Goal: Task Accomplishment & Management: Manage account settings

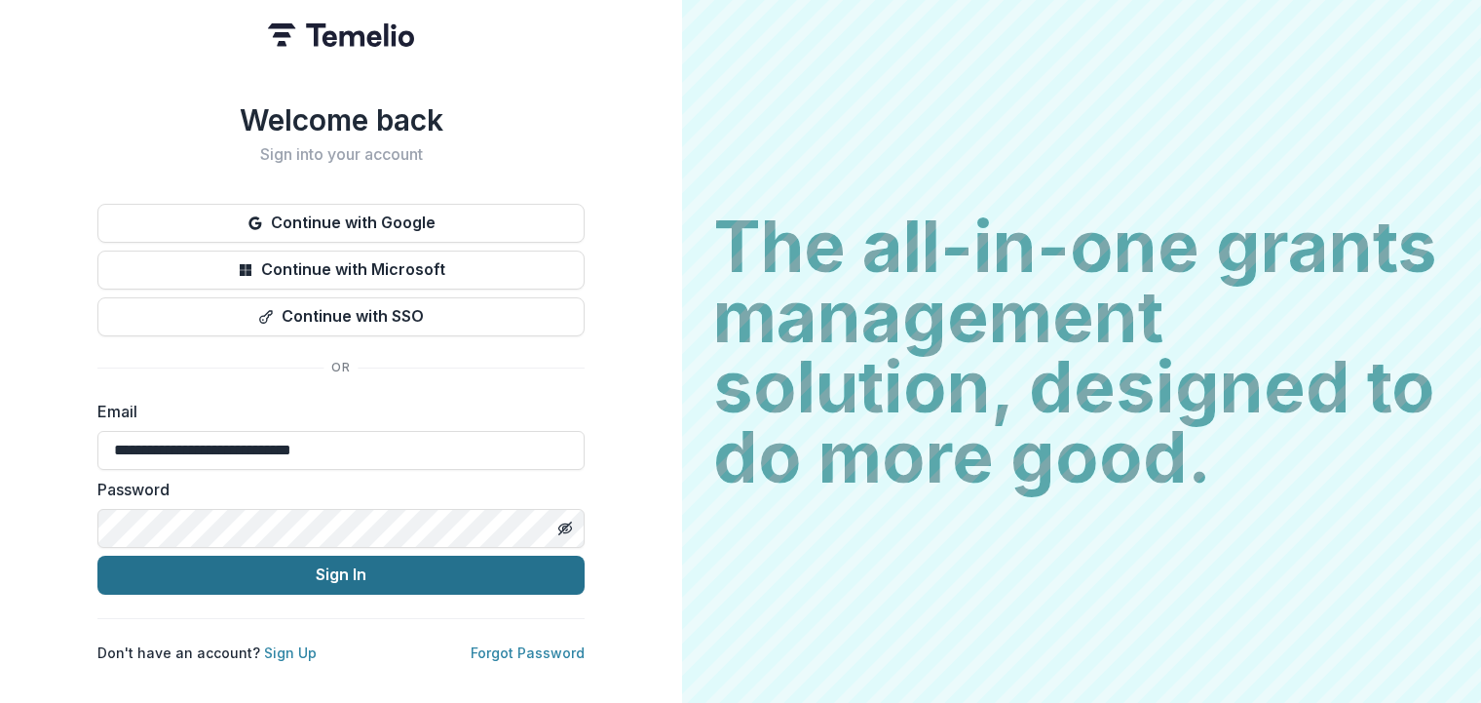
click at [328, 560] on button "Sign In" at bounding box center [340, 574] width 487 height 39
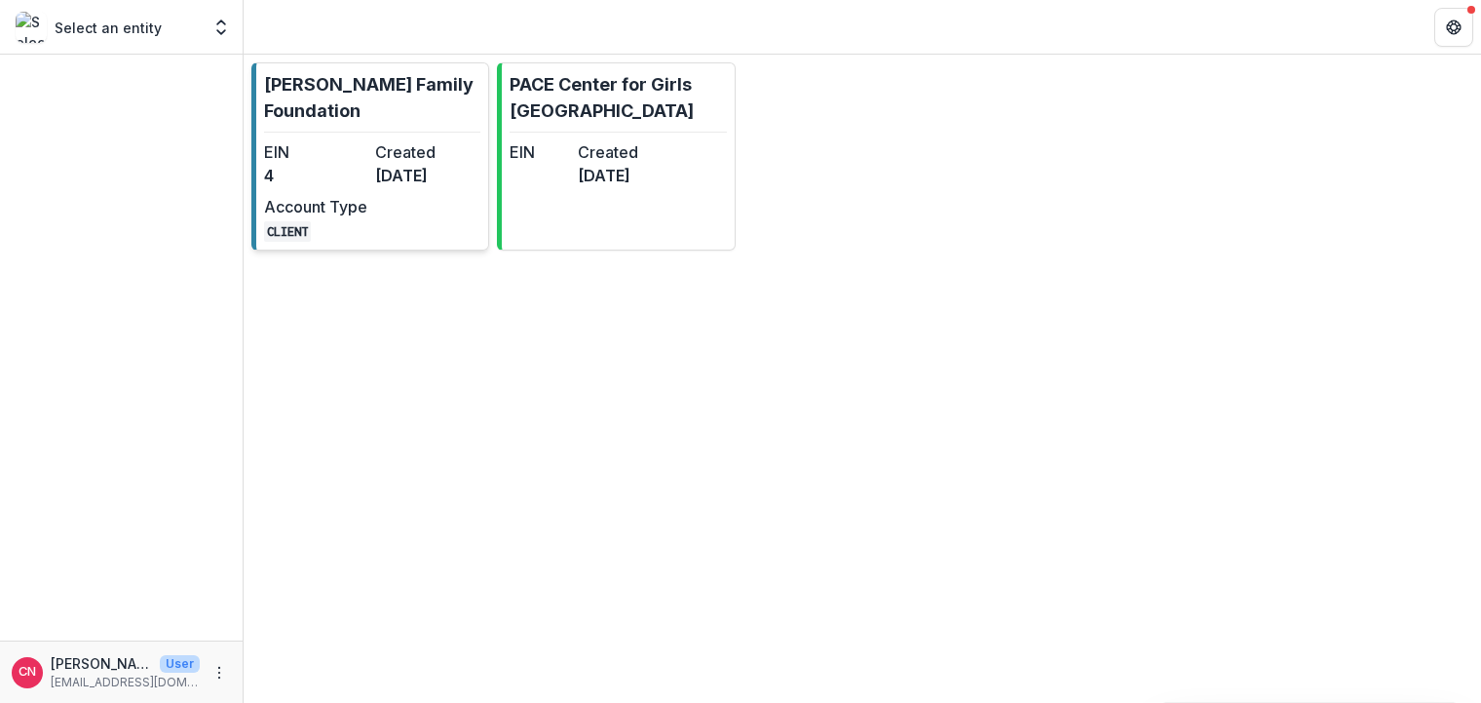
click at [380, 164] on dd "[DATE]" at bounding box center [426, 175] width 103 height 23
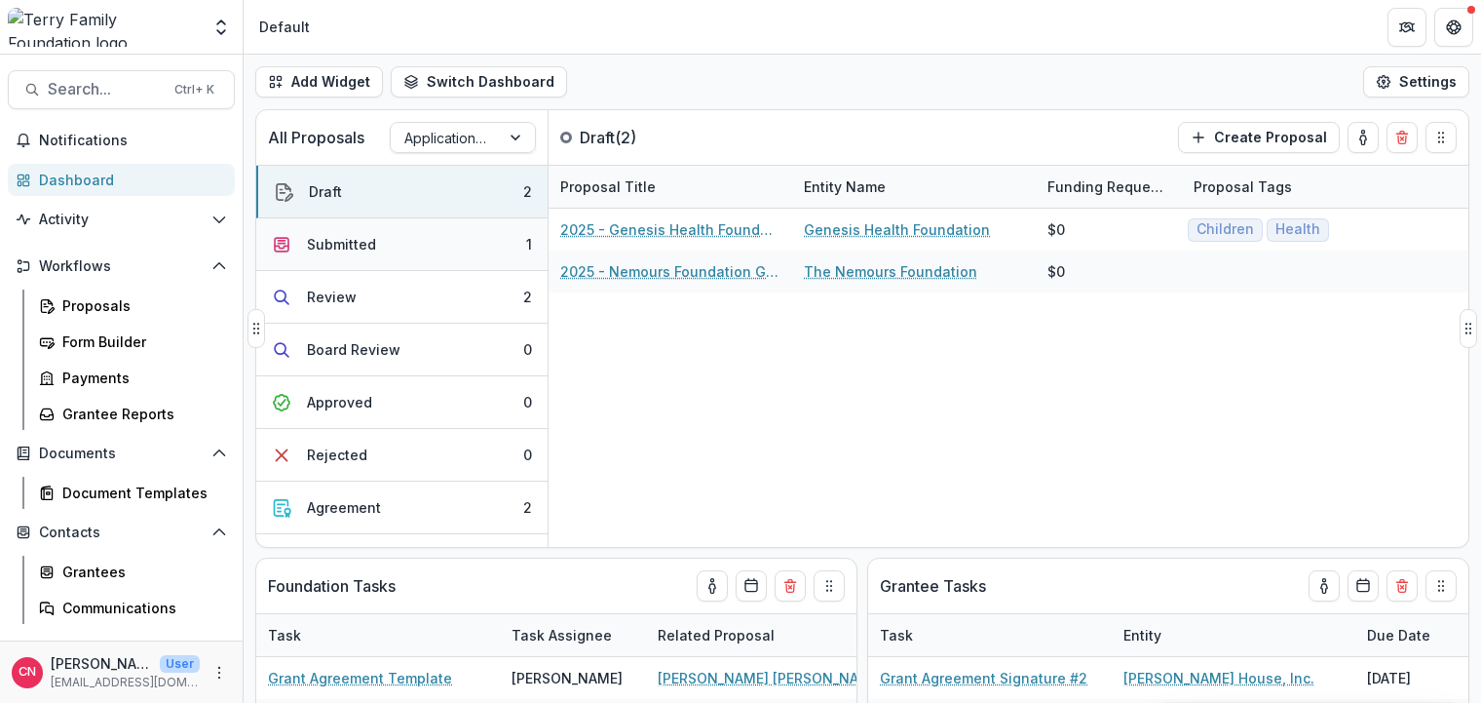
click at [353, 240] on div "Submitted" at bounding box center [341, 244] width 69 height 20
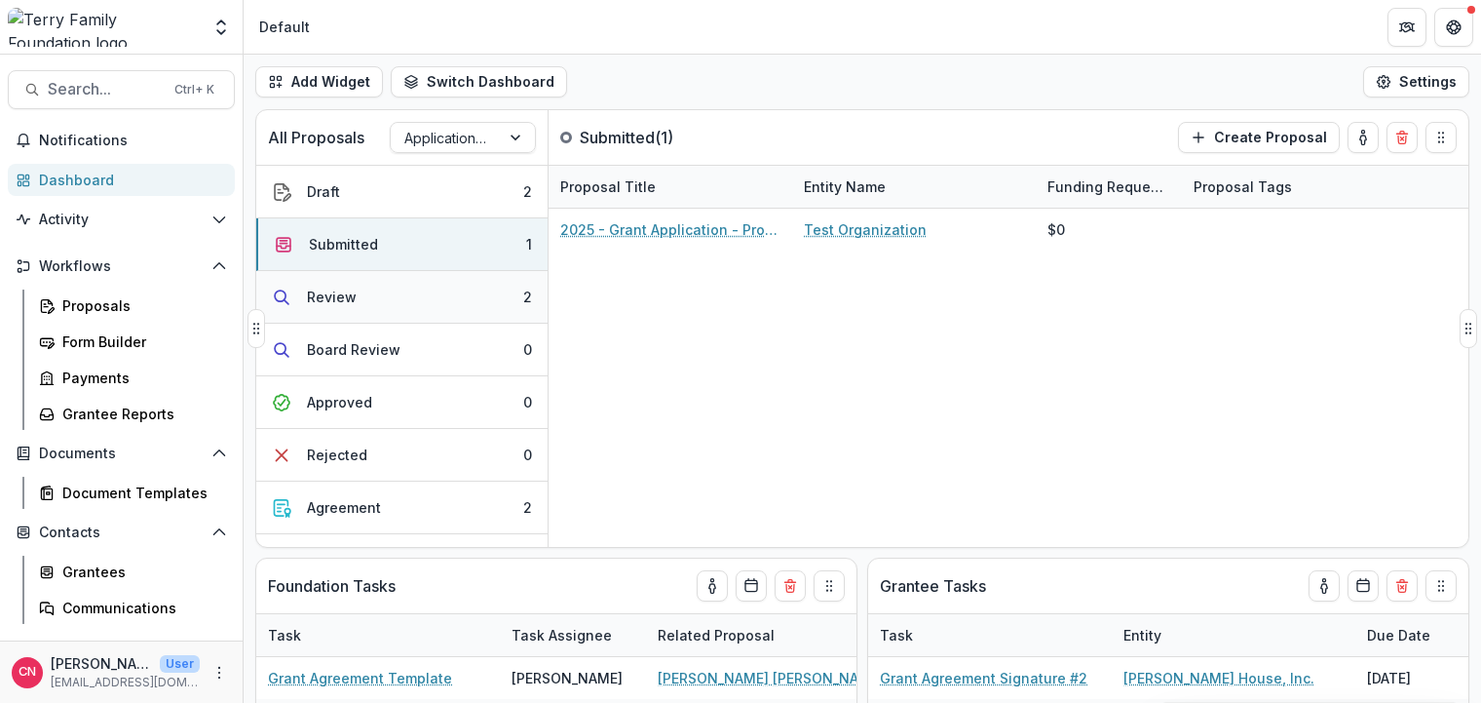
click at [353, 290] on div "Review" at bounding box center [332, 297] width 50 height 20
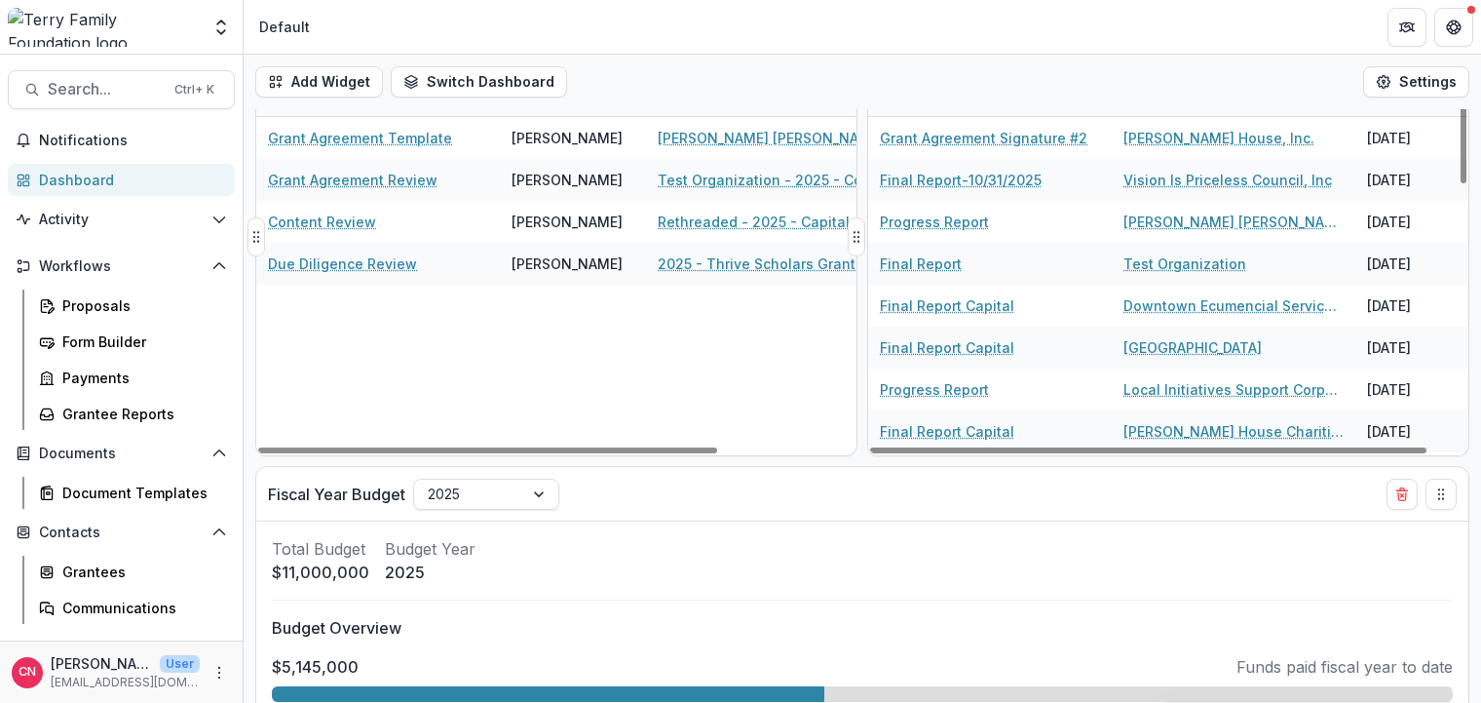
scroll to position [508, 0]
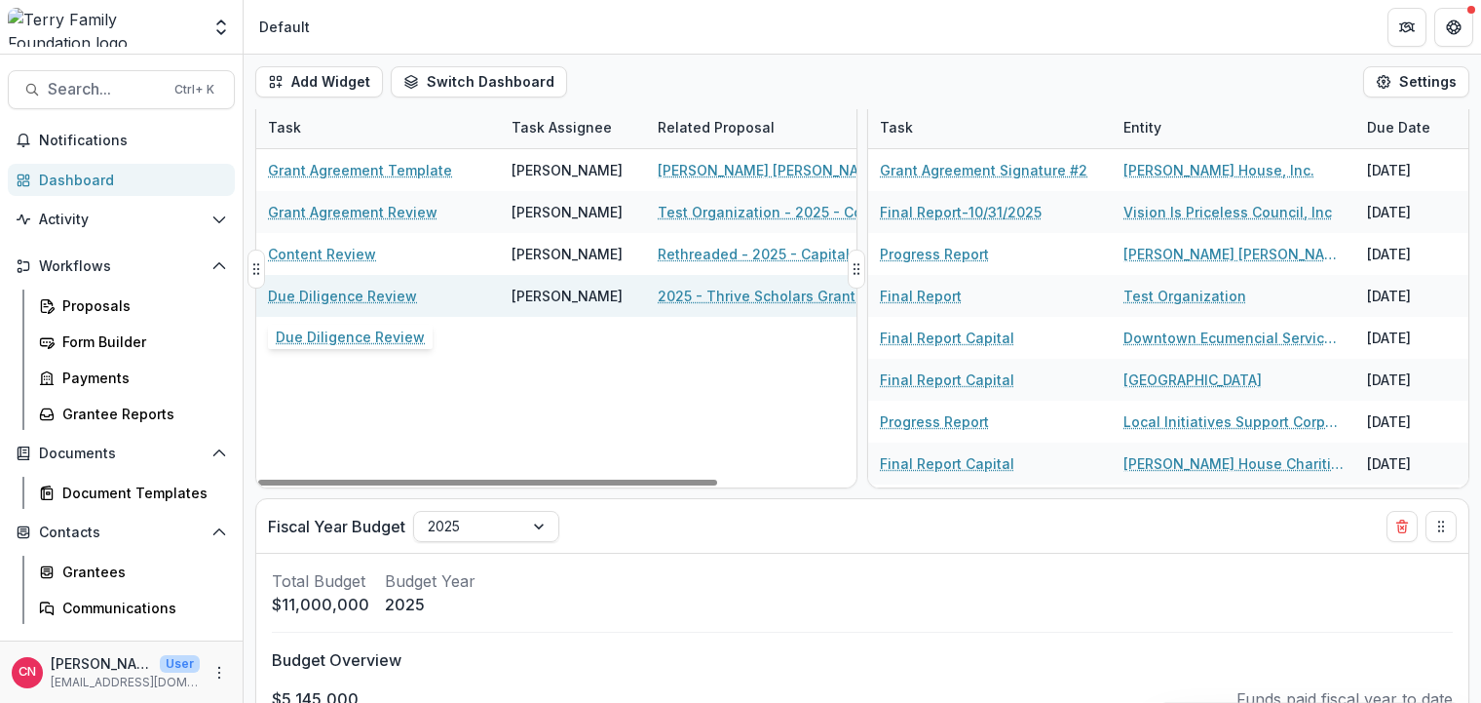
click at [384, 288] on link "Due Diligence Review" at bounding box center [342, 296] width 149 height 20
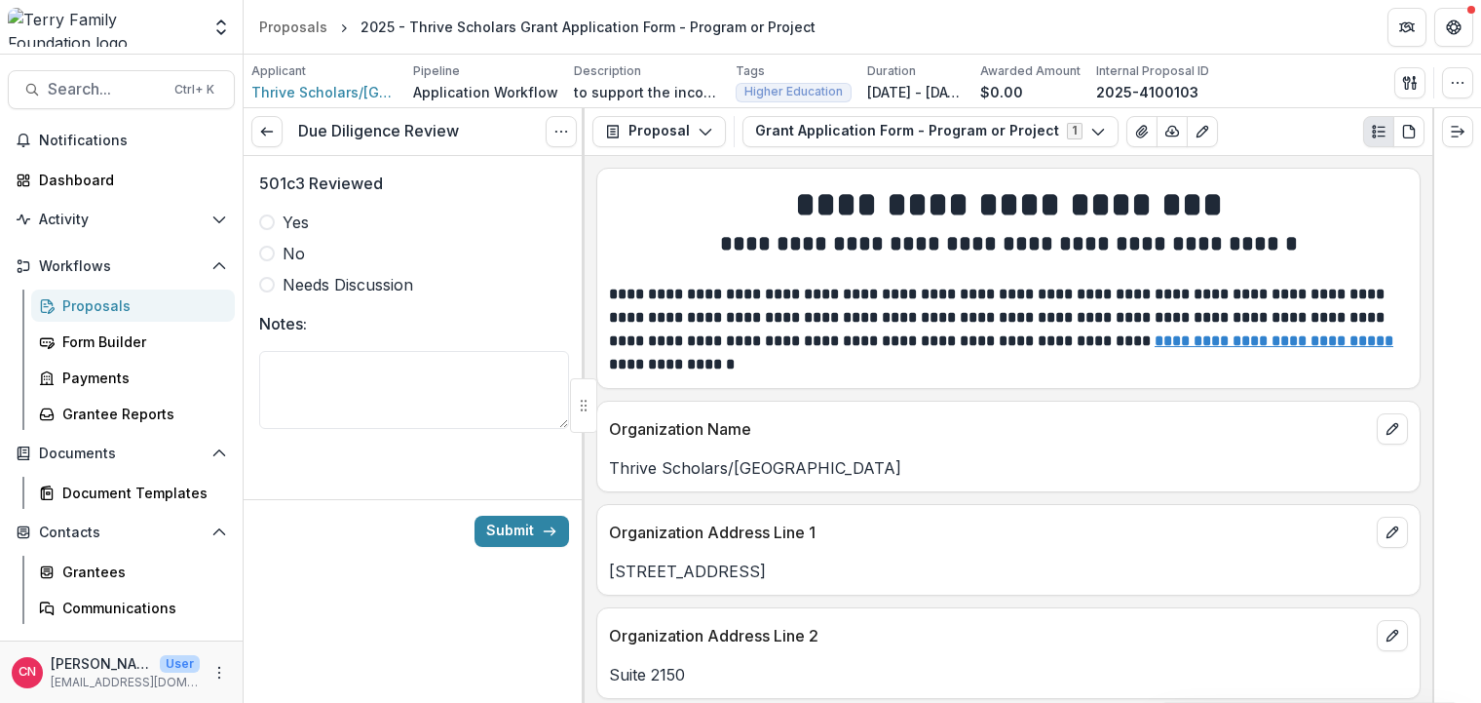
click at [273, 227] on label "Yes" at bounding box center [414, 222] width 310 height 23
click at [499, 524] on button "Submit" at bounding box center [522, 531] width 95 height 31
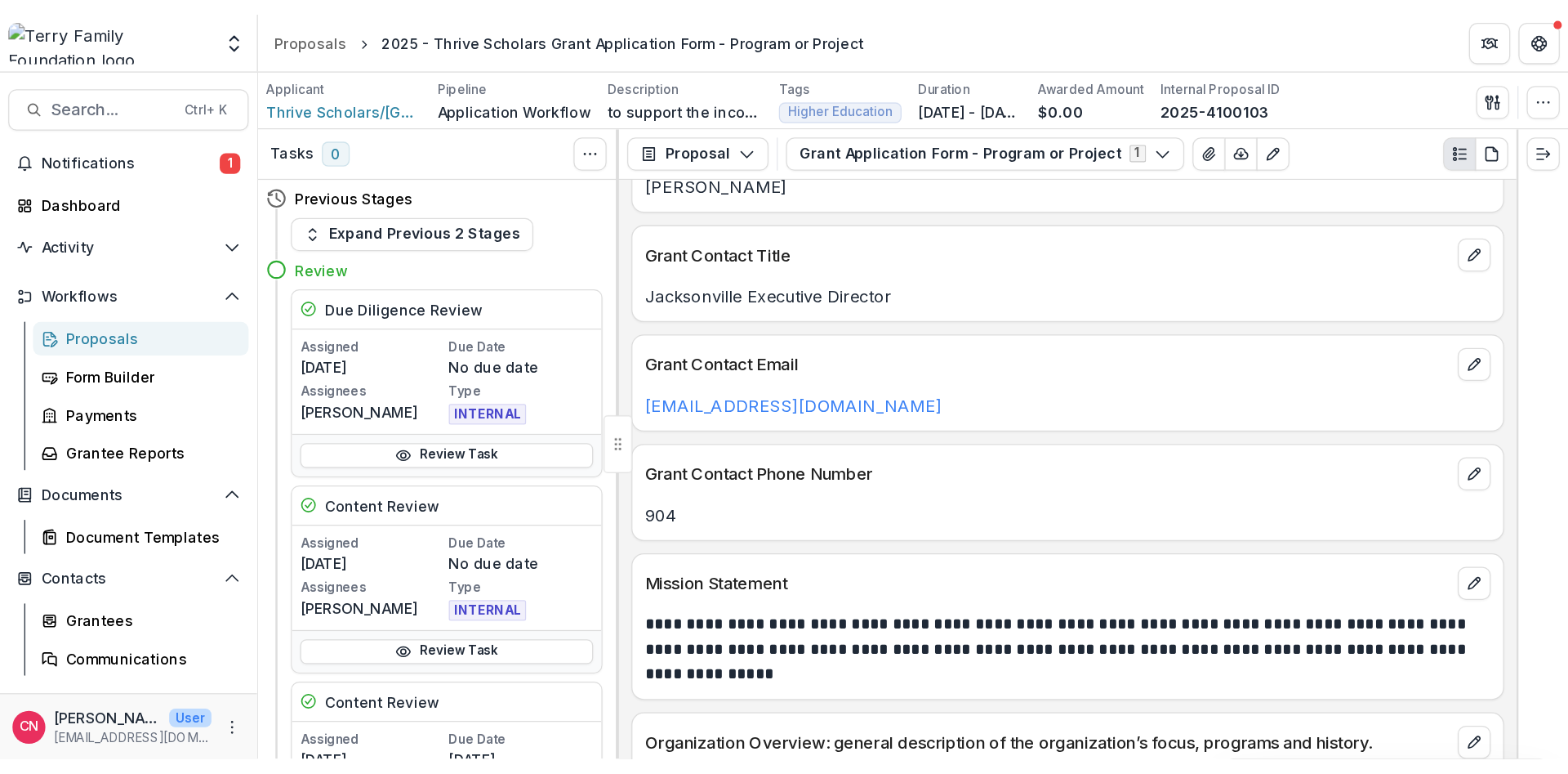
scroll to position [1373, 0]
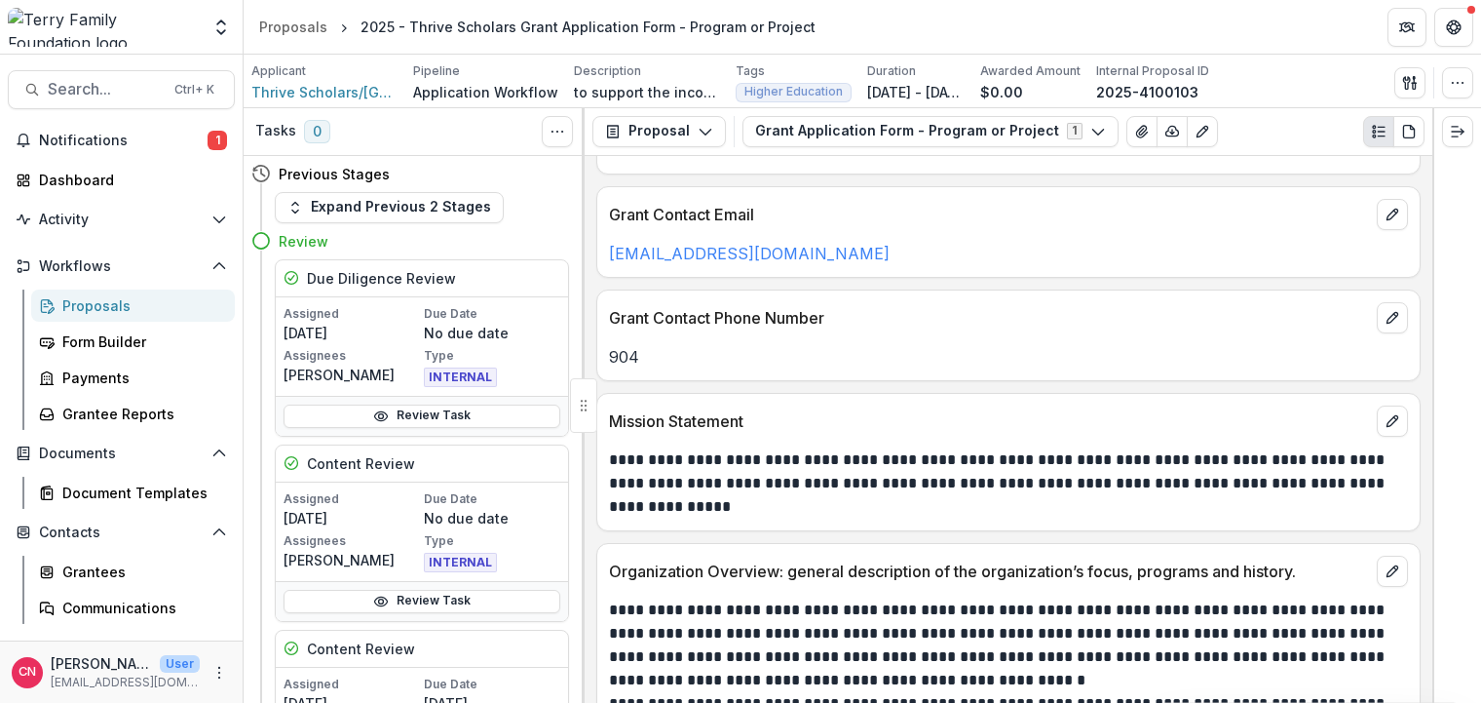
click at [668, 352] on p "904" at bounding box center [1008, 356] width 799 height 23
click at [1393, 307] on button "edit" at bounding box center [1392, 317] width 31 height 31
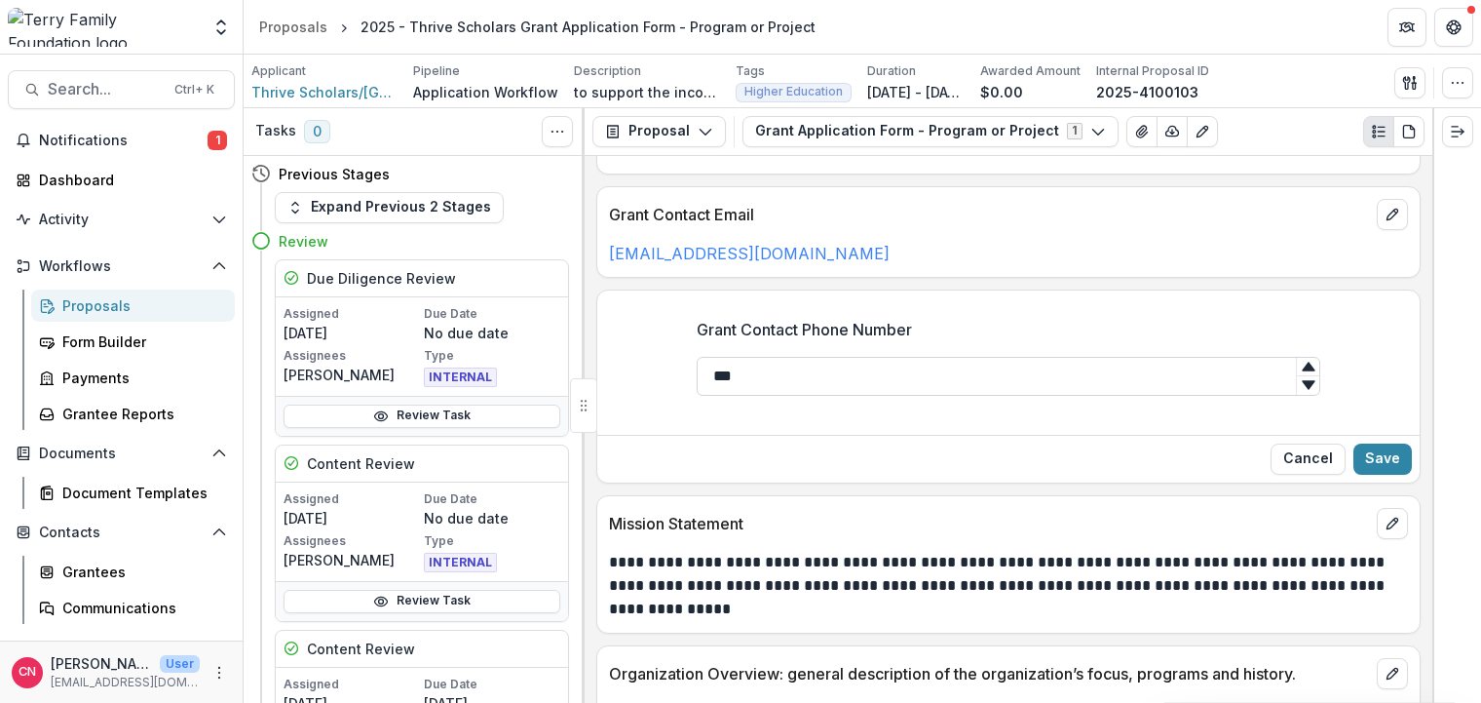
click at [830, 372] on input "***" at bounding box center [1009, 376] width 624 height 39
type input "**********"
click at [1376, 452] on button "Save" at bounding box center [1383, 458] width 58 height 31
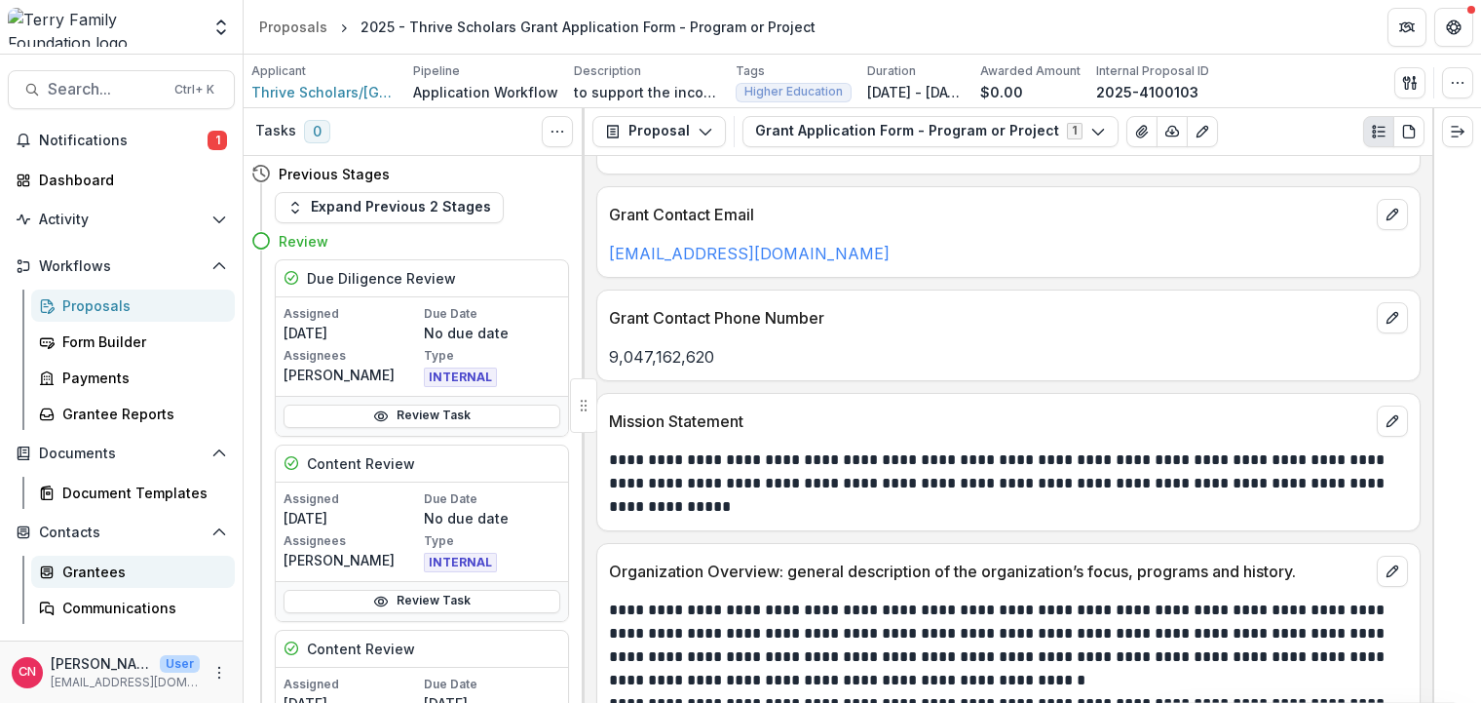
click at [100, 573] on div "Grantees" at bounding box center [140, 571] width 157 height 20
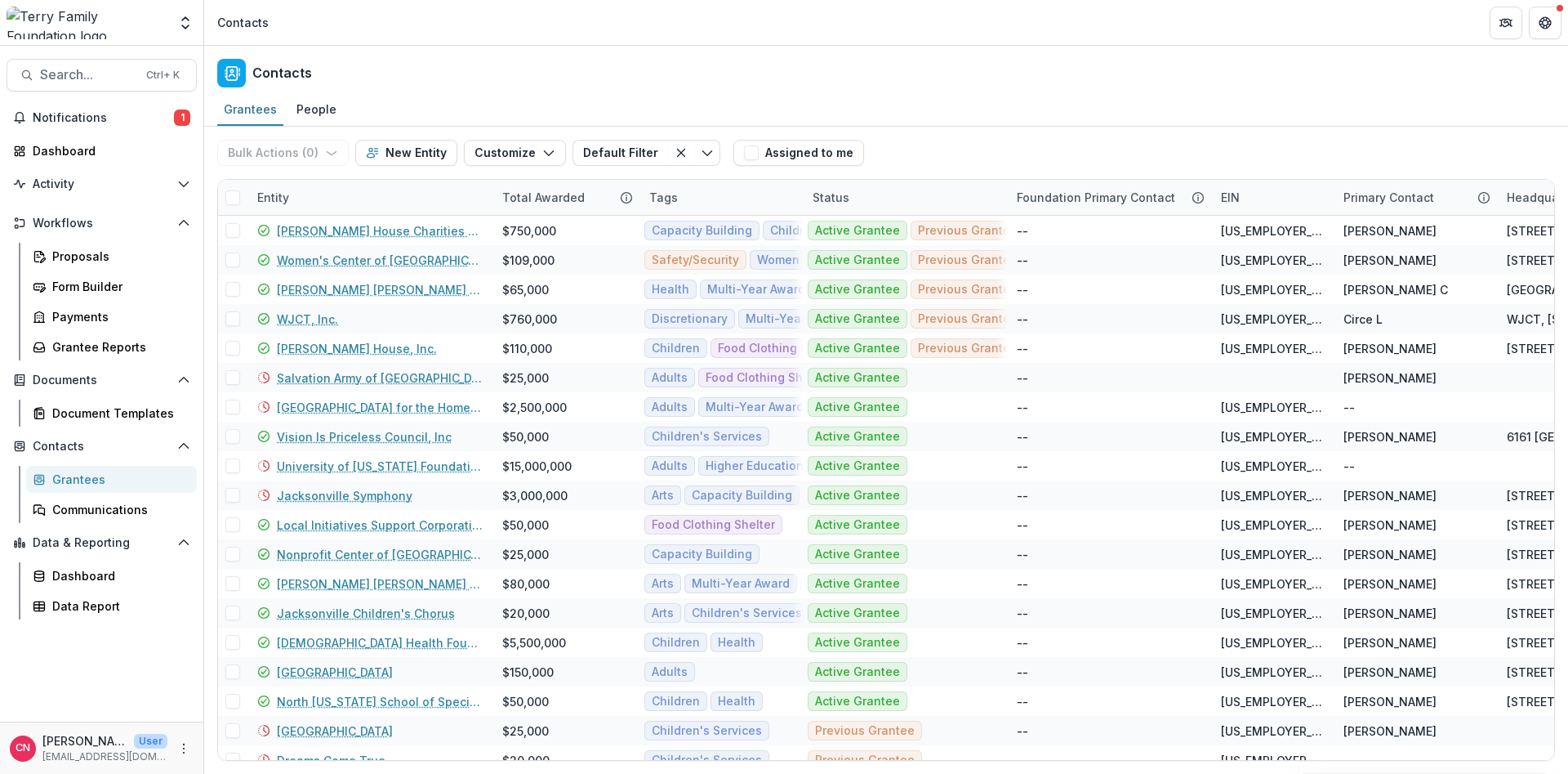
click at [93, 475] on div "Grantees" at bounding box center [117, 479] width 132 height 17
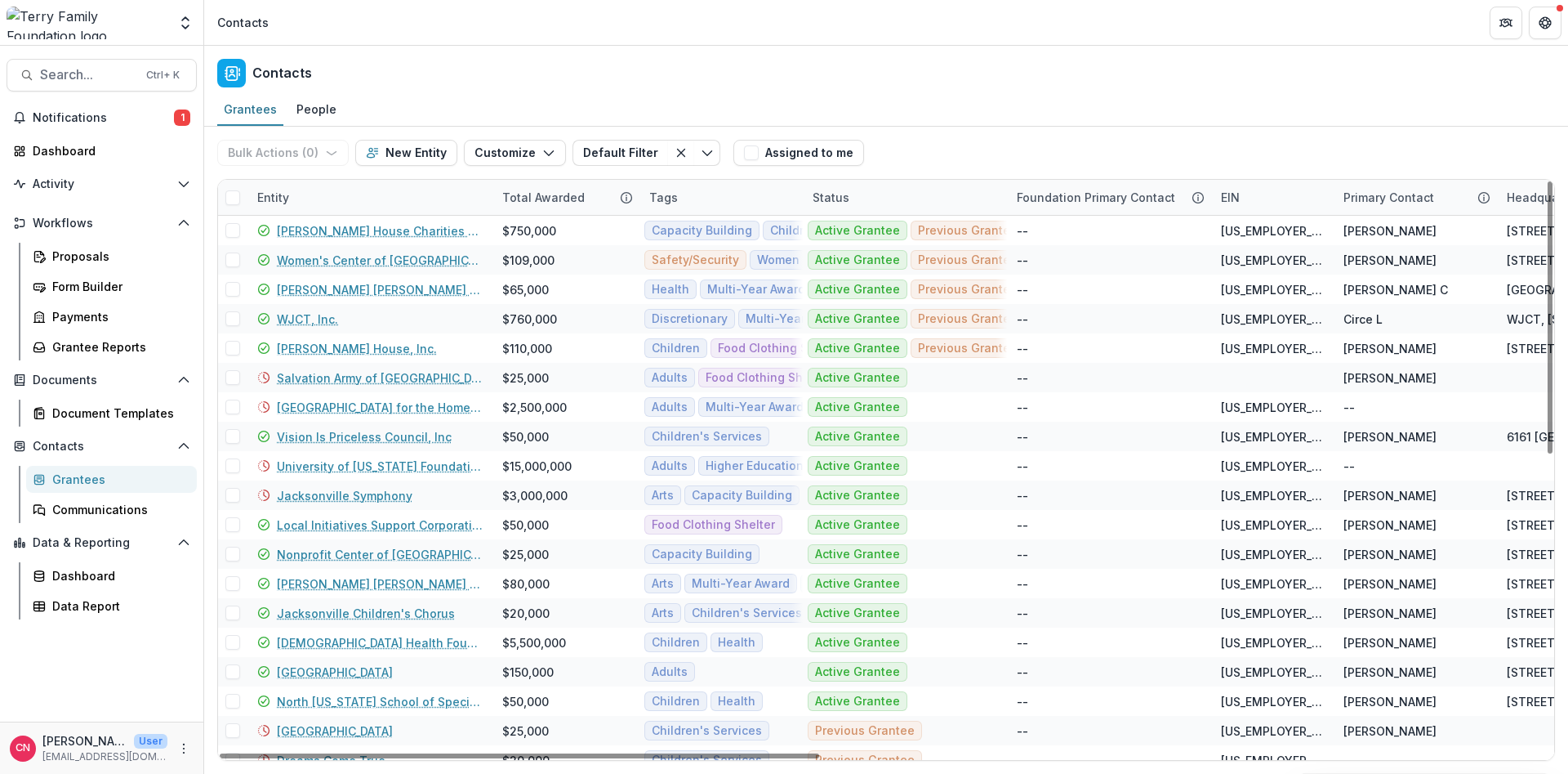
click at [70, 476] on div "Grantees" at bounding box center [117, 479] width 132 height 17
click at [60, 120] on span "Notifications" at bounding box center [103, 118] width 142 height 14
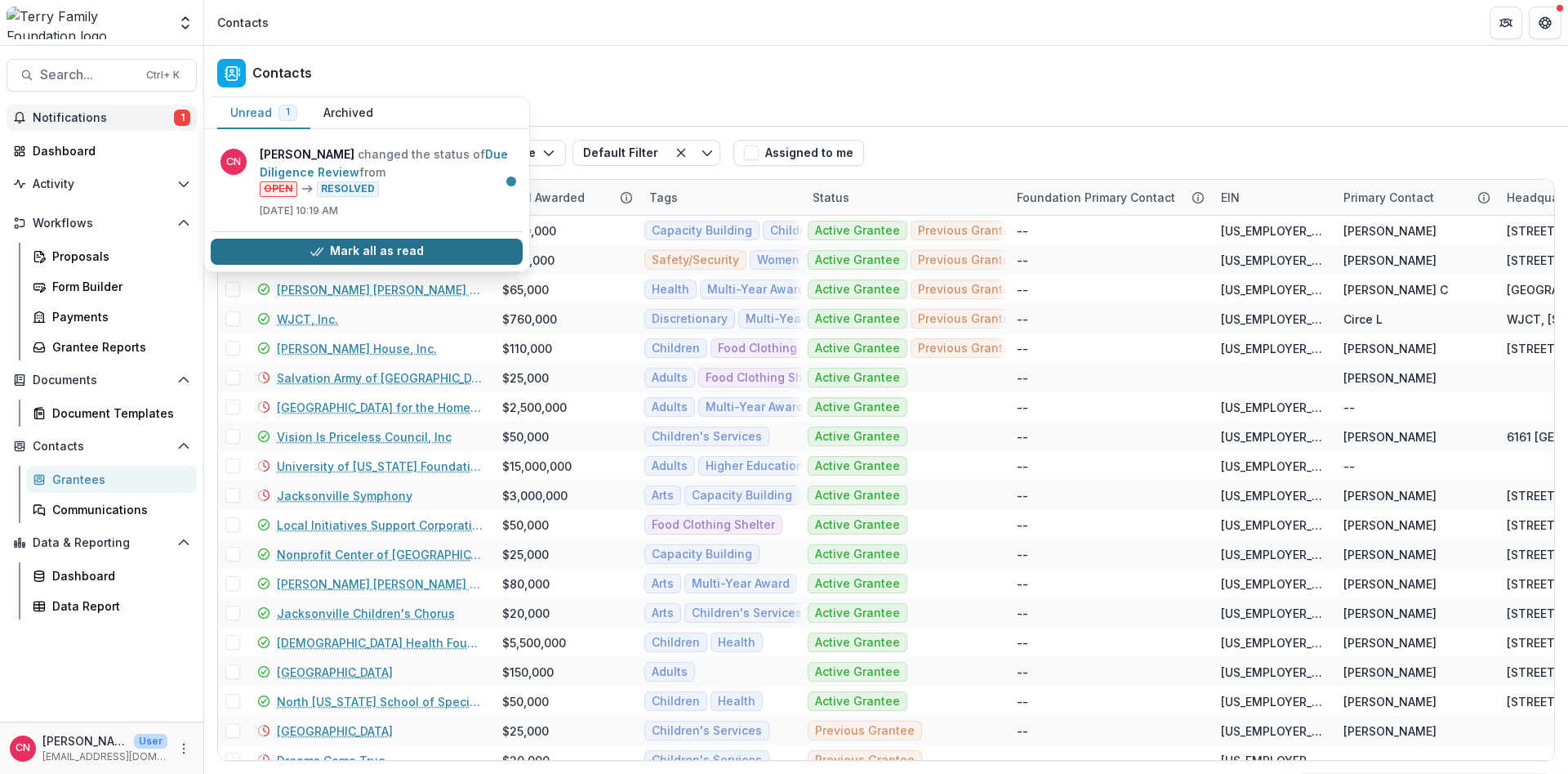
click at [365, 247] on button "Mark all as read" at bounding box center [366, 252] width 312 height 26
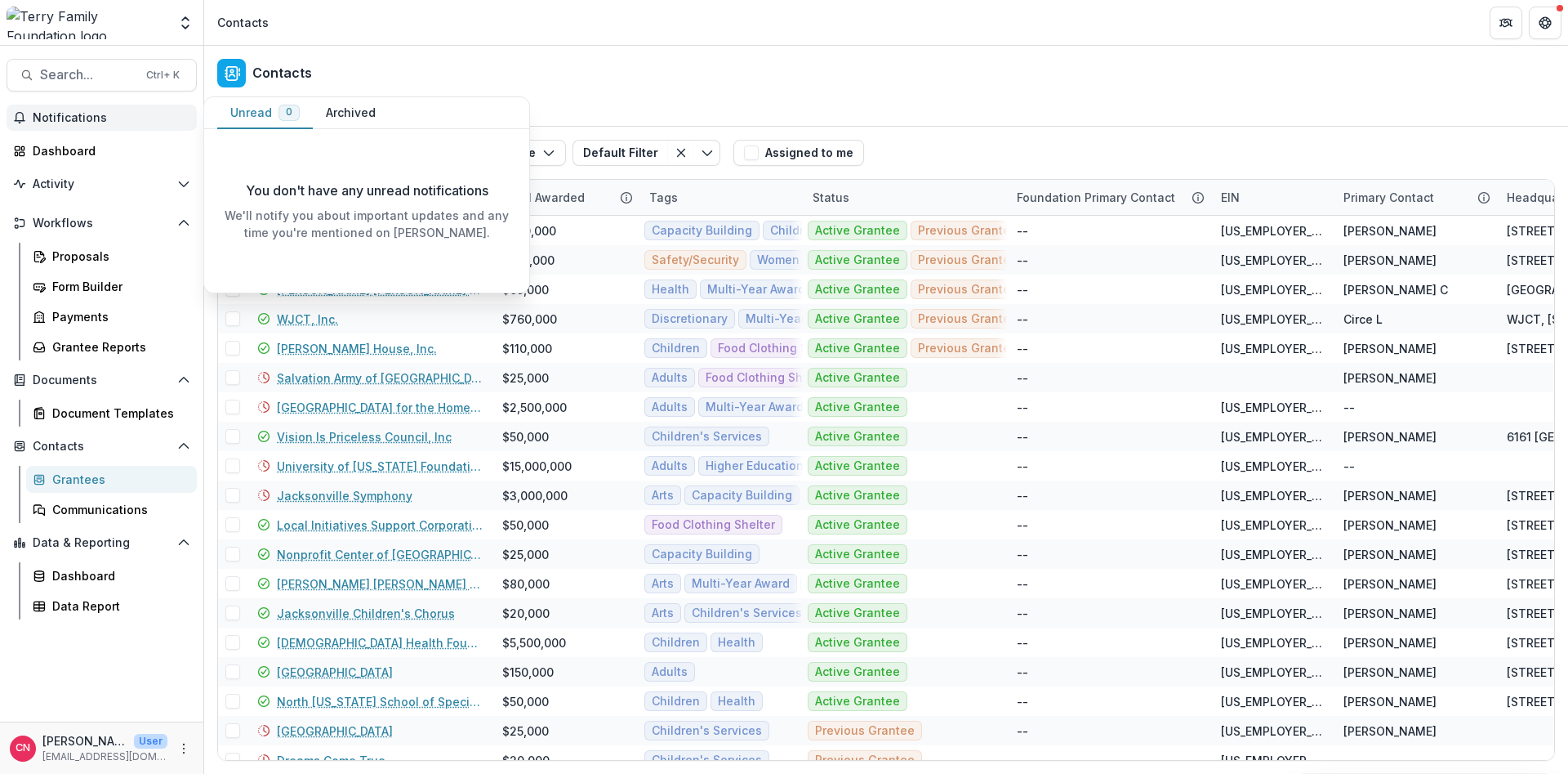
click at [64, 112] on span "Notifications" at bounding box center [111, 118] width 158 height 14
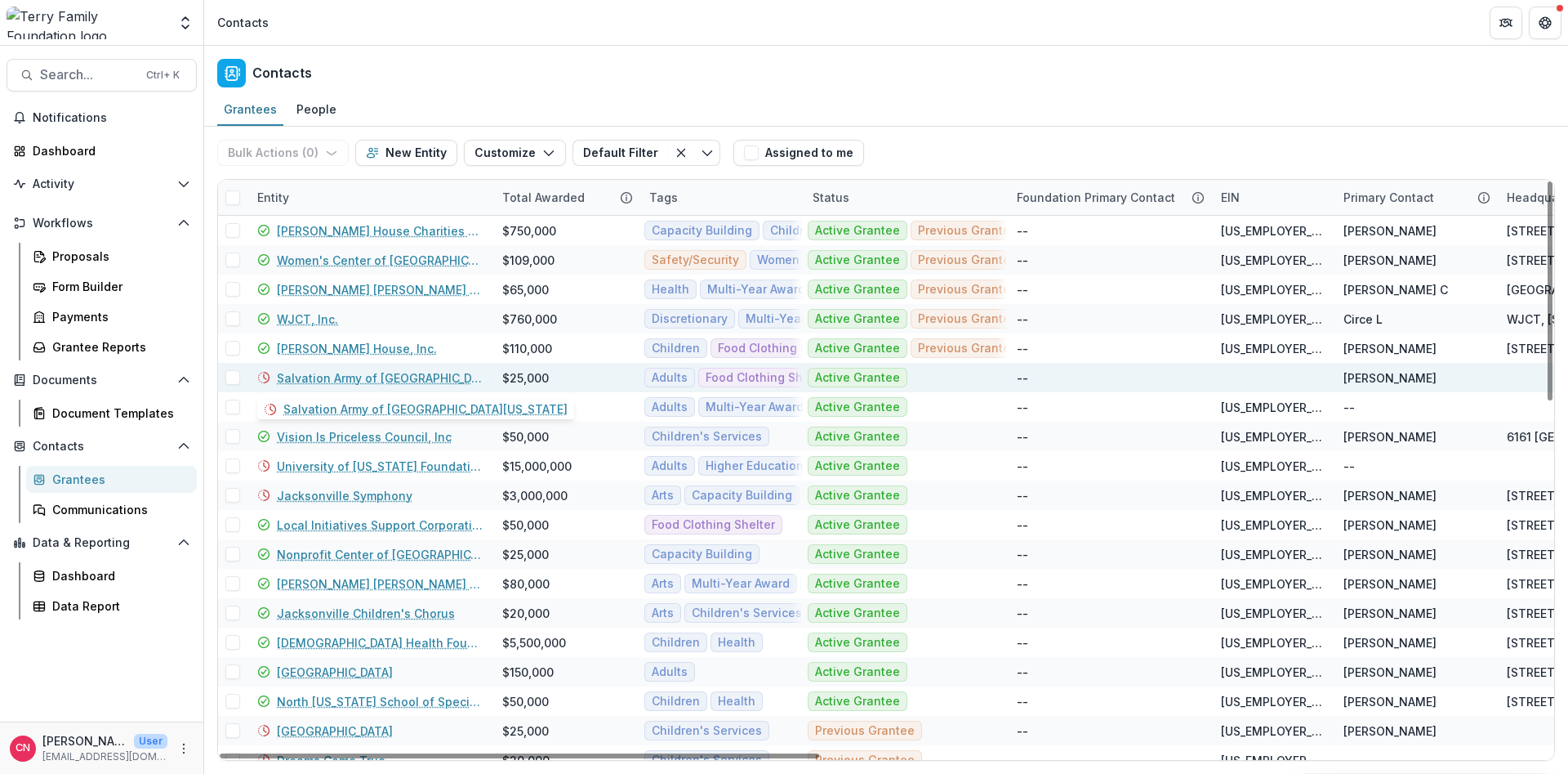
click at [353, 379] on link "Salvation Army of [GEOGRAPHIC_DATA][US_STATE]" at bounding box center [380, 377] width 206 height 17
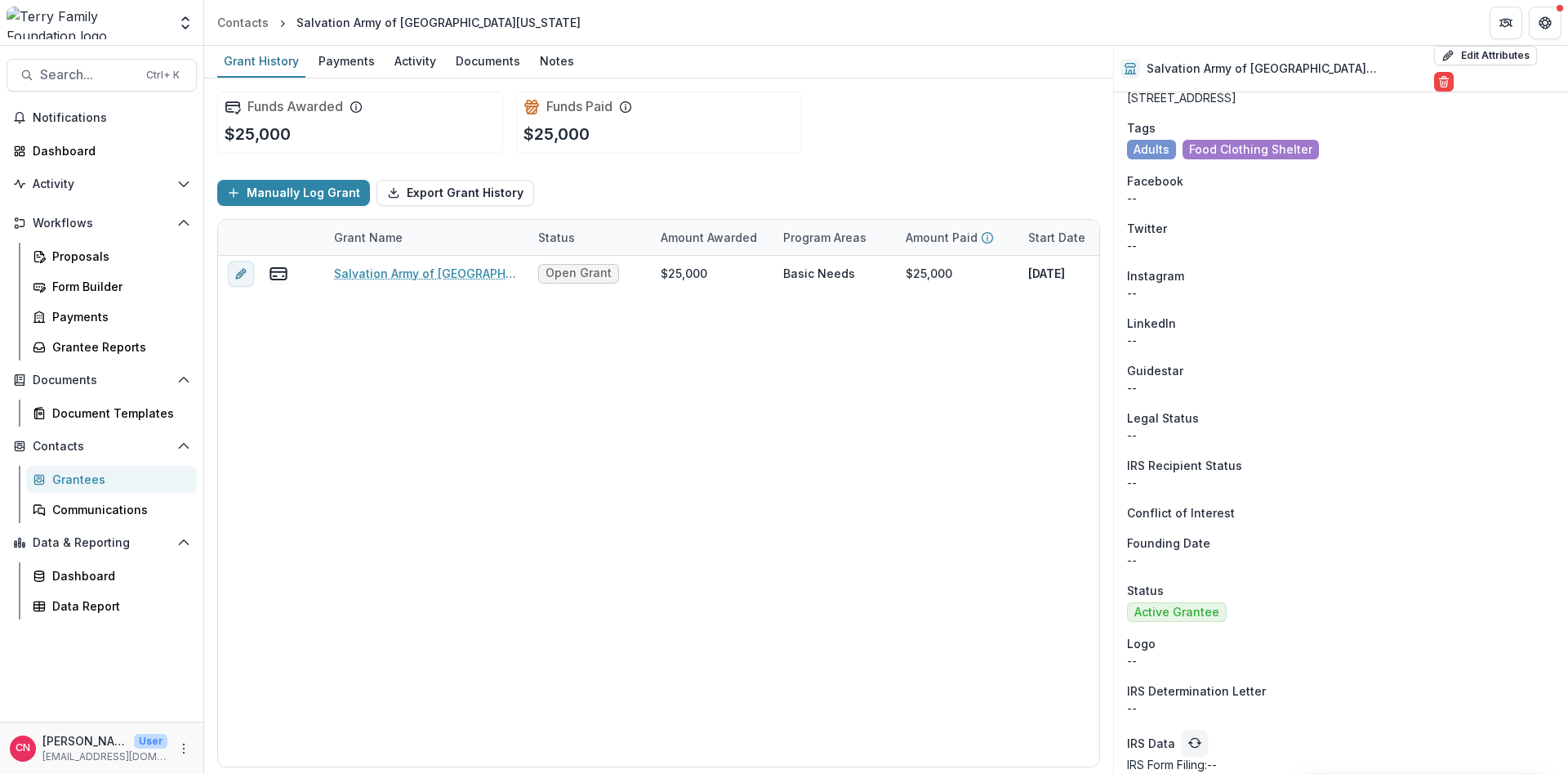
scroll to position [1150, 0]
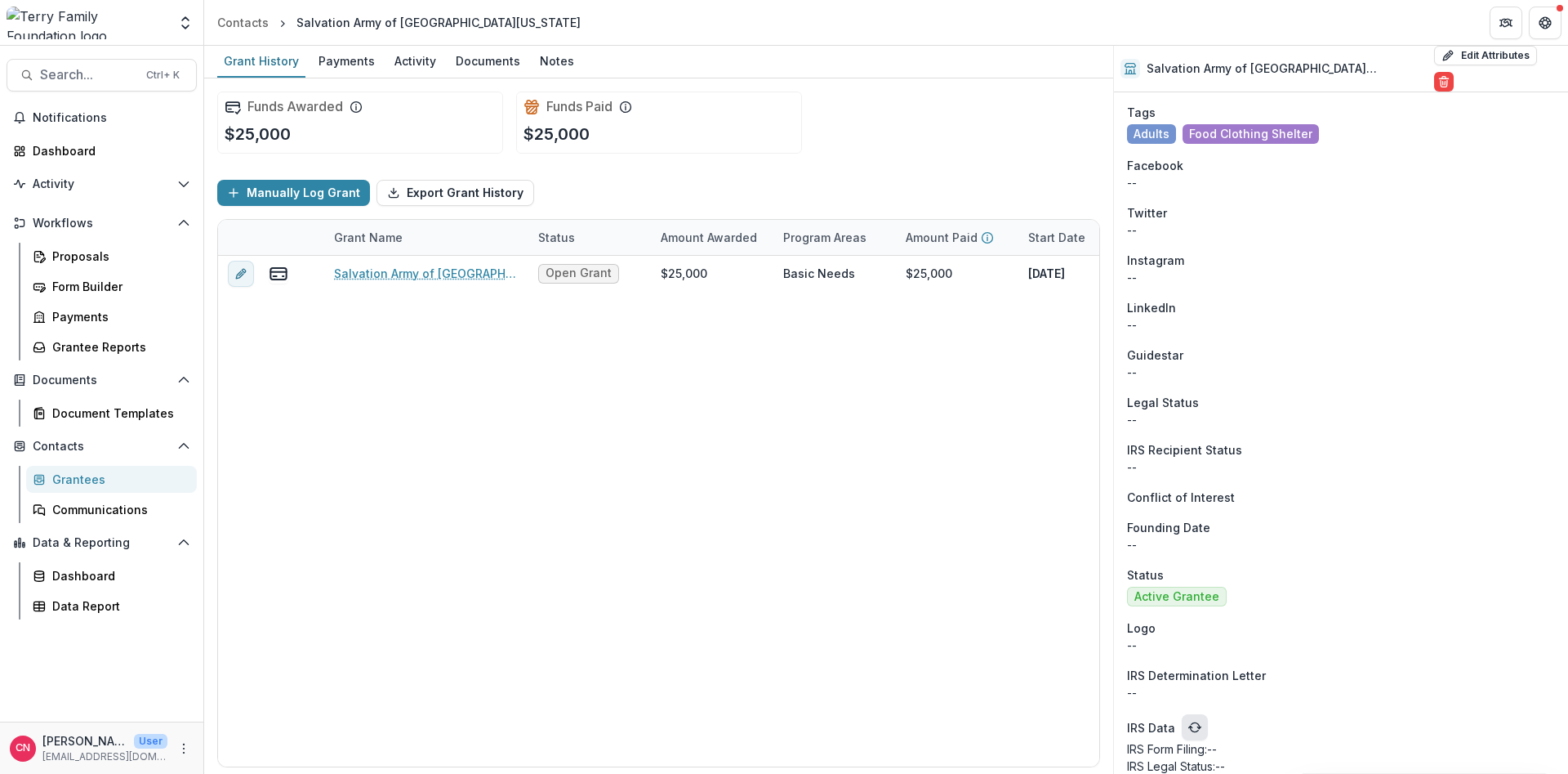
click at [1193, 589] on icon "refresh" at bounding box center [1196, 725] width 8 height 6
click at [1190, 589] on icon "refresh" at bounding box center [1195, 728] width 13 height 13
click at [85, 476] on div "Grantees" at bounding box center [117, 479] width 132 height 17
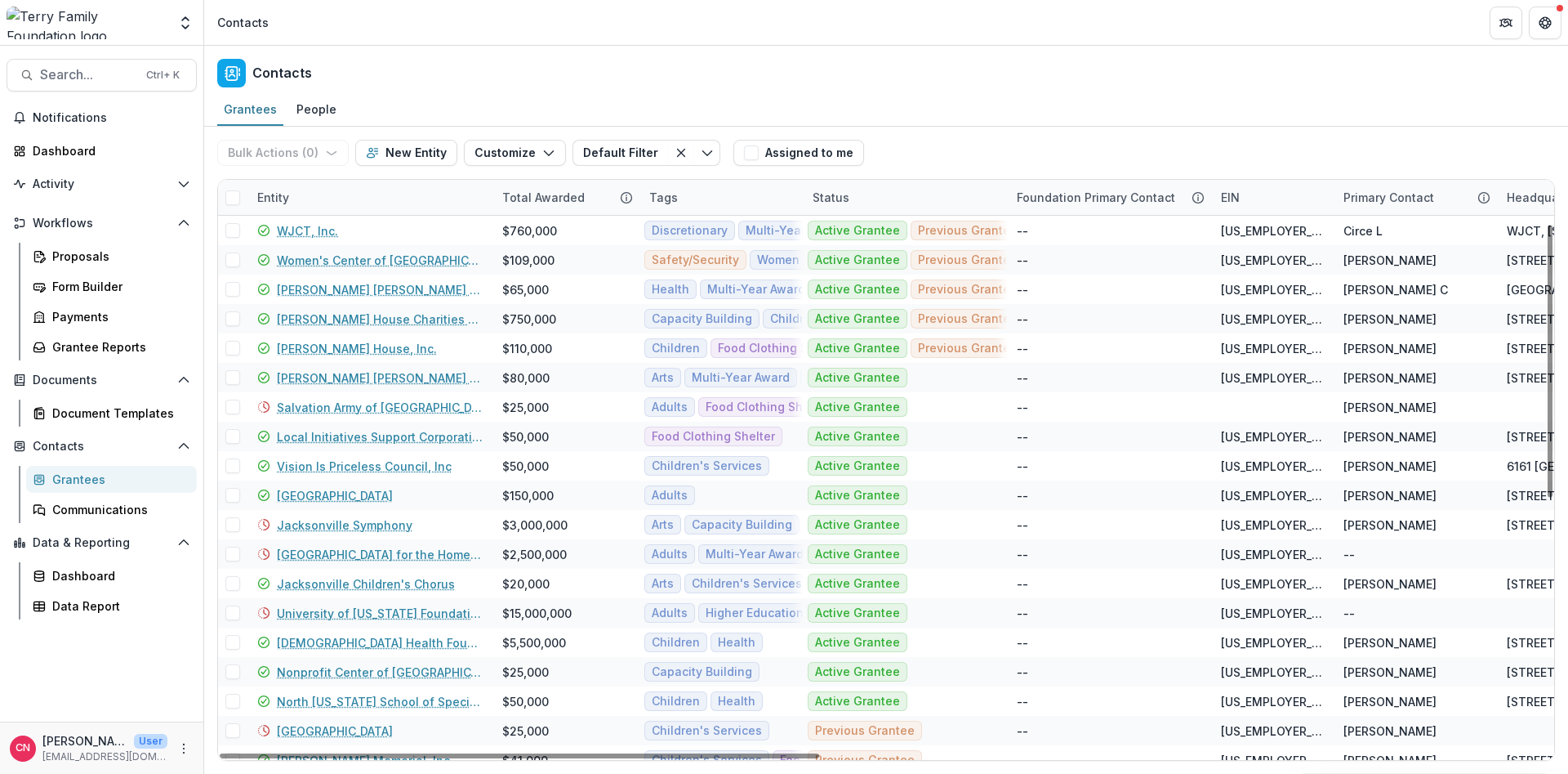
scroll to position [196, 0]
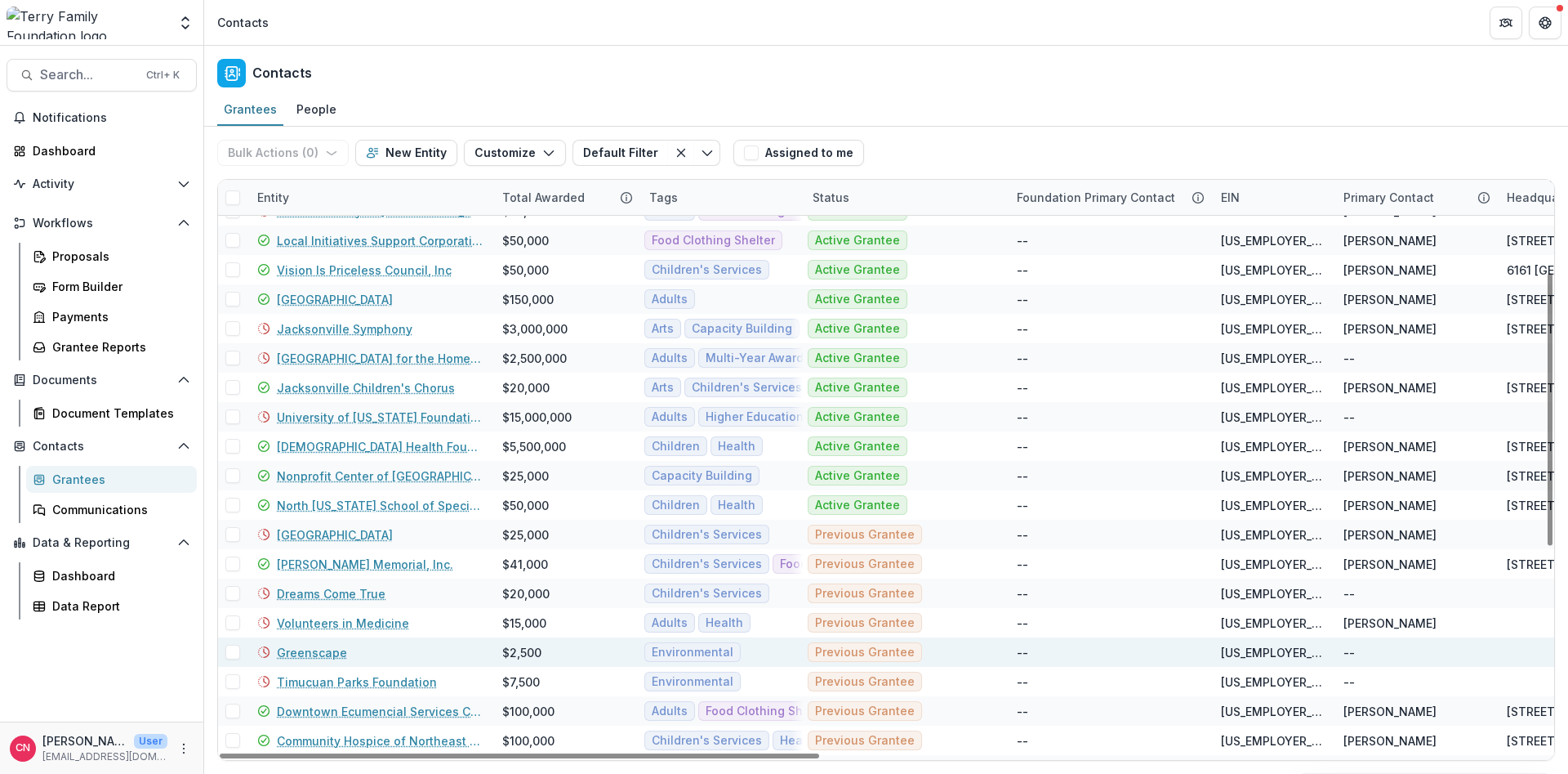
click at [318, 589] on link "Greenscape" at bounding box center [312, 652] width 70 height 17
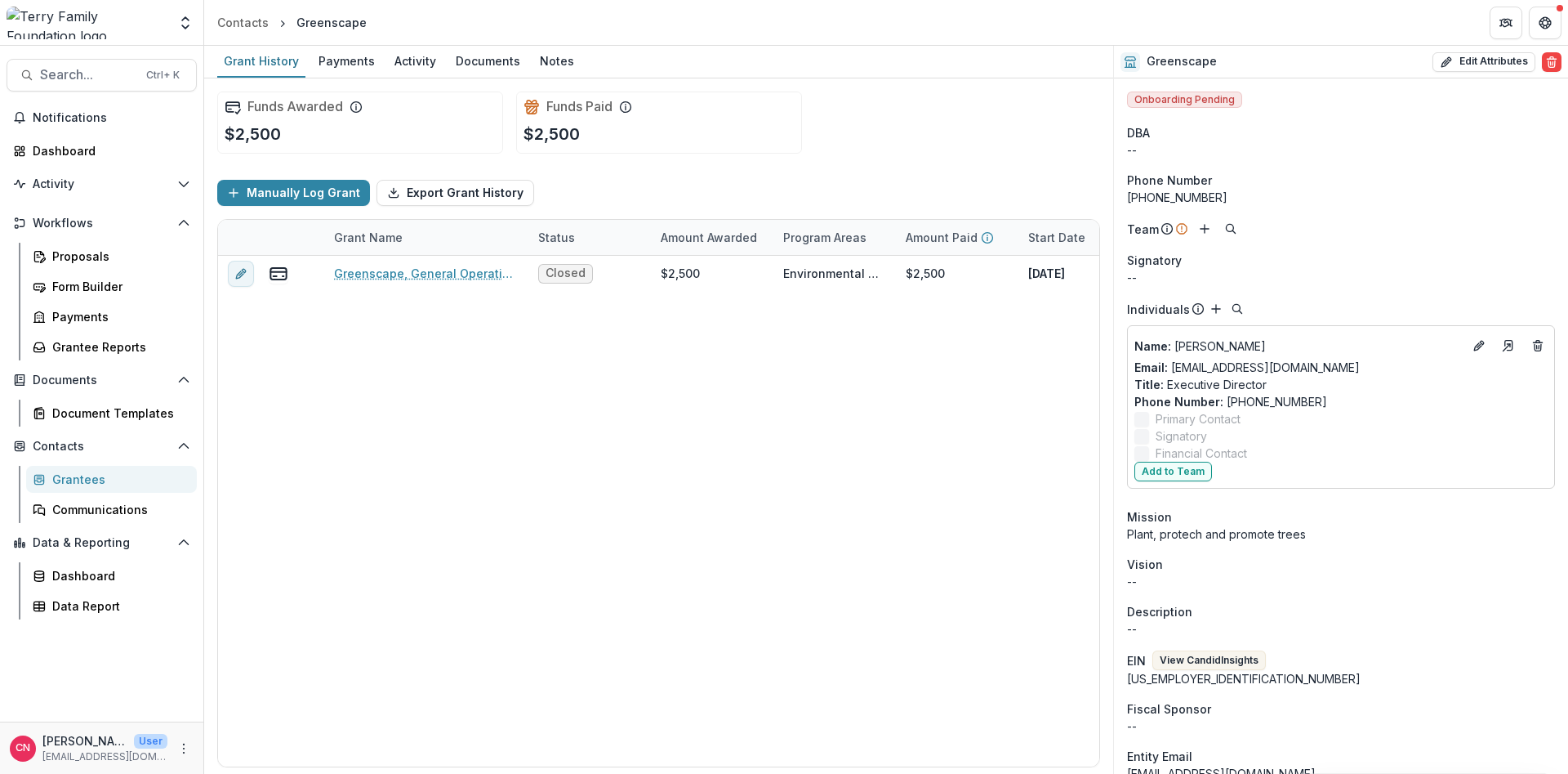
click at [56, 478] on div "Grantees" at bounding box center [117, 479] width 132 height 17
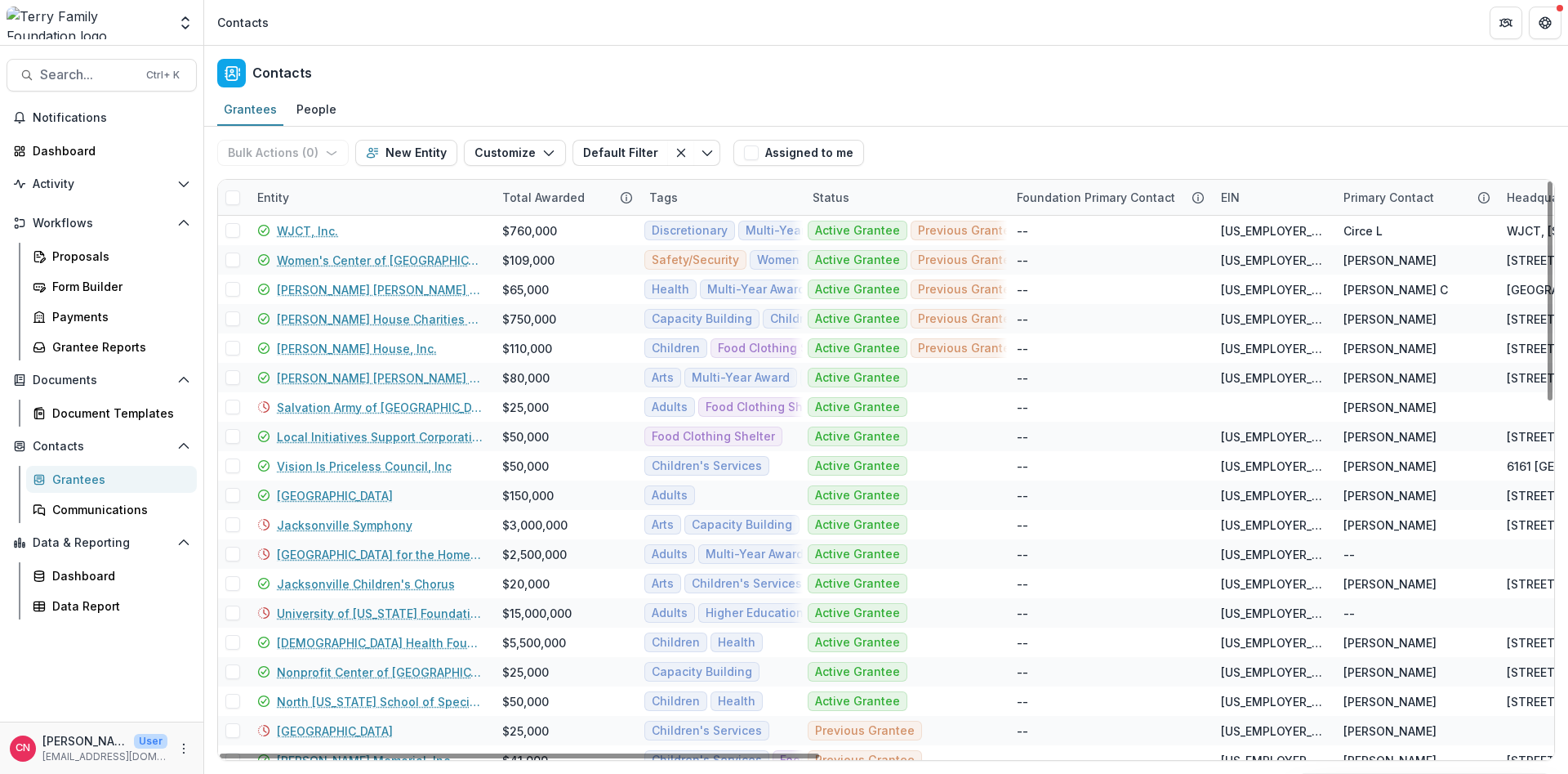
click at [80, 475] on div "Grantees" at bounding box center [117, 479] width 132 height 17
click at [352, 183] on div "Entity" at bounding box center [370, 197] width 245 height 35
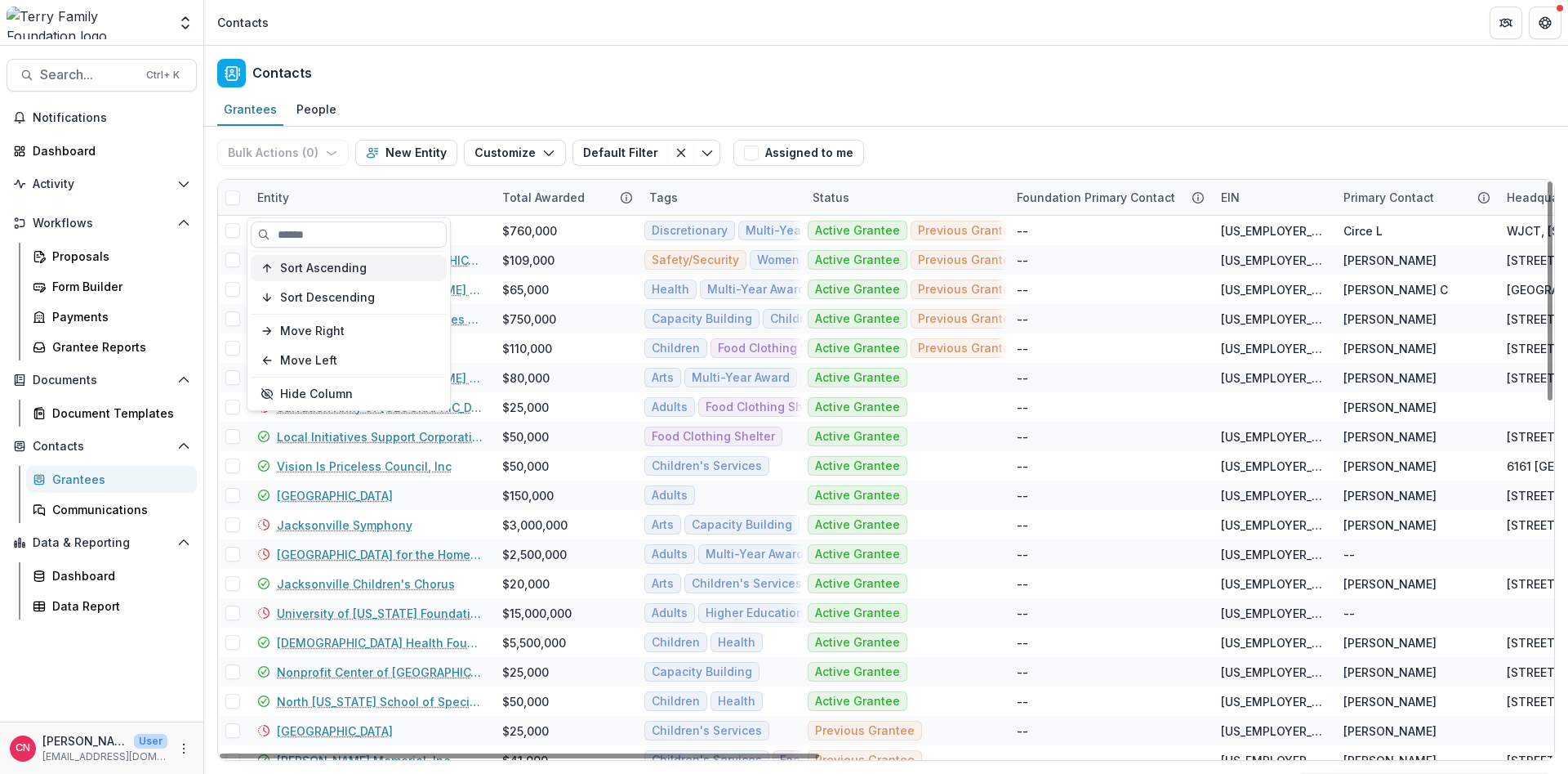
click at [360, 266] on span "Sort Ascending" at bounding box center [323, 268] width 86 height 14
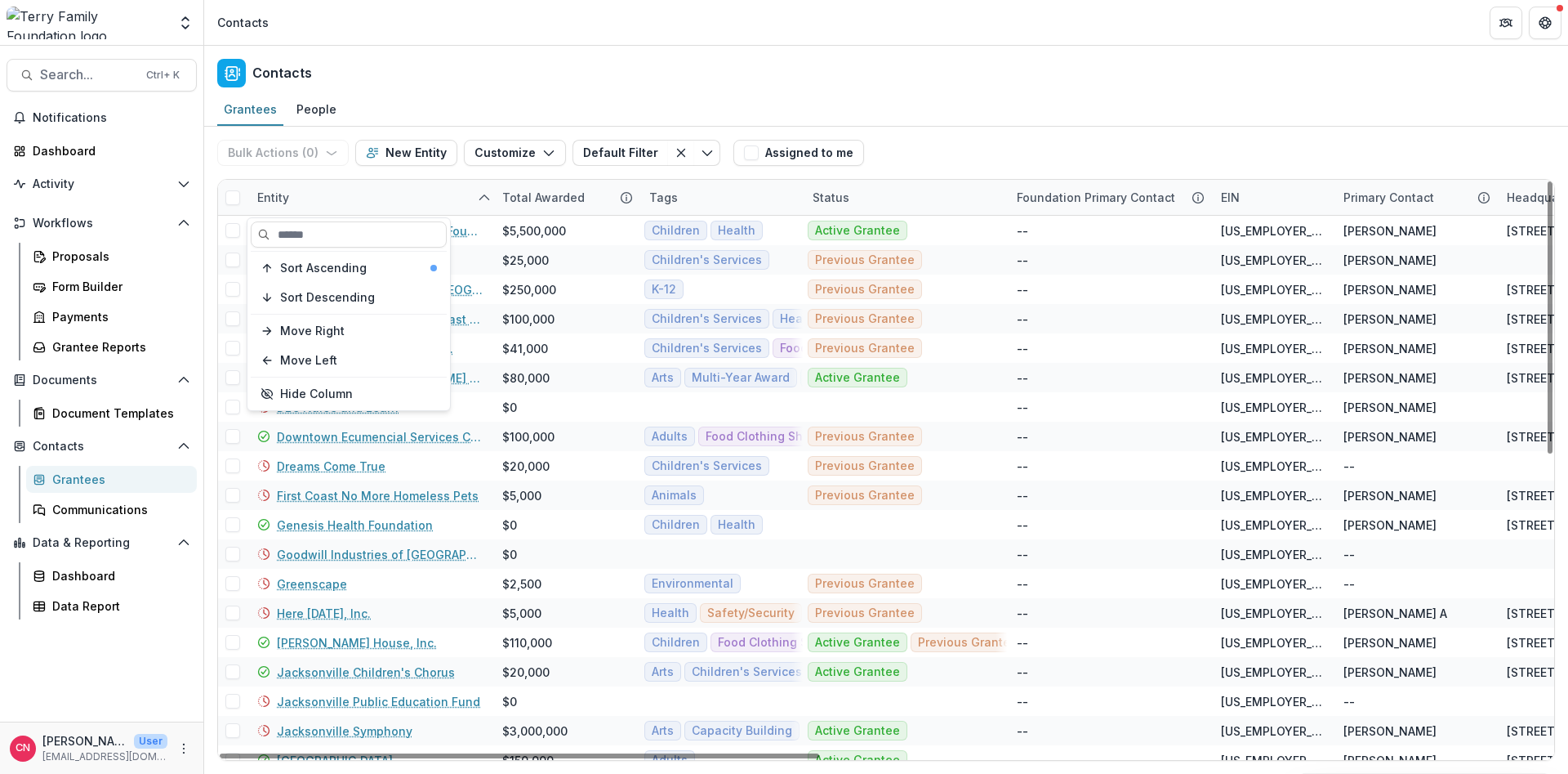
click at [367, 187] on div "Entity" at bounding box center [370, 197] width 245 height 35
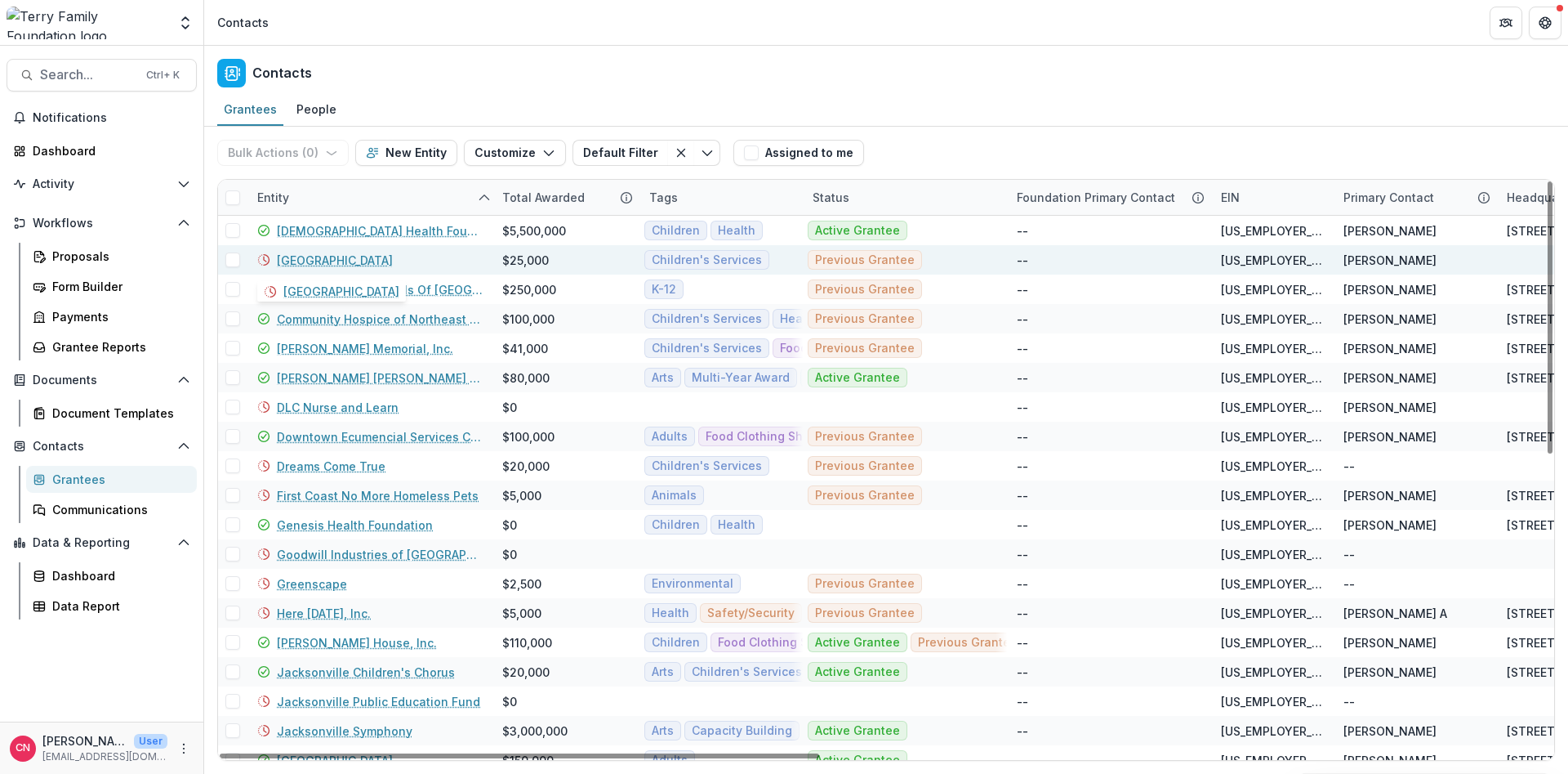
click at [319, 259] on link "[GEOGRAPHIC_DATA]" at bounding box center [334, 260] width 116 height 17
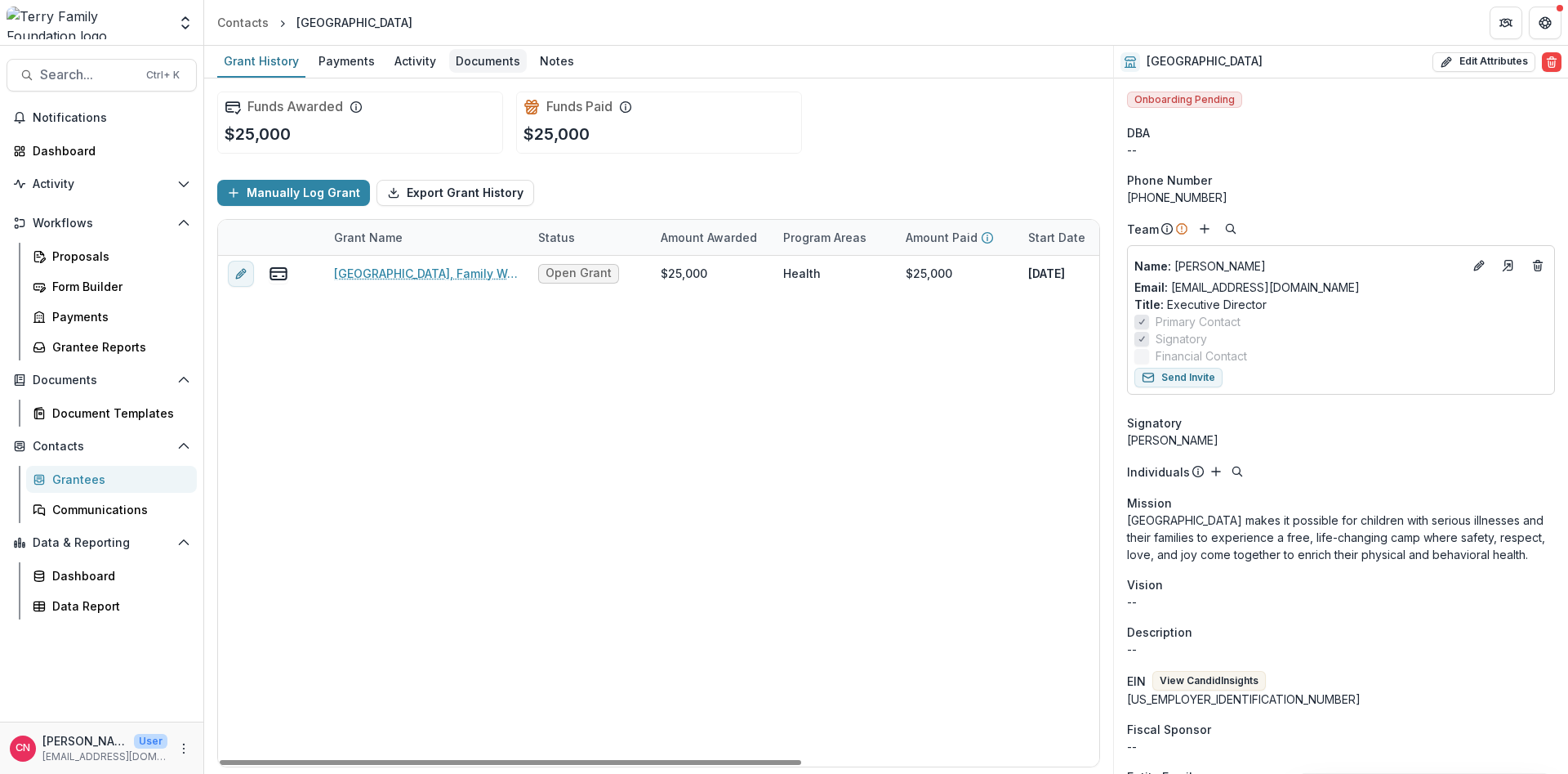
click at [490, 53] on div "Documents" at bounding box center [488, 60] width 78 height 23
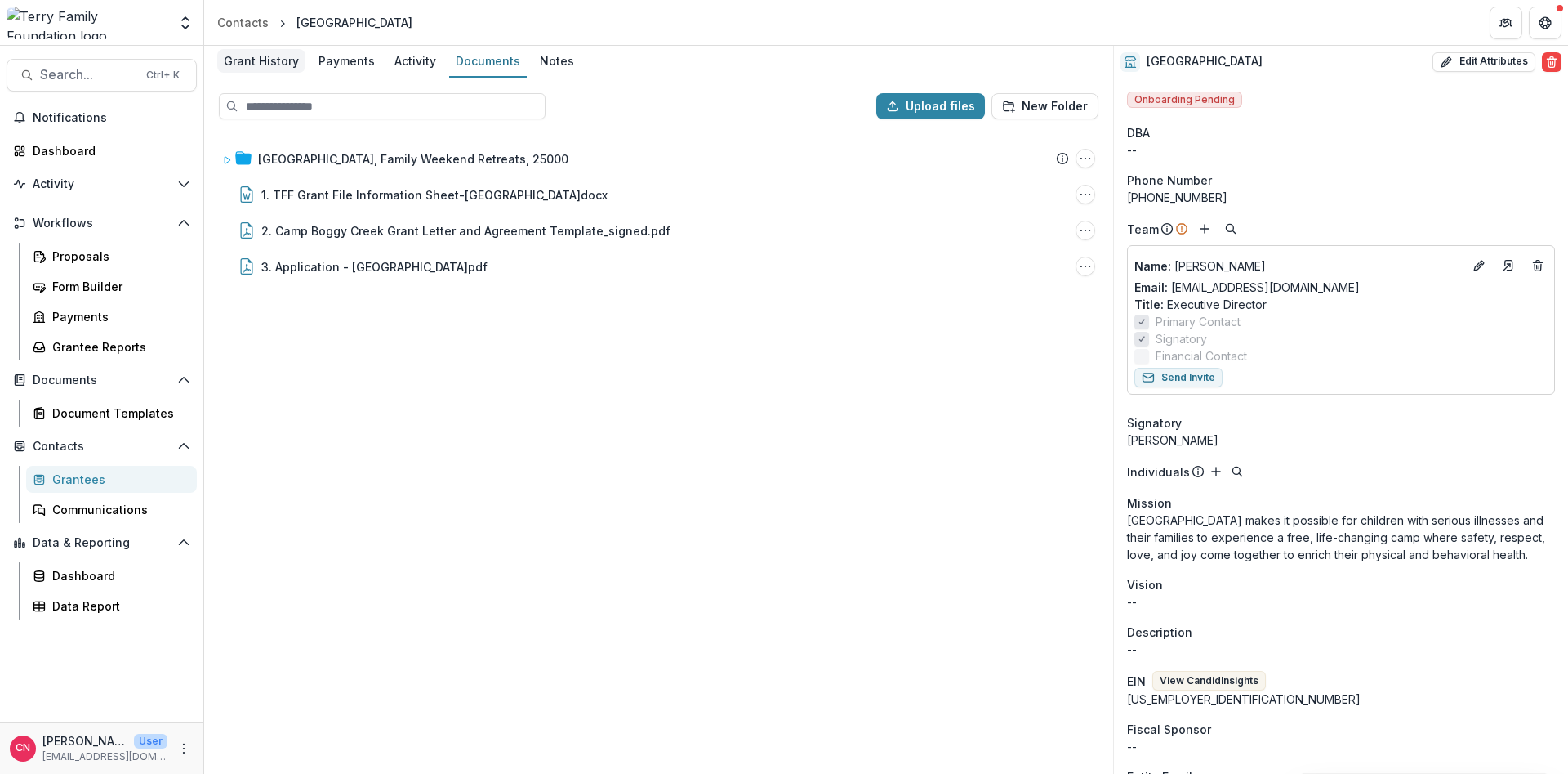
click at [272, 60] on div "Grant History" at bounding box center [261, 60] width 88 height 23
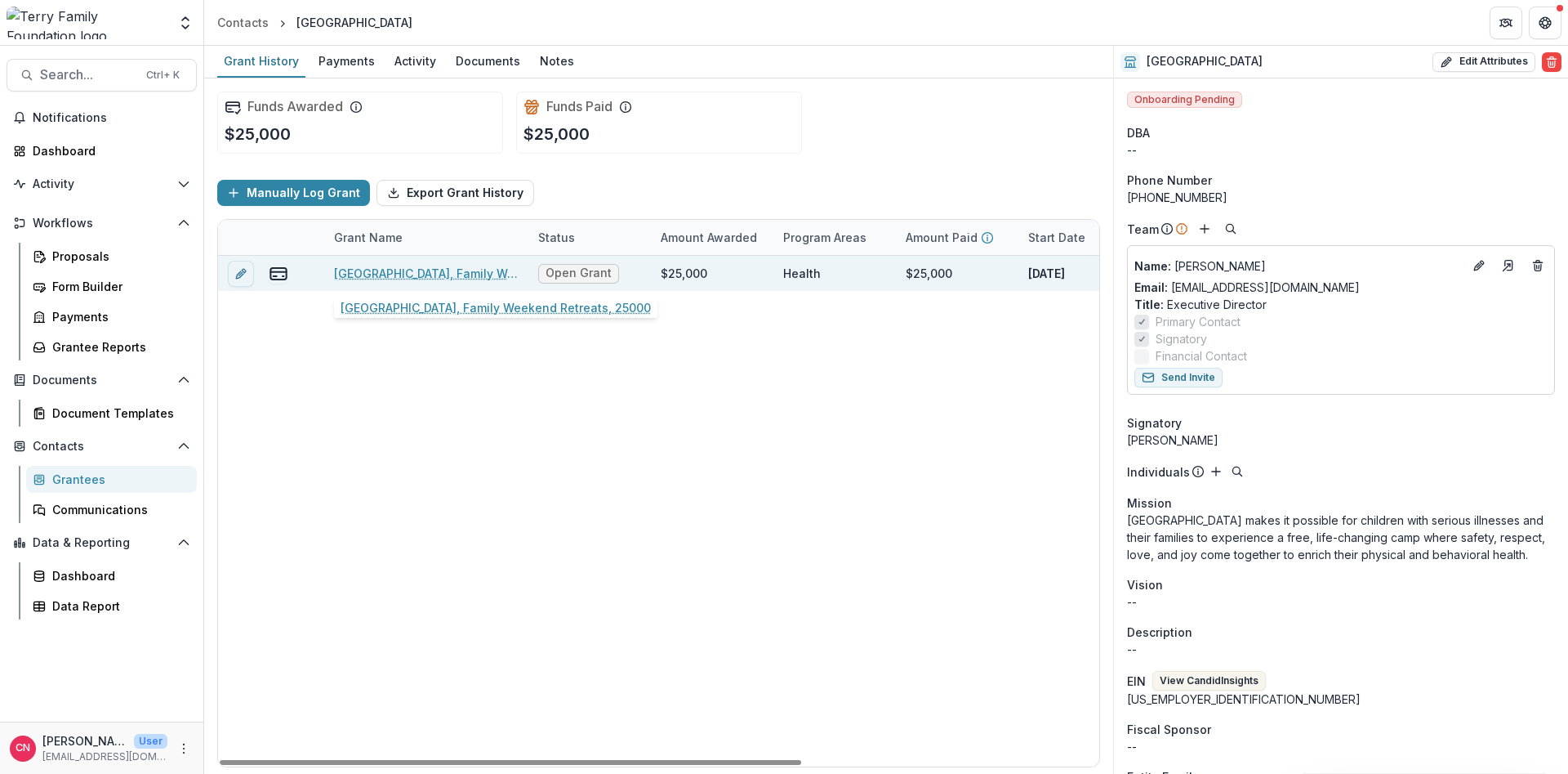
click at [401, 271] on link "[GEOGRAPHIC_DATA], Family Weekend Retreats, 25000" at bounding box center [427, 273] width 184 height 17
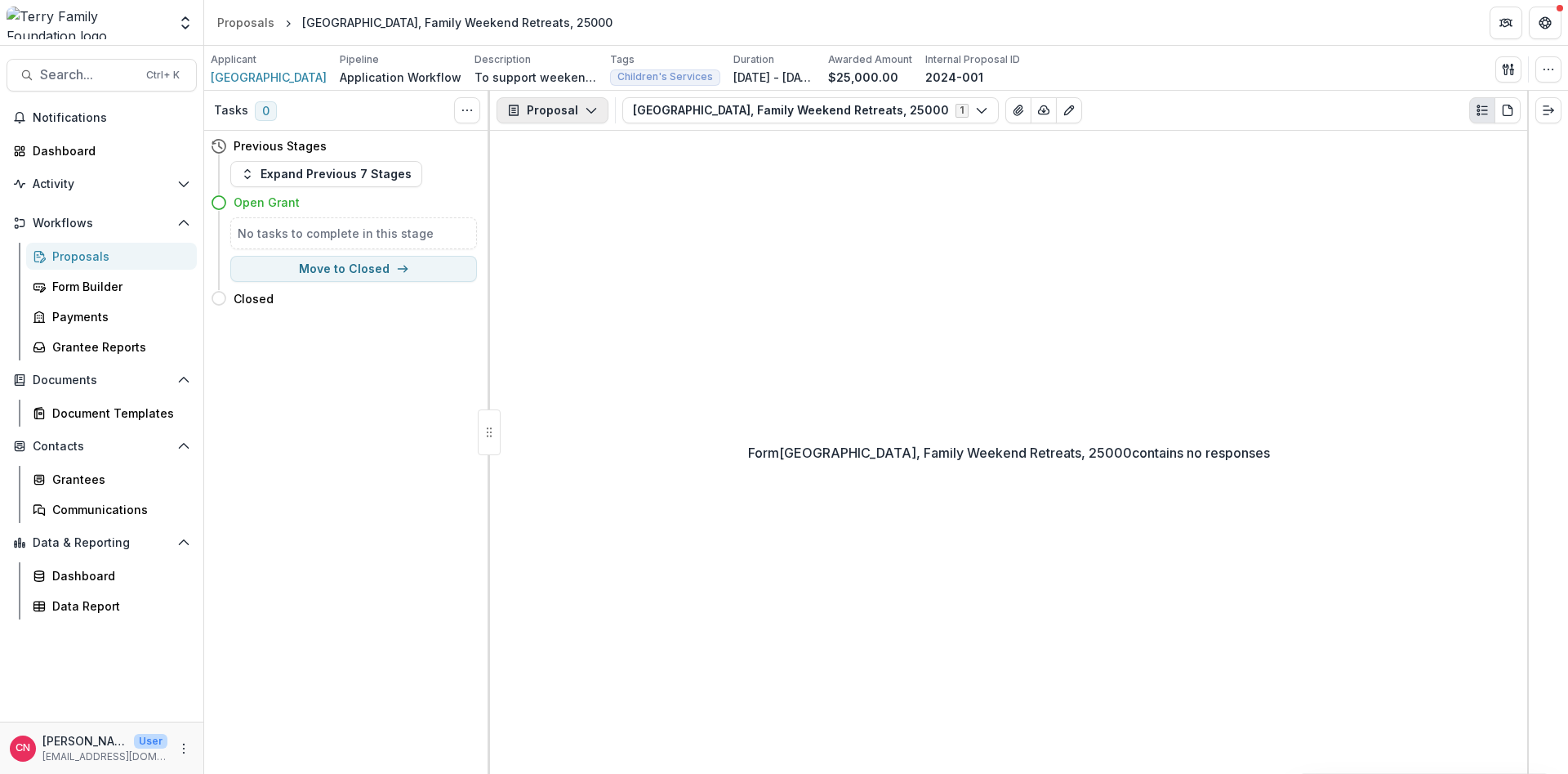
click at [585, 106] on icon "button" at bounding box center [592, 111] width 13 height 13
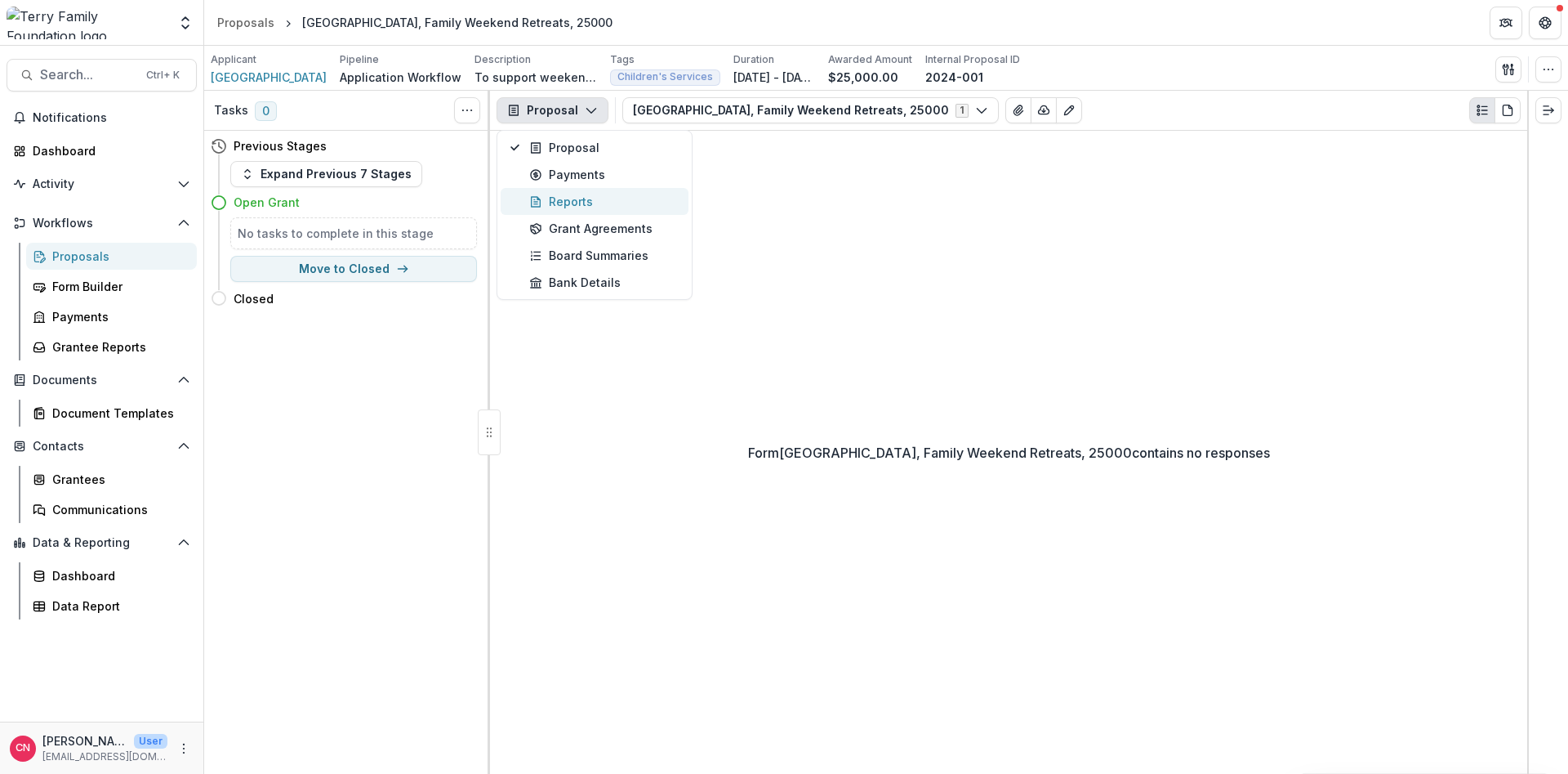
click at [564, 193] on button "Reports" at bounding box center [594, 201] width 188 height 27
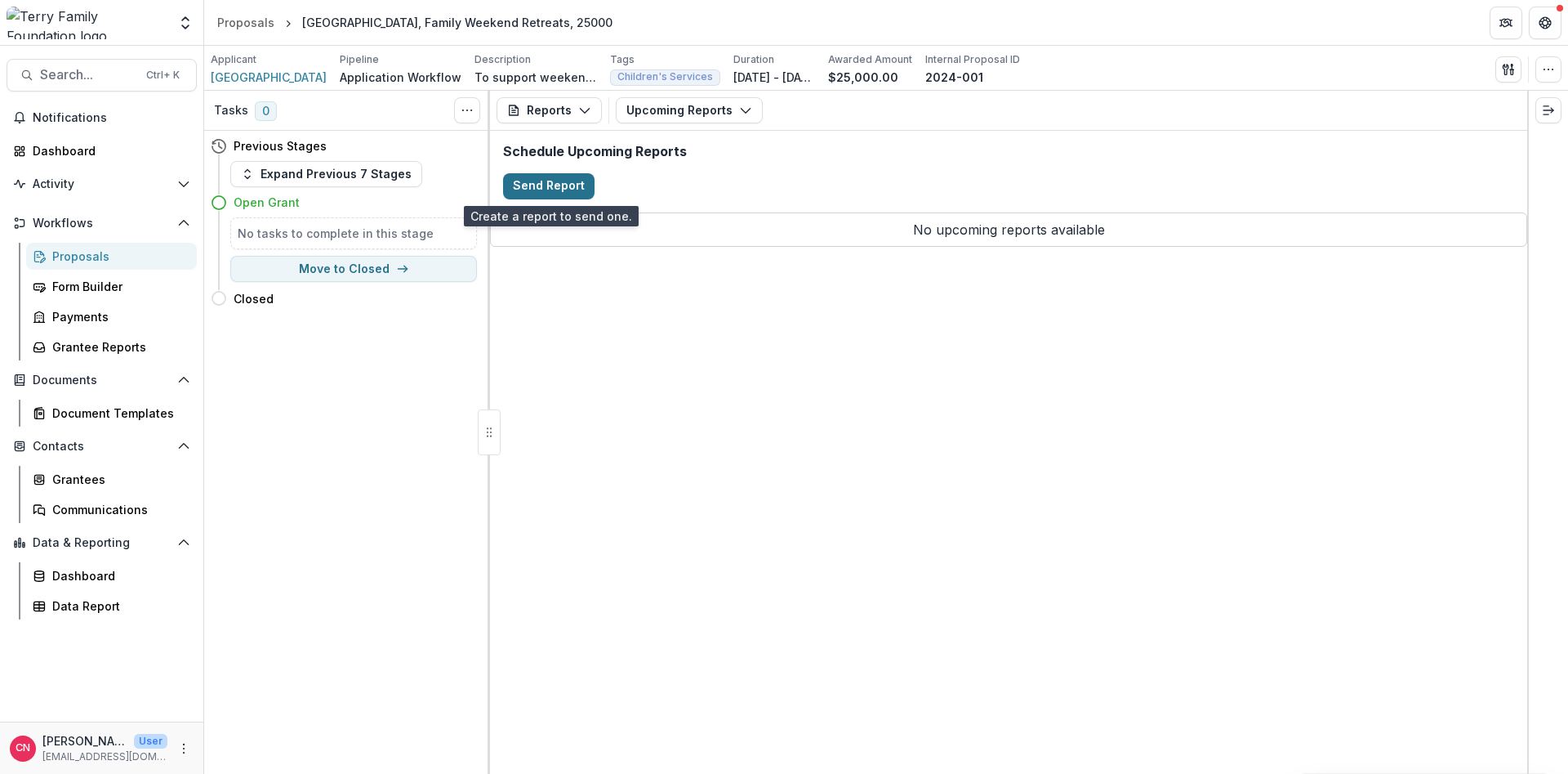
click at [536, 184] on button "Send Report" at bounding box center [548, 186] width 91 height 26
select select "********"
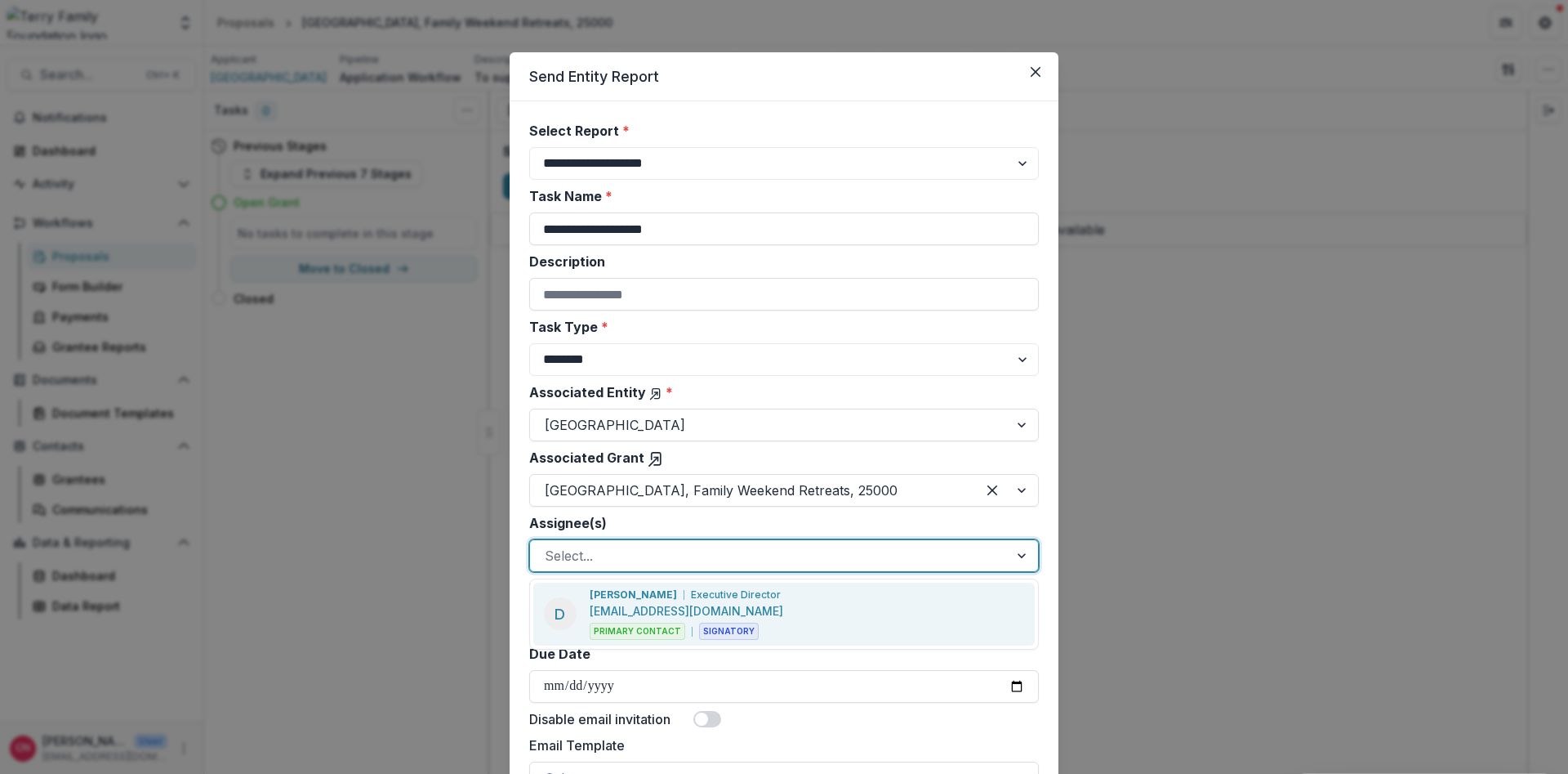
click at [1023, 553] on div at bounding box center [1023, 555] width 29 height 31
click at [626, 589] on p "[PERSON_NAME]" at bounding box center [634, 595] width 87 height 15
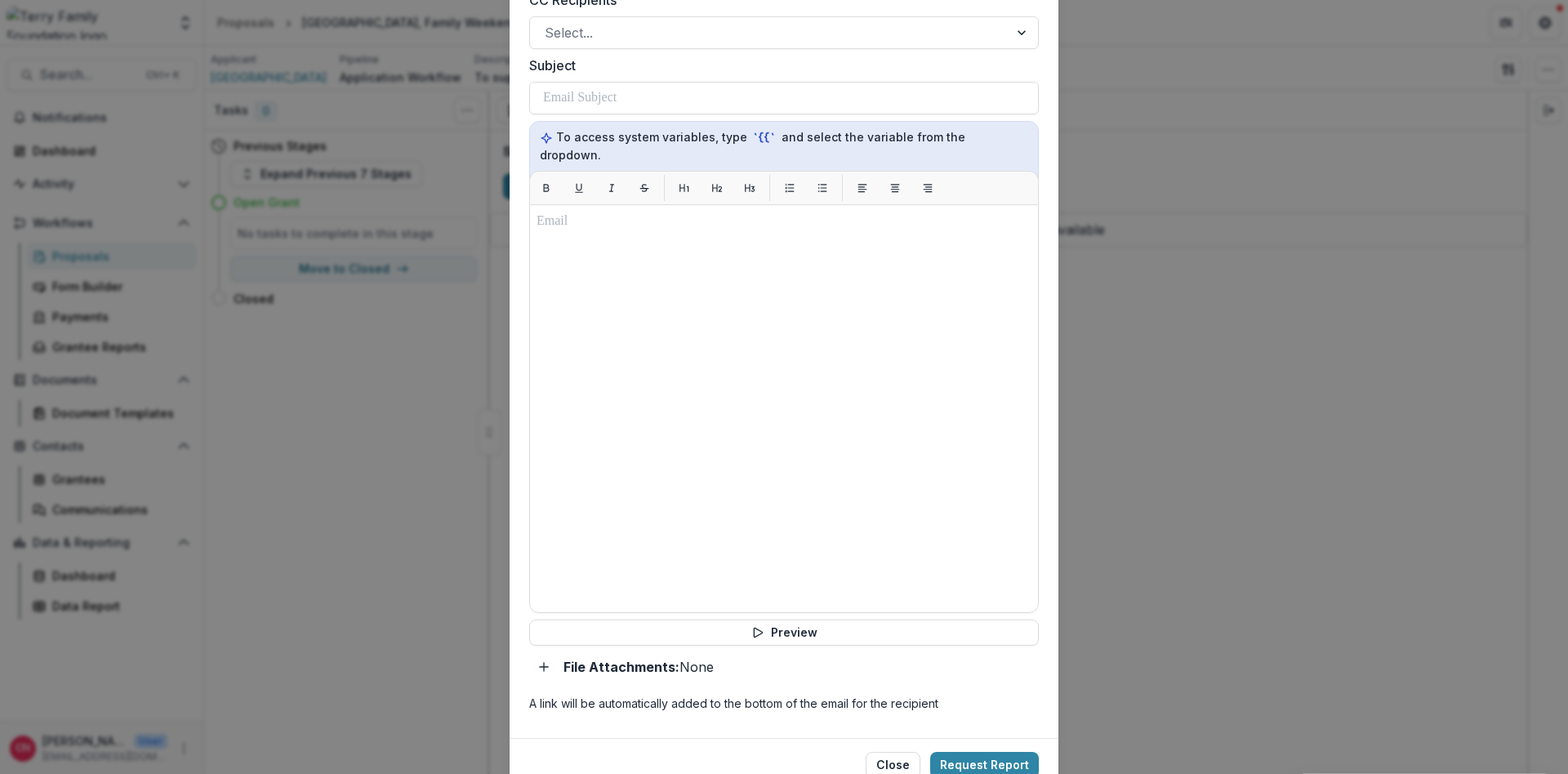
scroll to position [491, 0]
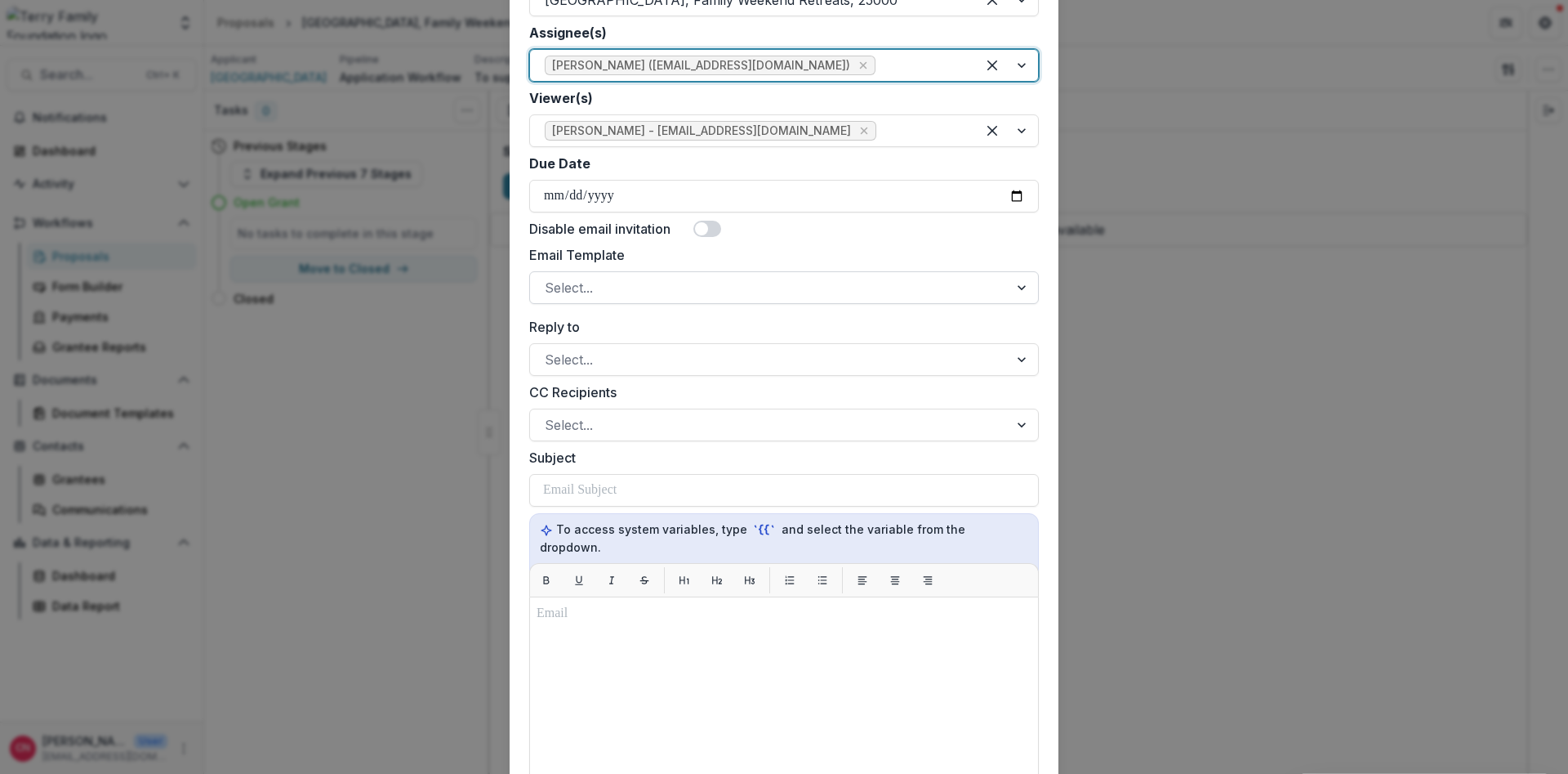
click at [1022, 283] on div at bounding box center [1023, 288] width 29 height 31
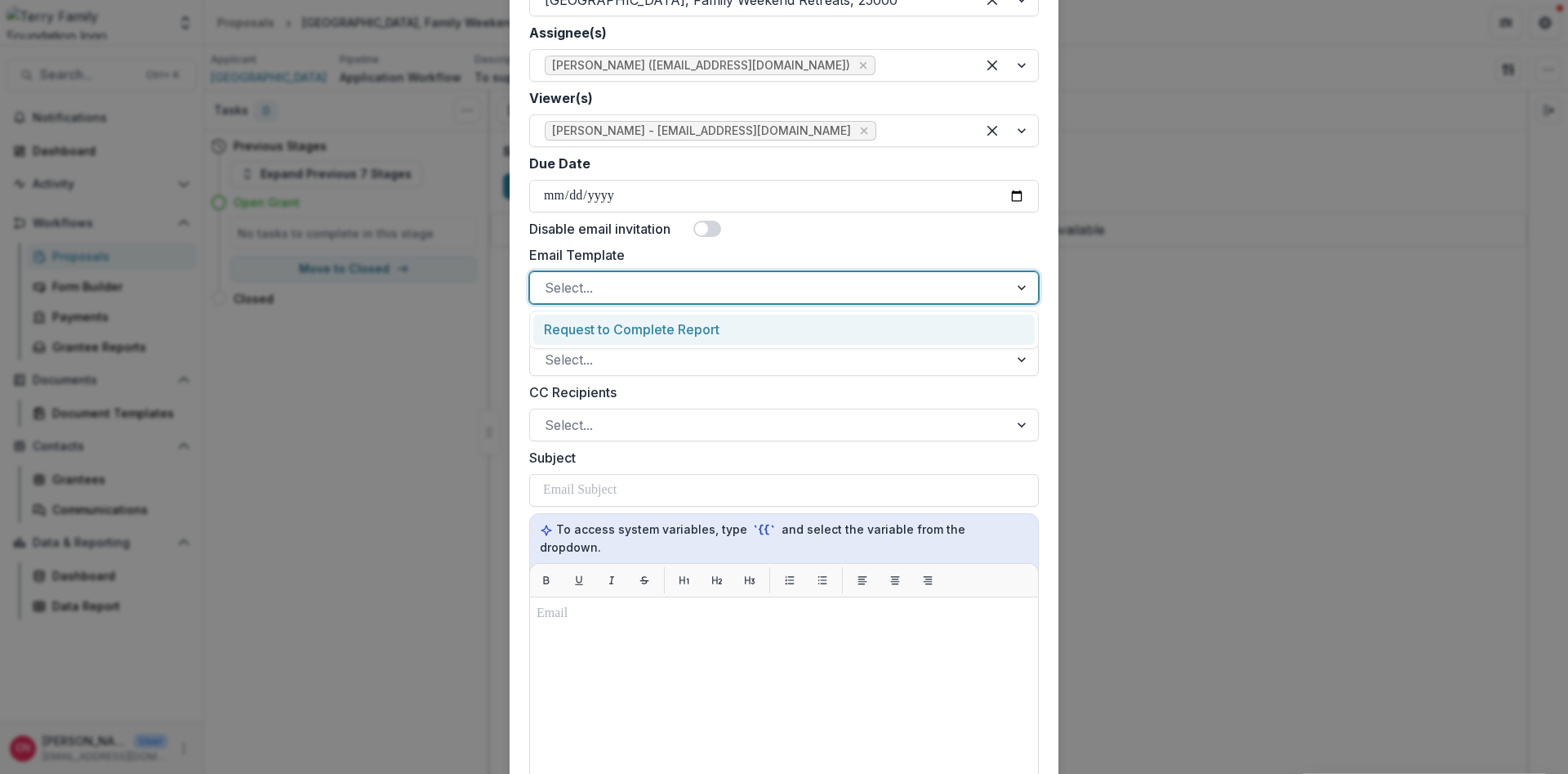
click at [715, 330] on div "Request to Complete Report" at bounding box center [784, 330] width 501 height 30
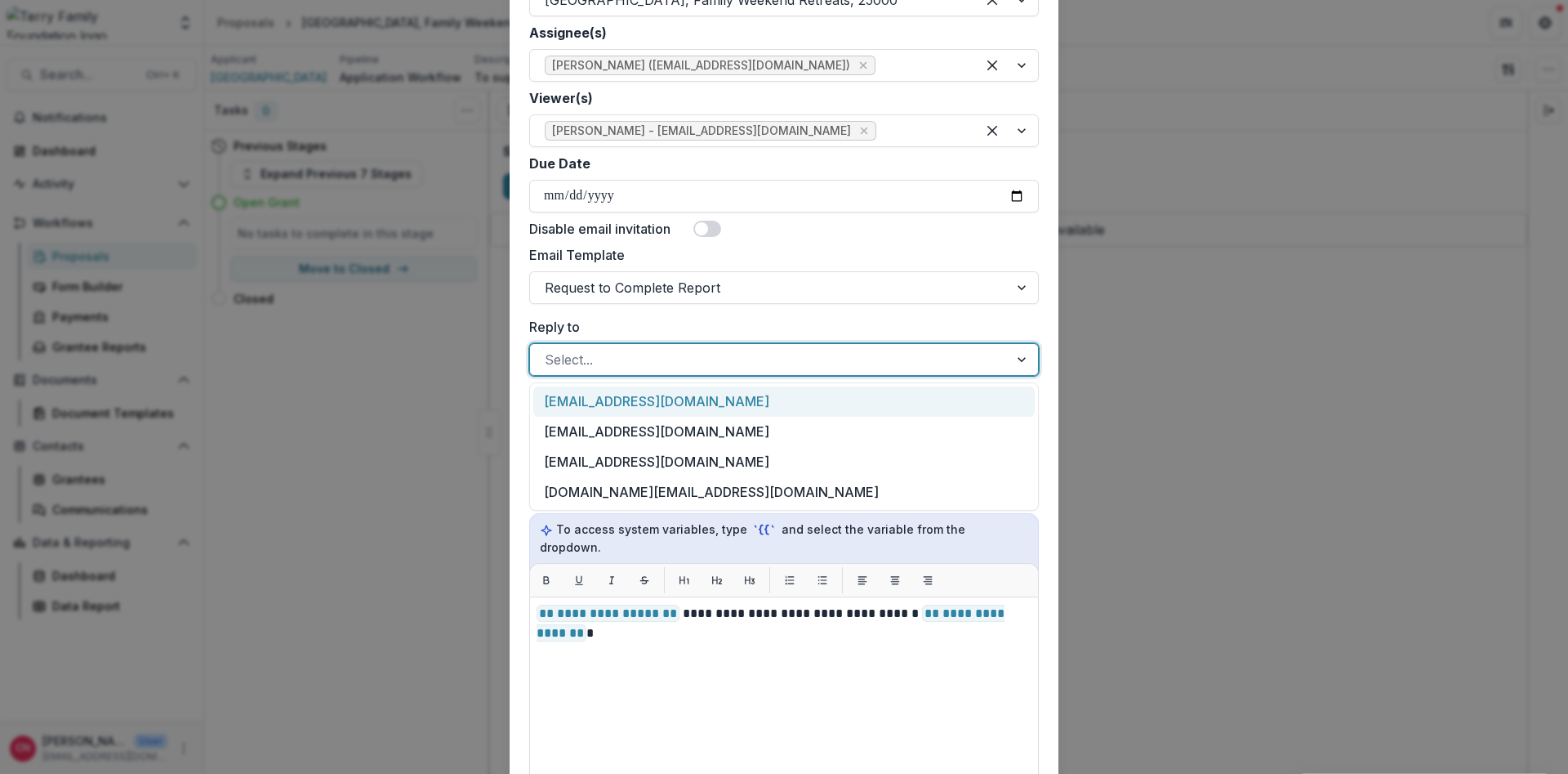
click at [1017, 358] on div at bounding box center [1023, 359] width 29 height 31
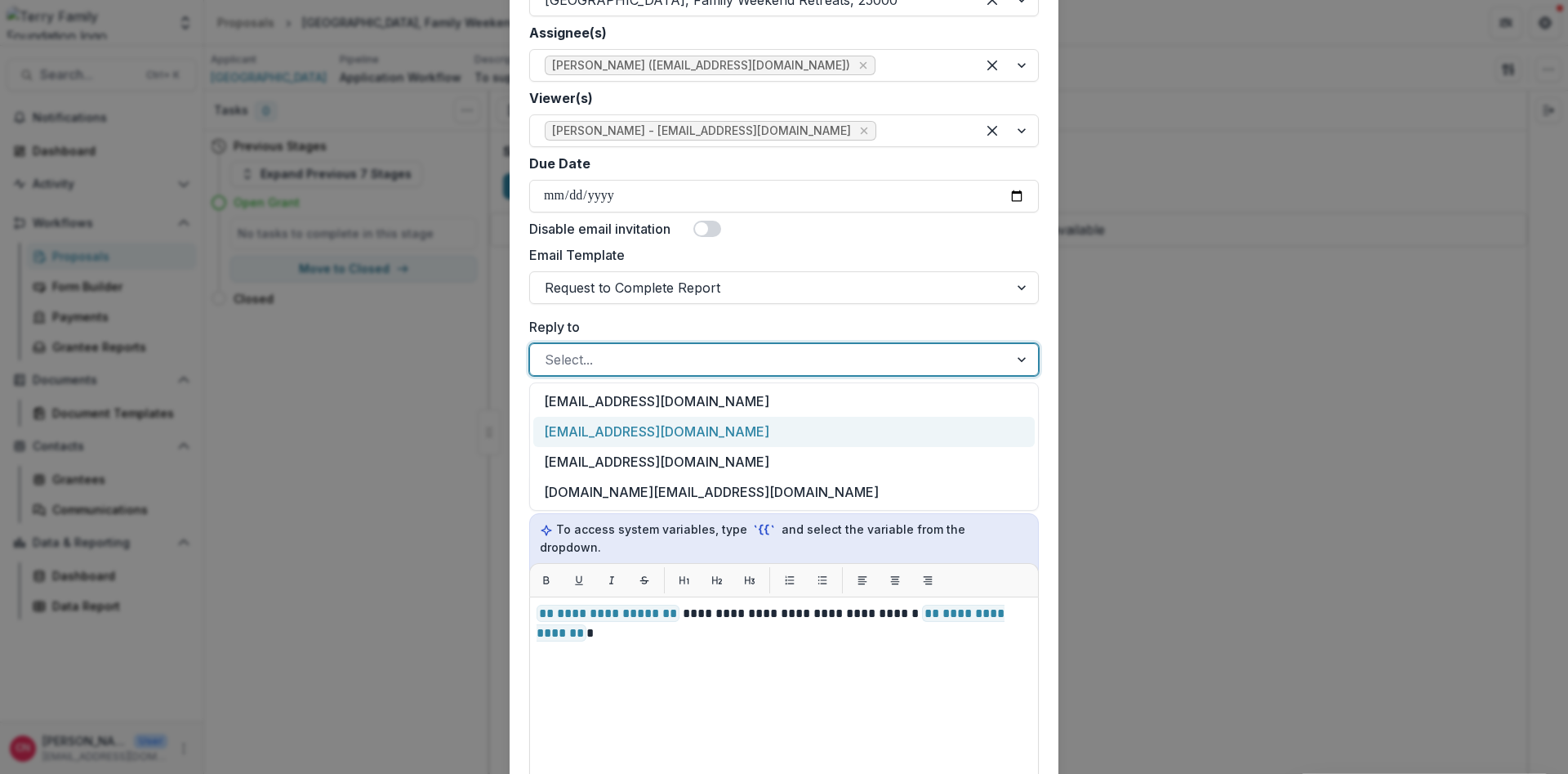
click at [695, 423] on div "[EMAIL_ADDRESS][DOMAIN_NAME]" at bounding box center [784, 432] width 501 height 30
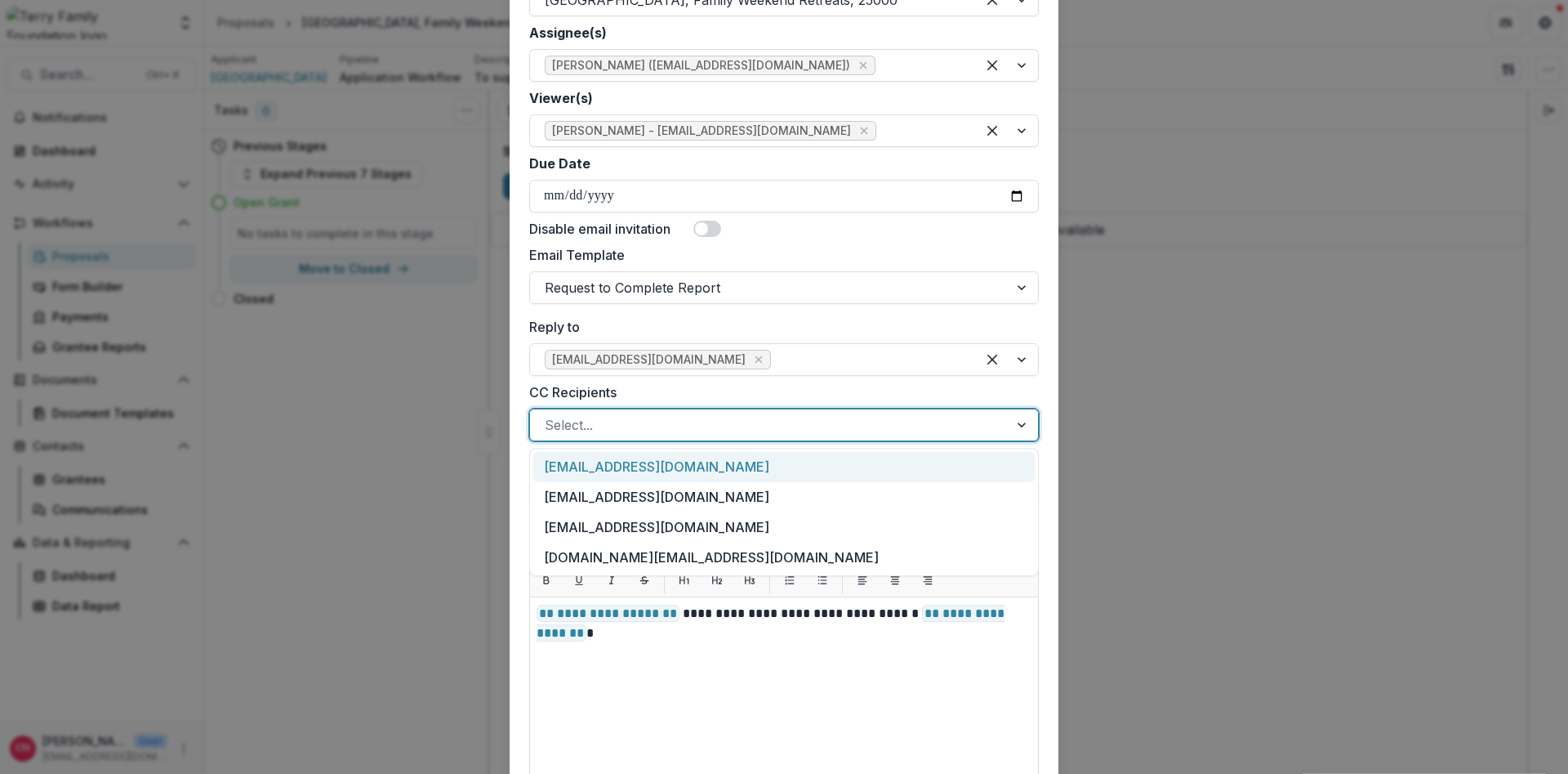
click at [1014, 416] on div at bounding box center [1023, 424] width 29 height 31
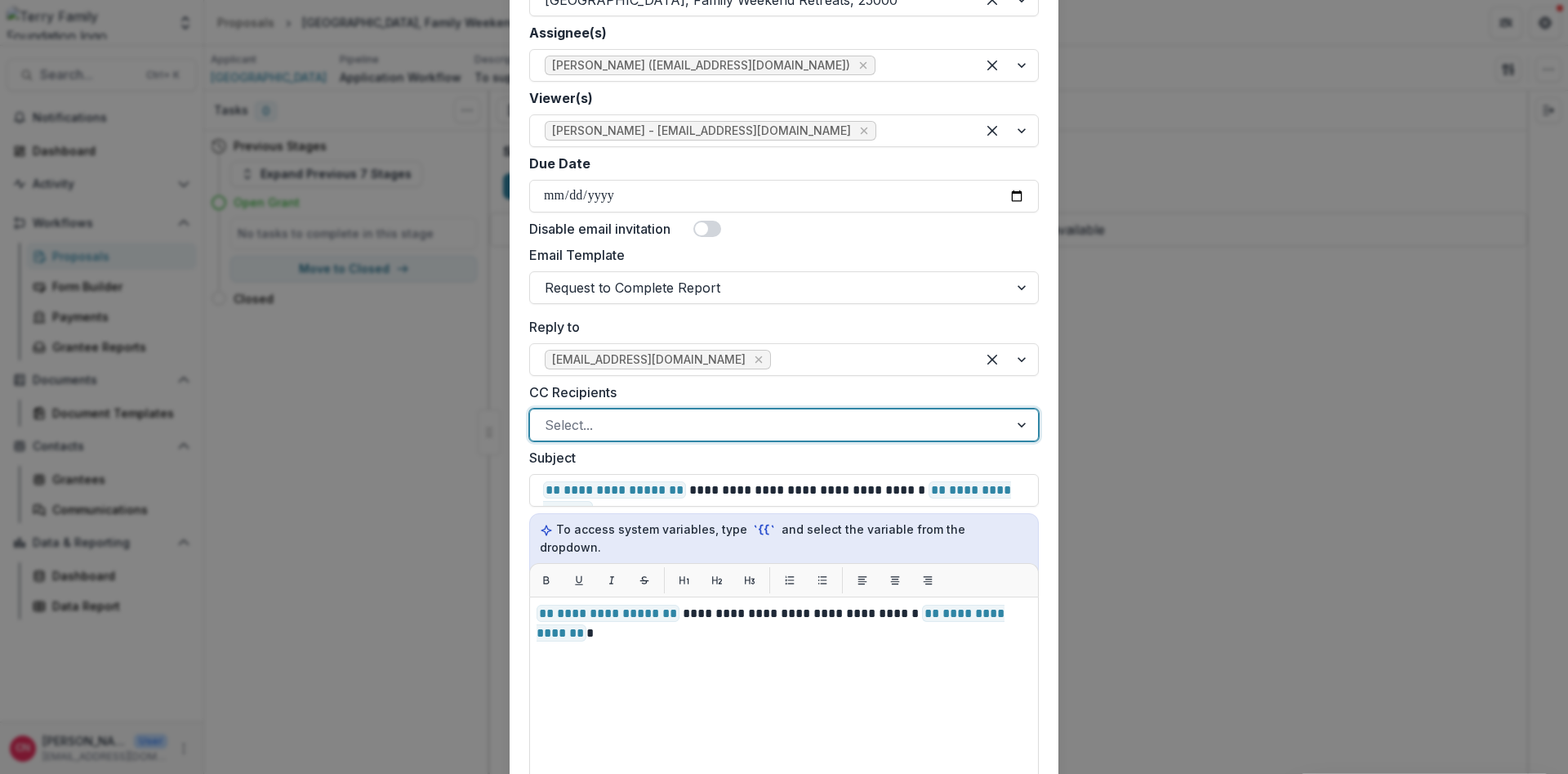
click at [1003, 416] on div "Select..." at bounding box center [768, 424] width 479 height 26
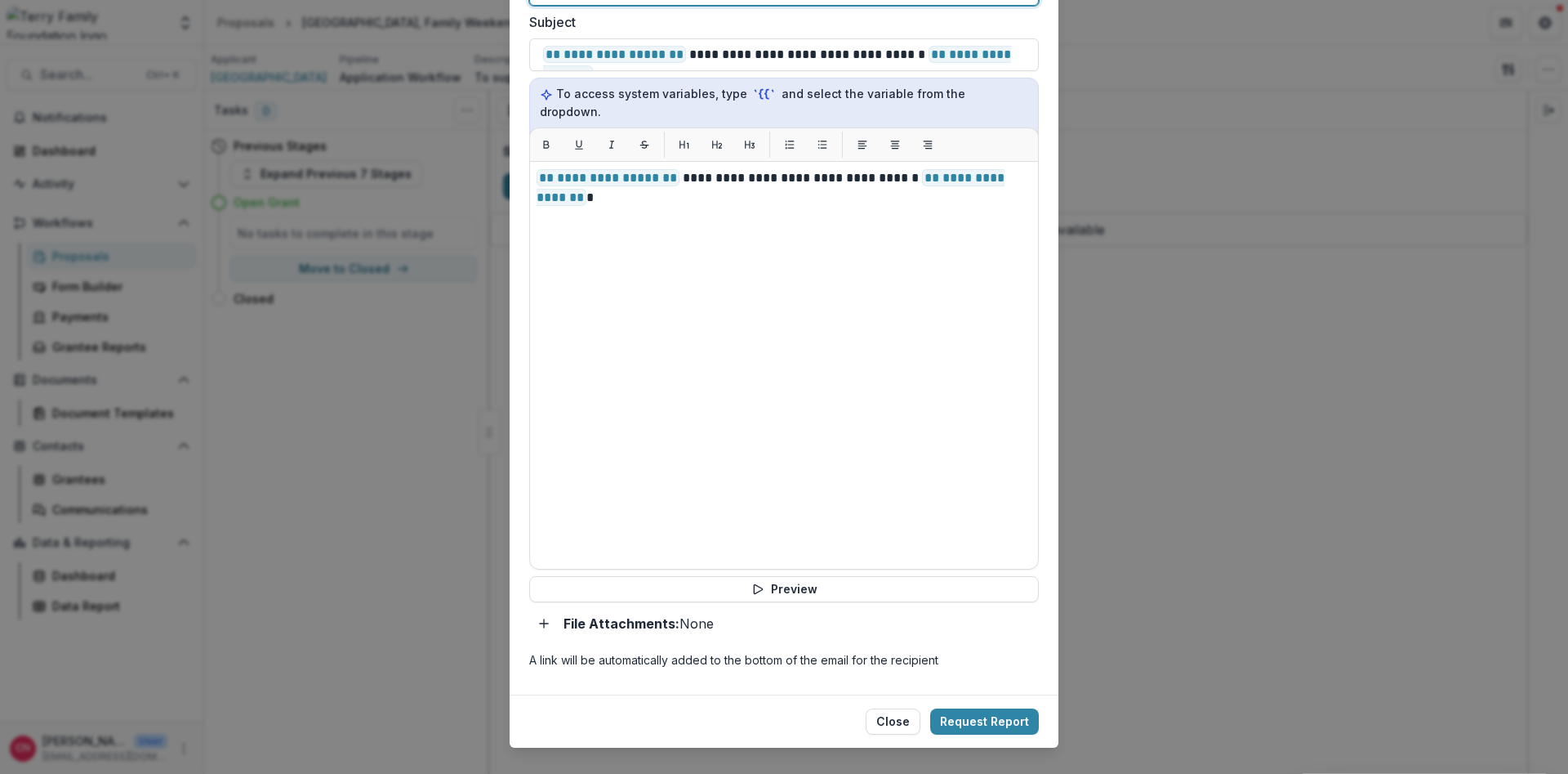
scroll to position [935, 0]
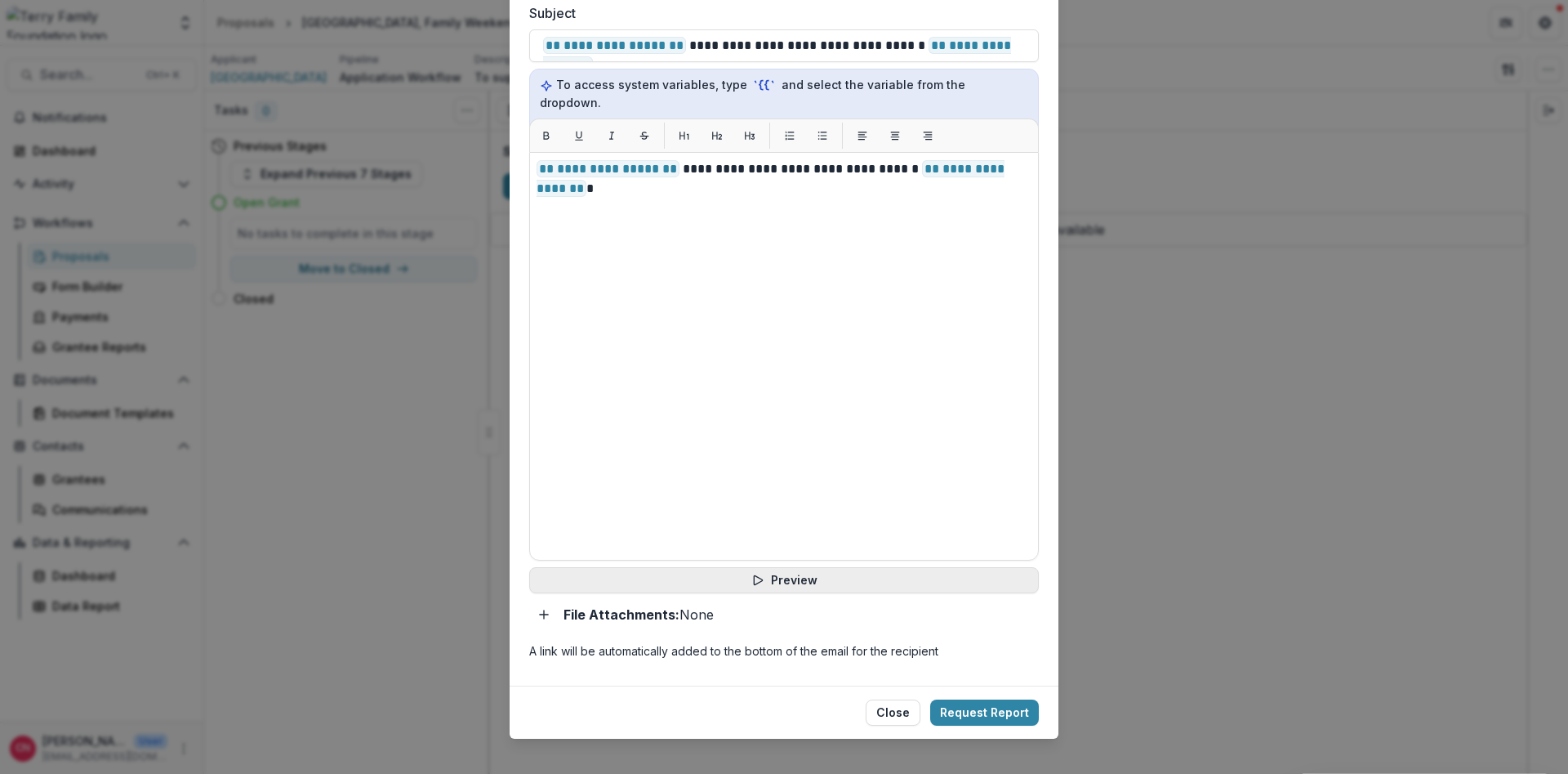
click at [761, 574] on icon "button" at bounding box center [758, 580] width 13 height 13
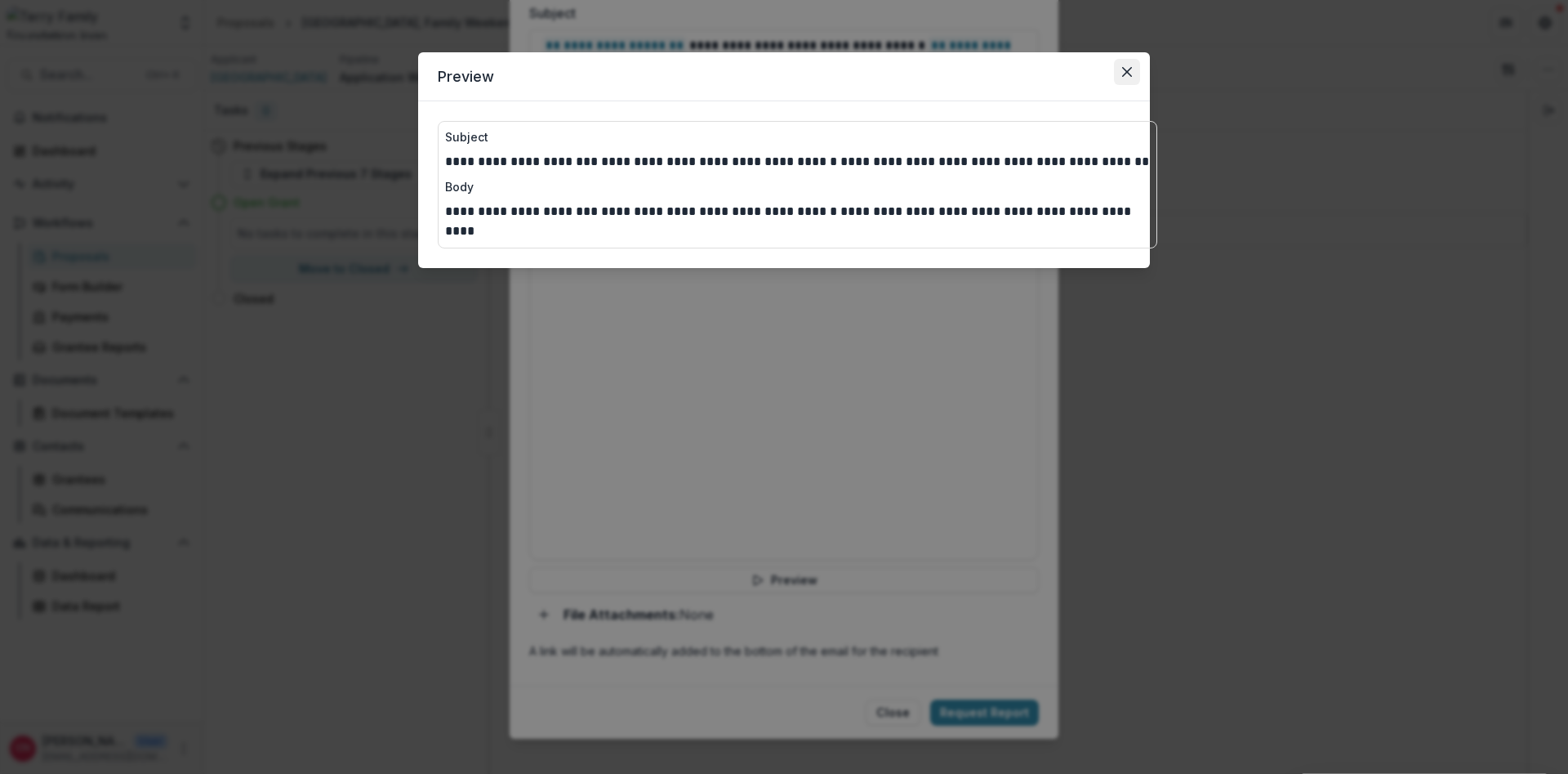
click at [1136, 64] on button "Close" at bounding box center [1126, 71] width 26 height 26
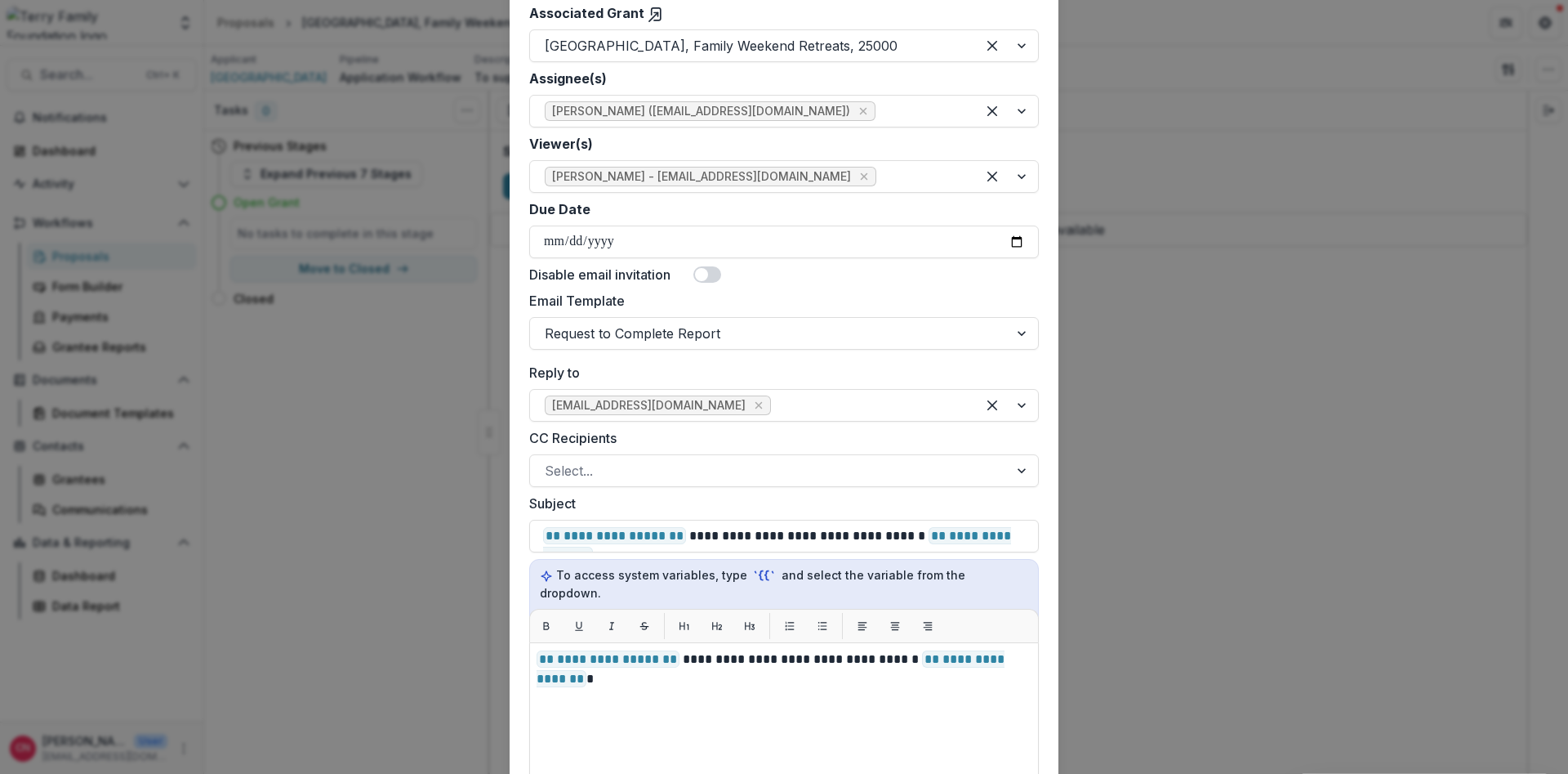
scroll to position [0, 0]
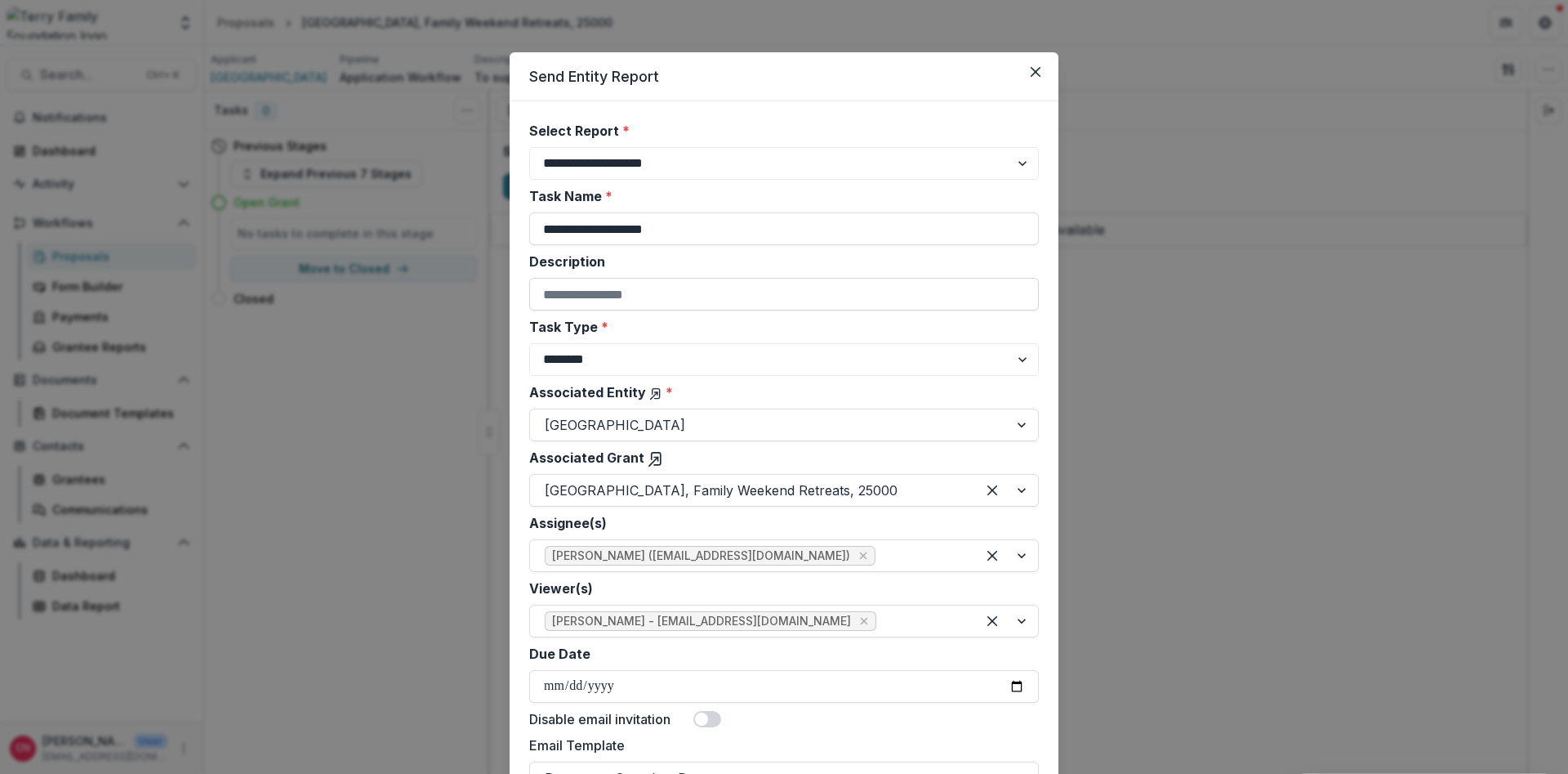
click at [745, 294] on input "Description" at bounding box center [784, 293] width 510 height 33
select select "**********"
click option "**********" at bounding box center [0, 0] width 0 height 0
type input "**********"
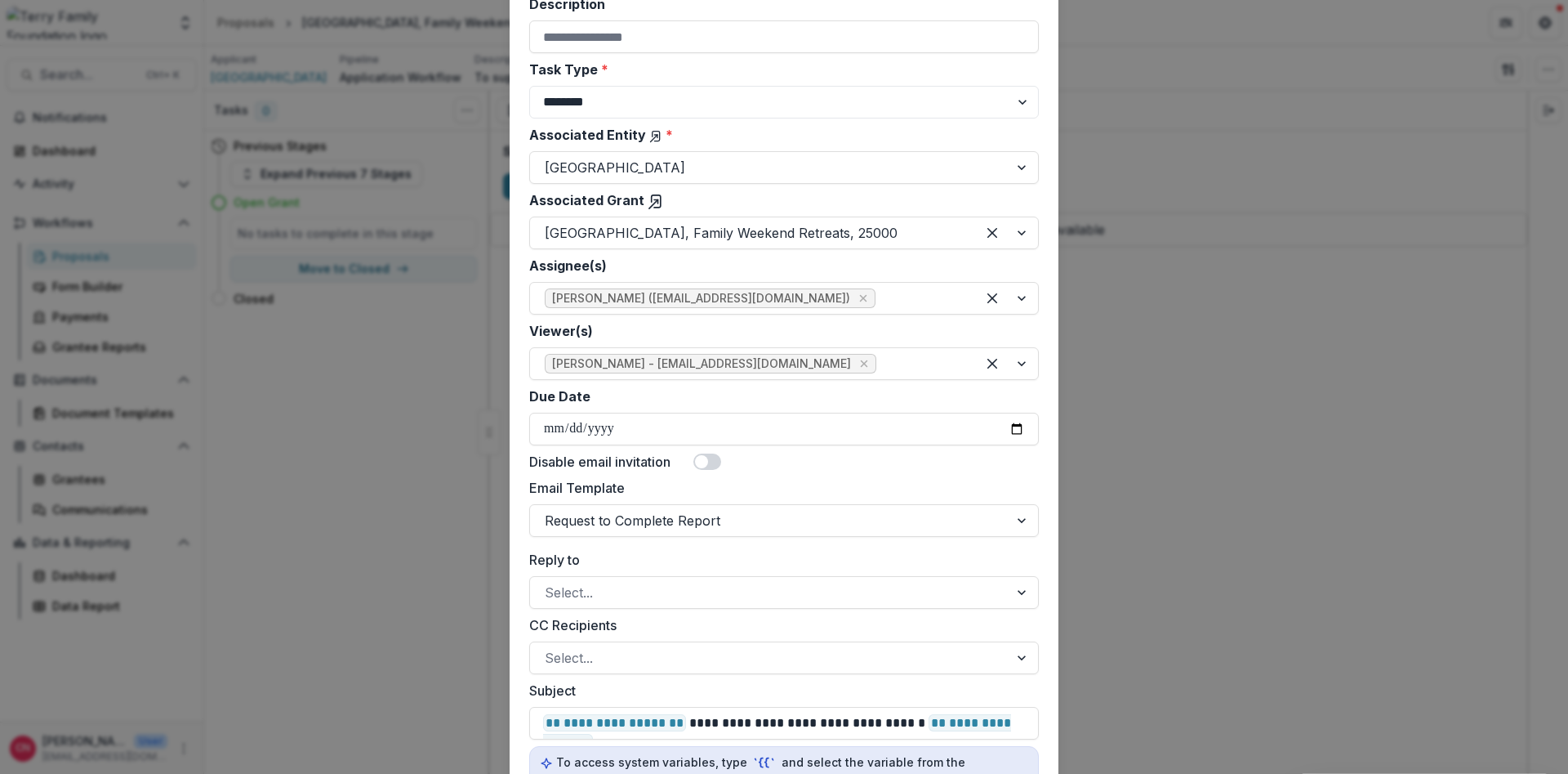
scroll to position [294, 0]
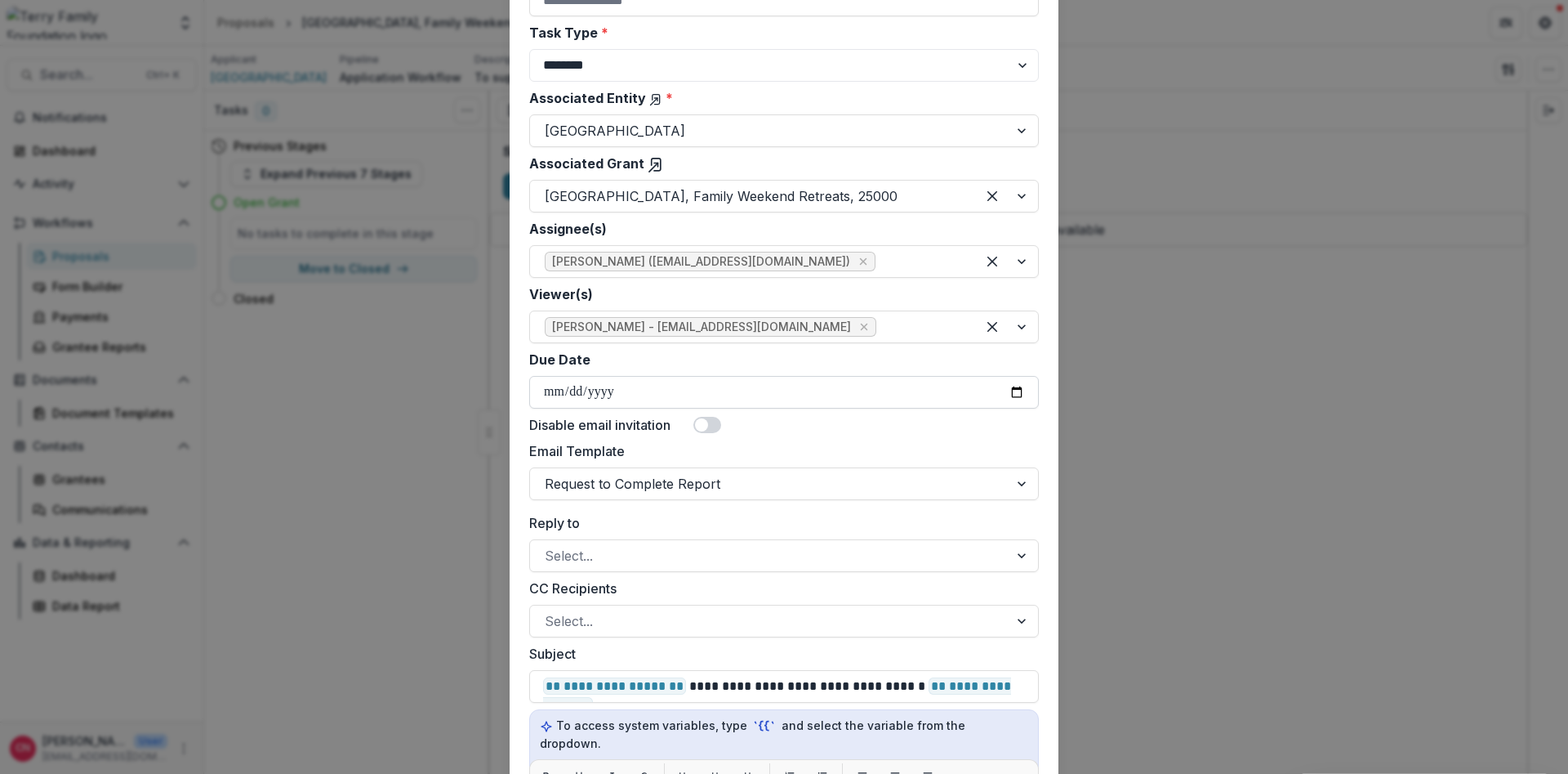
click at [1019, 386] on input "Due Date" at bounding box center [784, 392] width 510 height 33
type input "**********"
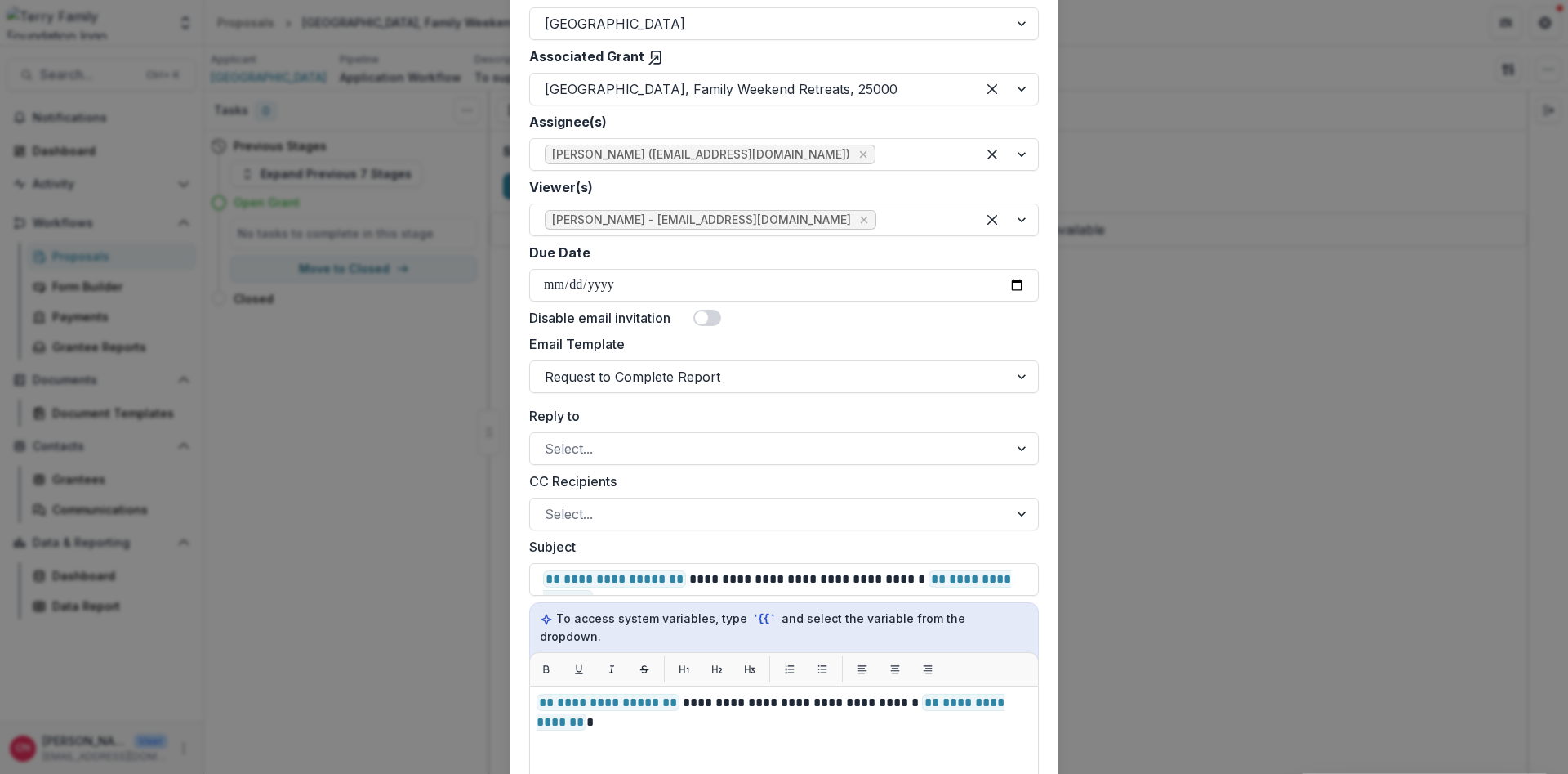
scroll to position [491, 0]
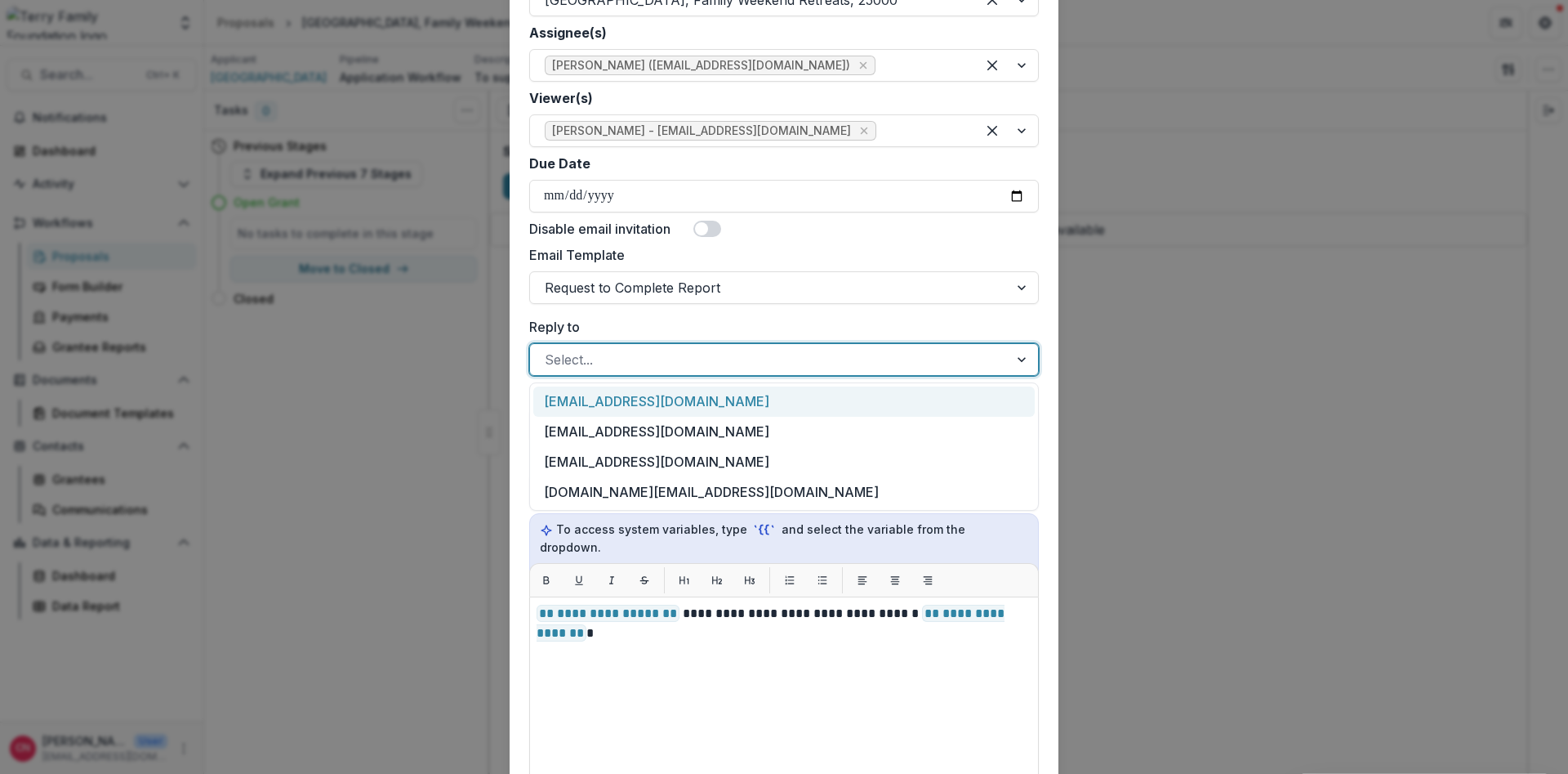
click at [1022, 361] on div at bounding box center [1023, 359] width 29 height 31
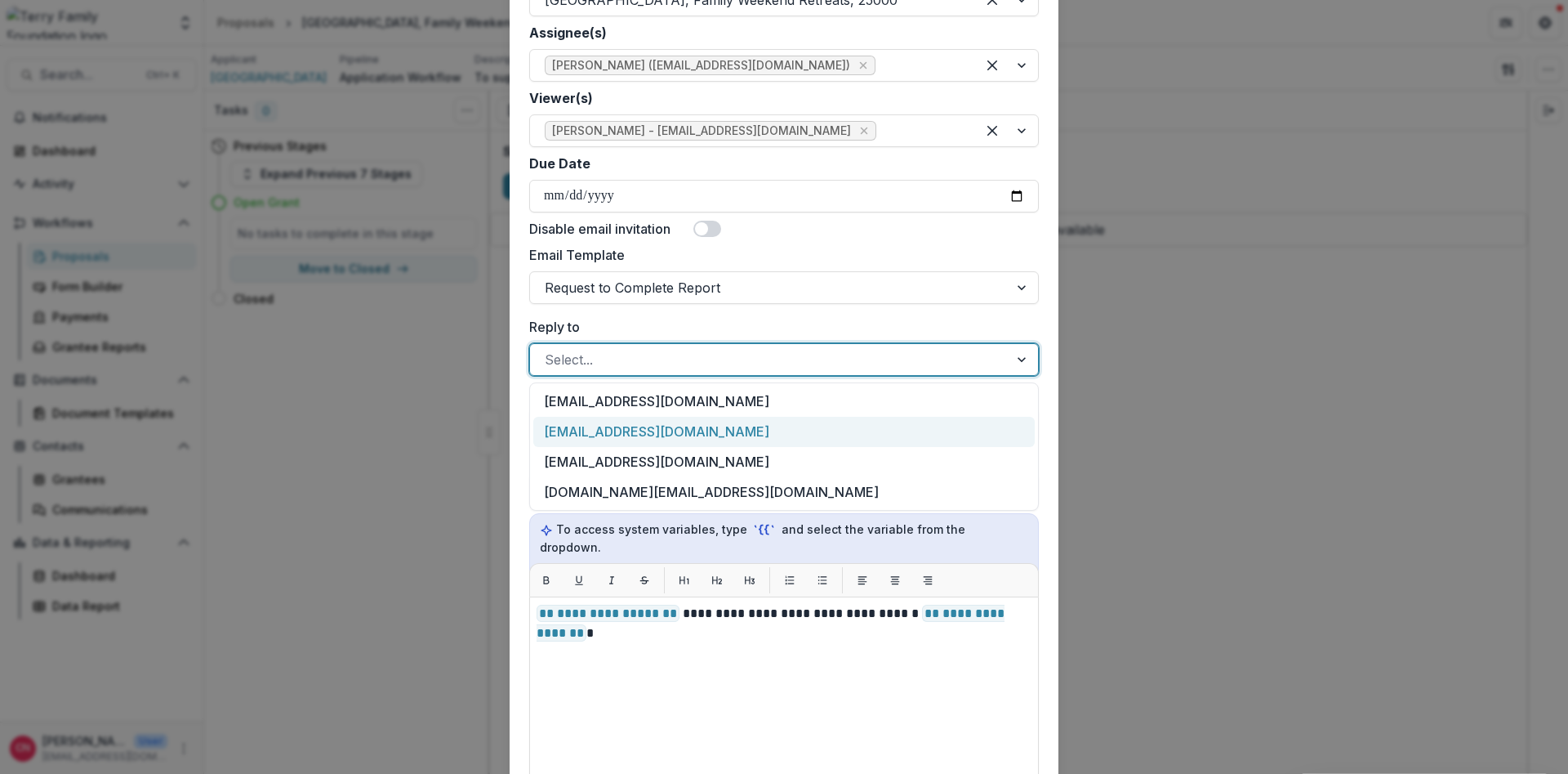
click at [631, 433] on div "[EMAIL_ADDRESS][DOMAIN_NAME]" at bounding box center [784, 432] width 501 height 30
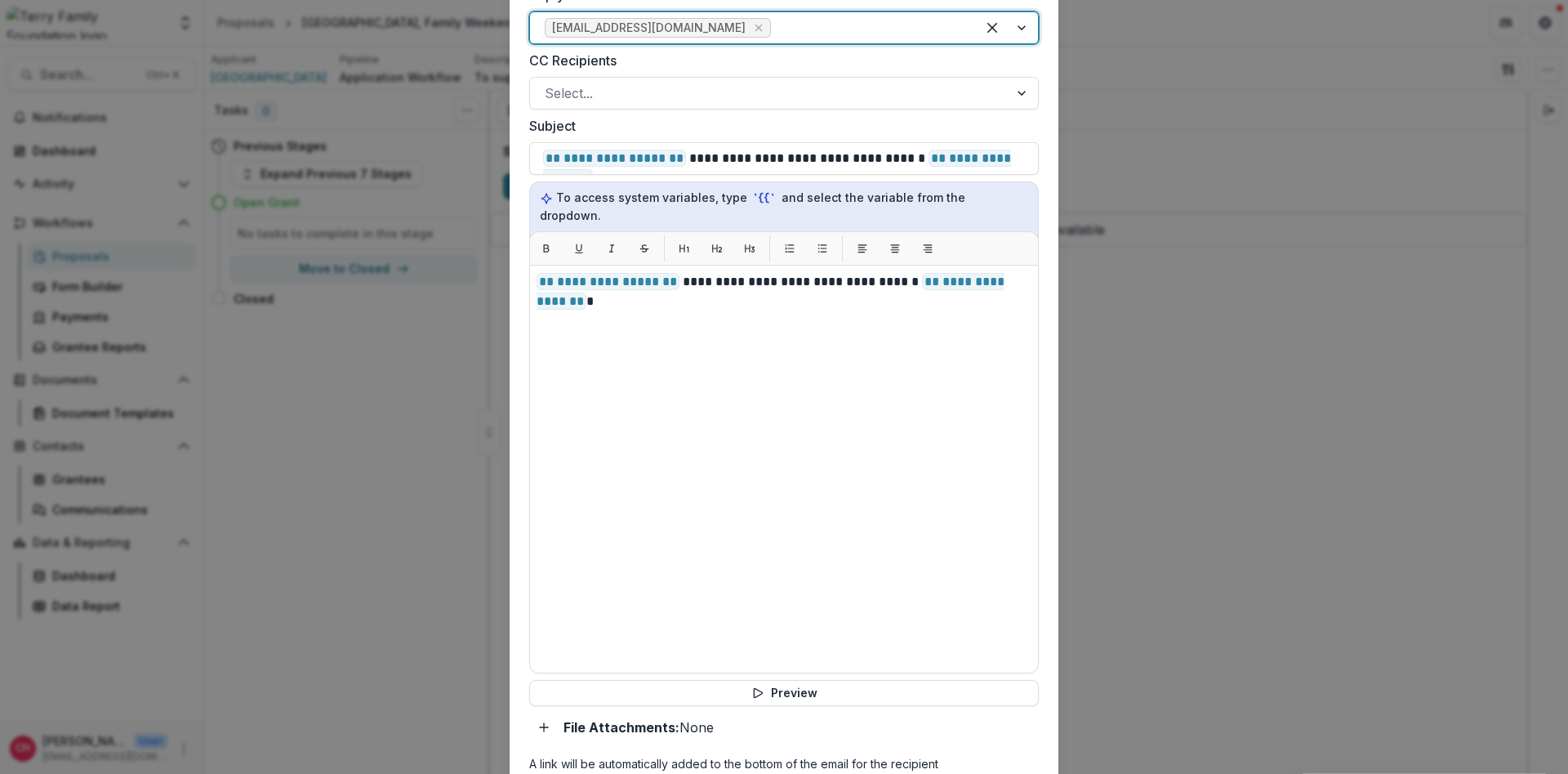
scroll to position [935, 0]
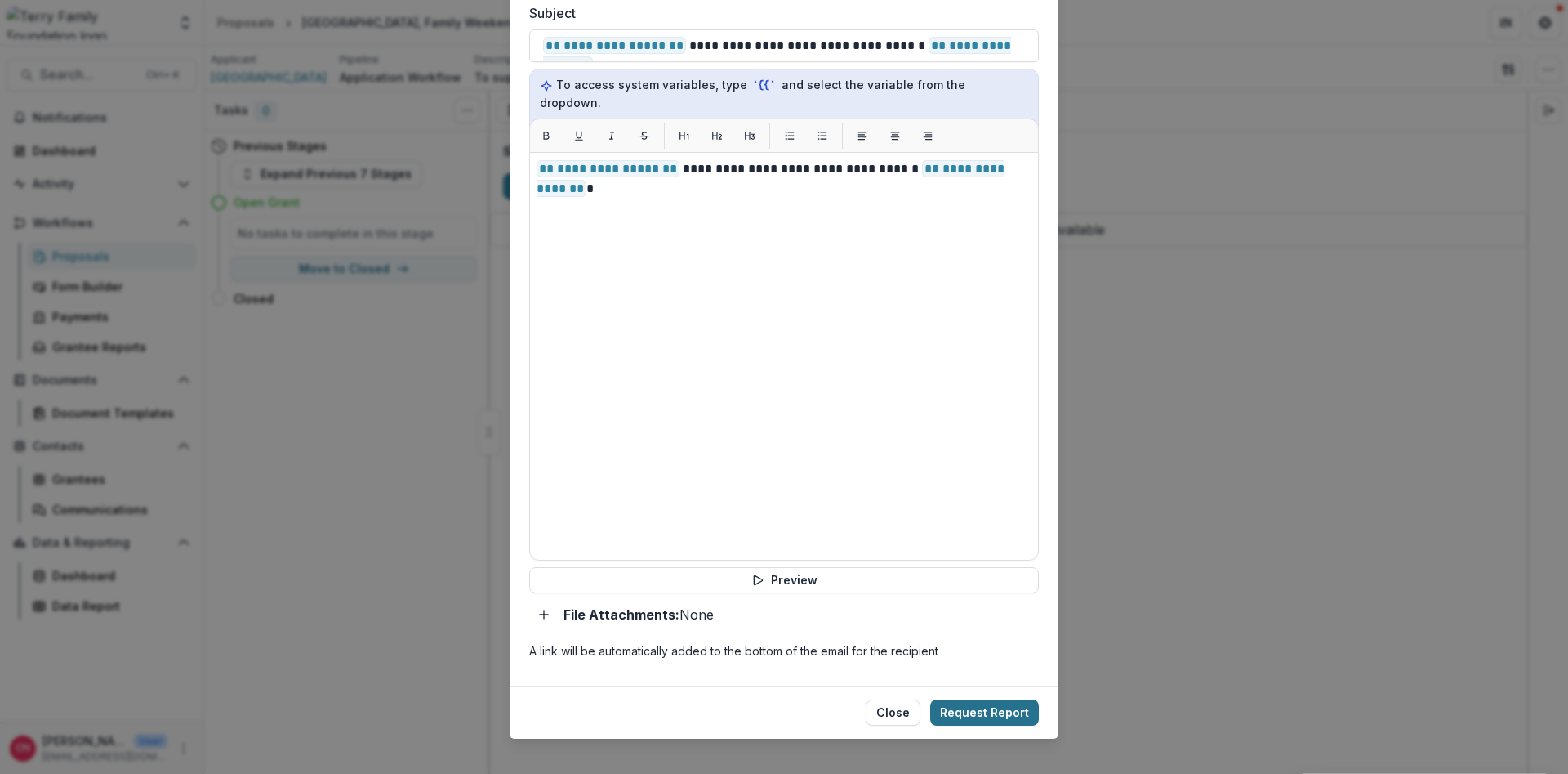
click at [973, 589] on button "Request Report" at bounding box center [985, 712] width 109 height 26
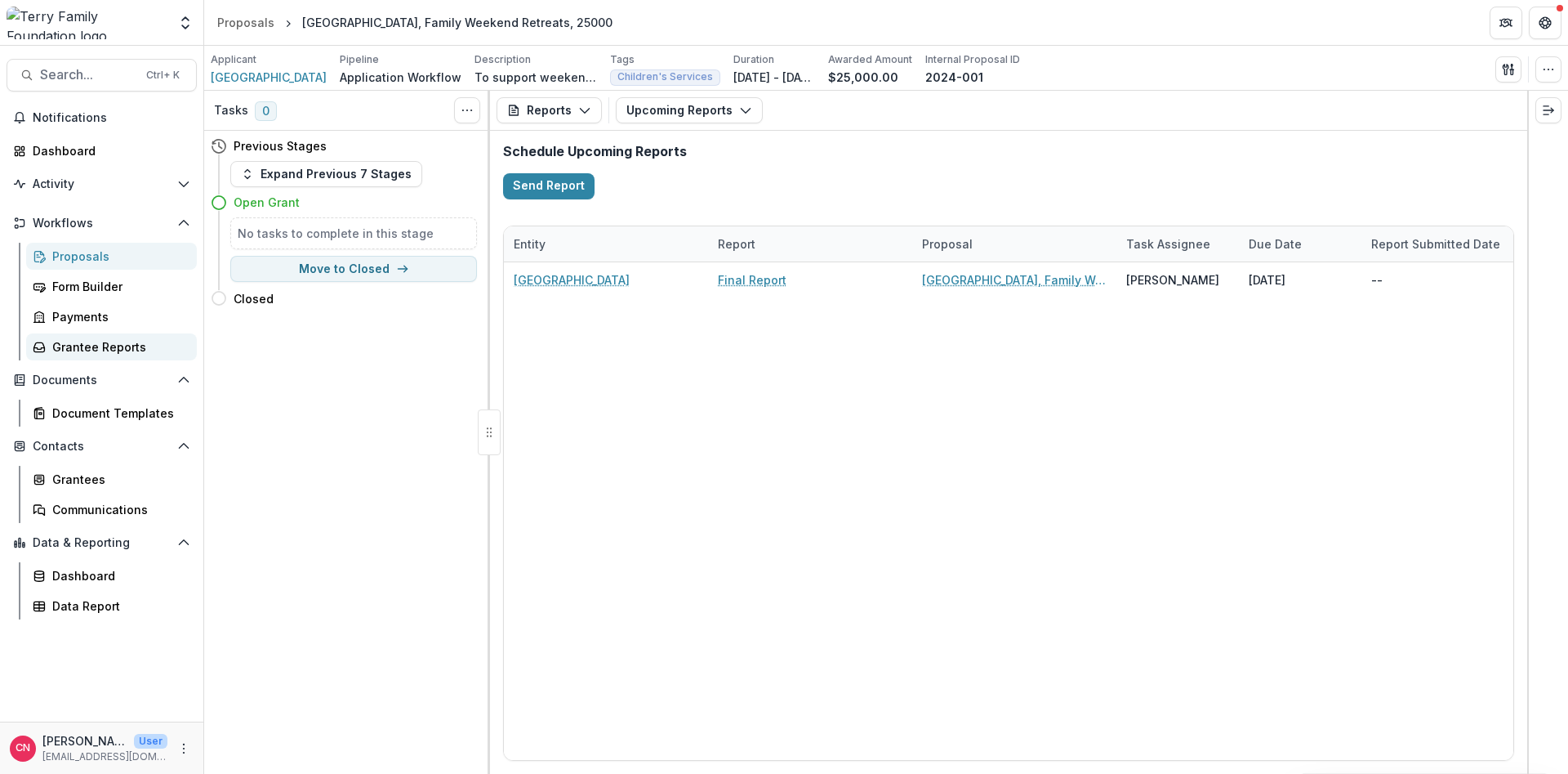
click at [65, 350] on div "Grantee Reports" at bounding box center [117, 346] width 132 height 17
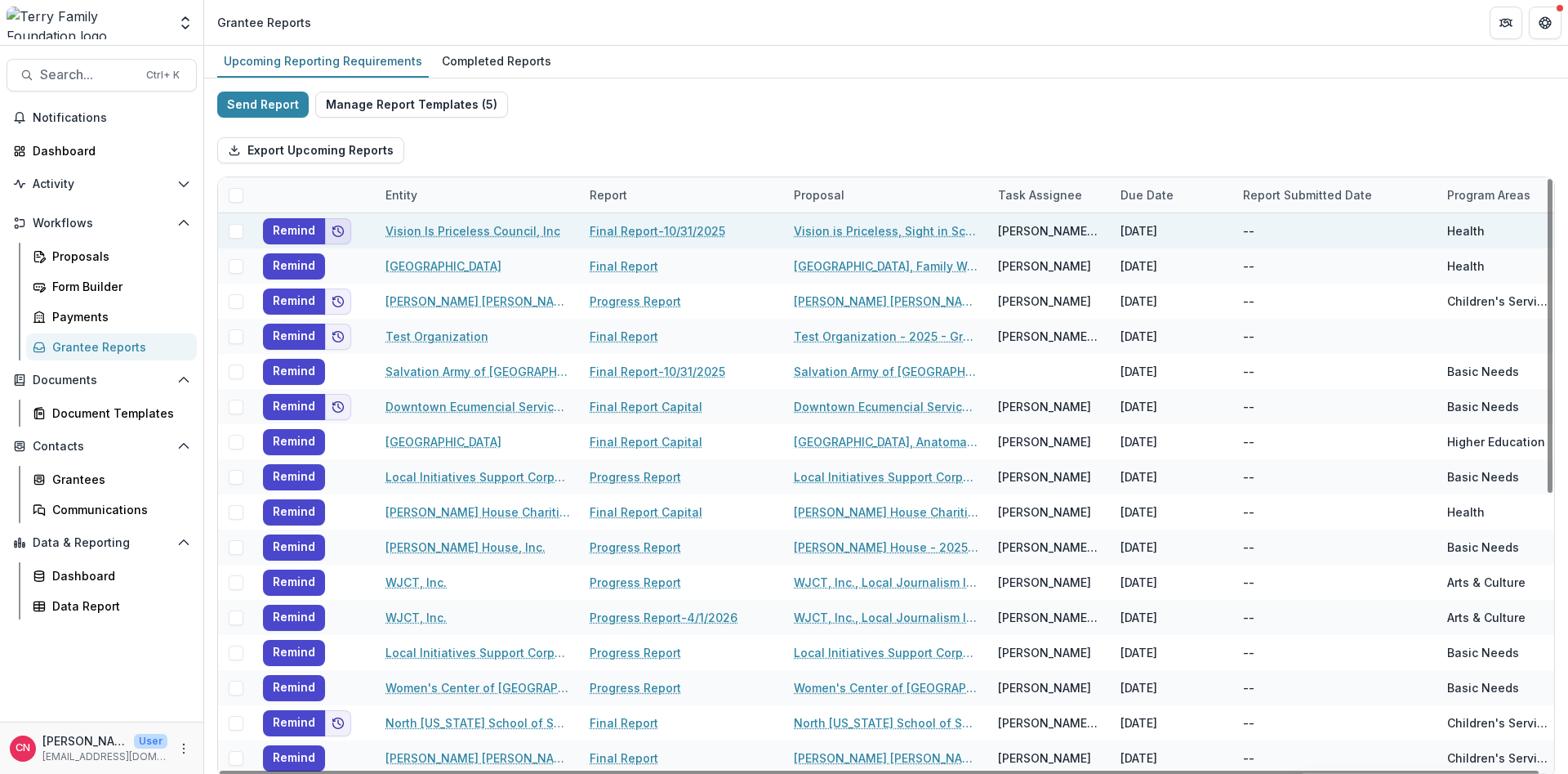
click at [335, 226] on icon "Add to friends" at bounding box center [339, 231] width 13 height 13
click at [432, 222] on link "Vision Is Priceless Council, Inc" at bounding box center [473, 231] width 175 height 17
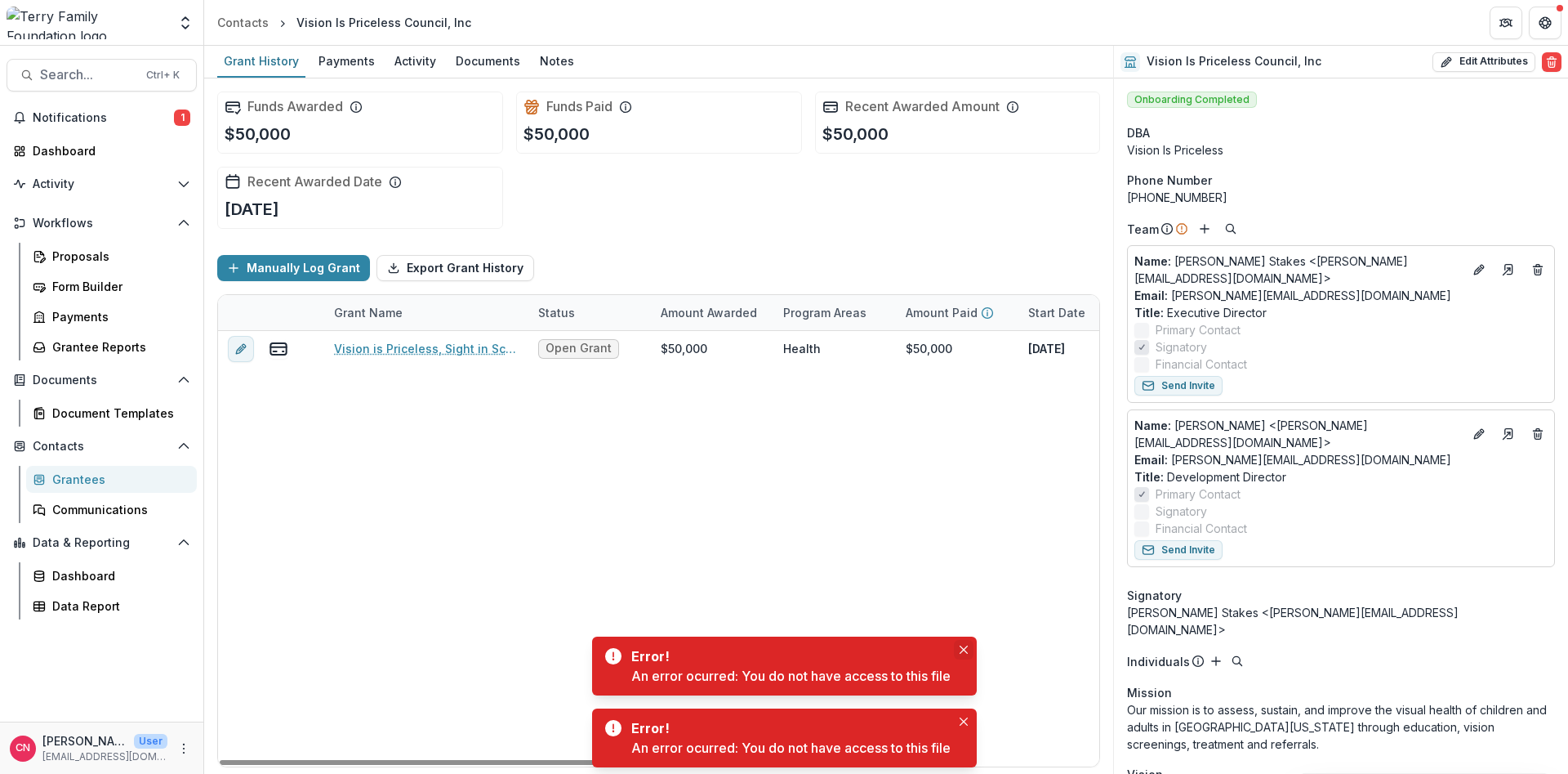
click at [970, 589] on button "Close" at bounding box center [963, 649] width 19 height 19
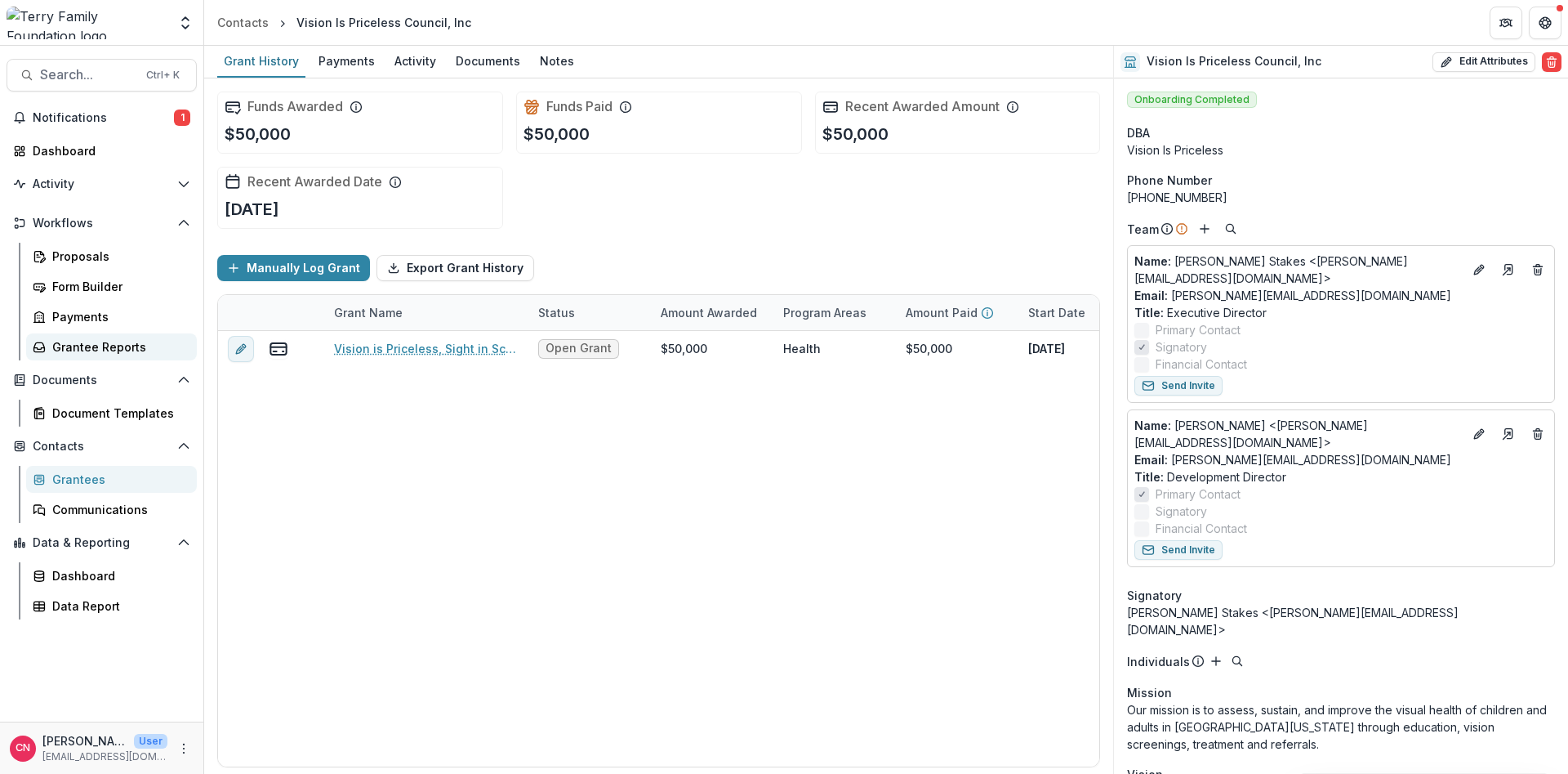
click at [63, 345] on div "Grantee Reports" at bounding box center [117, 346] width 132 height 17
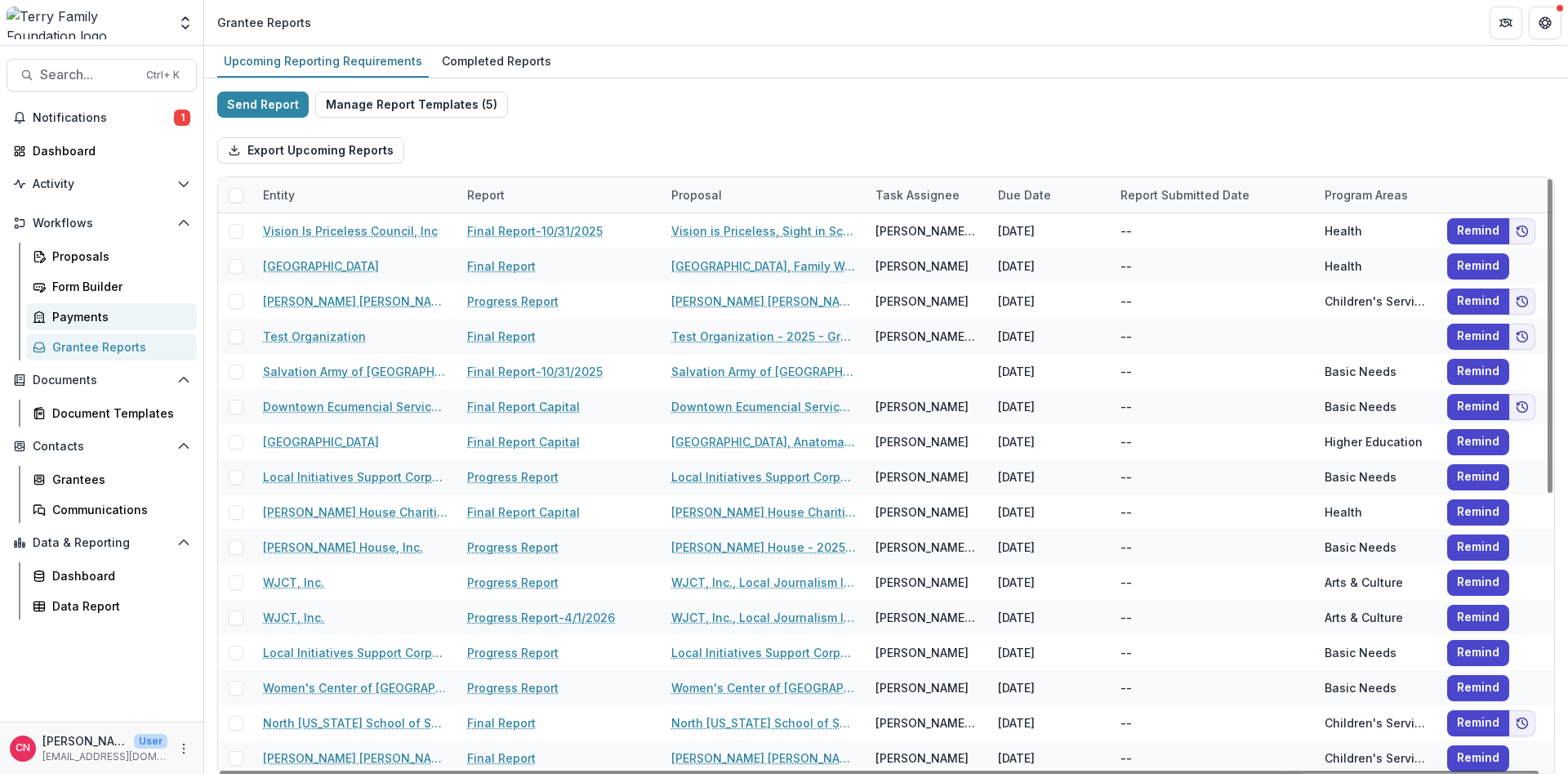
click at [60, 312] on div "Payments" at bounding box center [117, 316] width 132 height 17
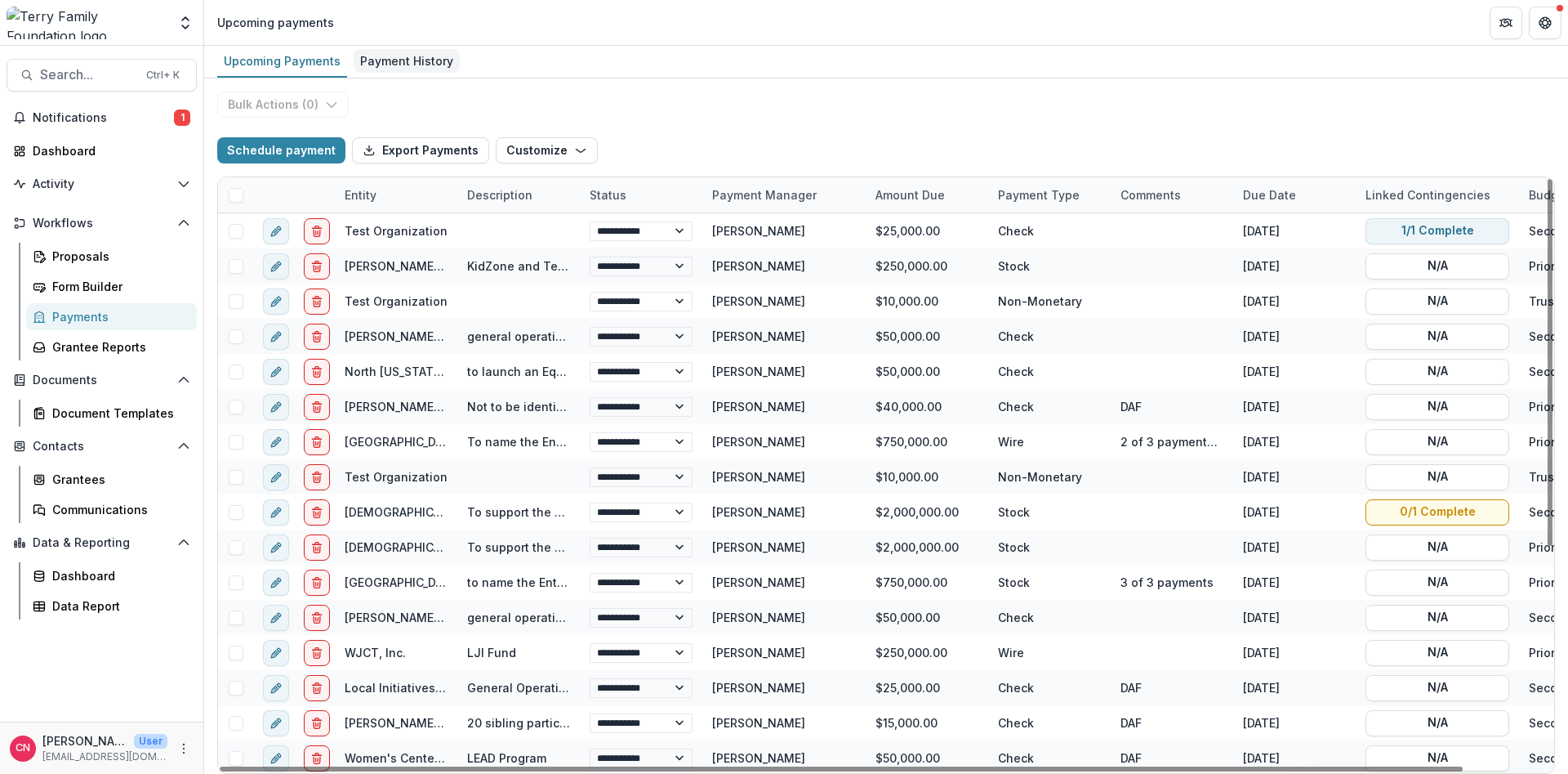
click at [417, 60] on div "Payment History" at bounding box center [406, 60] width 106 height 23
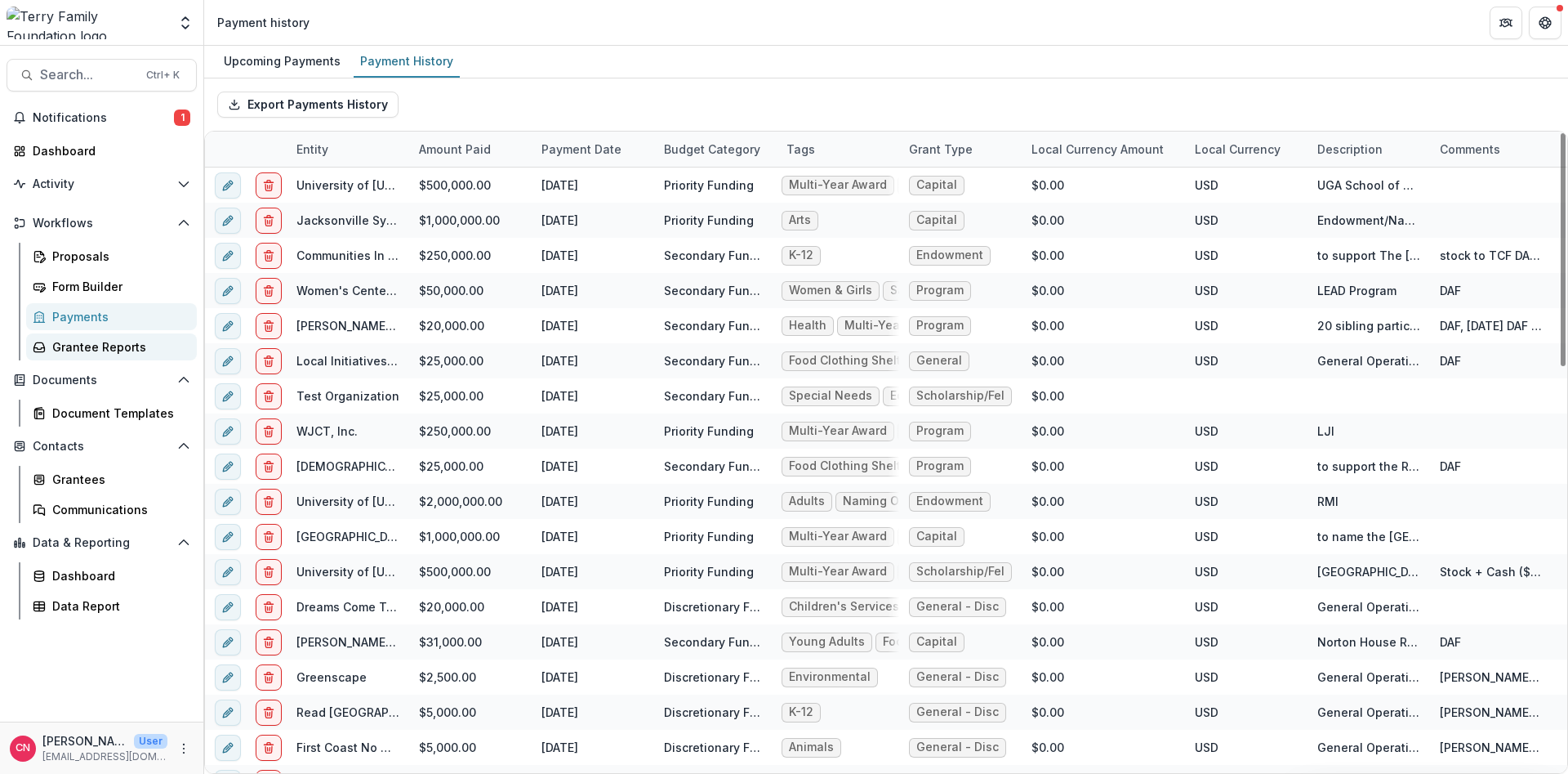
click at [92, 343] on div "Grantee Reports" at bounding box center [117, 346] width 132 height 17
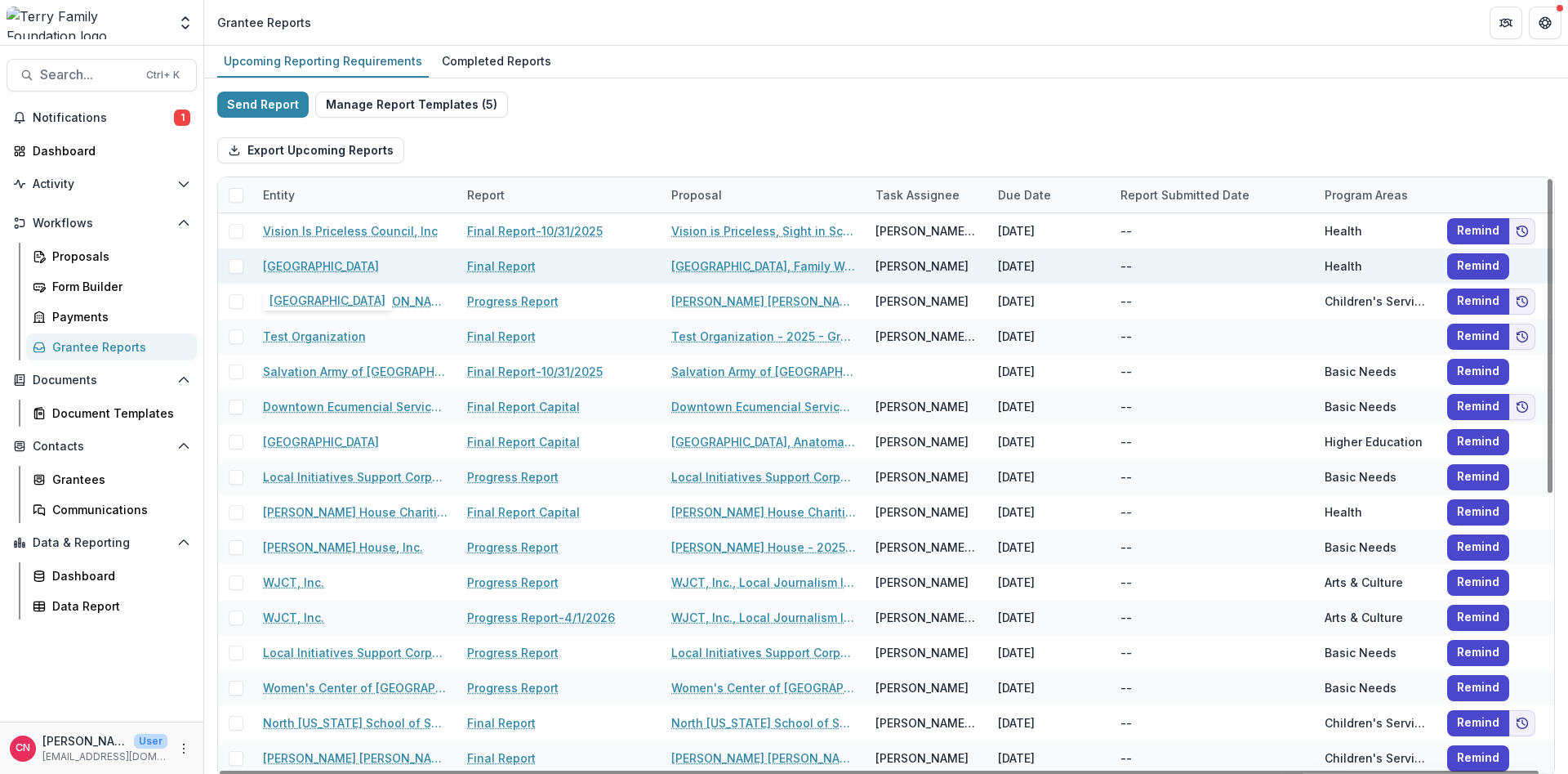
click at [287, 263] on link "[GEOGRAPHIC_DATA]" at bounding box center [321, 266] width 116 height 17
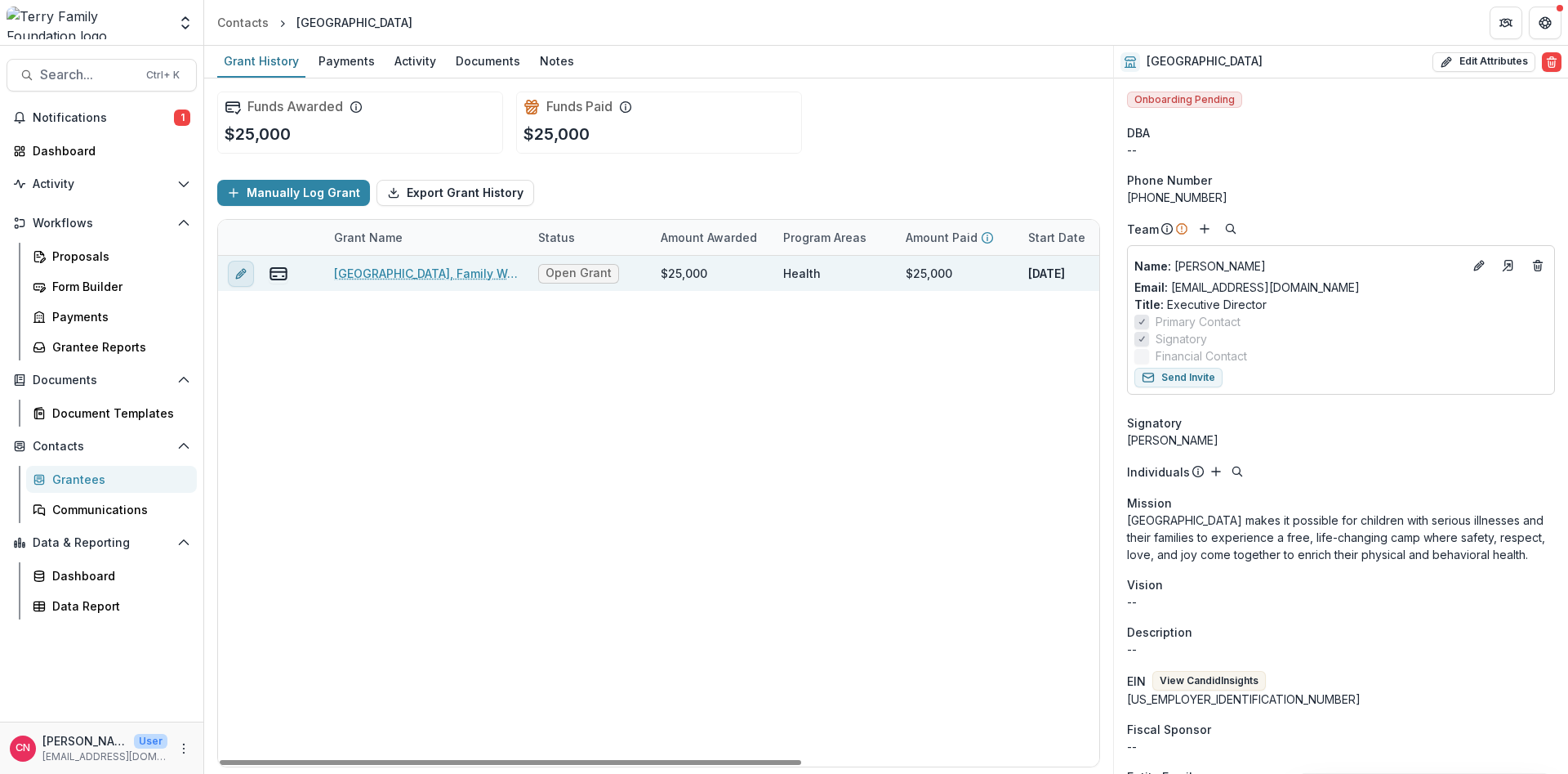
click at [241, 273] on icon "edit" at bounding box center [241, 274] width 13 height 13
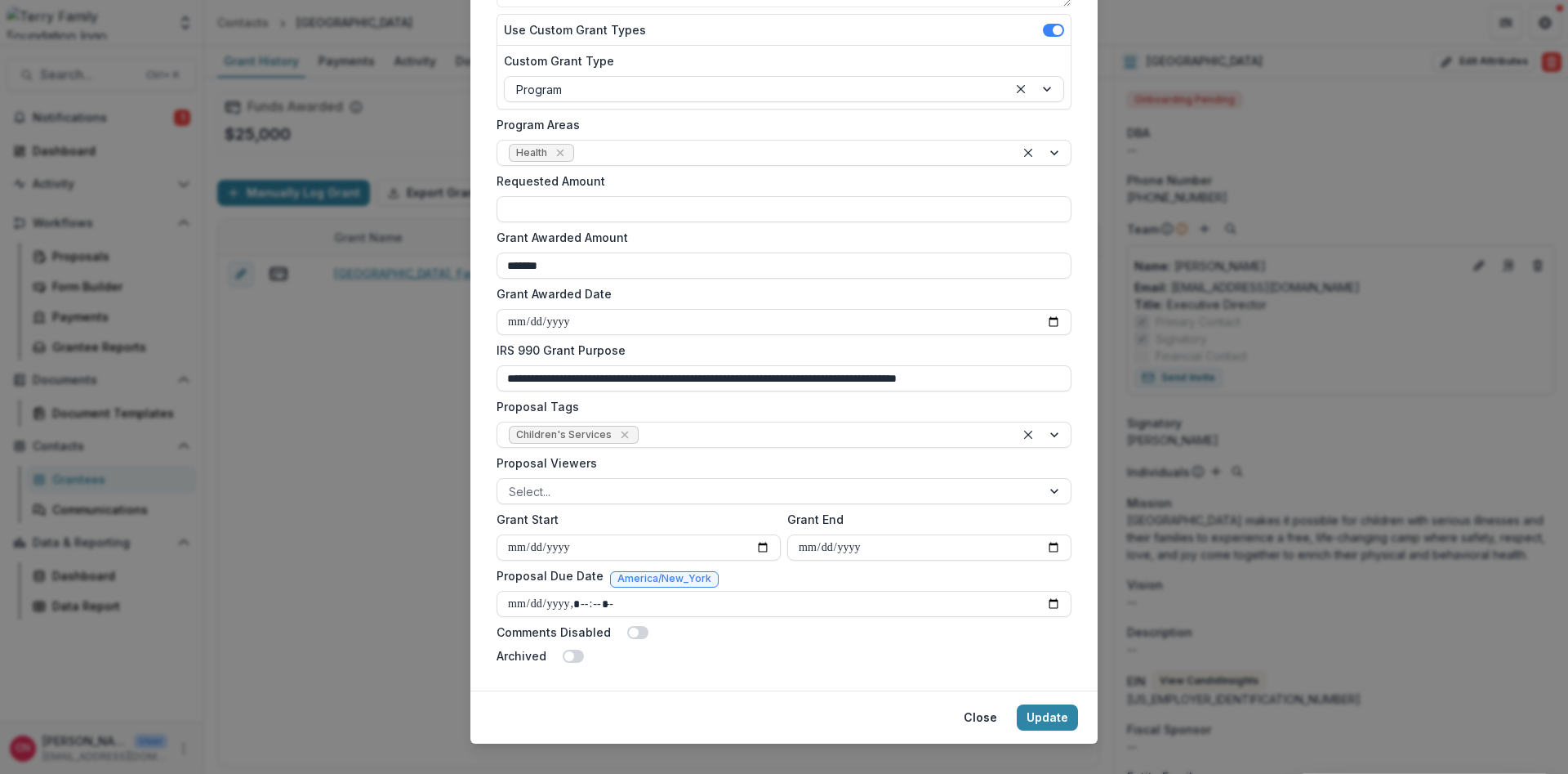
scroll to position [344, 0]
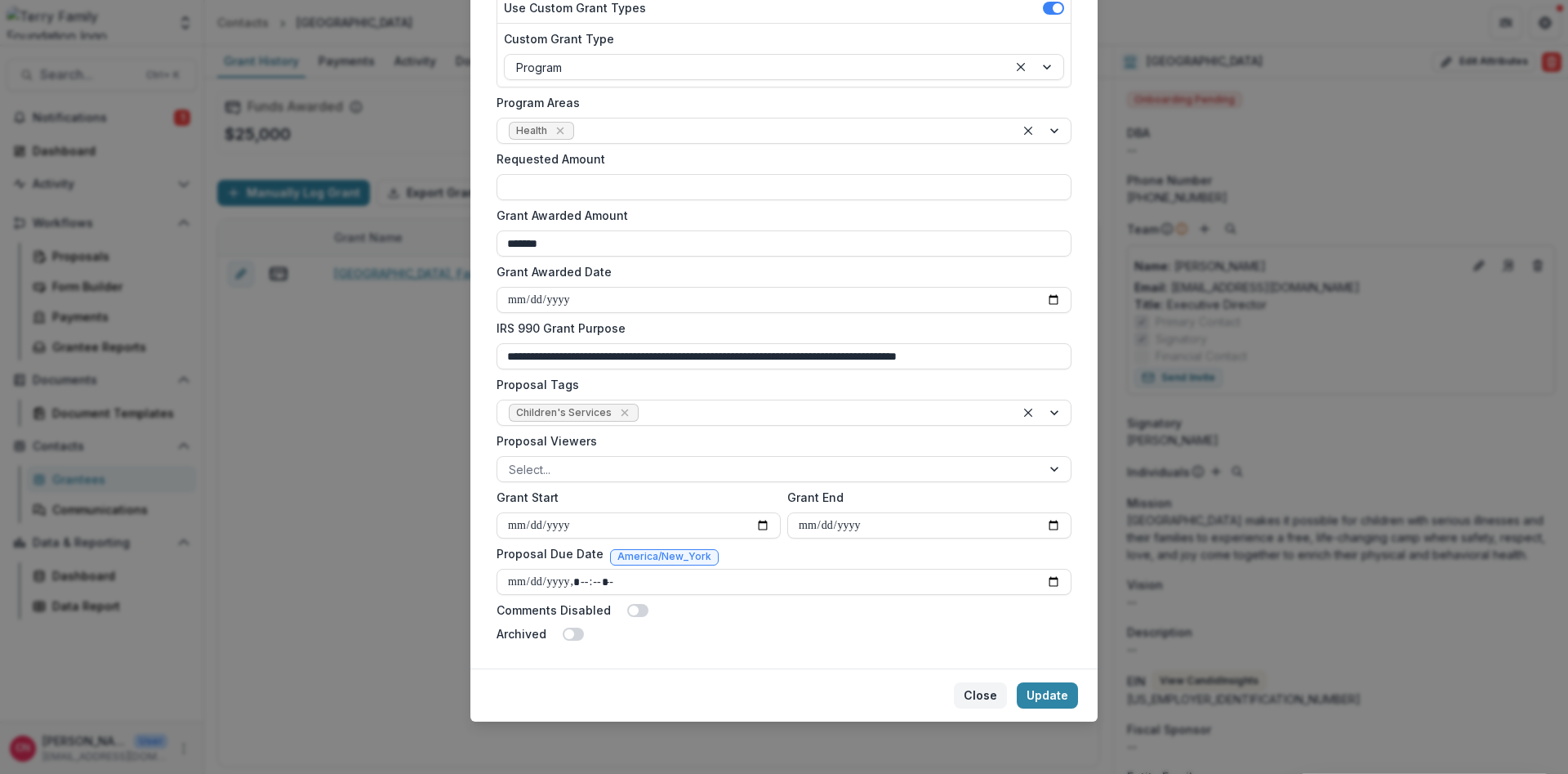
click at [979, 589] on button "Close" at bounding box center [980, 695] width 53 height 26
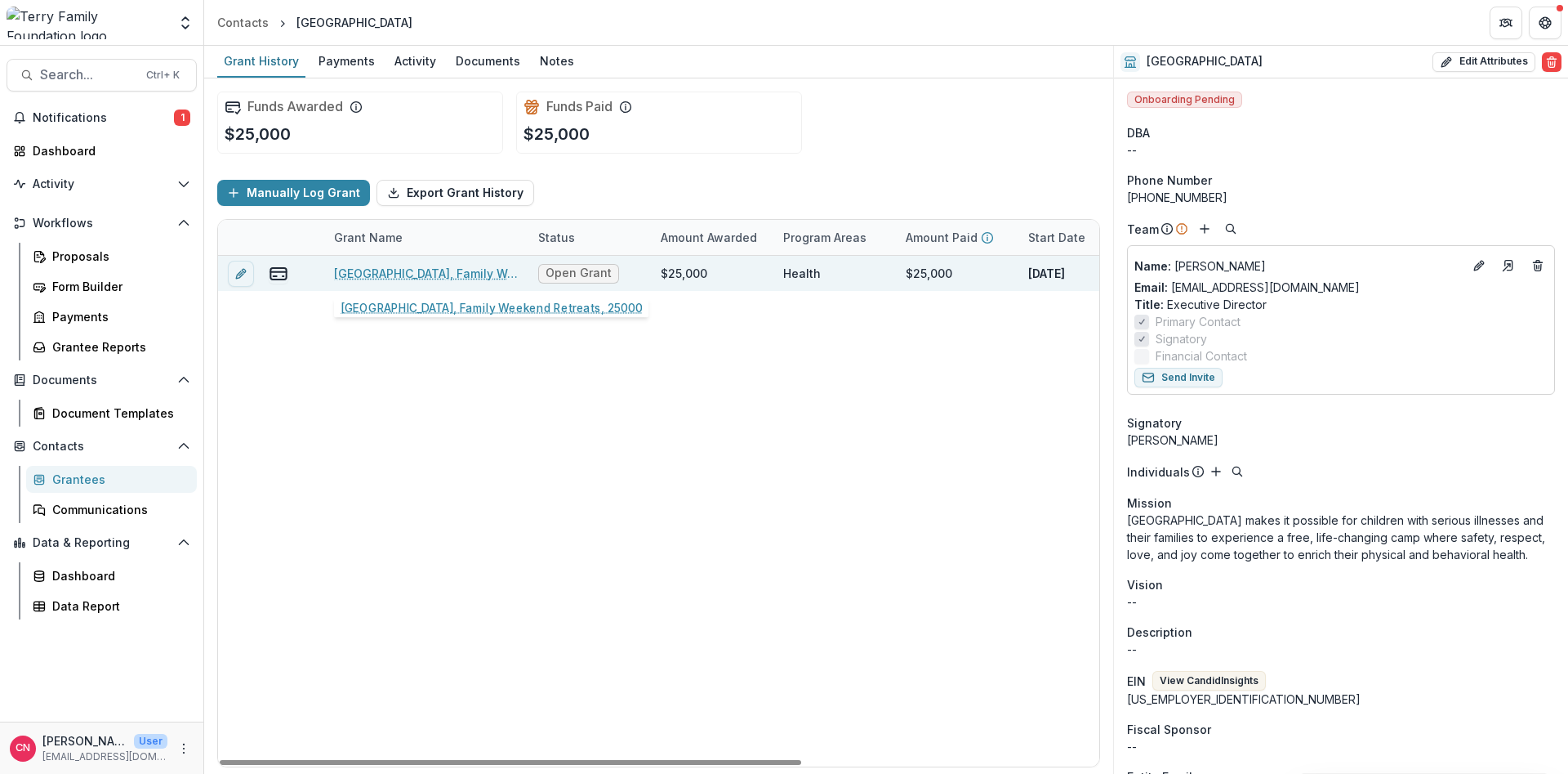
click at [468, 273] on link "[GEOGRAPHIC_DATA], Family Weekend Retreats, 25000" at bounding box center [427, 273] width 184 height 17
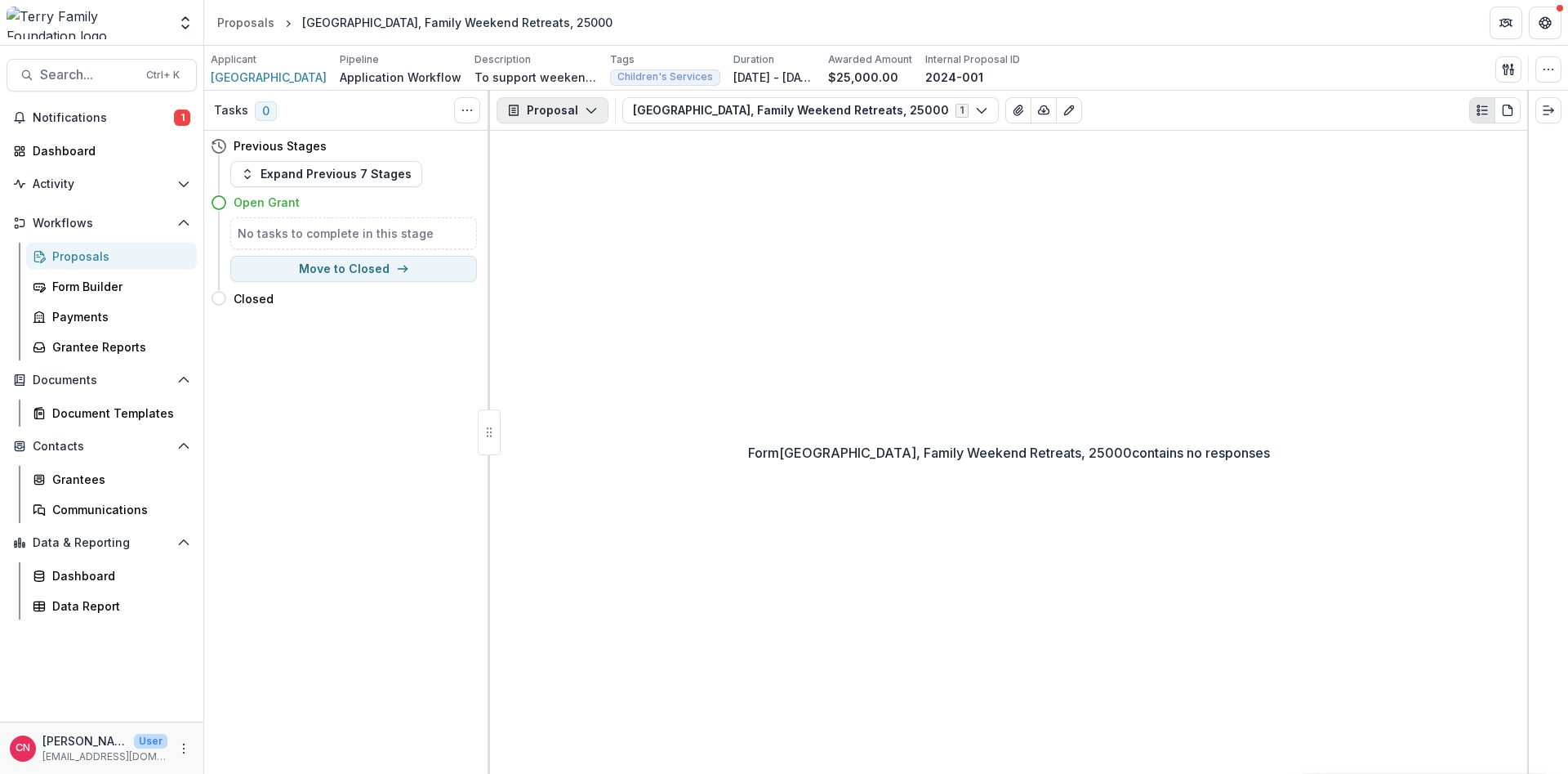
click at [593, 105] on icon "button" at bounding box center [592, 111] width 13 height 13
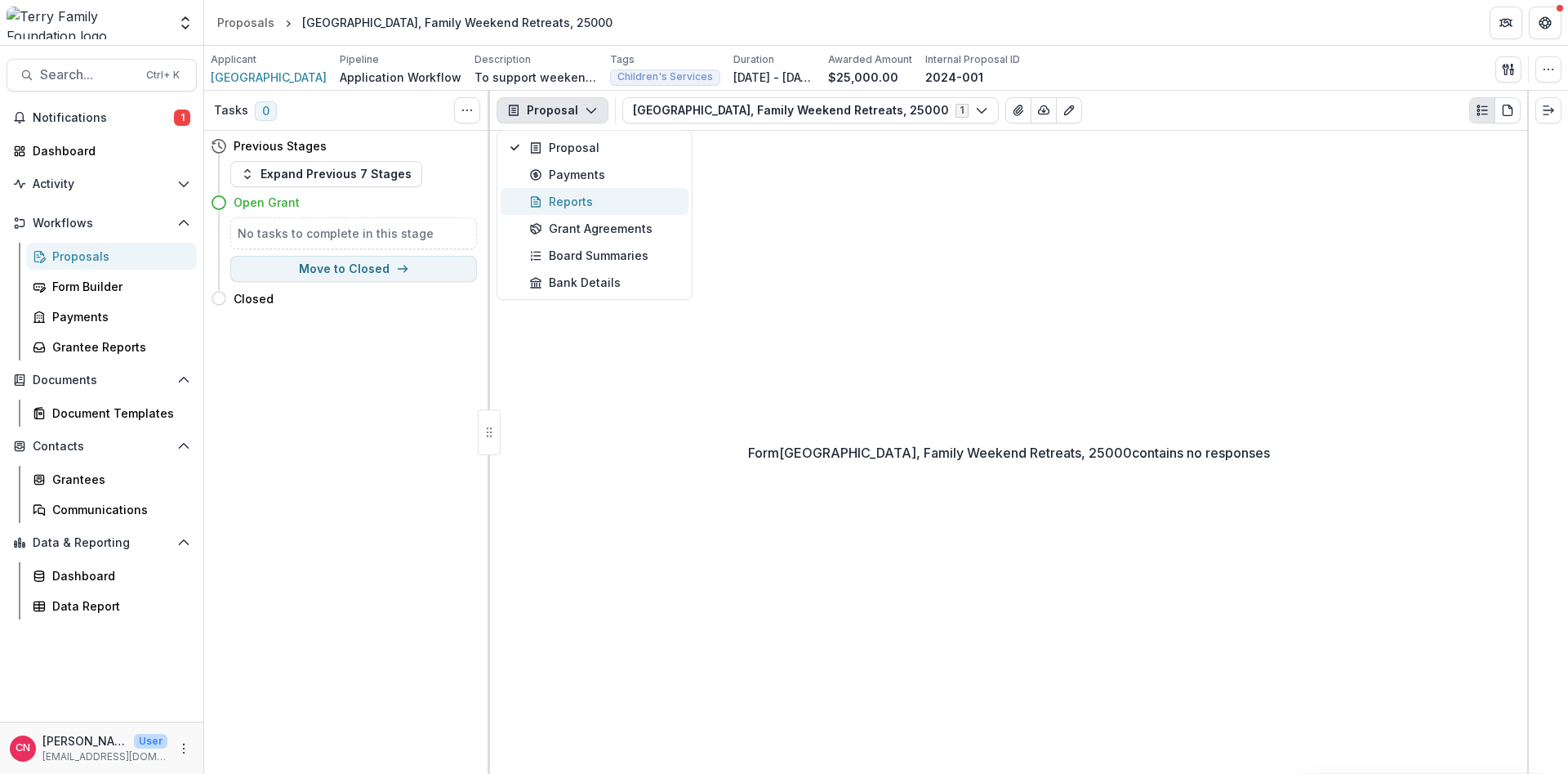
click at [572, 201] on div "Reports" at bounding box center [604, 201] width 149 height 17
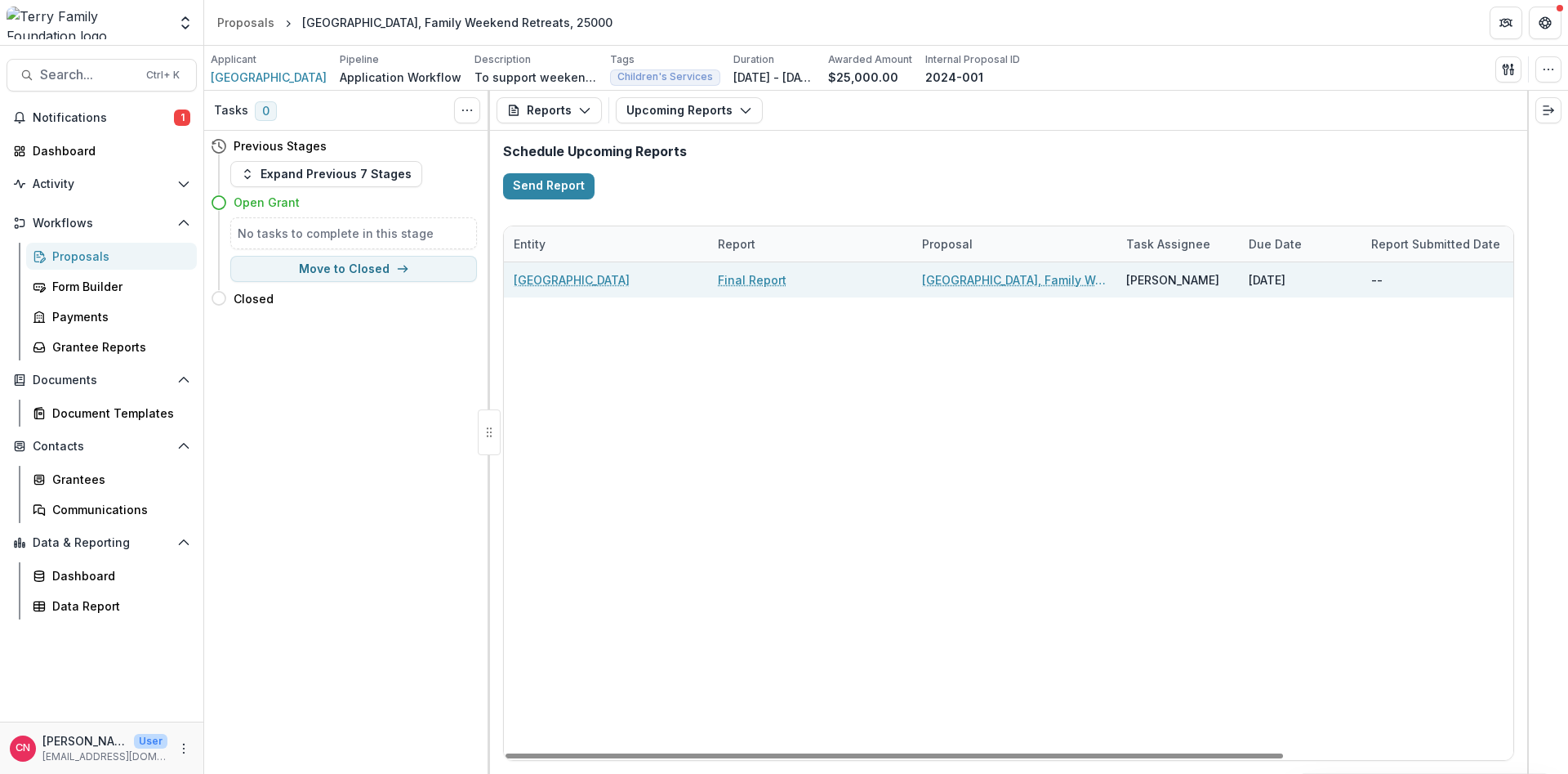
click at [730, 274] on link "Final Report" at bounding box center [753, 280] width 69 height 17
select select "********"
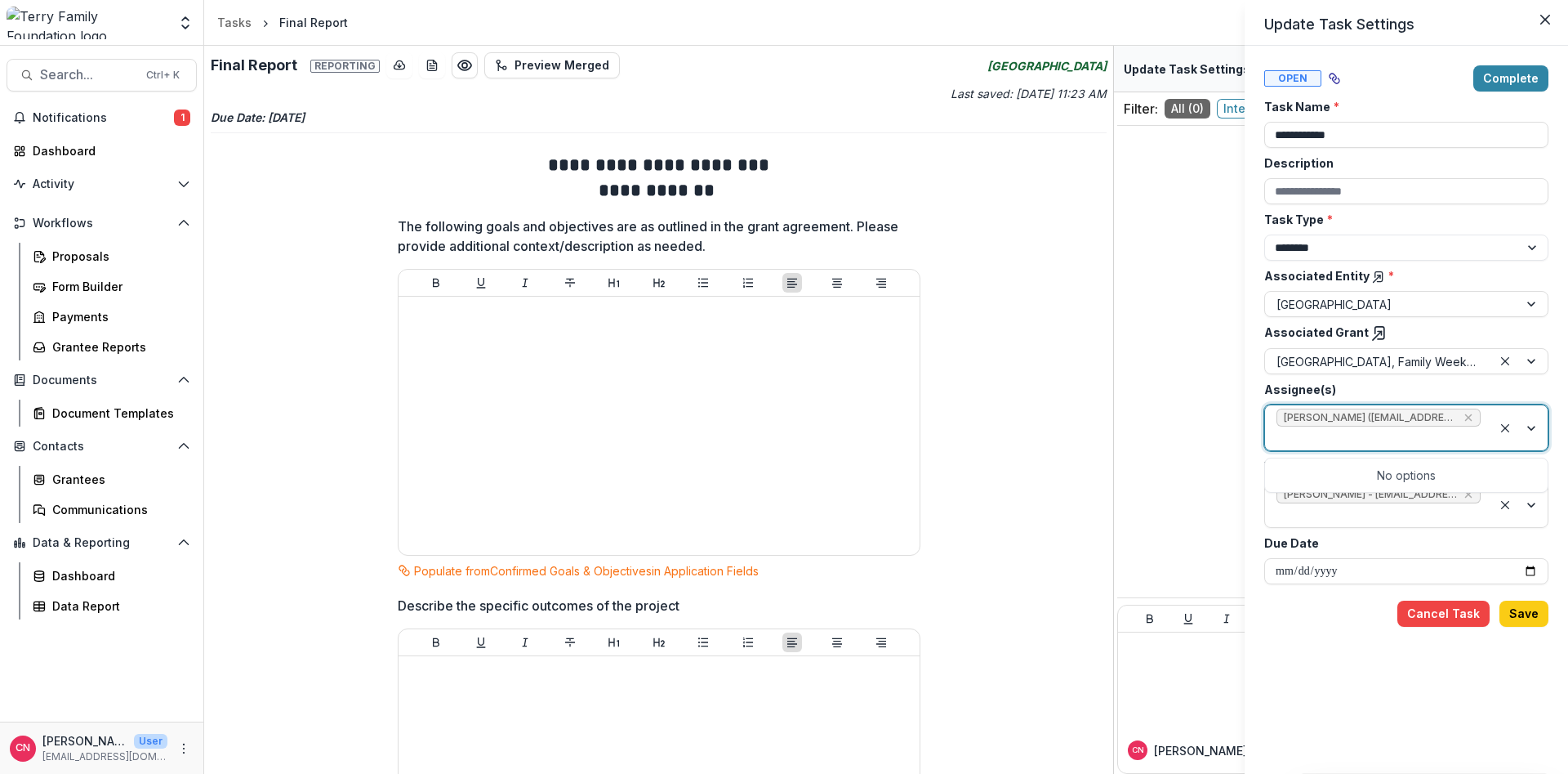
click at [1240, 423] on div at bounding box center [1519, 428] width 55 height 45
click at [1240, 429] on div at bounding box center [1519, 428] width 55 height 45
click at [1240, 426] on div at bounding box center [1519, 428] width 55 height 45
click at [1240, 589] on button "Save" at bounding box center [1524, 613] width 49 height 26
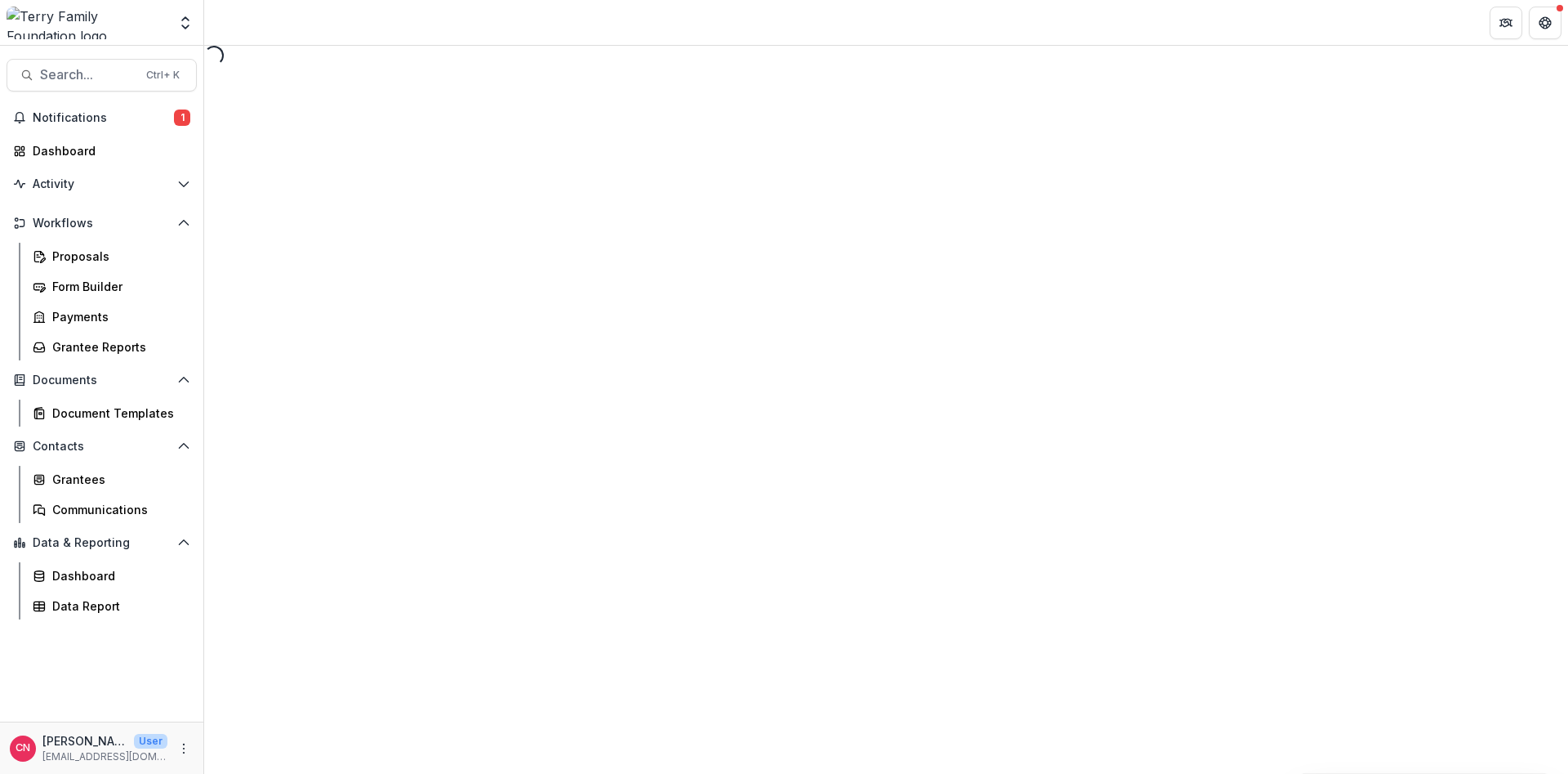
select select "********"
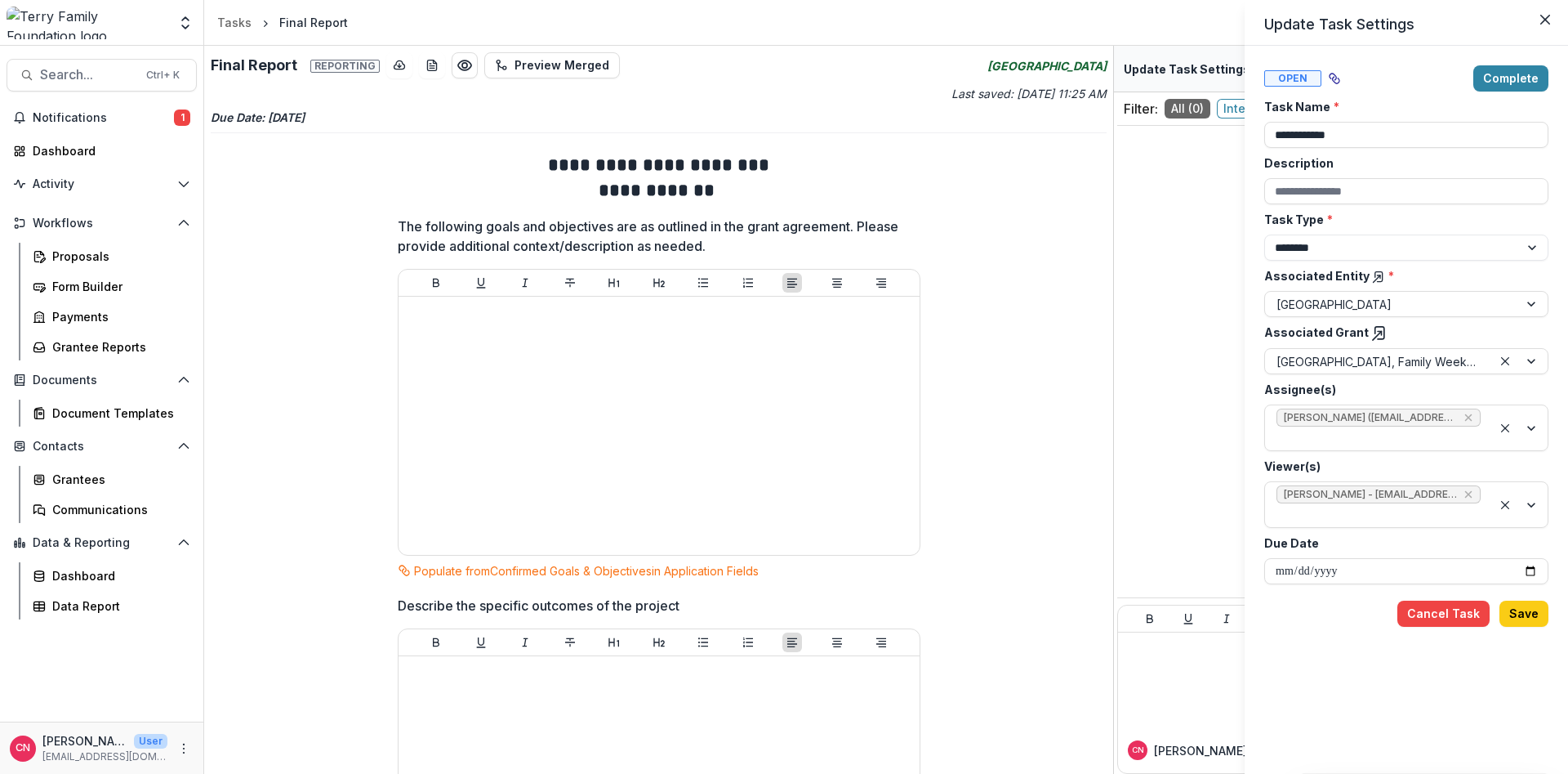
click at [65, 256] on div "**********" at bounding box center [784, 387] width 1568 height 774
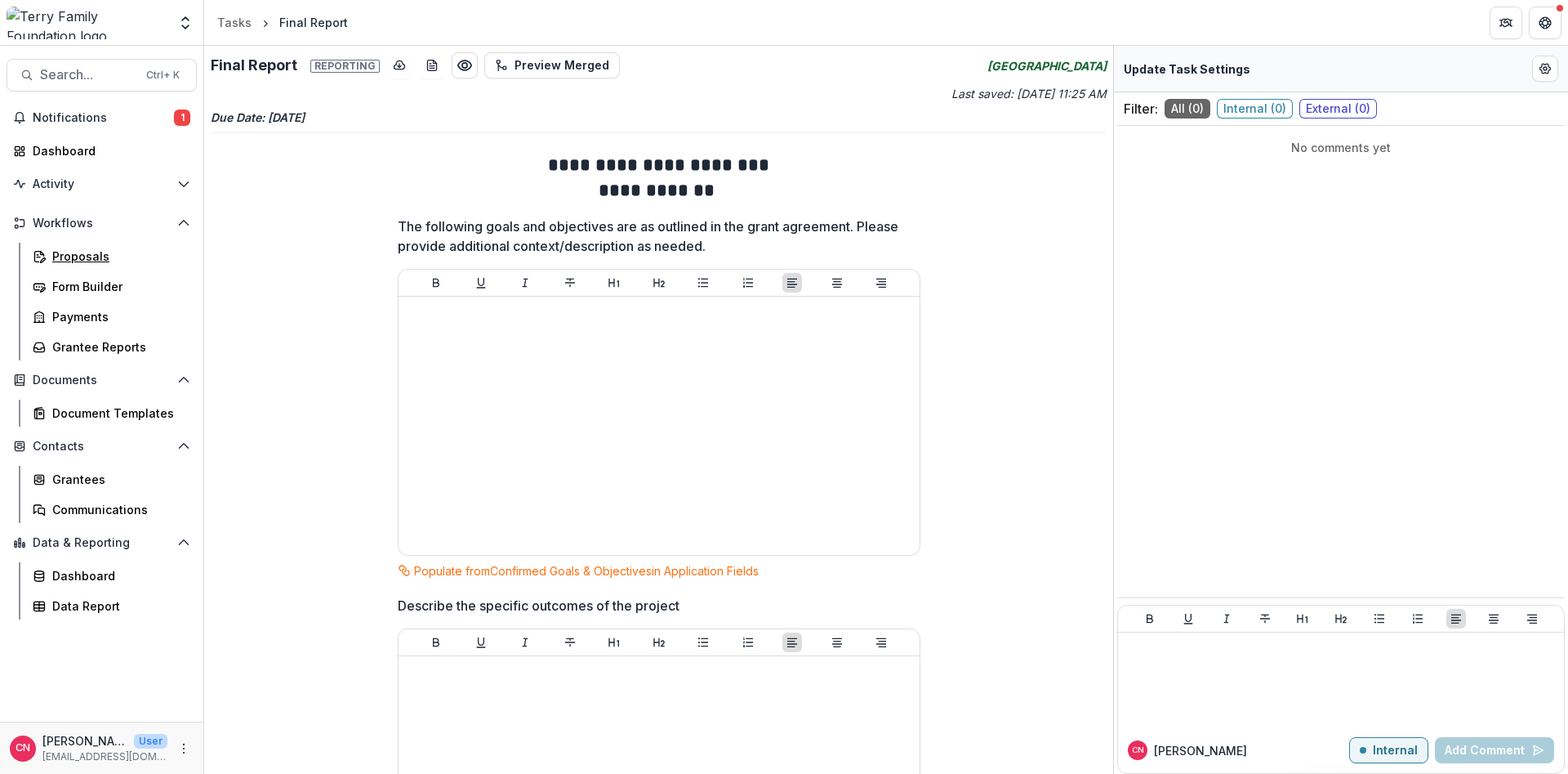
click at [65, 256] on div "Proposals" at bounding box center [117, 256] width 132 height 17
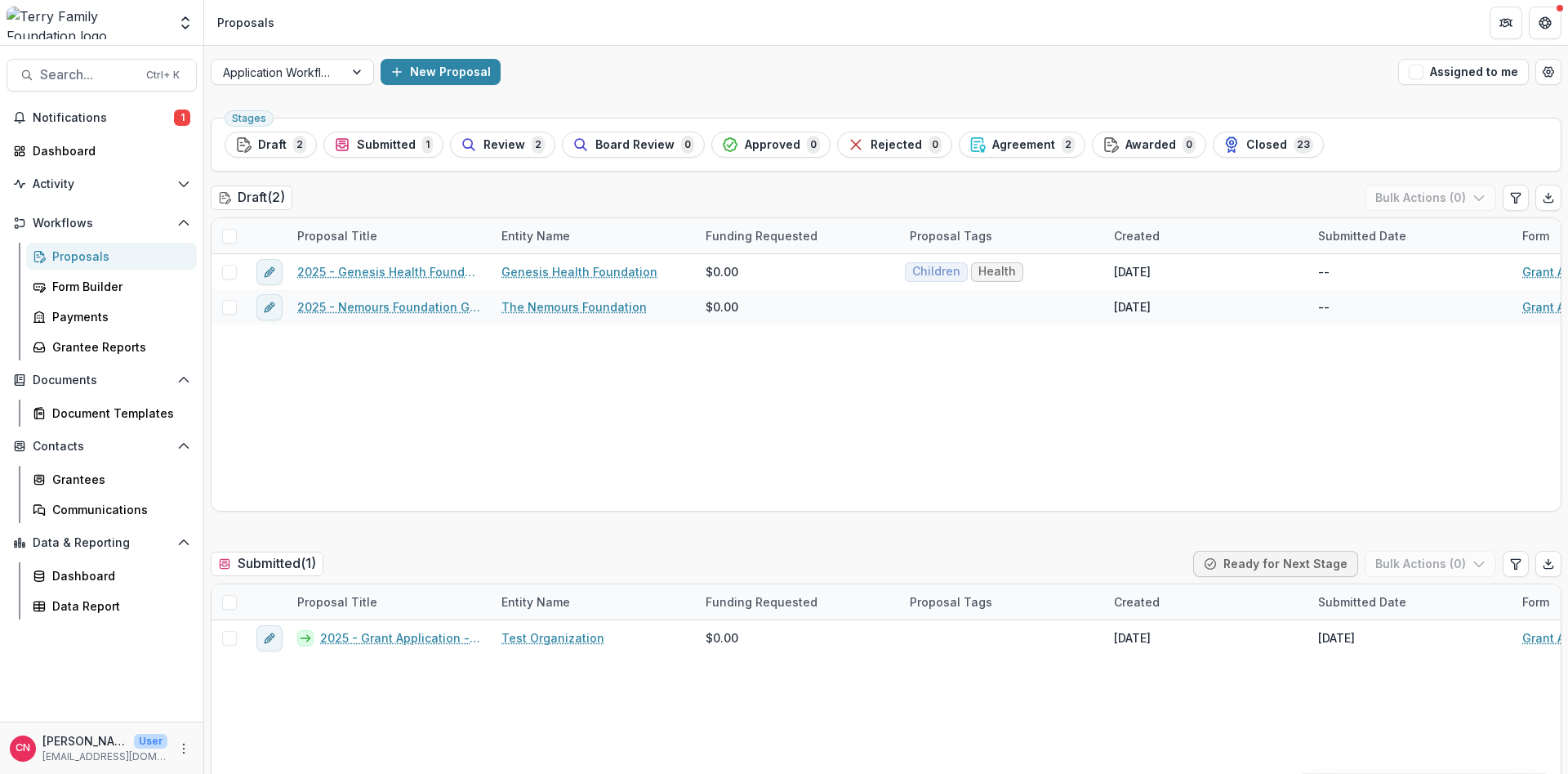
click at [69, 251] on div "Proposals" at bounding box center [117, 256] width 132 height 17
click at [72, 481] on div "Grantees" at bounding box center [117, 479] width 132 height 17
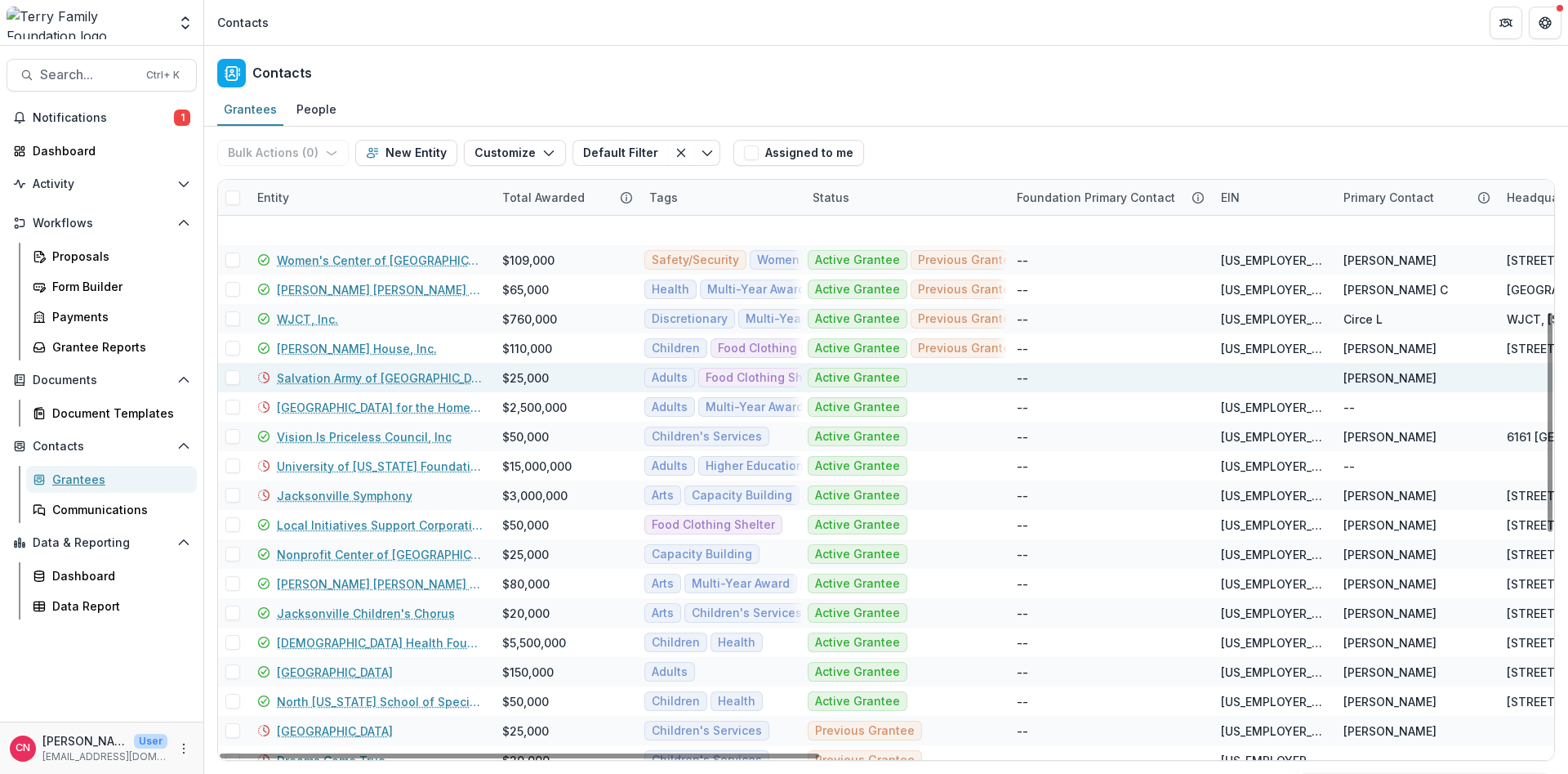
scroll to position [392, 0]
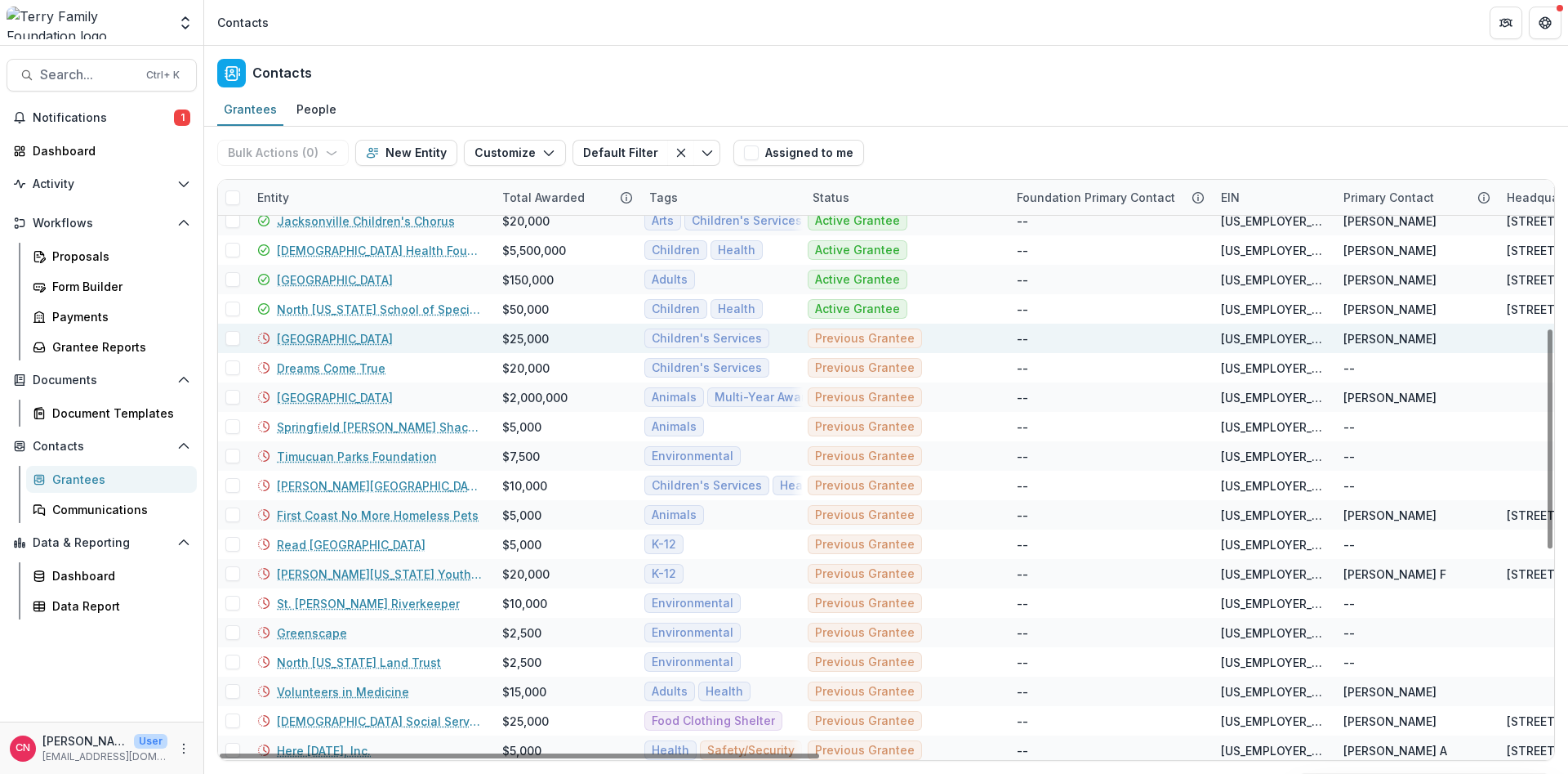
click at [360, 335] on link "[GEOGRAPHIC_DATA]" at bounding box center [334, 339] width 116 height 17
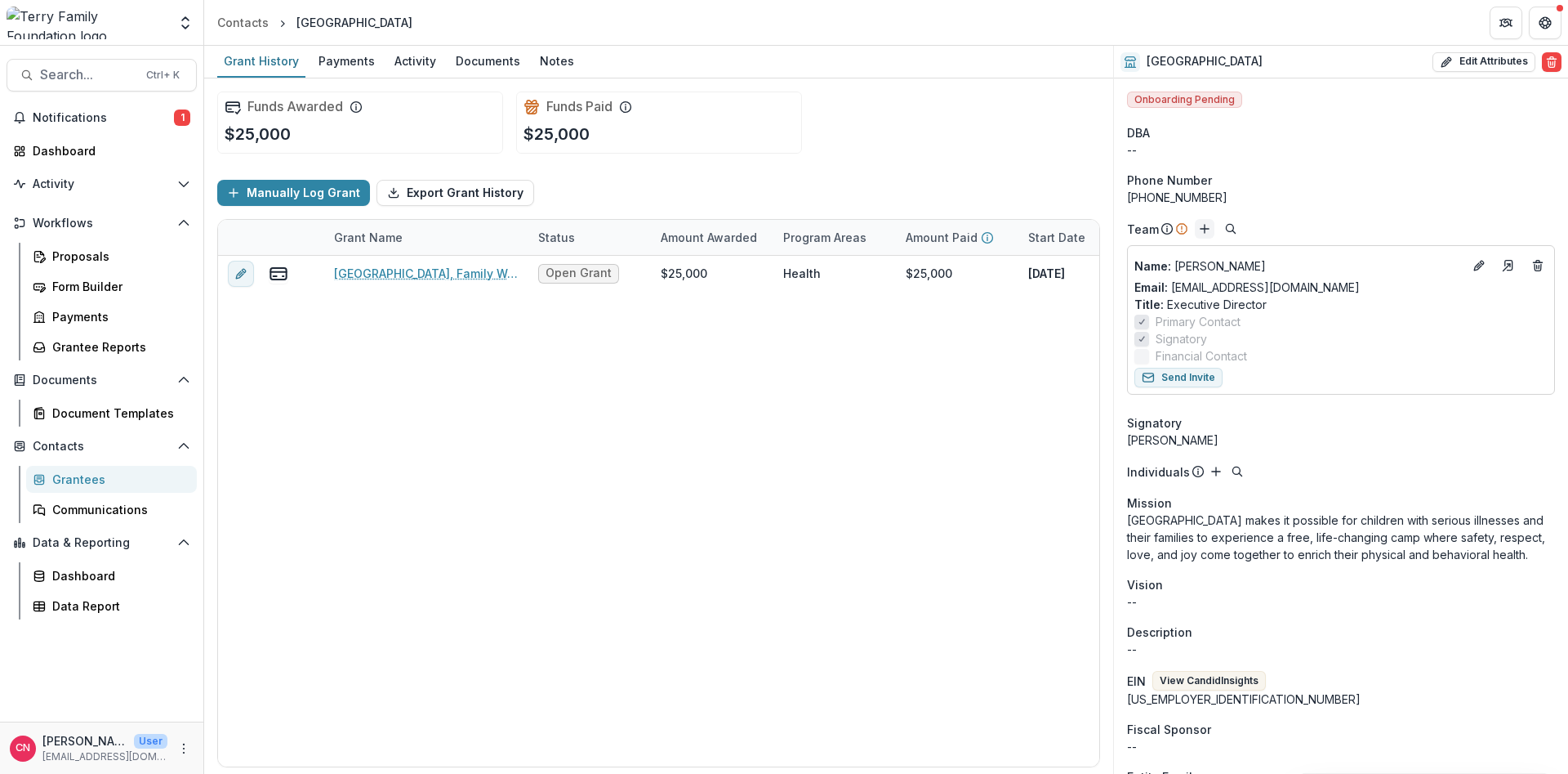
click at [1204, 226] on line "Add" at bounding box center [1204, 229] width 0 height 8
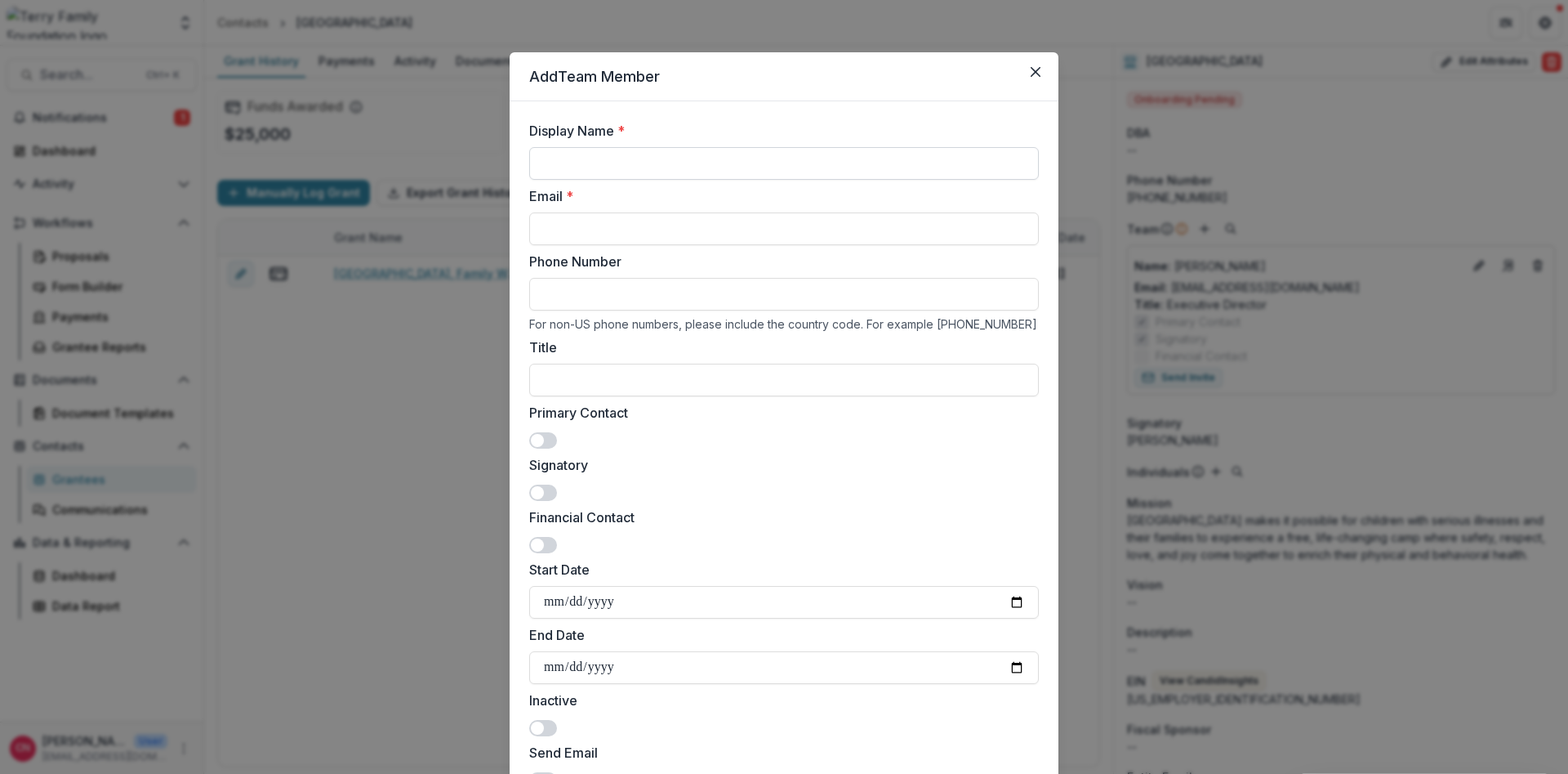
click at [748, 163] on input "Display Name *" at bounding box center [784, 163] width 510 height 33
type input "**********"
click at [634, 380] on input "Title" at bounding box center [784, 380] width 510 height 33
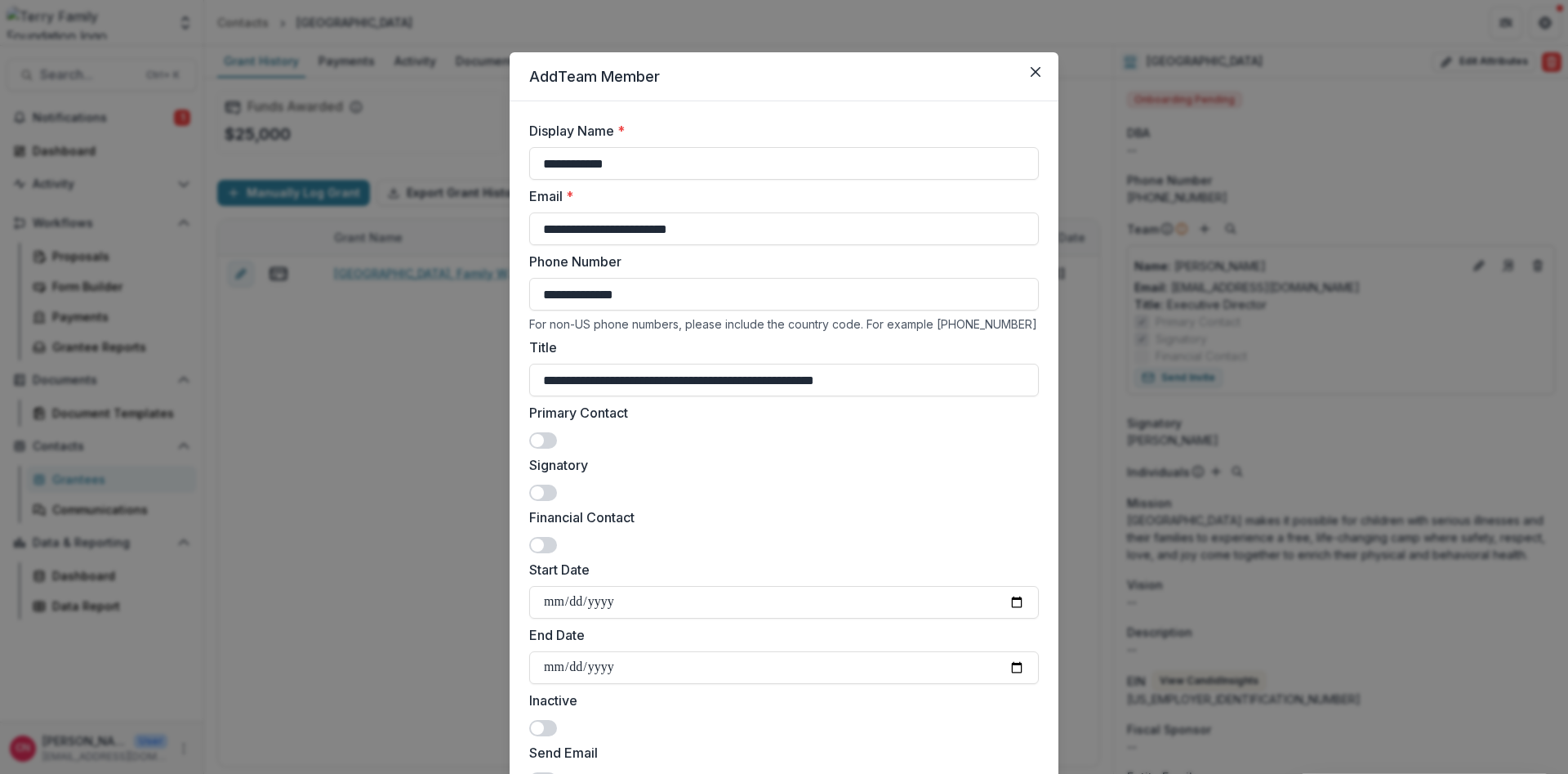
type input "**********"
click at [541, 435] on span at bounding box center [537, 440] width 13 height 13
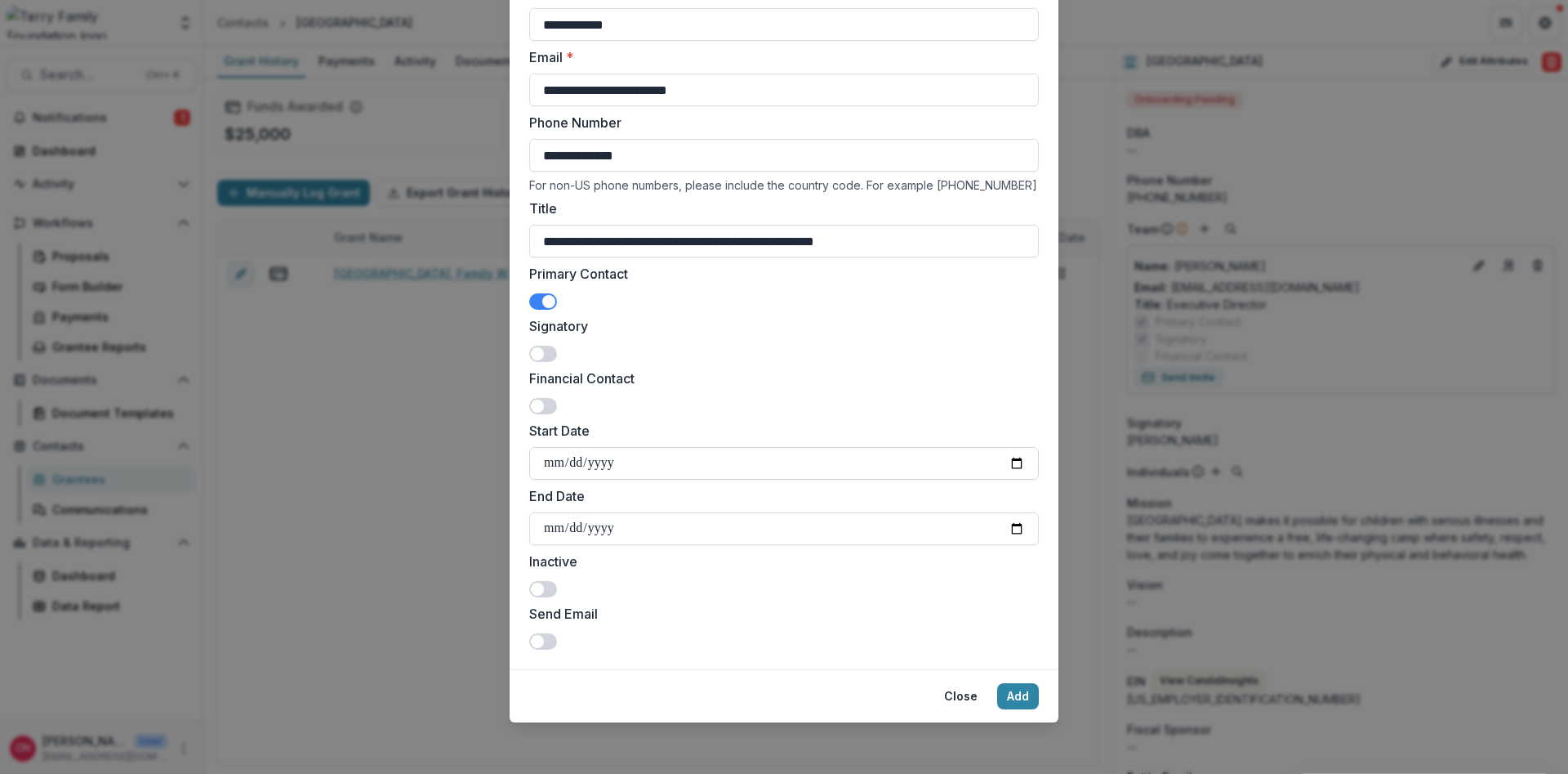
scroll to position [140, 0]
click at [541, 589] on span at bounding box center [537, 641] width 13 height 13
click at [1011, 589] on button "Add" at bounding box center [1018, 695] width 42 height 26
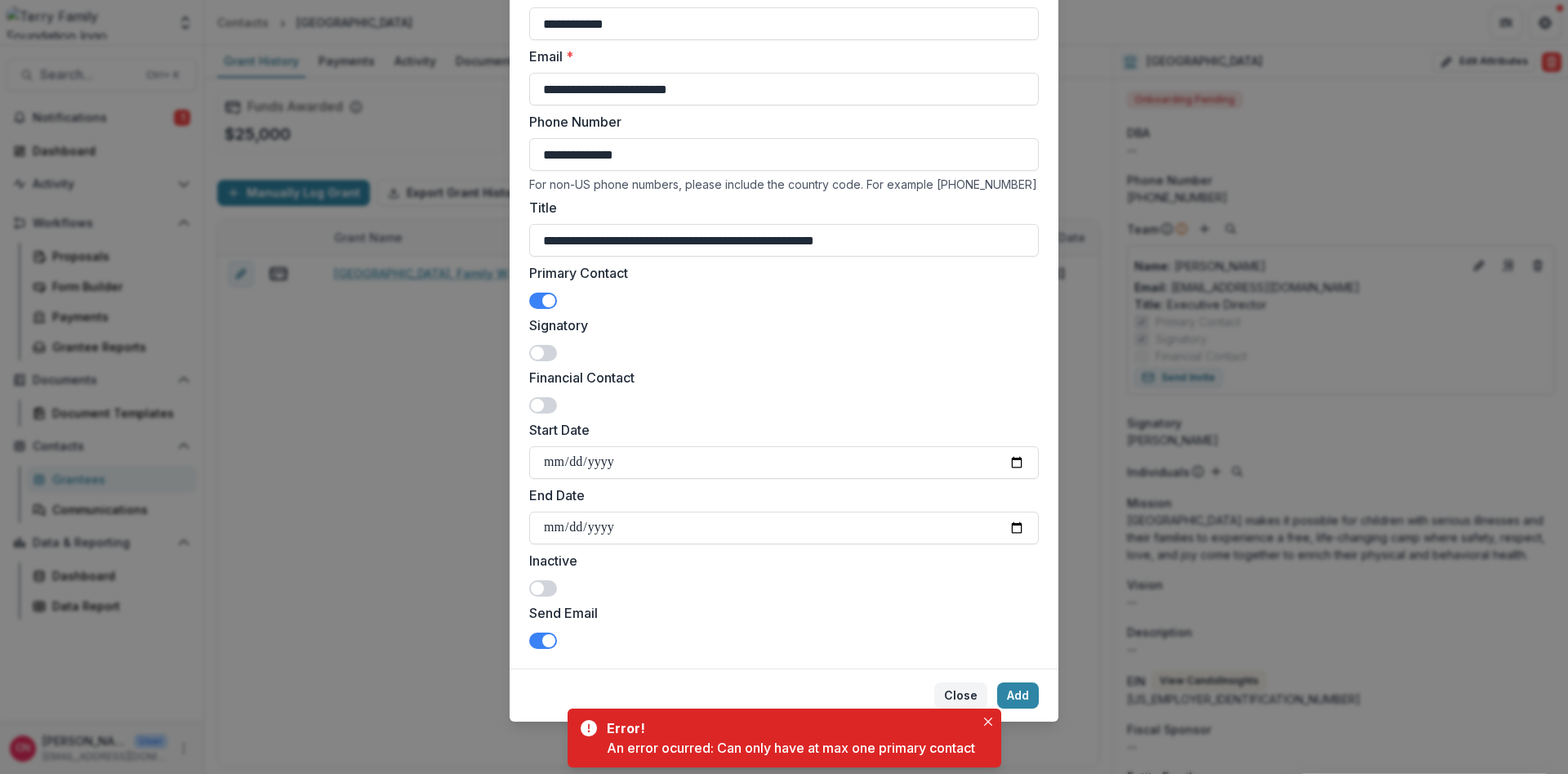
click at [958, 589] on button "Close" at bounding box center [960, 695] width 53 height 26
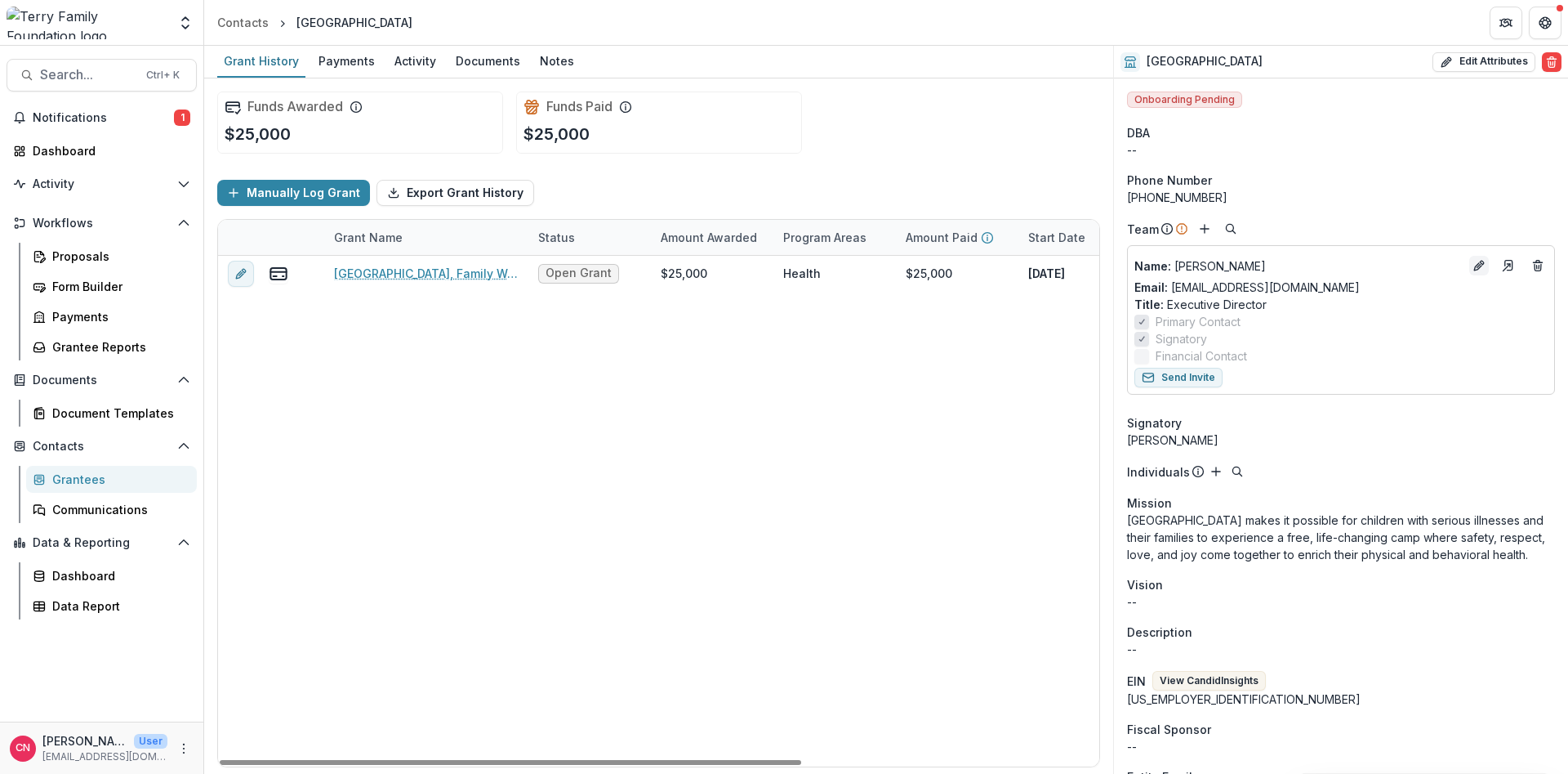
click at [1240, 265] on icon "Edit" at bounding box center [1479, 266] width 13 height 13
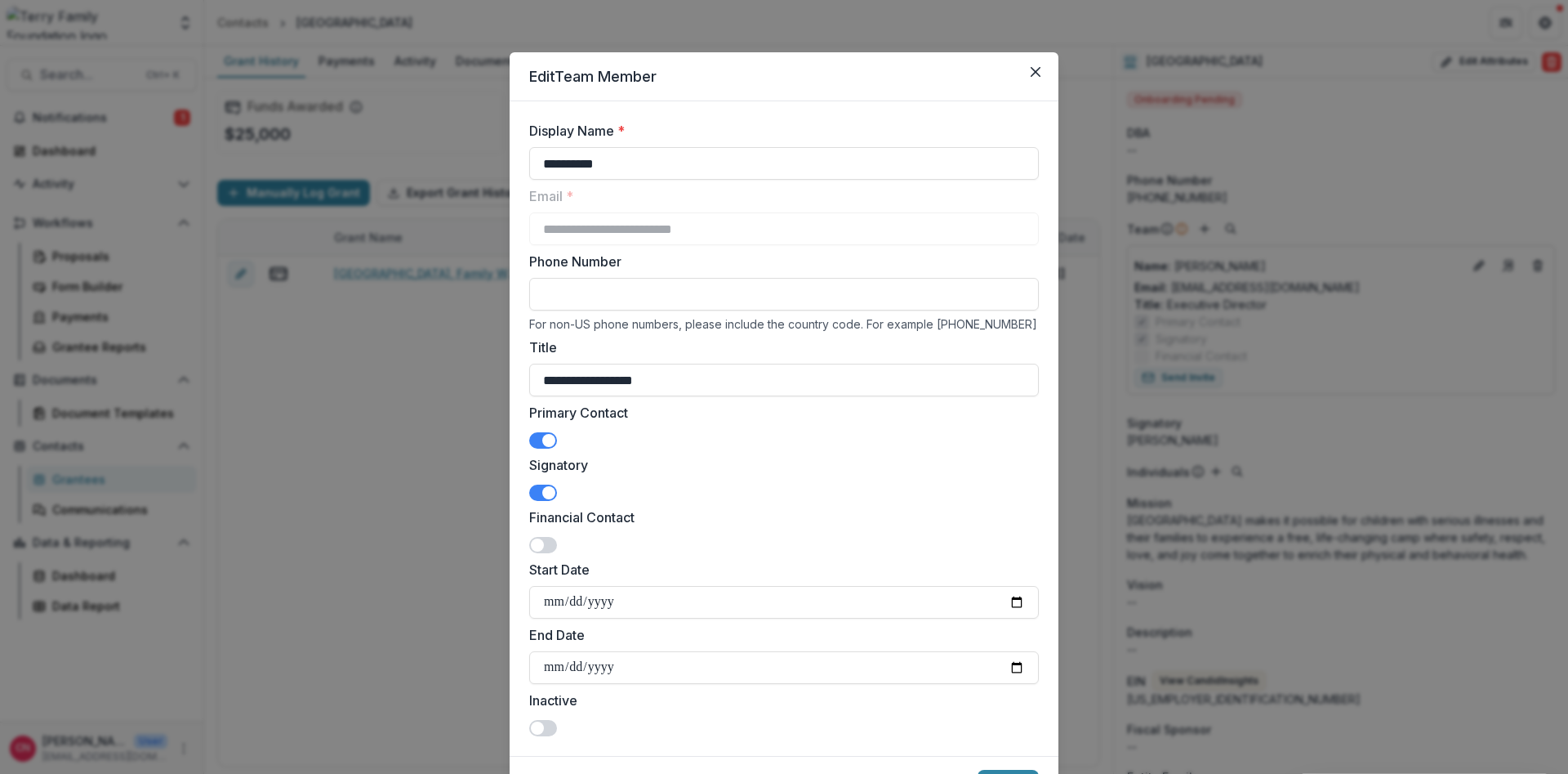
click at [548, 434] on span at bounding box center [549, 440] width 13 height 13
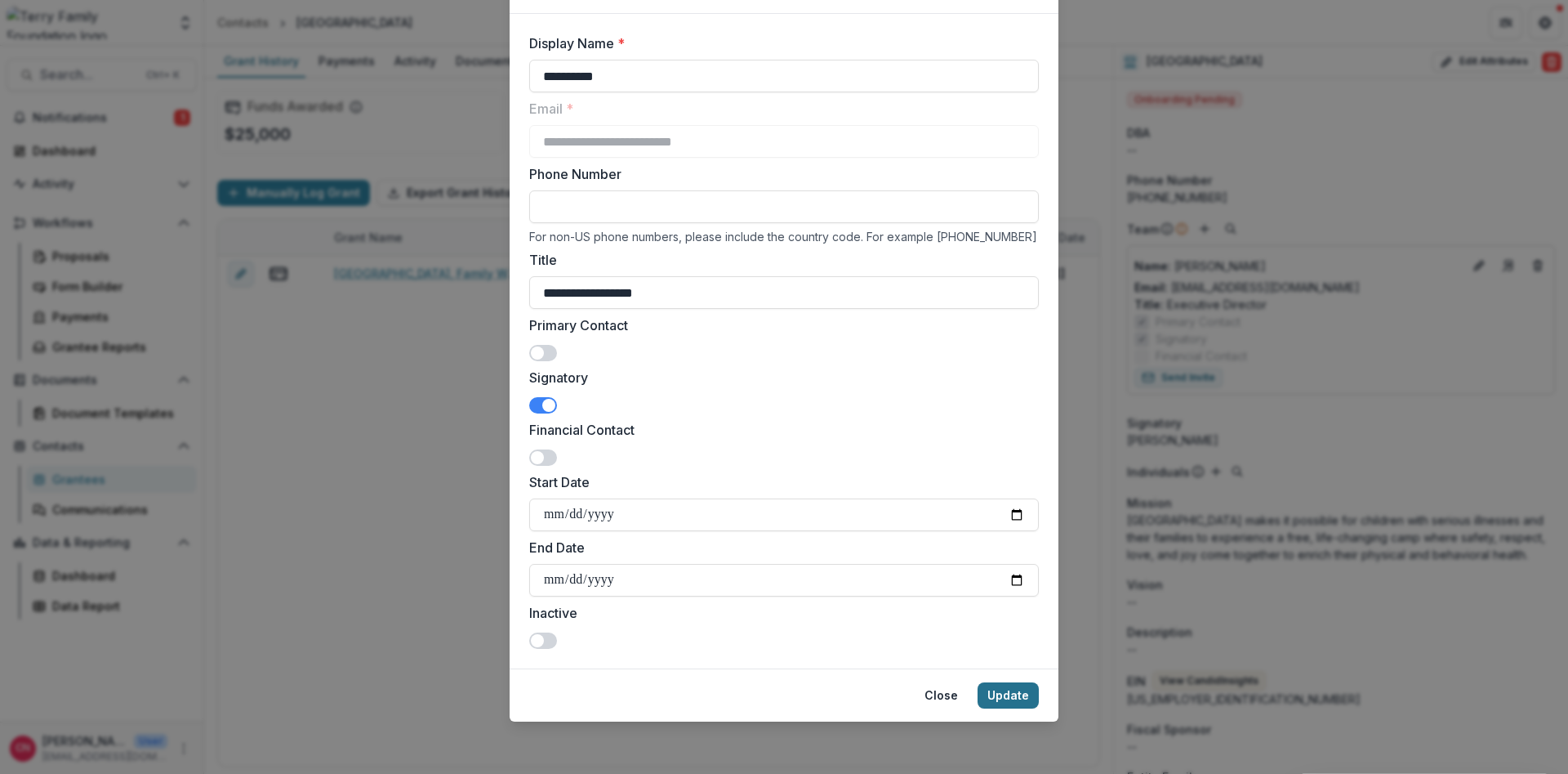
click at [1015, 589] on button "Update" at bounding box center [1008, 695] width 61 height 26
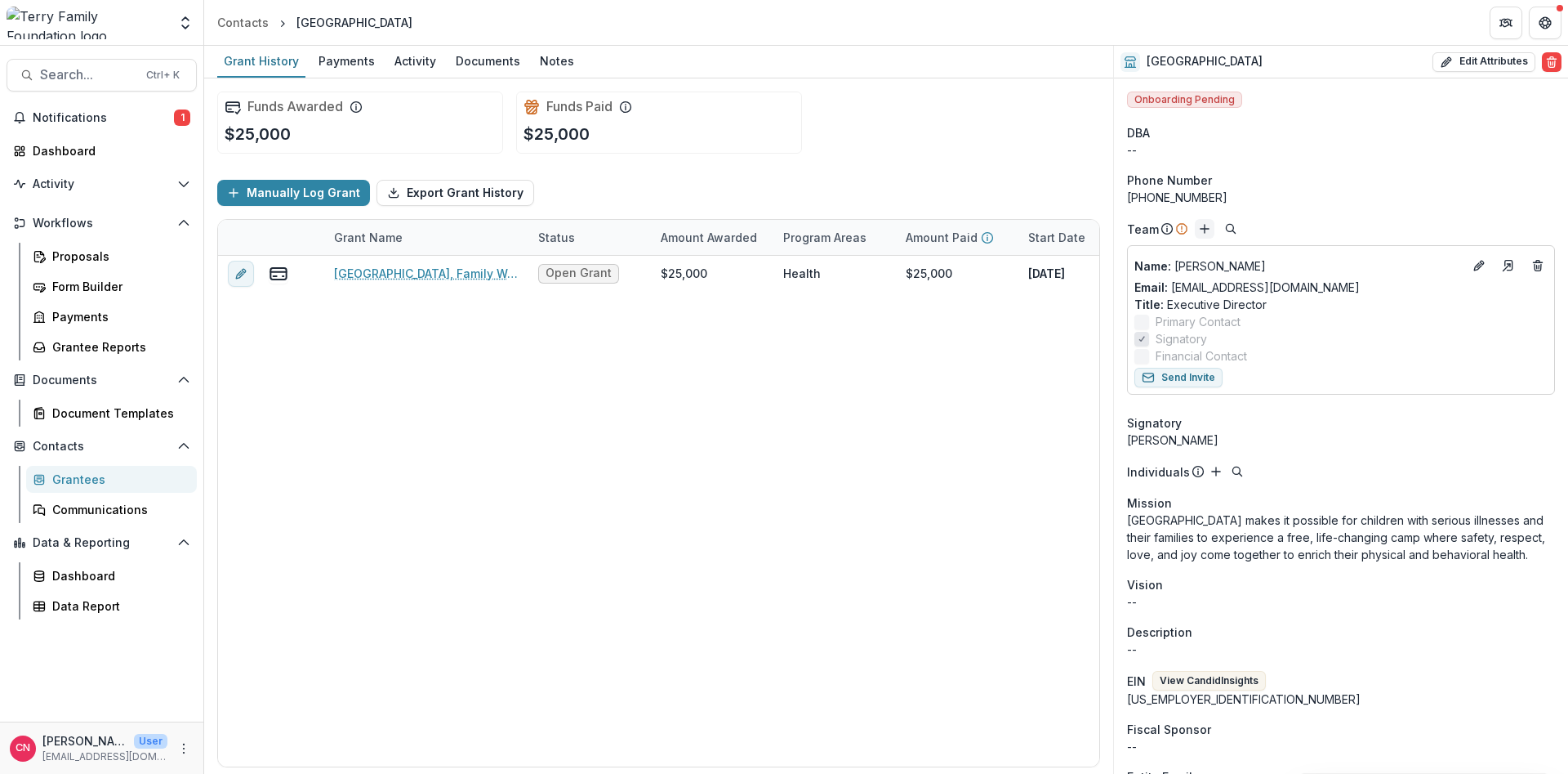
click at [1204, 221] on button "Add" at bounding box center [1204, 228] width 19 height 19
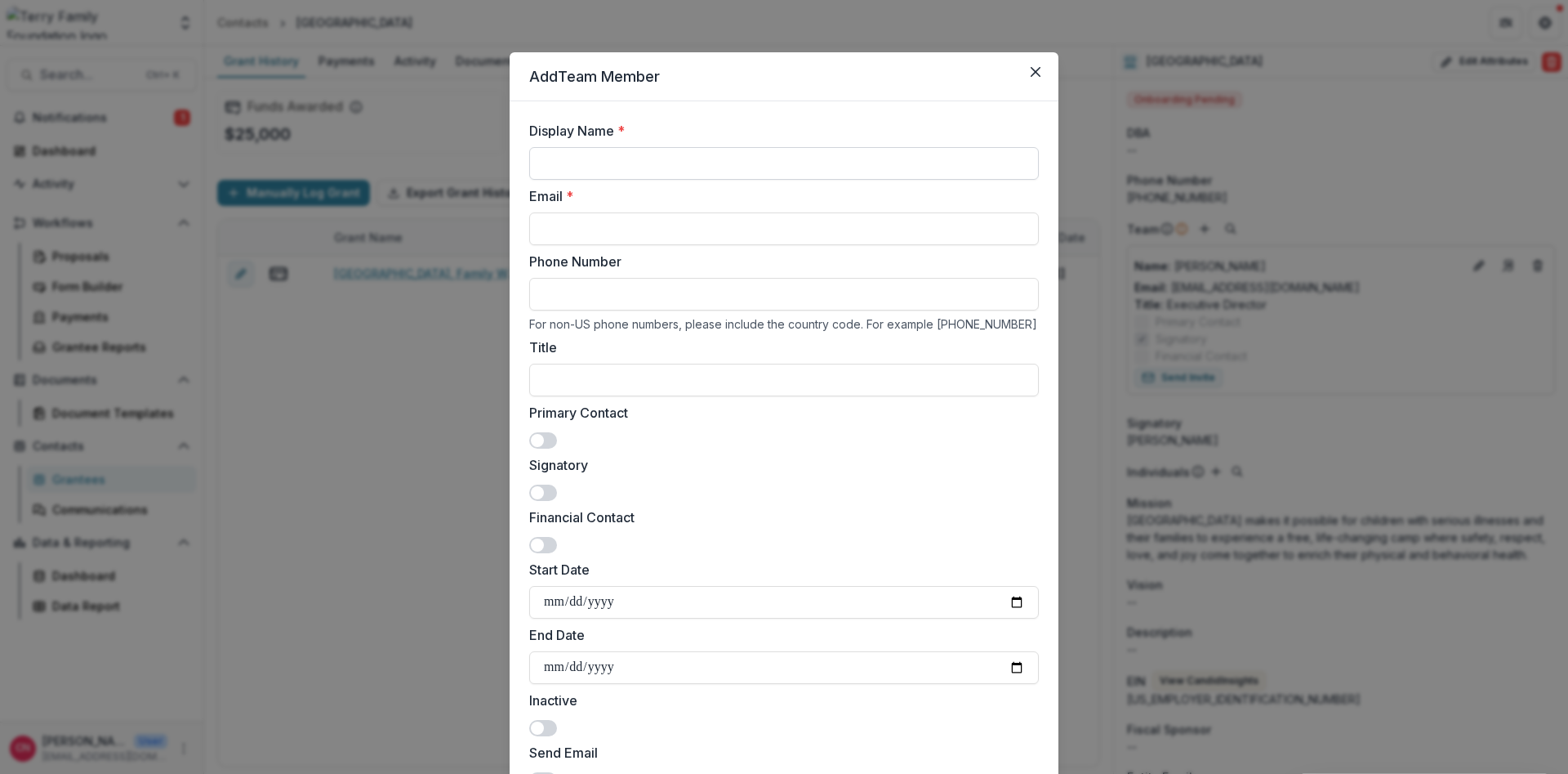
click at [779, 158] on input "Display Name *" at bounding box center [784, 163] width 510 height 33
type input "**********"
click at [647, 280] on input "Phone Number" at bounding box center [784, 293] width 510 height 33
type input "**********"
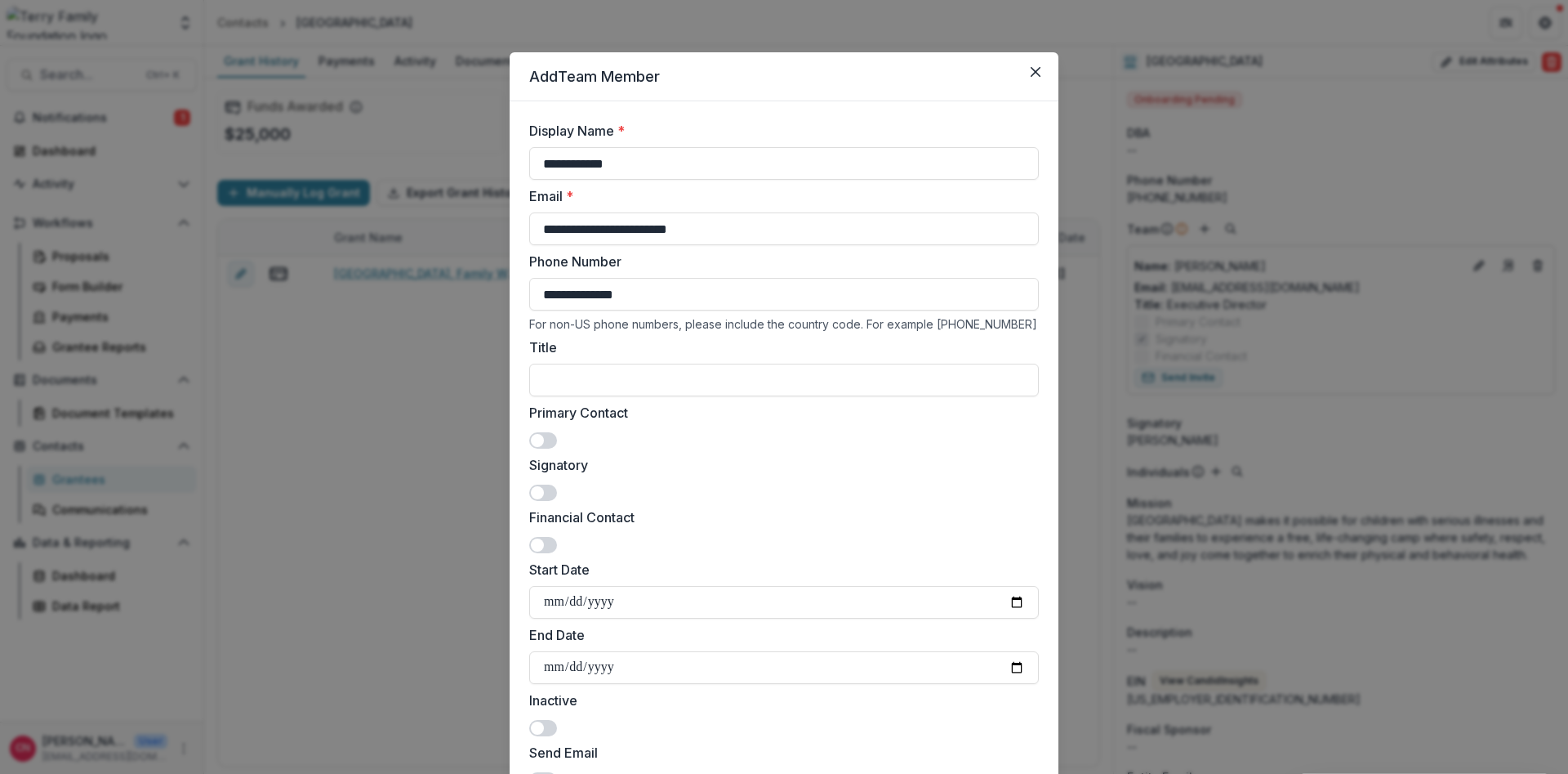
drag, startPoint x: 574, startPoint y: 382, endPoint x: 605, endPoint y: 356, distance: 40.5
click at [599, 364] on input "Title" at bounding box center [784, 380] width 510 height 33
type input "**********"
drag, startPoint x: 538, startPoint y: 434, endPoint x: 587, endPoint y: 431, distance: 49.1
click at [543, 433] on span at bounding box center [543, 440] width 28 height 16
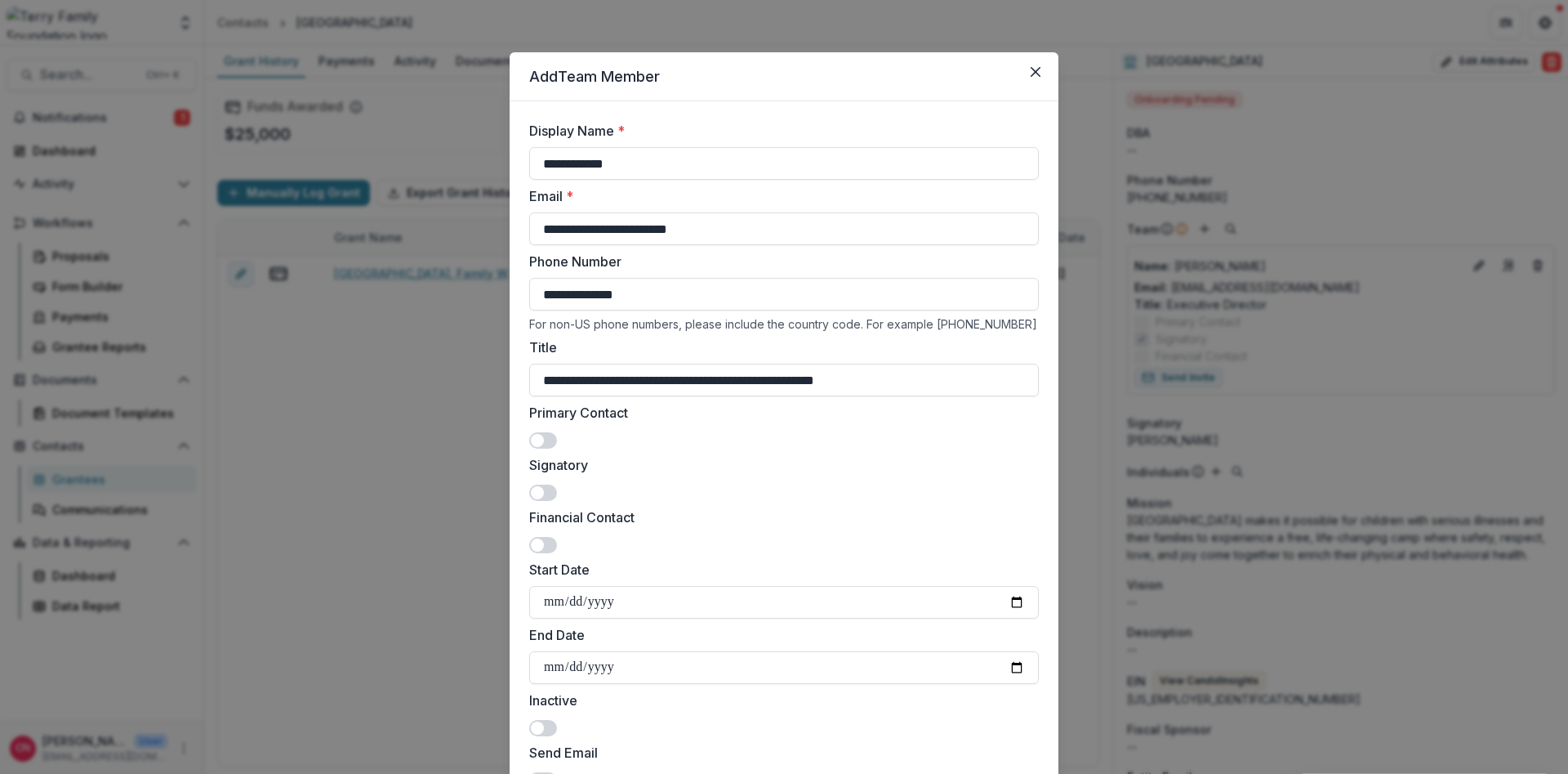
click at [543, 434] on span at bounding box center [543, 440] width 28 height 16
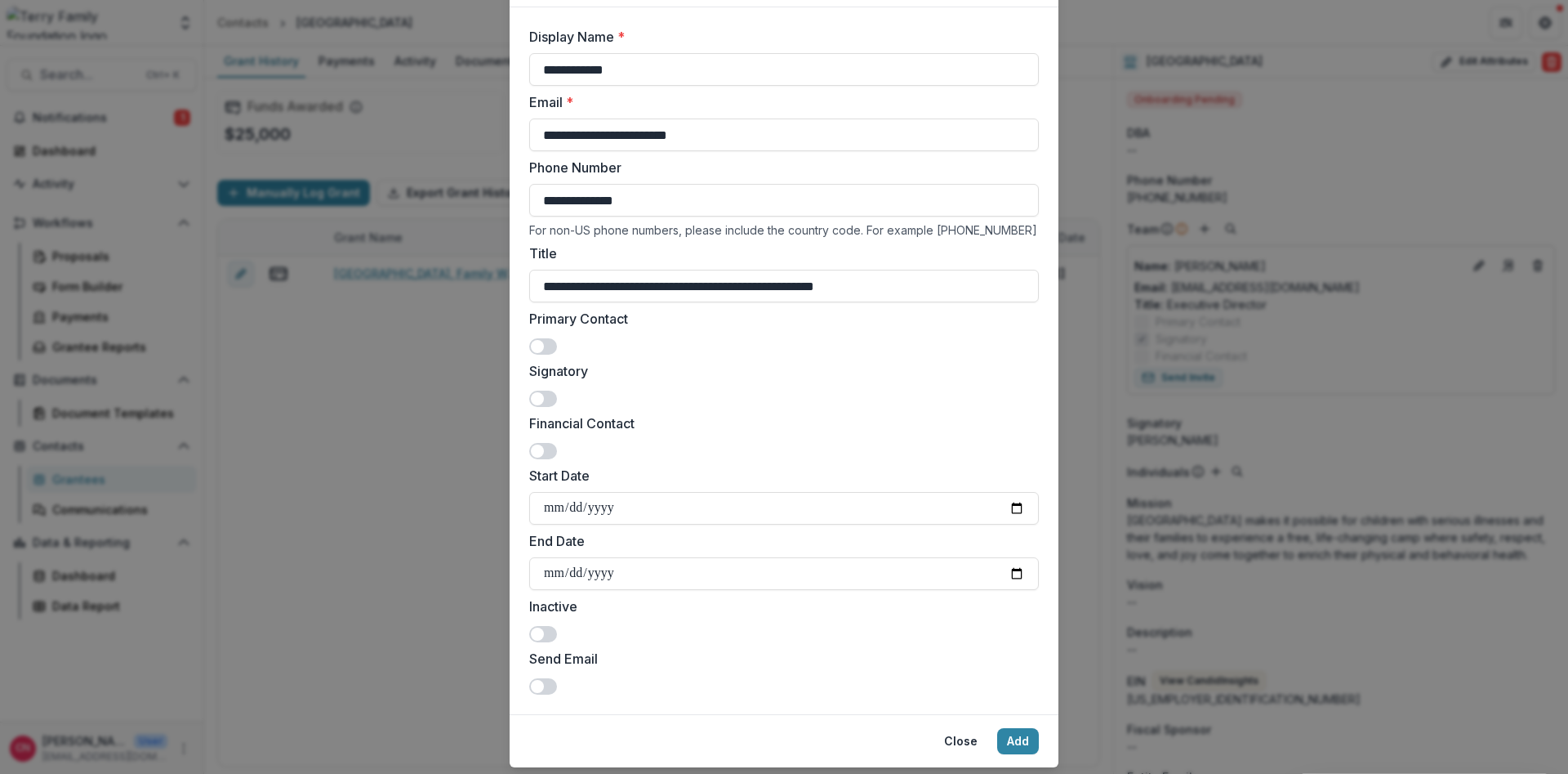
scroll to position [140, 0]
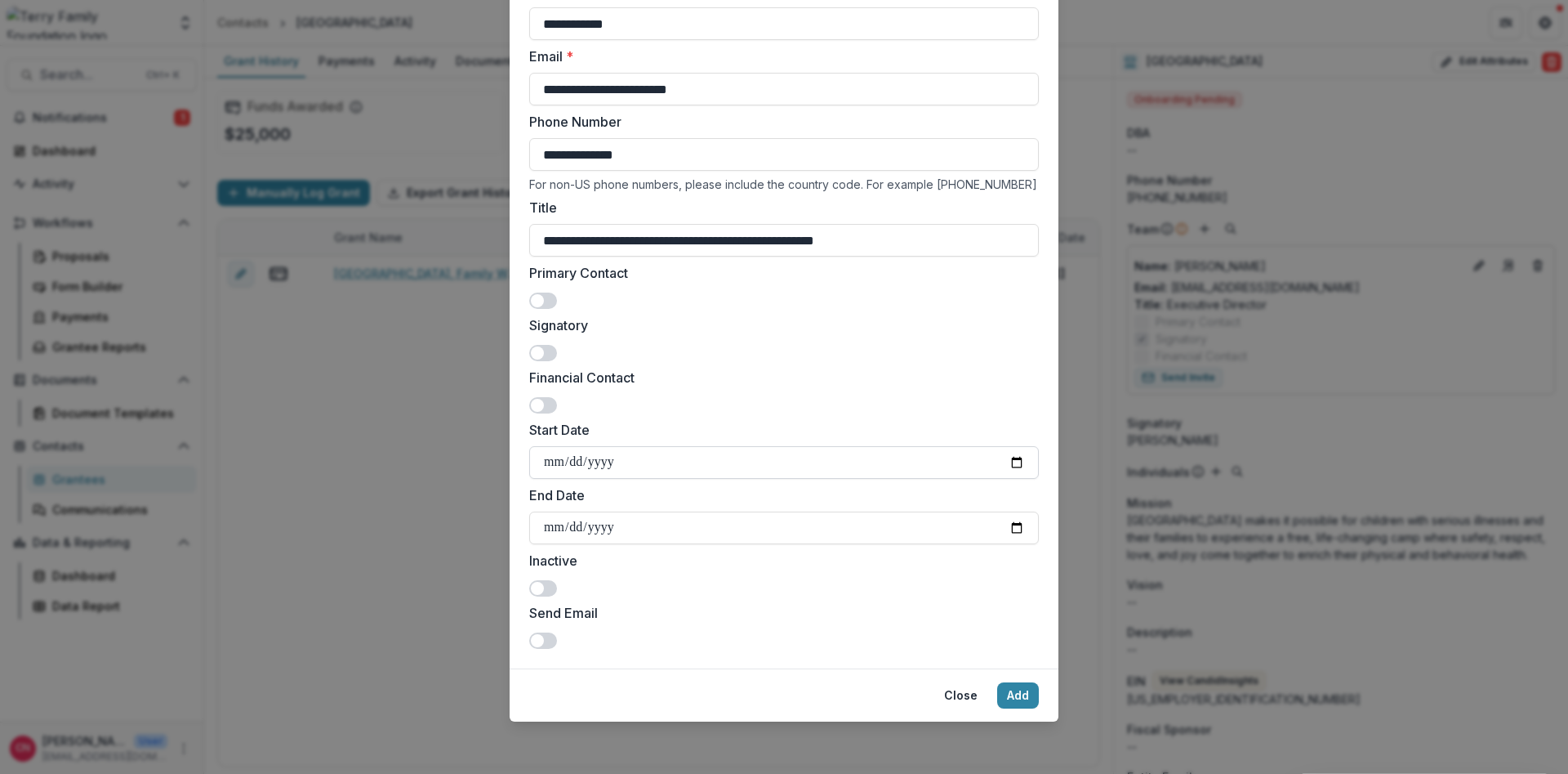
click at [765, 465] on input "Start Date" at bounding box center [784, 462] width 510 height 33
click at [531, 284] on div "Primary Contact" at bounding box center [784, 286] width 510 height 46
click at [530, 293] on label at bounding box center [543, 300] width 28 height 16
click at [627, 471] on input "Start Date" at bounding box center [784, 462] width 510 height 33
click at [629, 461] on input "Start Date" at bounding box center [784, 462] width 510 height 33
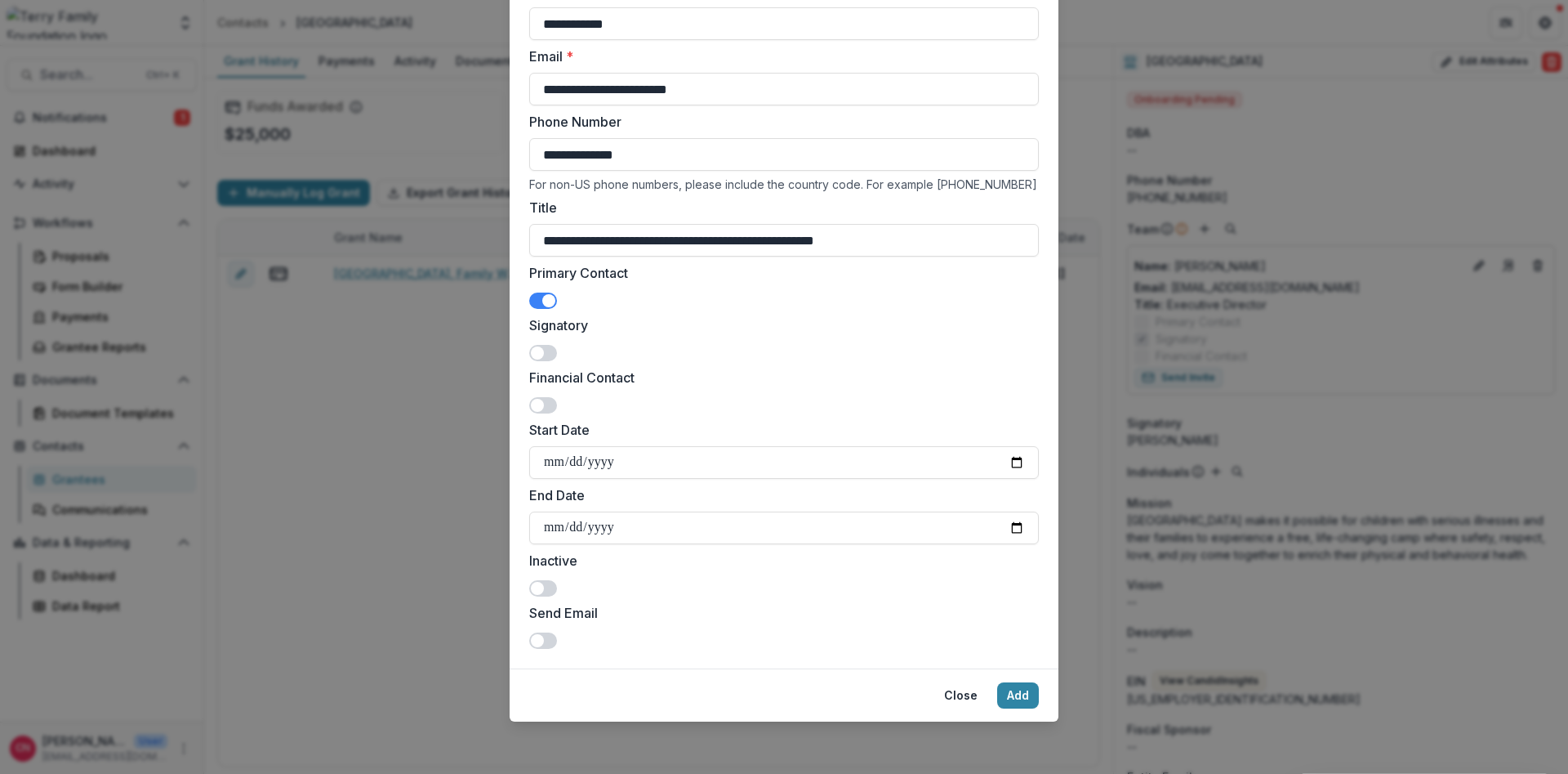
click at [540, 589] on span at bounding box center [537, 641] width 13 height 13
click at [1017, 589] on button "Add" at bounding box center [1018, 695] width 42 height 26
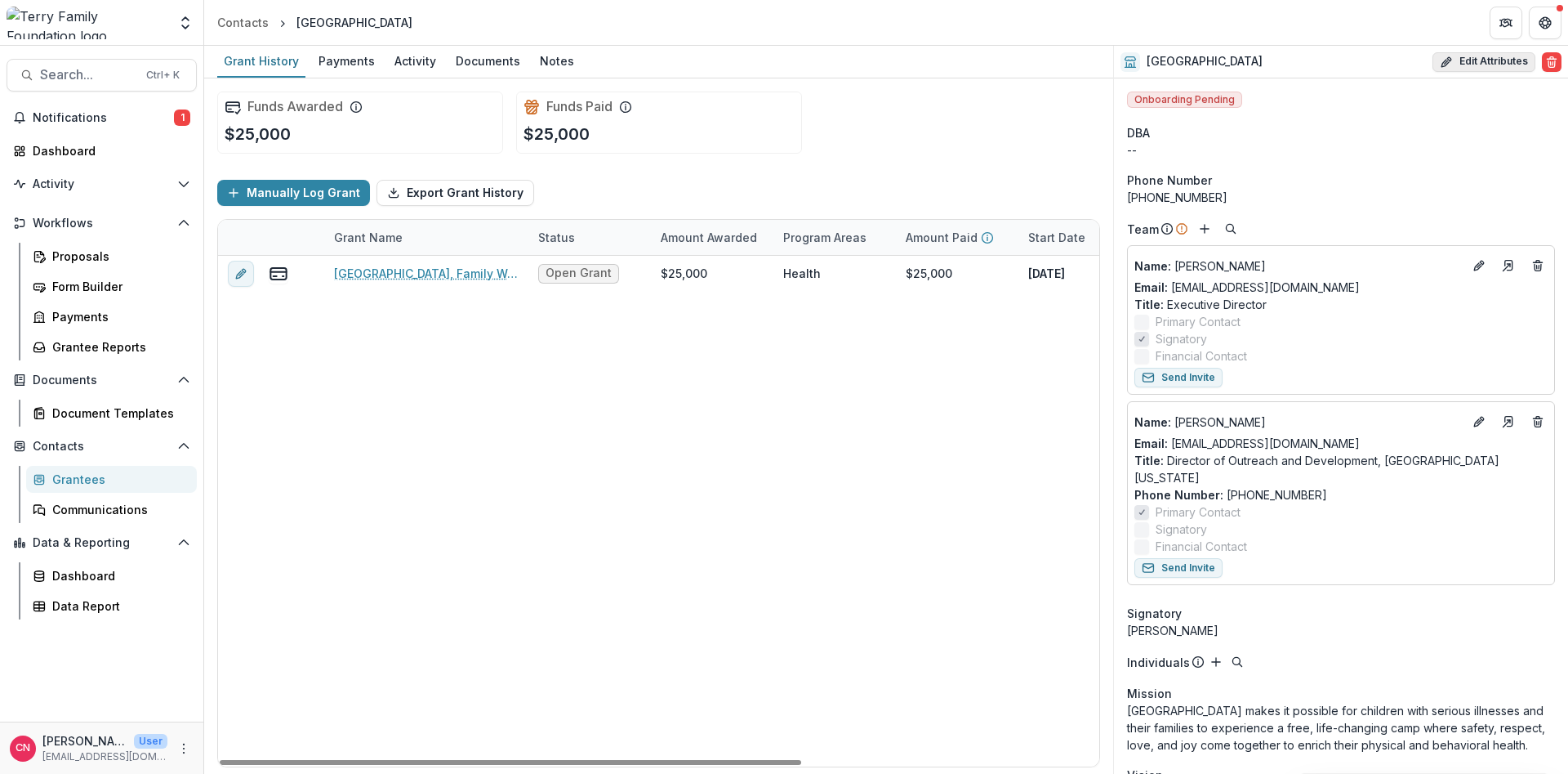
click at [1240, 59] on button "Edit Attributes" at bounding box center [1483, 61] width 103 height 19
select select
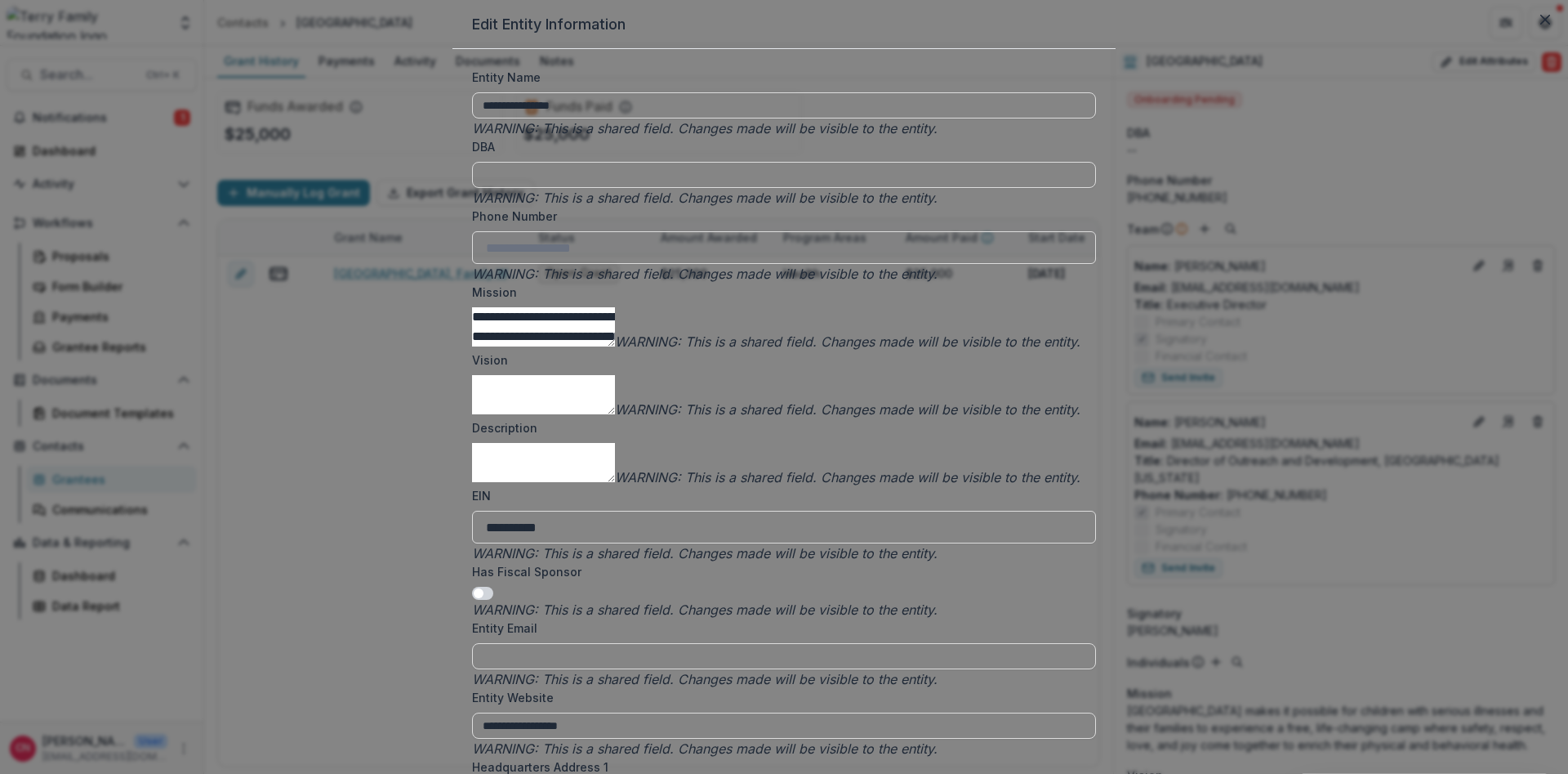
scroll to position [0, 0]
drag, startPoint x: 759, startPoint y: 325, endPoint x: 1055, endPoint y: 301, distance: 297.0
click at [958, 264] on input "Phone Number" at bounding box center [784, 247] width 624 height 33
type input "*"
type input "**********"
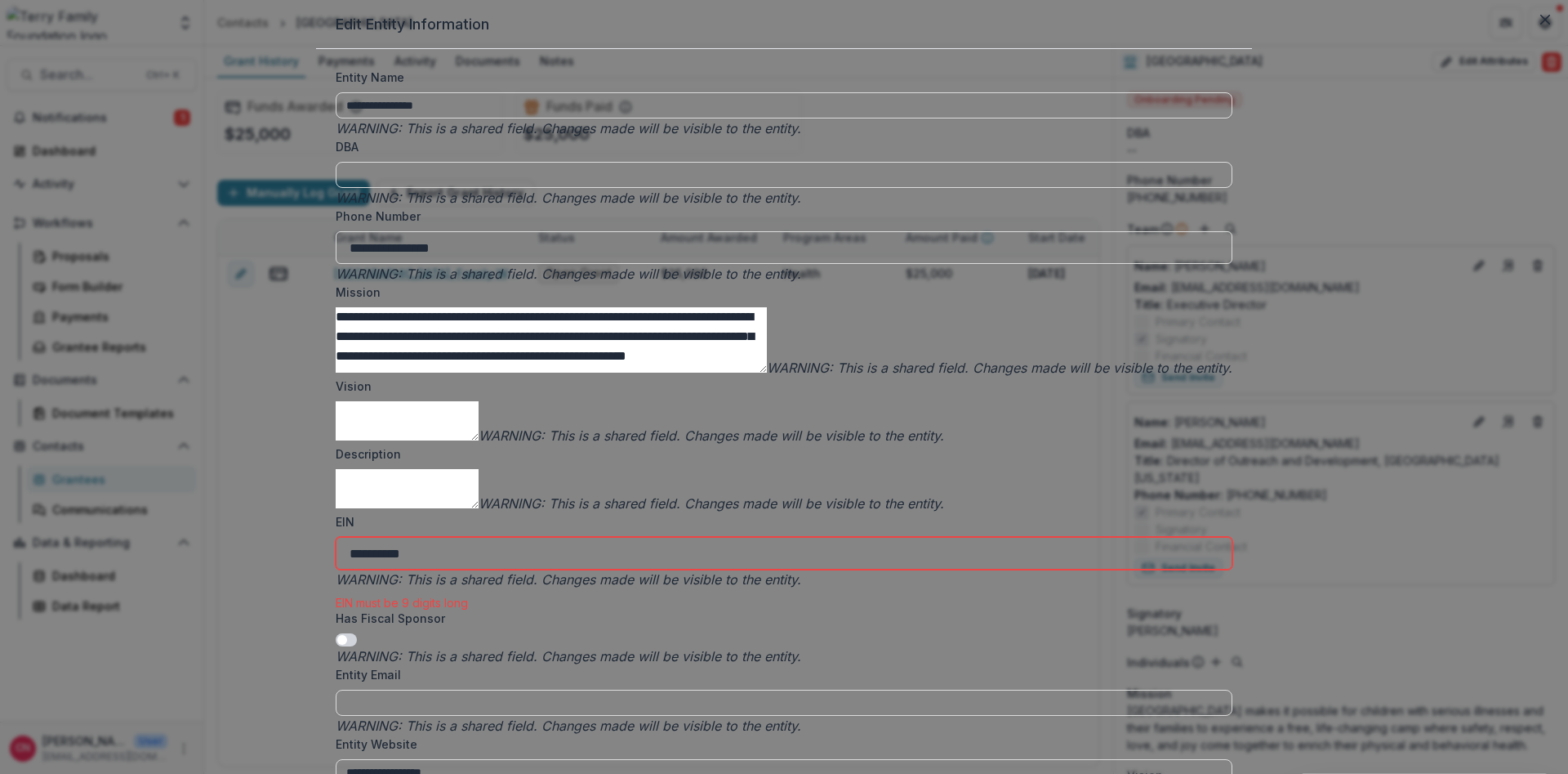
scroll to position [392, 0]
click at [603, 537] on input "**********" at bounding box center [784, 553] width 897 height 33
type input "**********"
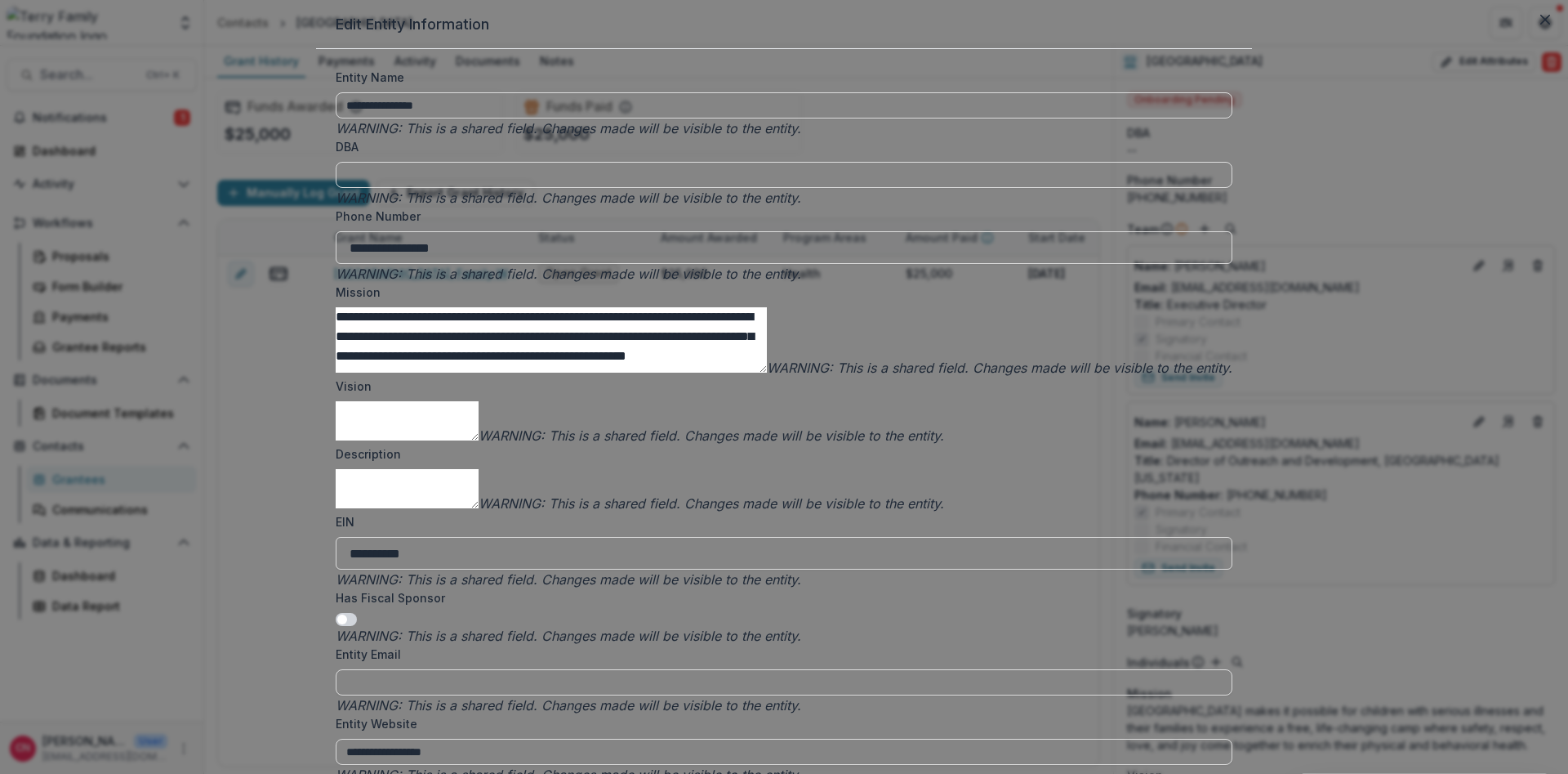
scroll to position [2060, 0]
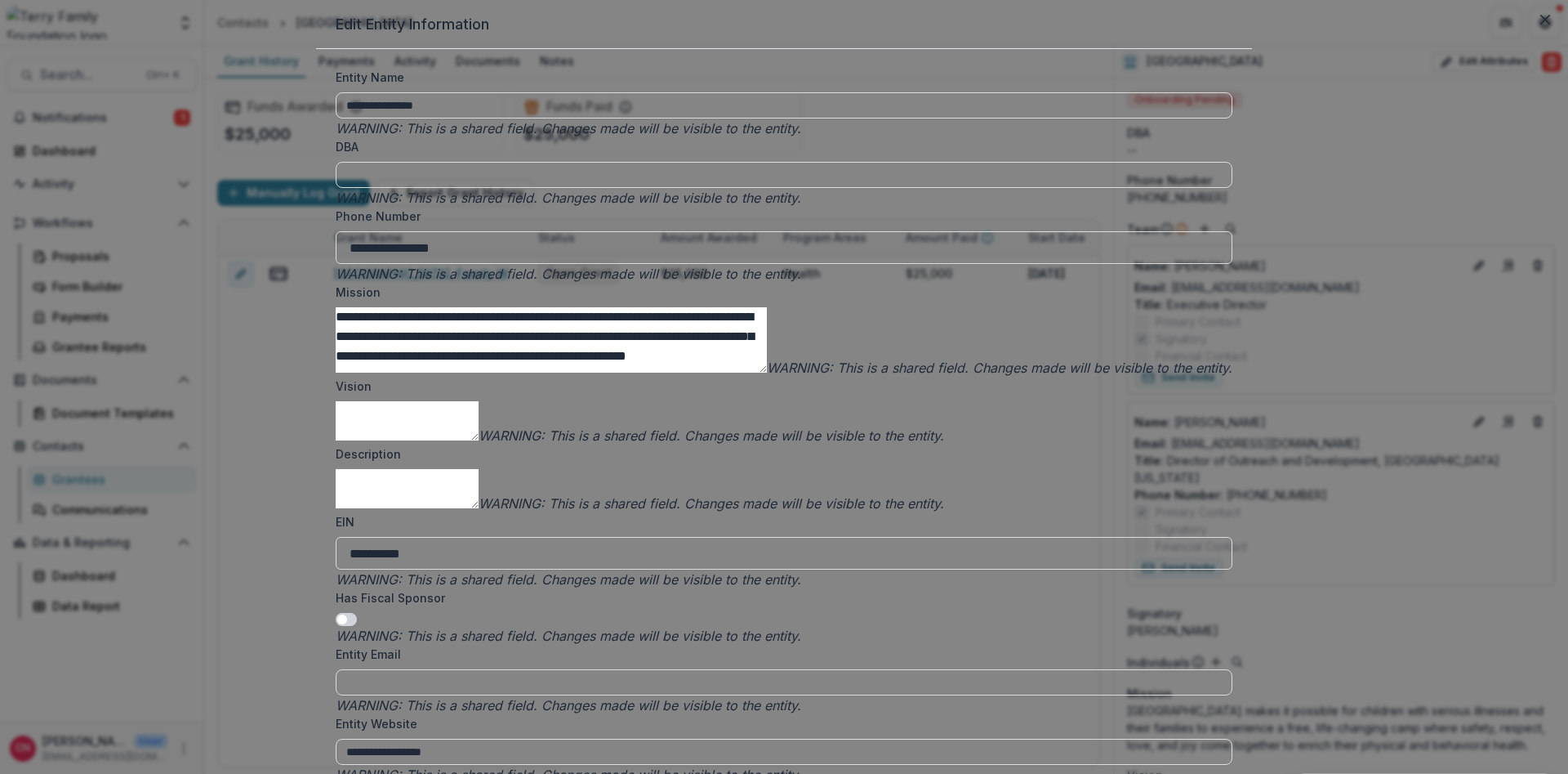
drag, startPoint x: 913, startPoint y: 600, endPoint x: 786, endPoint y: 512, distance: 154.5
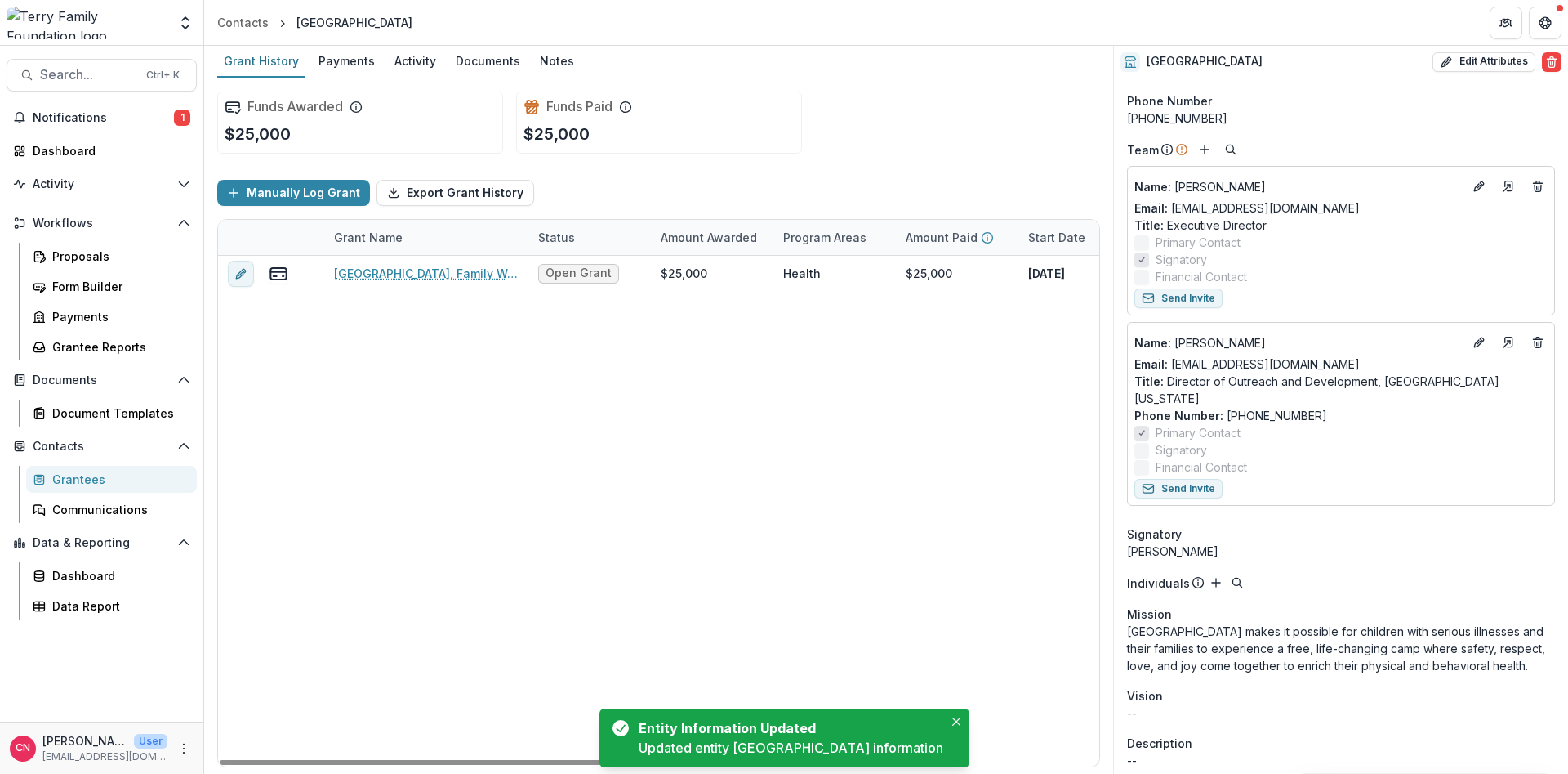
scroll to position [392, 0]
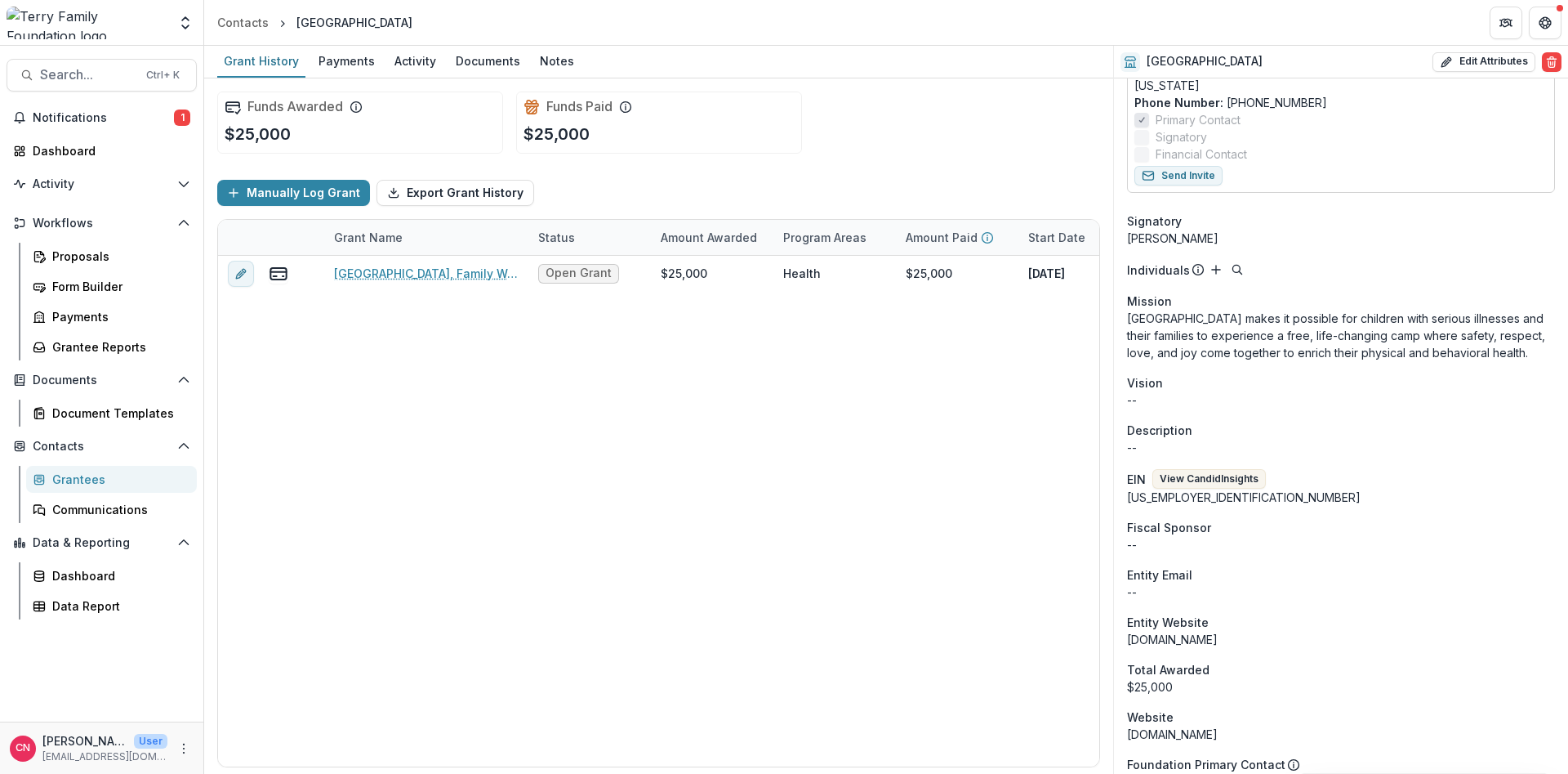
click at [1240, 52] on button "Edit Attributes" at bounding box center [1483, 61] width 103 height 19
select select
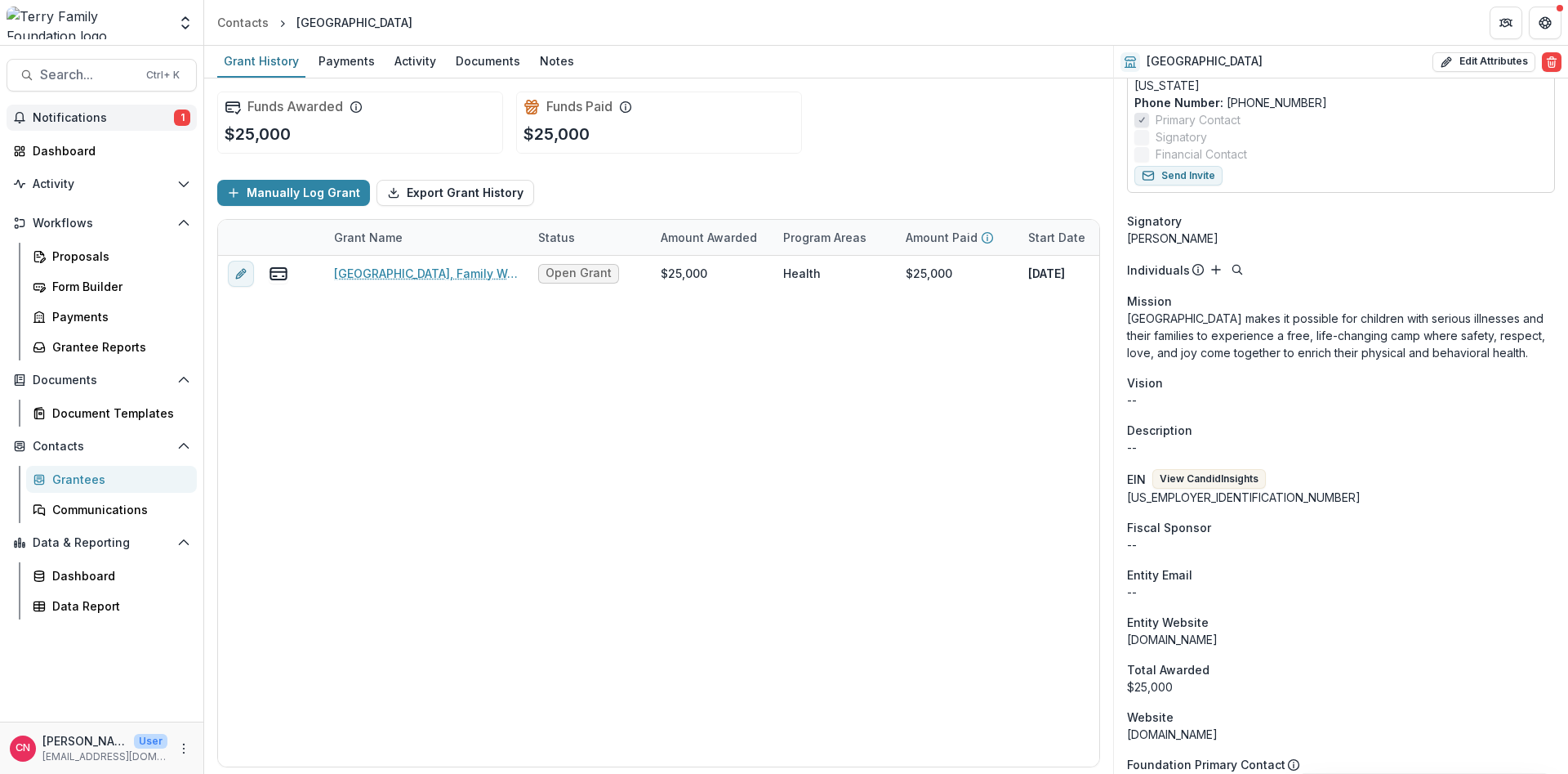
click at [74, 112] on span "Notifications" at bounding box center [103, 118] width 142 height 14
click at [179, 589] on icon "More" at bounding box center [184, 749] width 13 height 13
click at [284, 589] on link "User Settings" at bounding box center [292, 714] width 175 height 27
select select "**********"
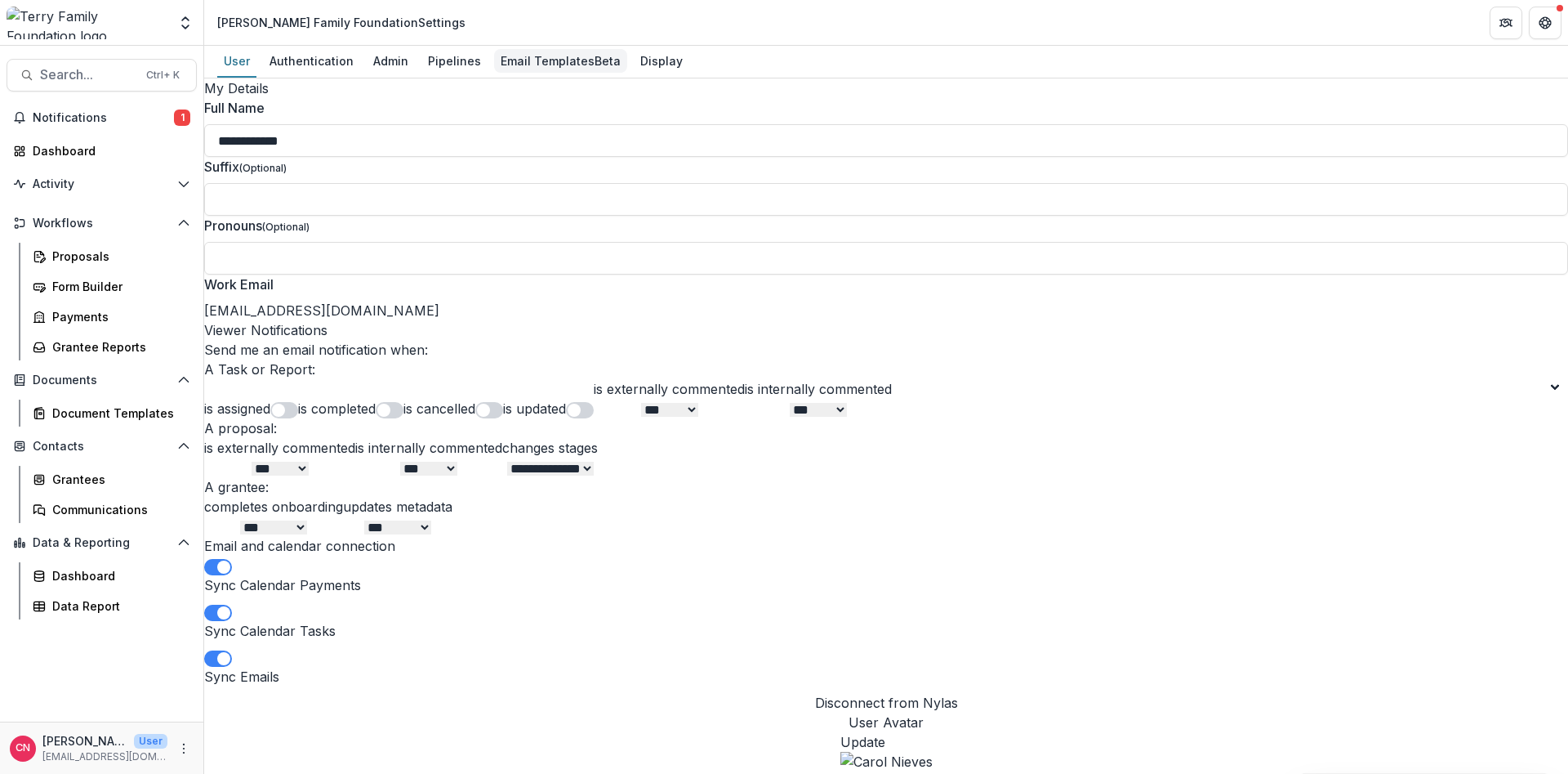
click at [515, 55] on div "Email Templates Beta" at bounding box center [561, 60] width 133 height 23
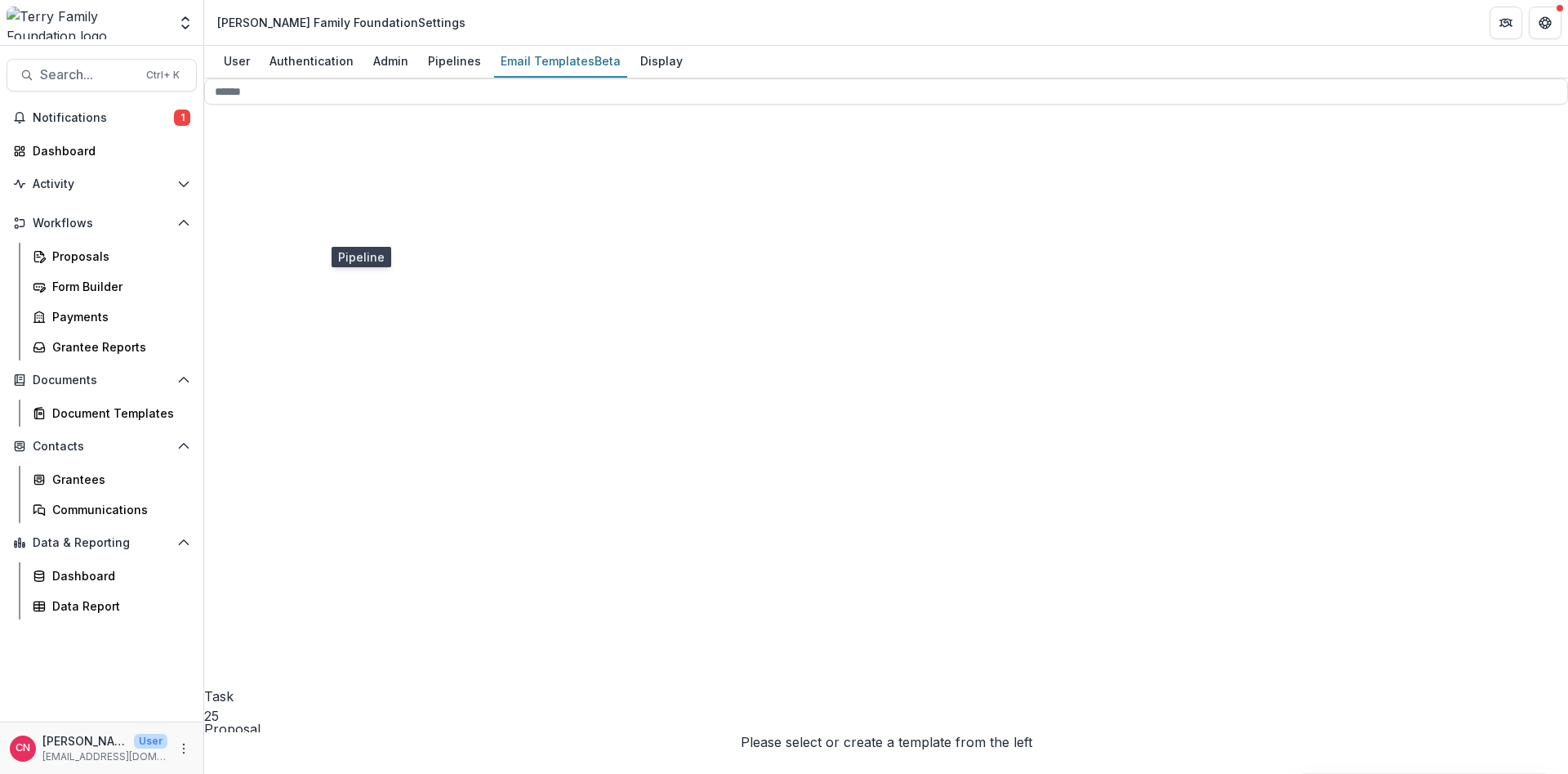
click at [240, 467] on icon at bounding box center [346, 609] width 284 height 284
click at [350, 589] on span "Application Workflow" at bounding box center [283, 769] width 134 height 16
click at [448, 475] on button "Stage Change Message" at bounding box center [382, 462] width 177 height 27
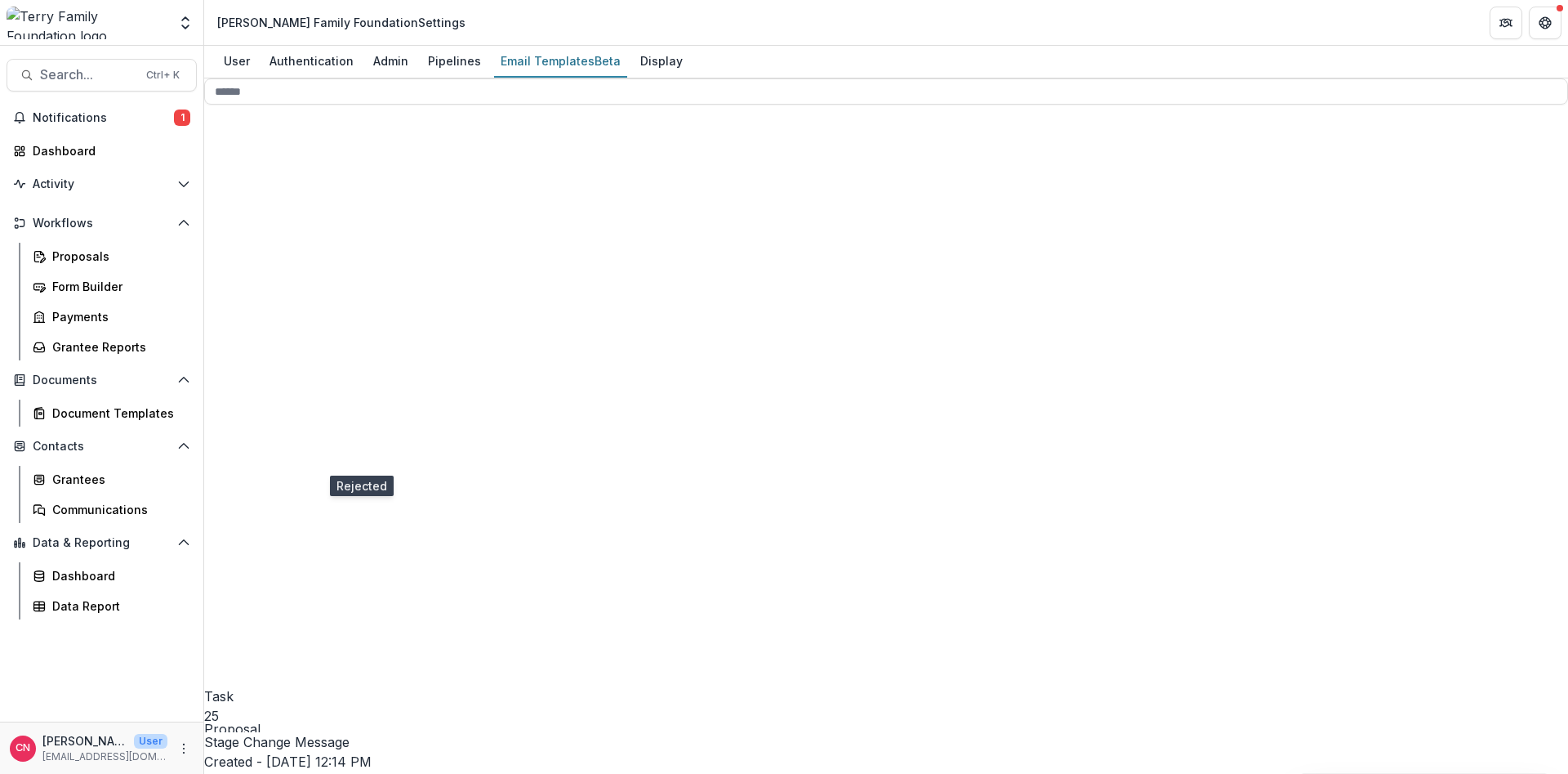
click at [313, 463] on span "Stage Change Message" at bounding box center [326, 454] width 145 height 16
click at [301, 463] on span "Stage Change Message" at bounding box center [326, 454] width 145 height 16
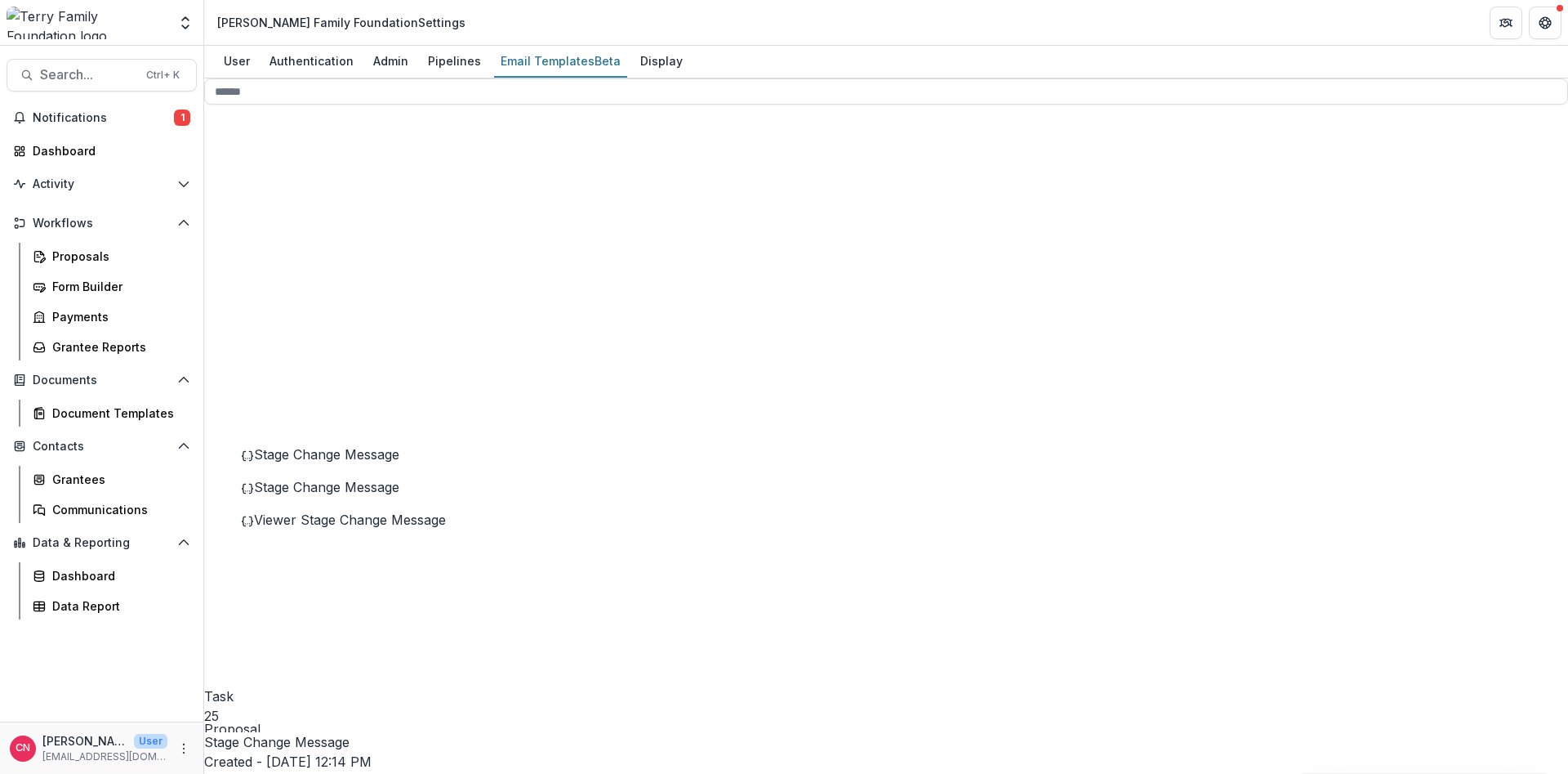
click at [1240, 90] on button "Edit Name" at bounding box center [1431, 76] width 175 height 27
click at [335, 589] on input "**********" at bounding box center [270, 743] width 131 height 19
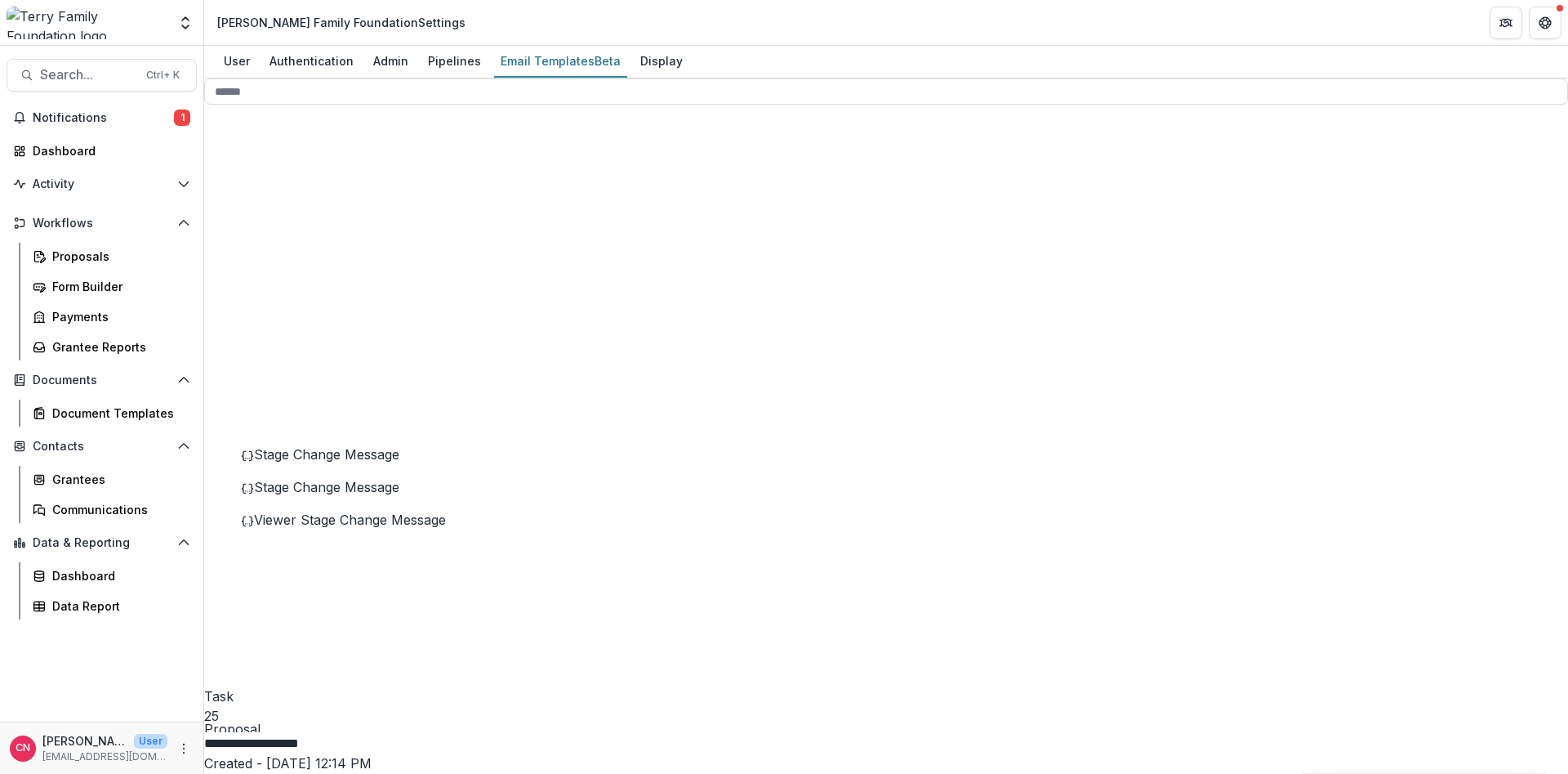
type input "**********"
drag, startPoint x: 850, startPoint y: 603, endPoint x: 733, endPoint y: 480, distance: 169.8
click at [308, 496] on span "Stage Change Message" at bounding box center [326, 486] width 145 height 16
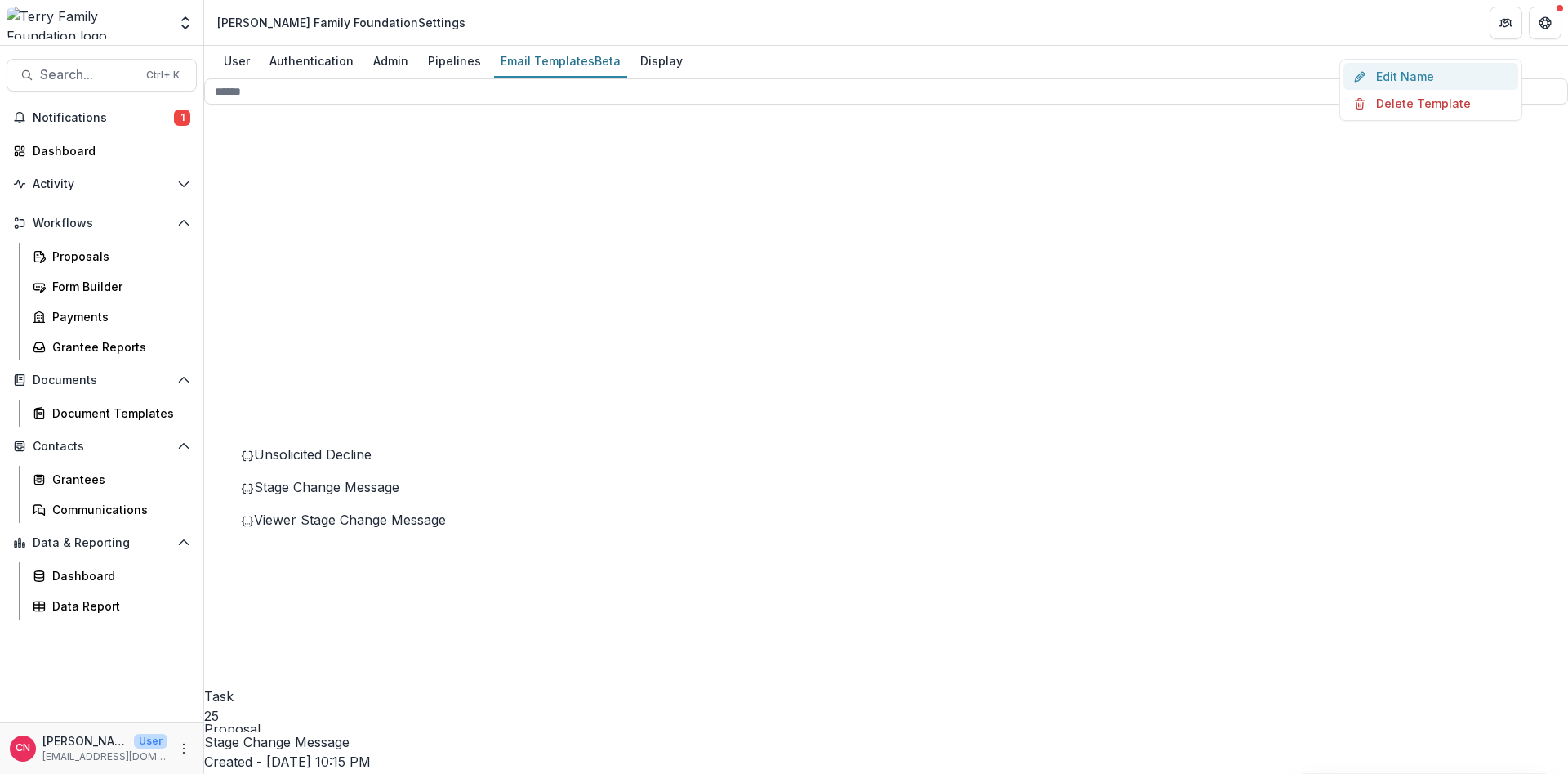
click at [1240, 90] on button "Edit Name" at bounding box center [1431, 76] width 175 height 27
click at [335, 589] on input "**********" at bounding box center [270, 743] width 131 height 19
type input "**********"
click at [260, 589] on span "Draft" at bounding box center [244, 777] width 31 height 16
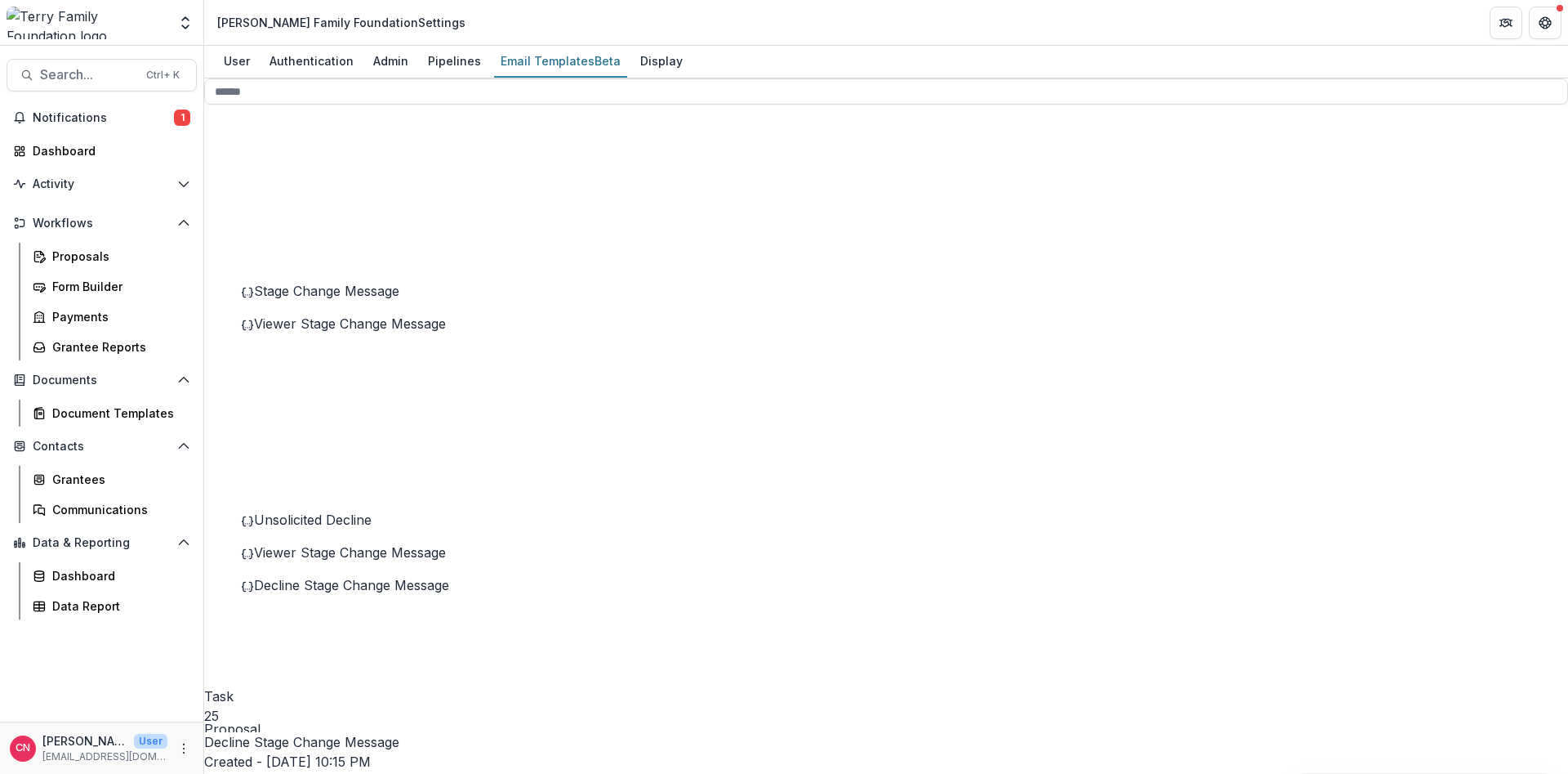
click at [52, 118] on span "Notifications" at bounding box center [103, 118] width 142 height 14
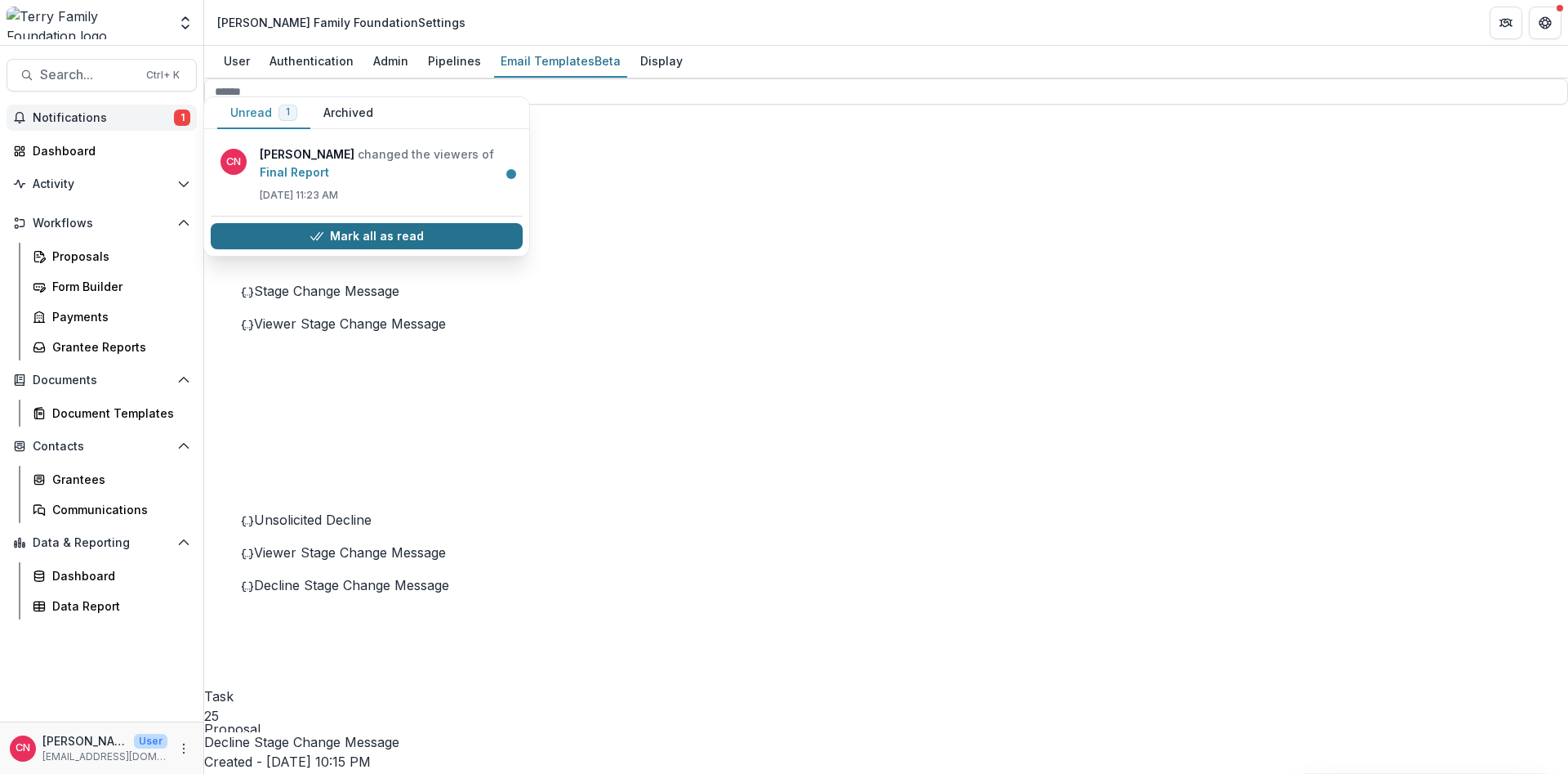
click at [324, 229] on button "Mark all as read" at bounding box center [366, 236] width 312 height 26
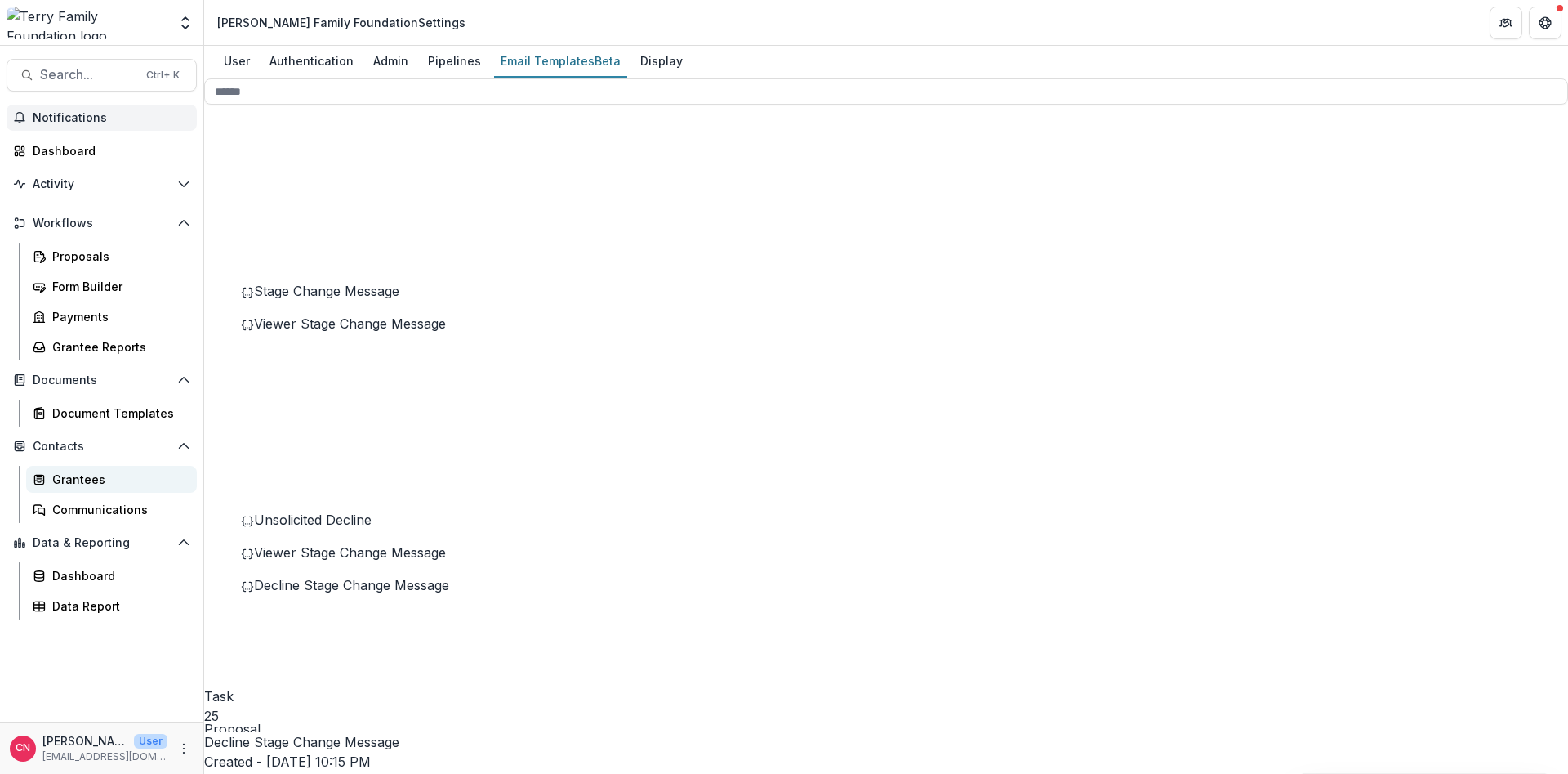
click at [70, 479] on div "Grantees" at bounding box center [117, 479] width 132 height 17
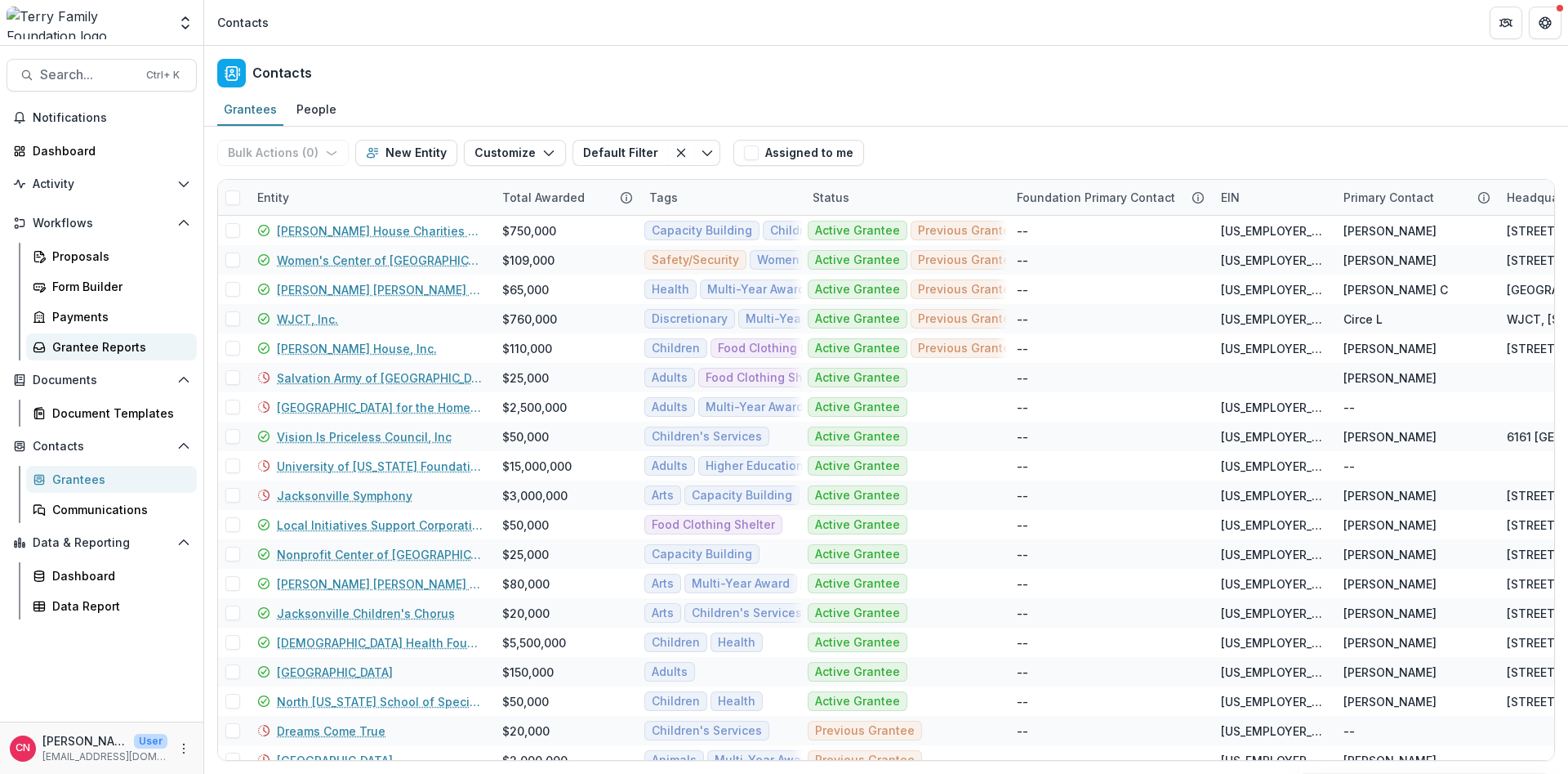
click at [109, 341] on div "Grantee Reports" at bounding box center [117, 346] width 132 height 17
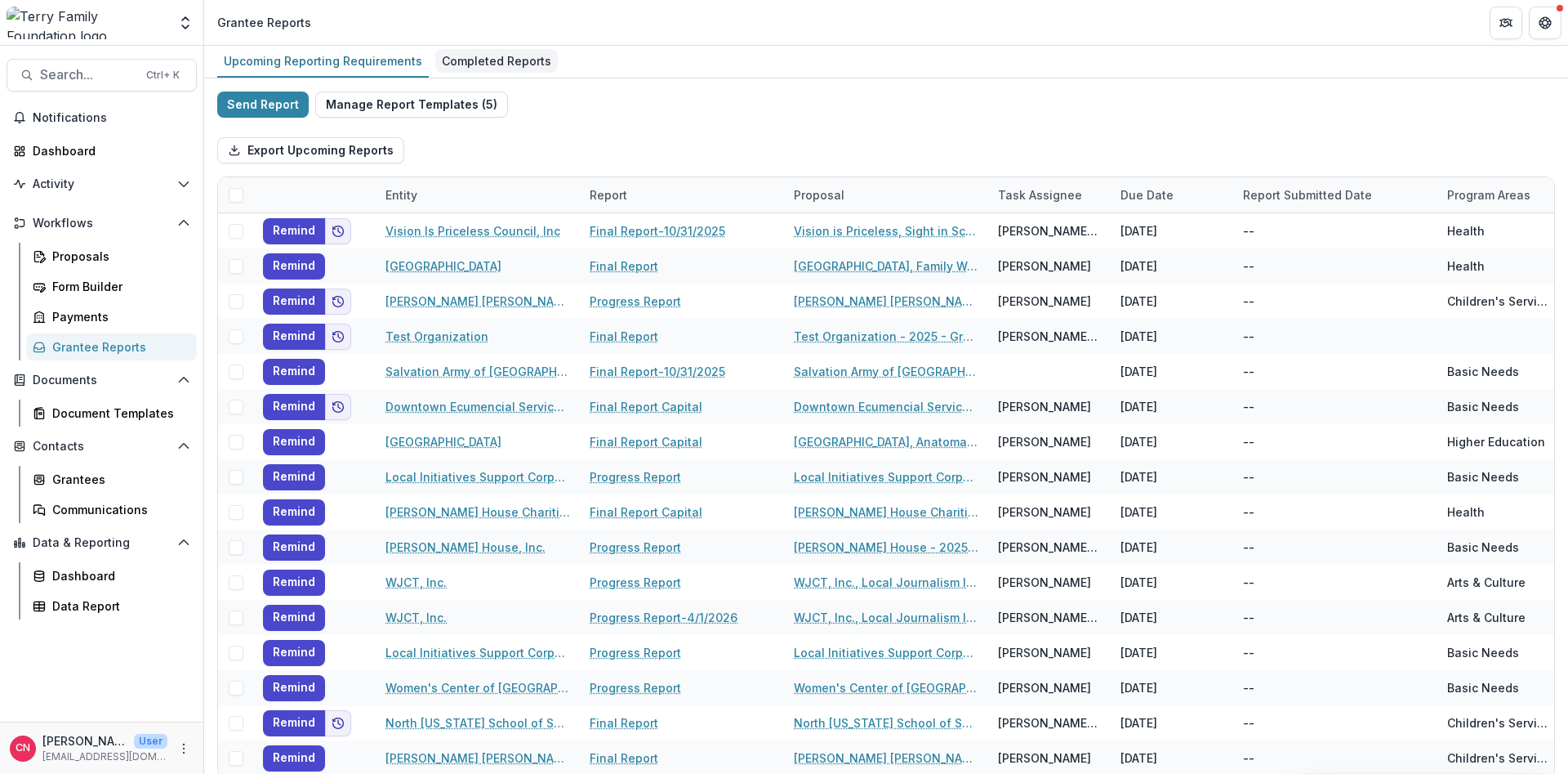
click at [510, 58] on div "Completed Reports" at bounding box center [496, 60] width 122 height 23
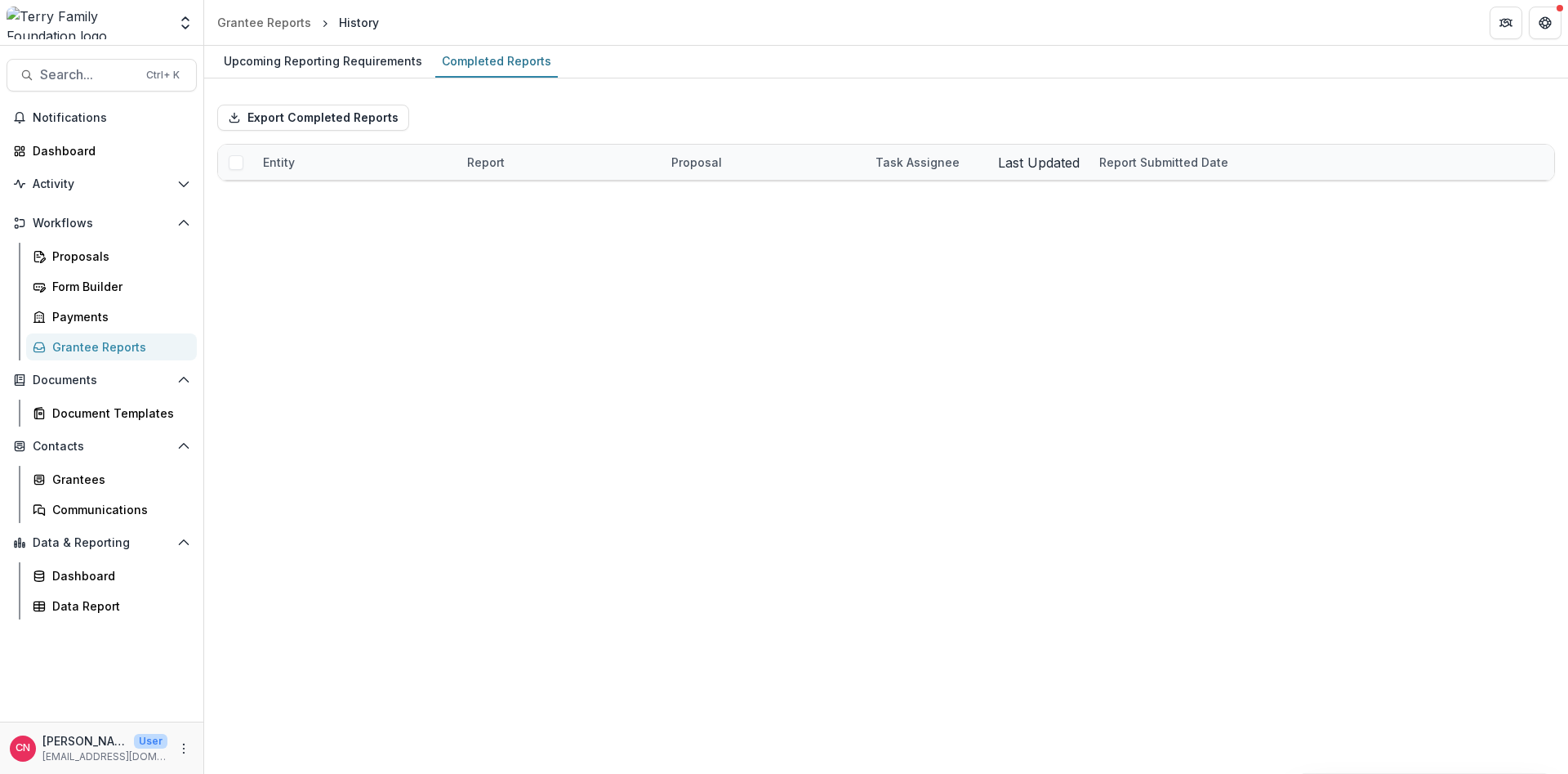
click at [241, 271] on span at bounding box center [236, 269] width 15 height 15
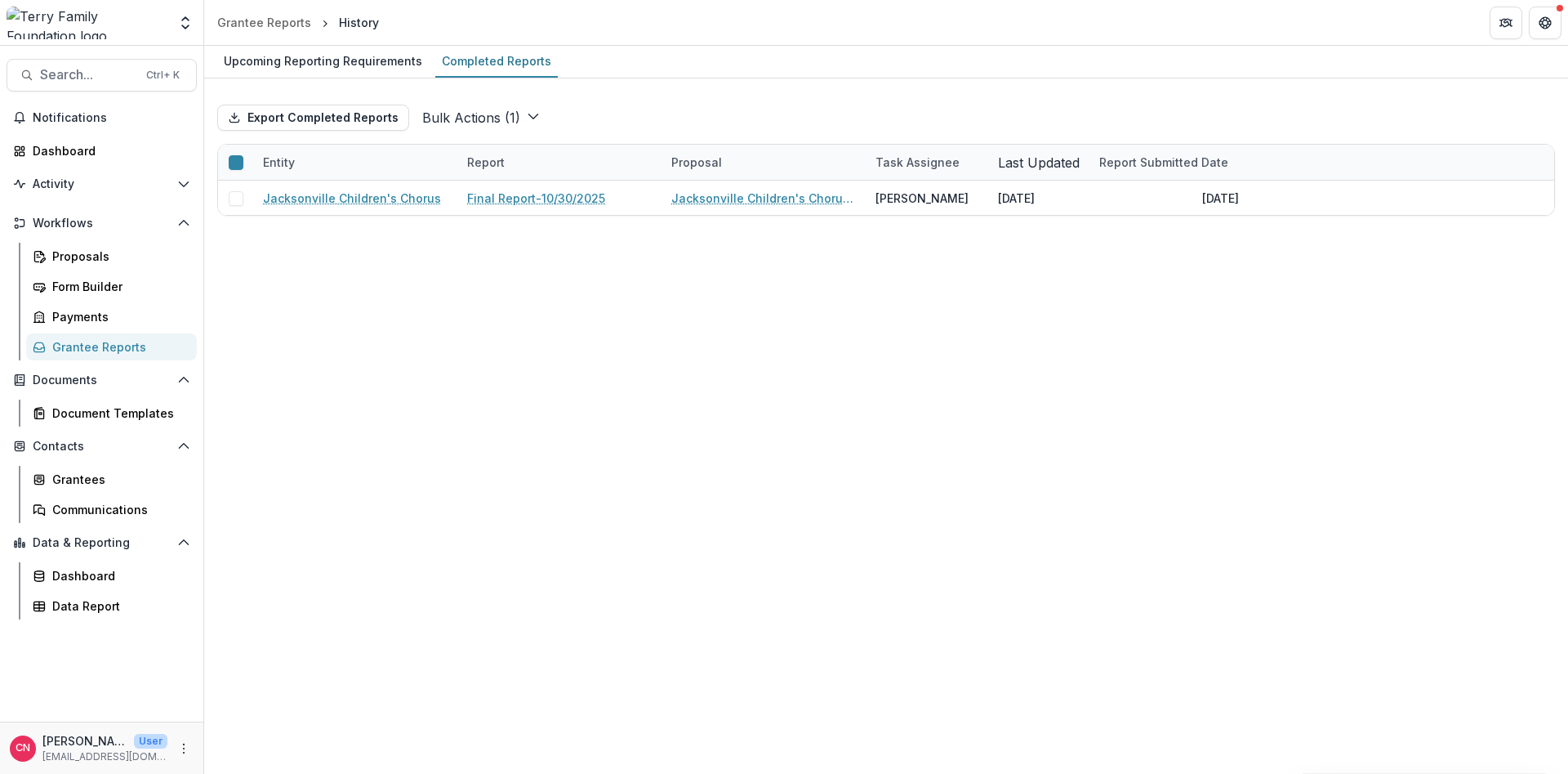
click at [232, 336] on span at bounding box center [236, 340] width 15 height 15
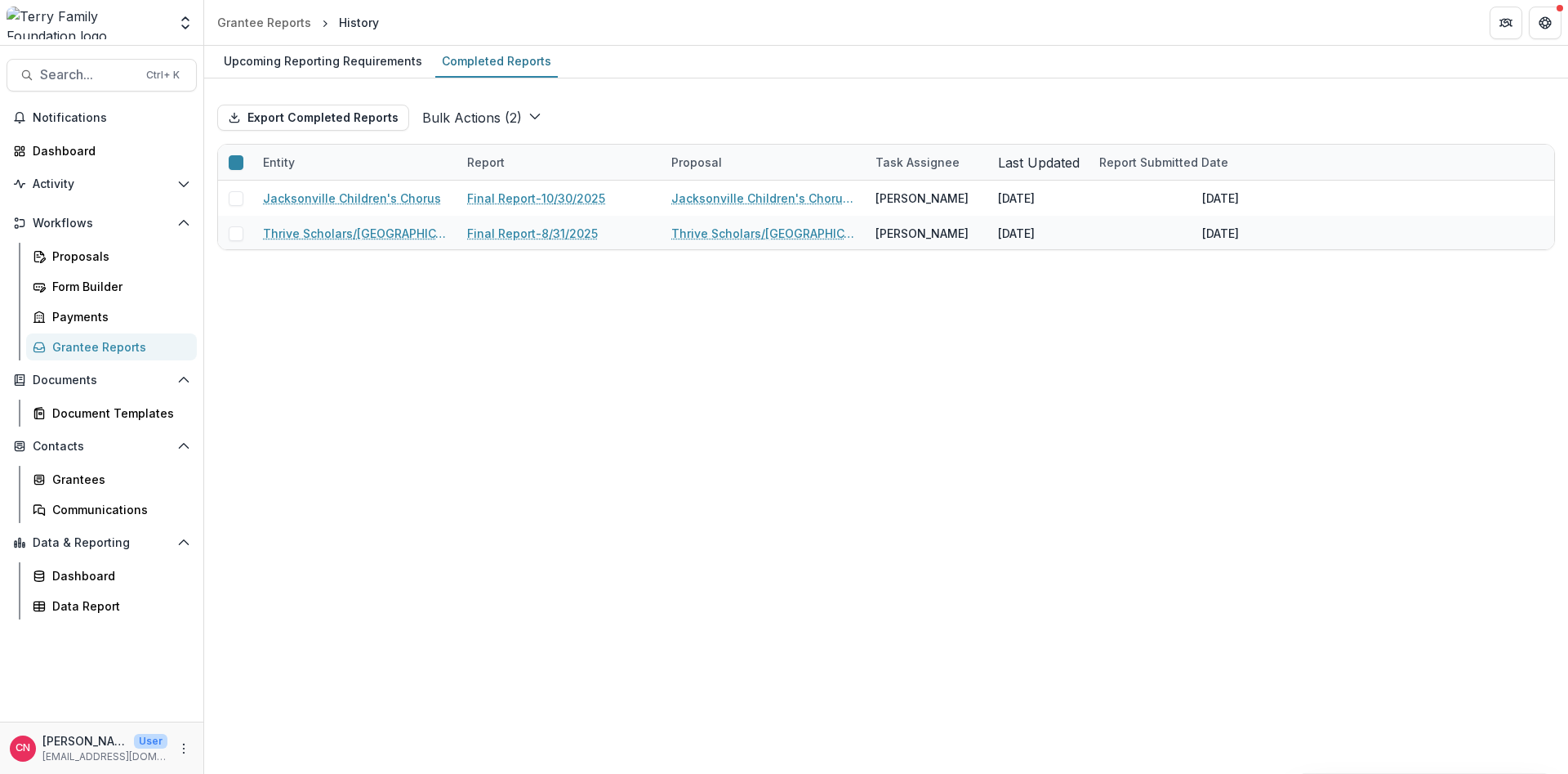
click at [529, 112] on icon "button" at bounding box center [536, 117] width 13 height 13
click at [300, 56] on div "Upcoming Reporting Requirements" at bounding box center [323, 60] width 211 height 23
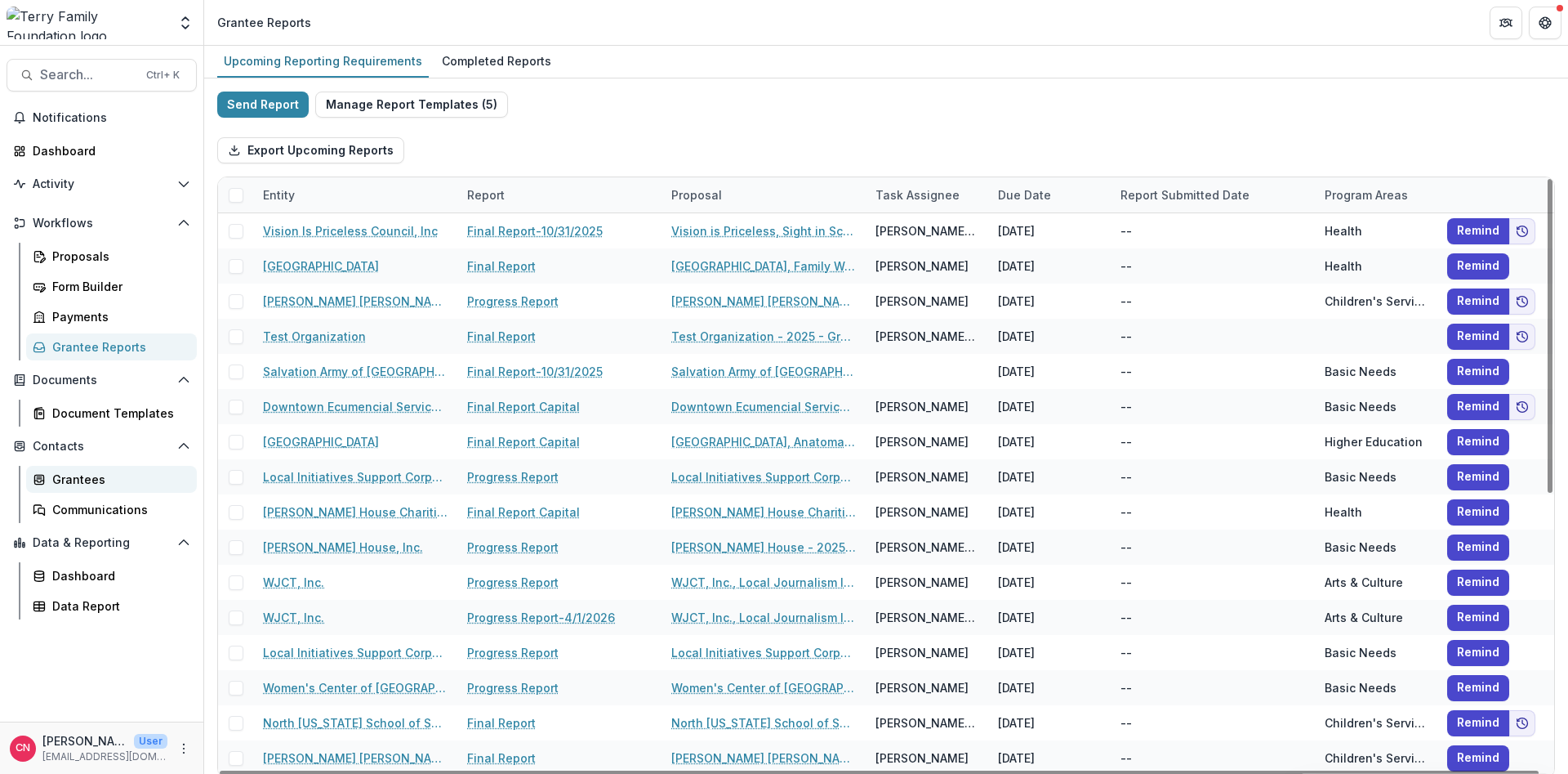
click at [73, 479] on div "Grantees" at bounding box center [117, 479] width 132 height 17
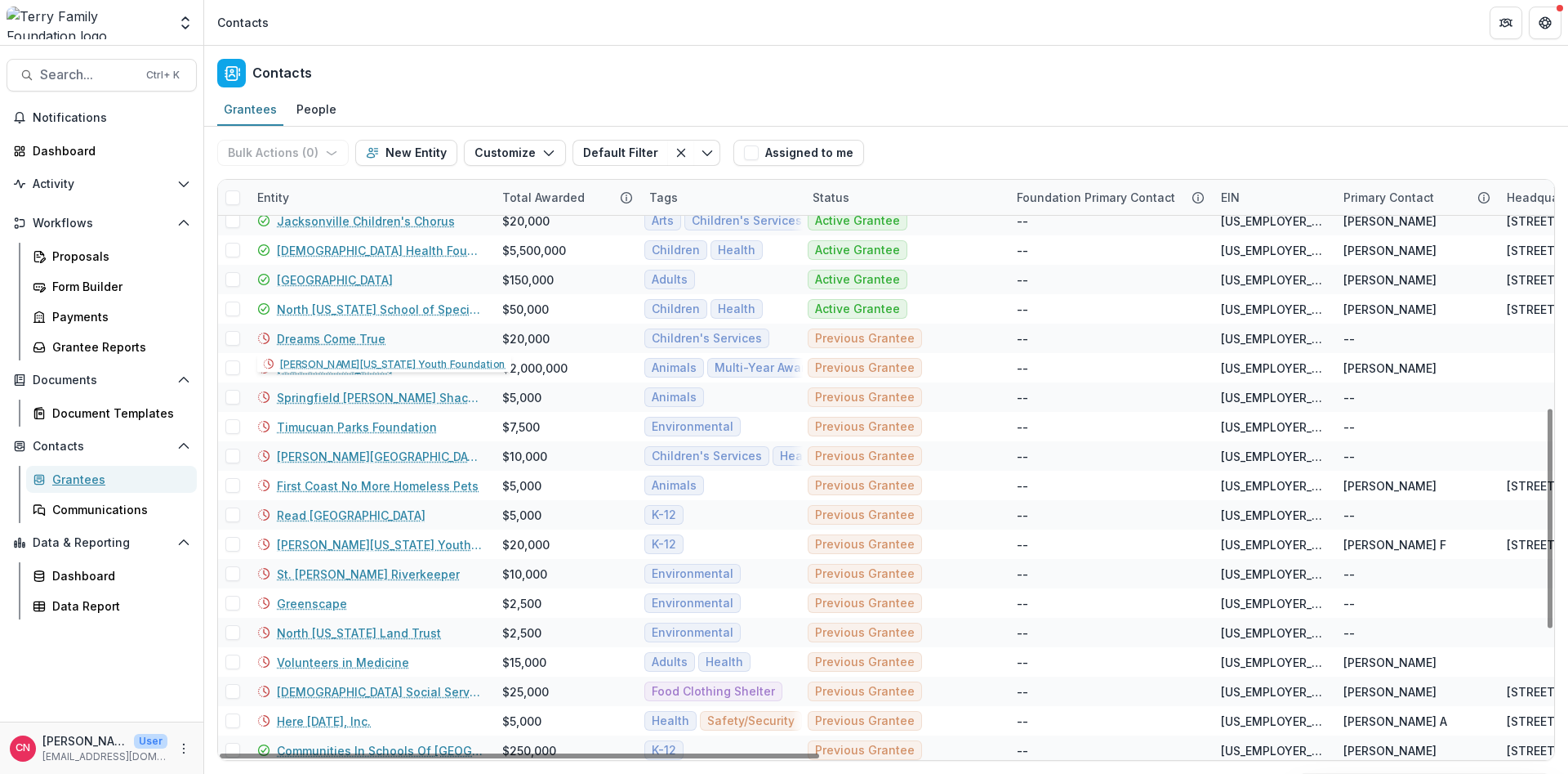
scroll to position [687, 0]
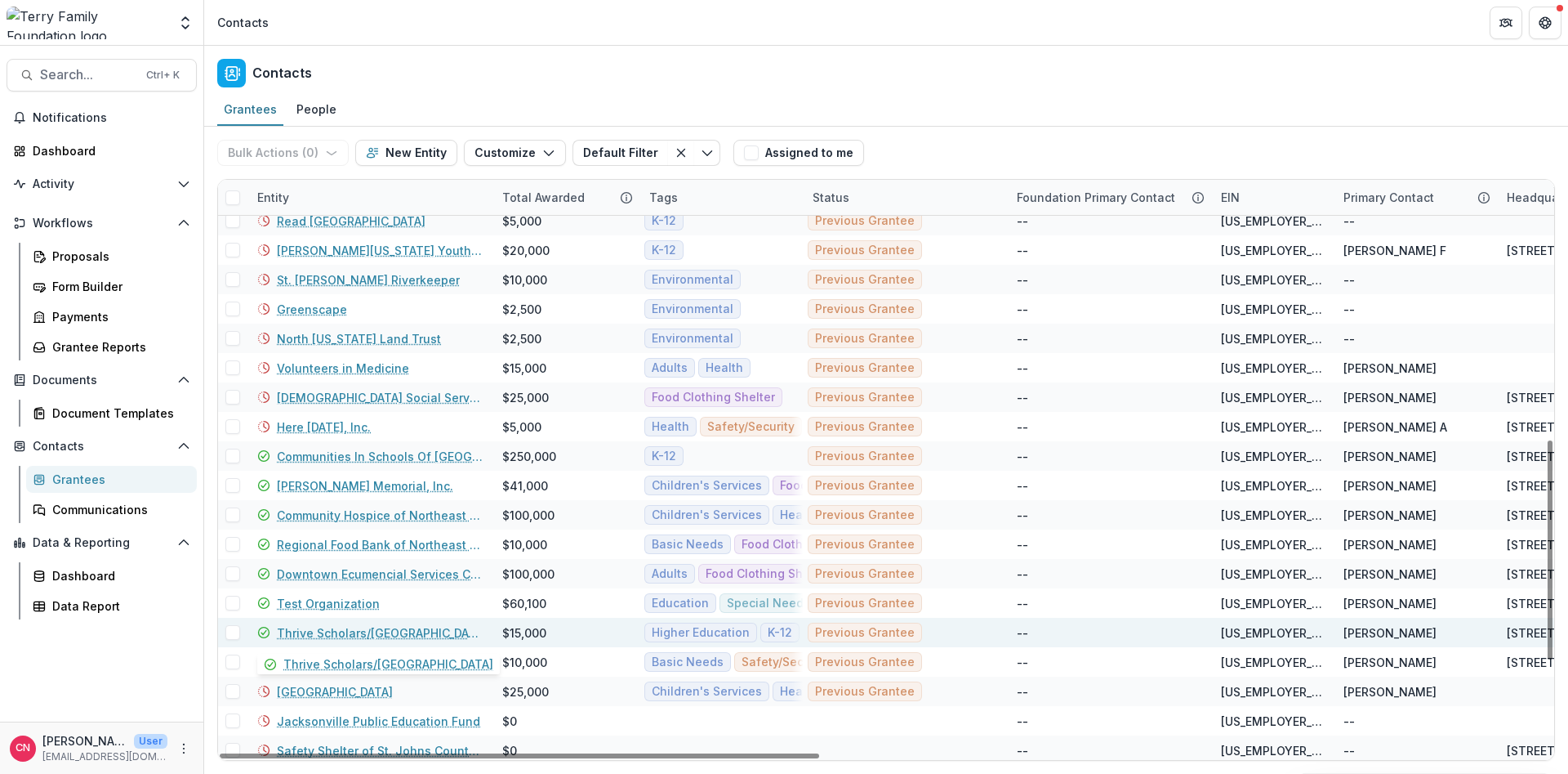
click at [380, 589] on link "Thrive Scholars/[GEOGRAPHIC_DATA]" at bounding box center [380, 633] width 206 height 17
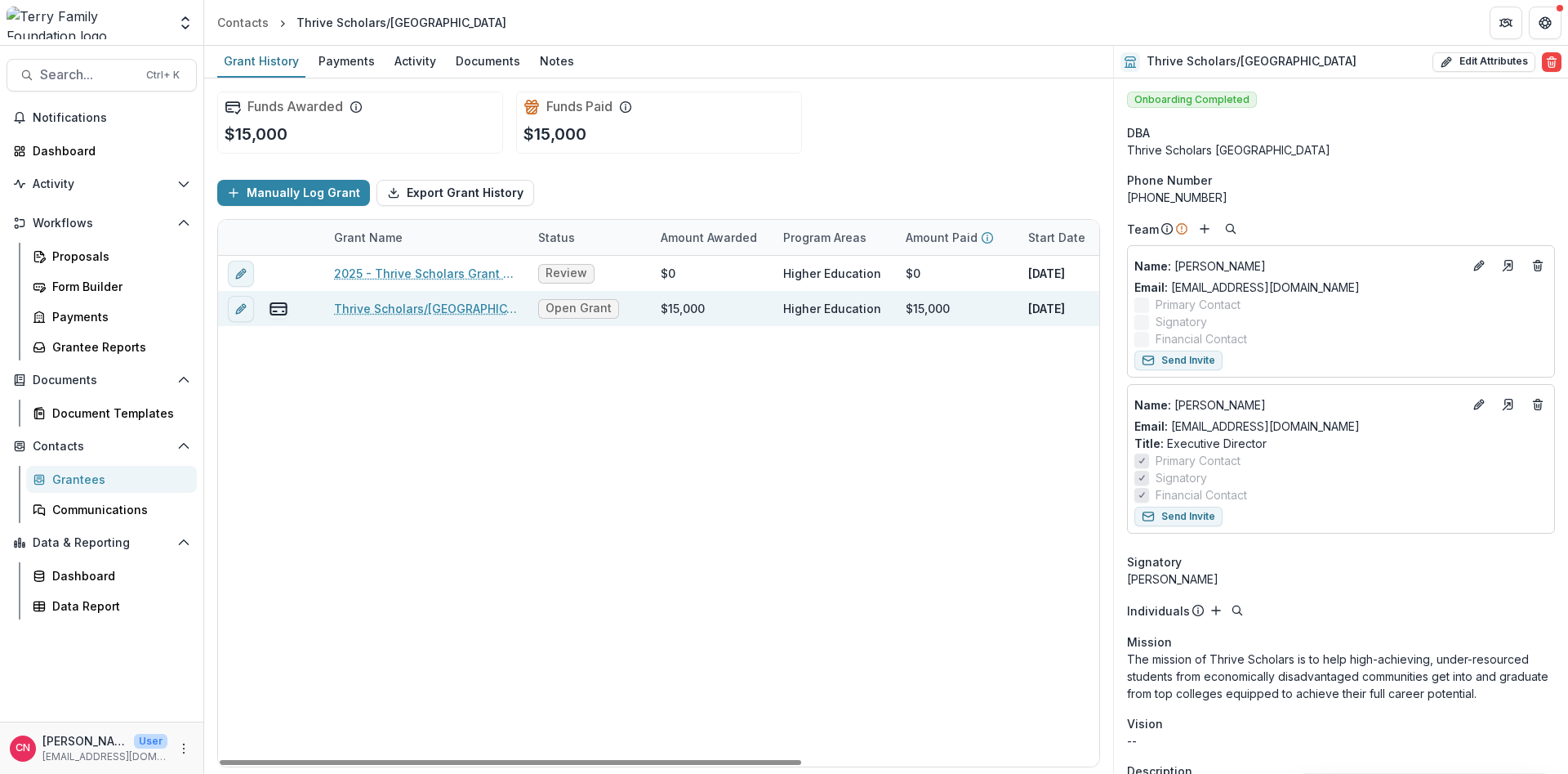
click at [417, 305] on link "Thrive Scholars/[GEOGRAPHIC_DATA], [DATE]-[DATE] Cohort, 15000, Education, Scho…" at bounding box center [427, 309] width 184 height 17
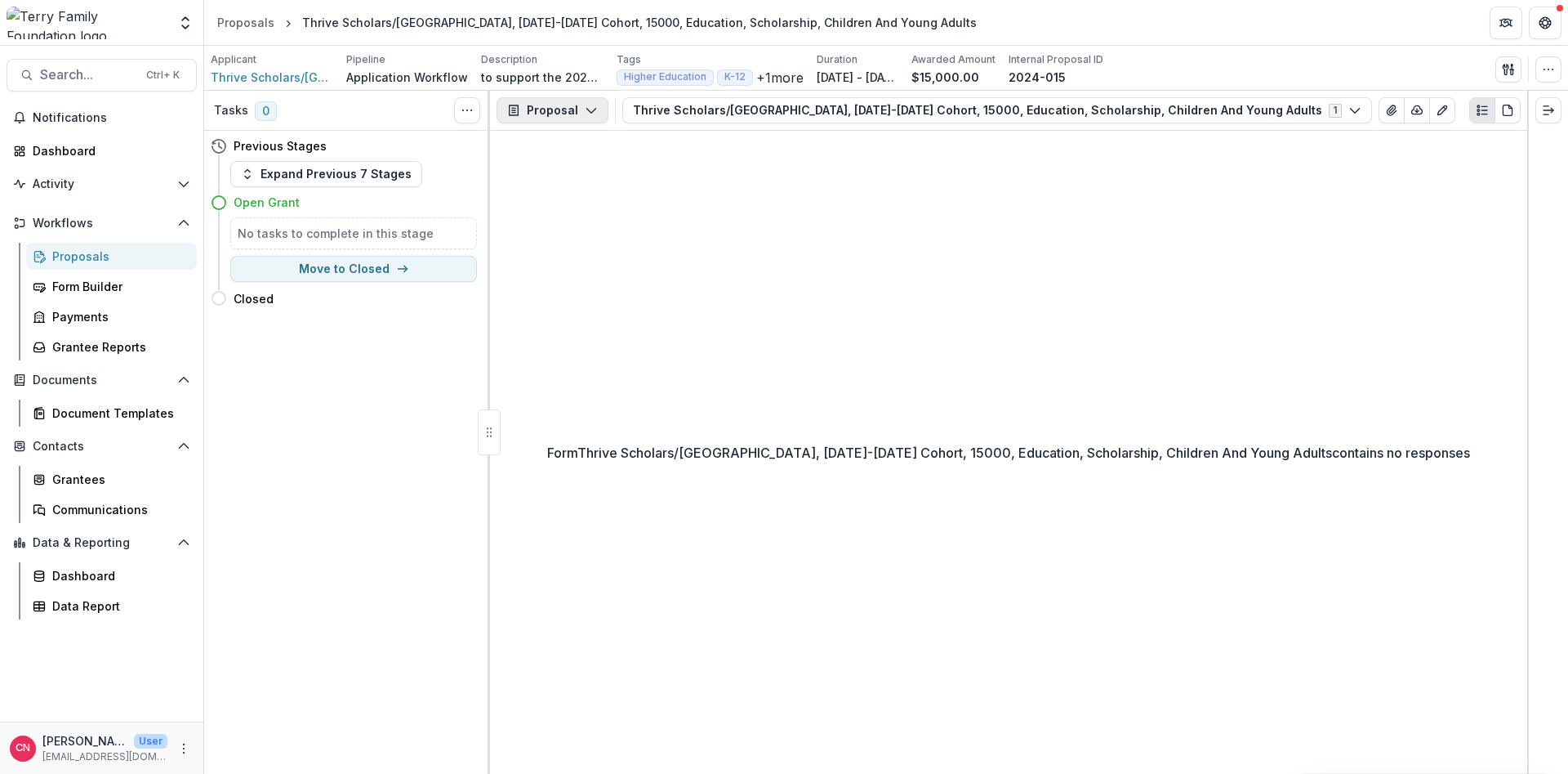
click at [588, 108] on icon "button" at bounding box center [592, 111] width 13 height 13
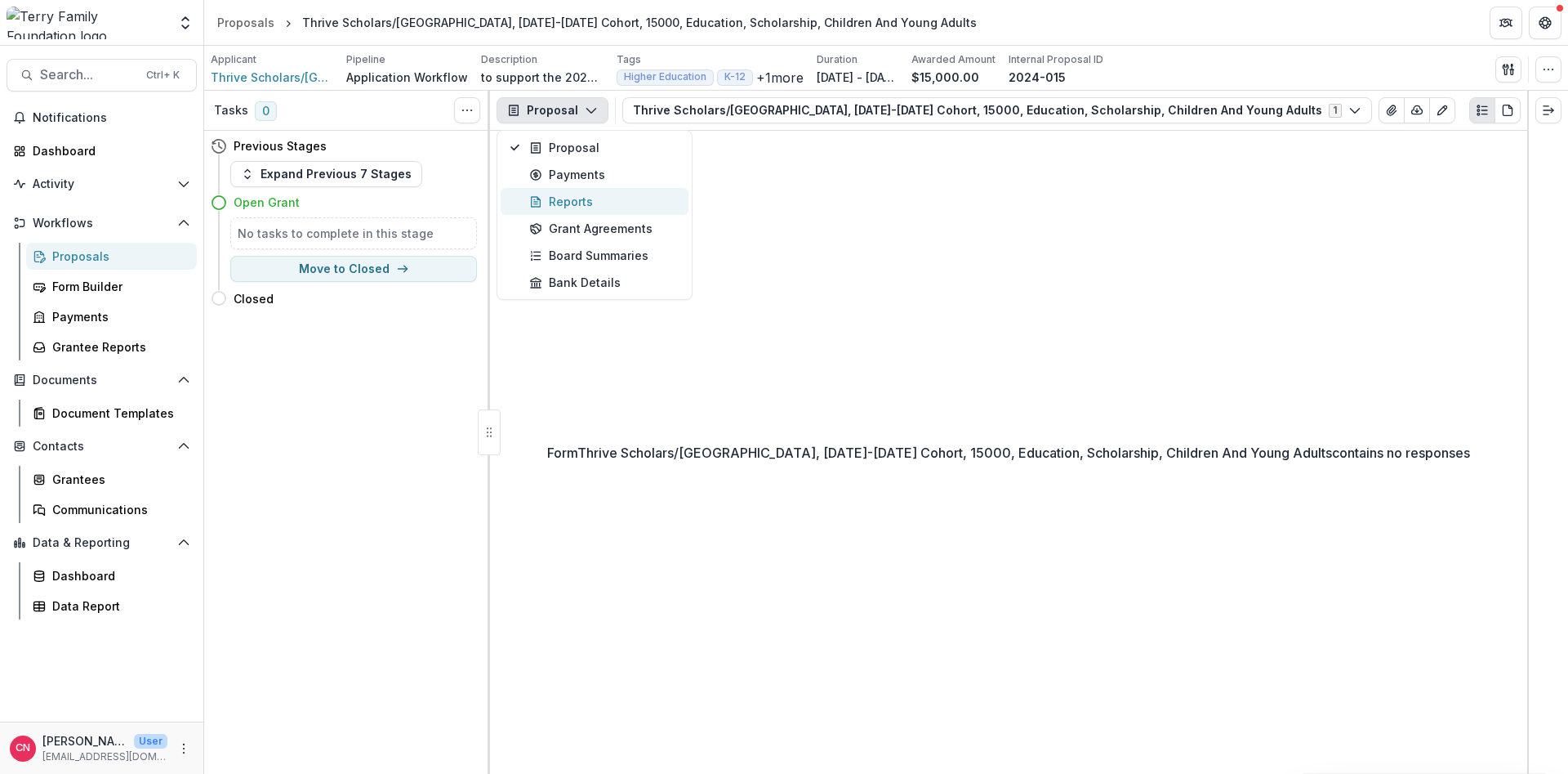
click at [569, 200] on div "Reports" at bounding box center [604, 201] width 149 height 17
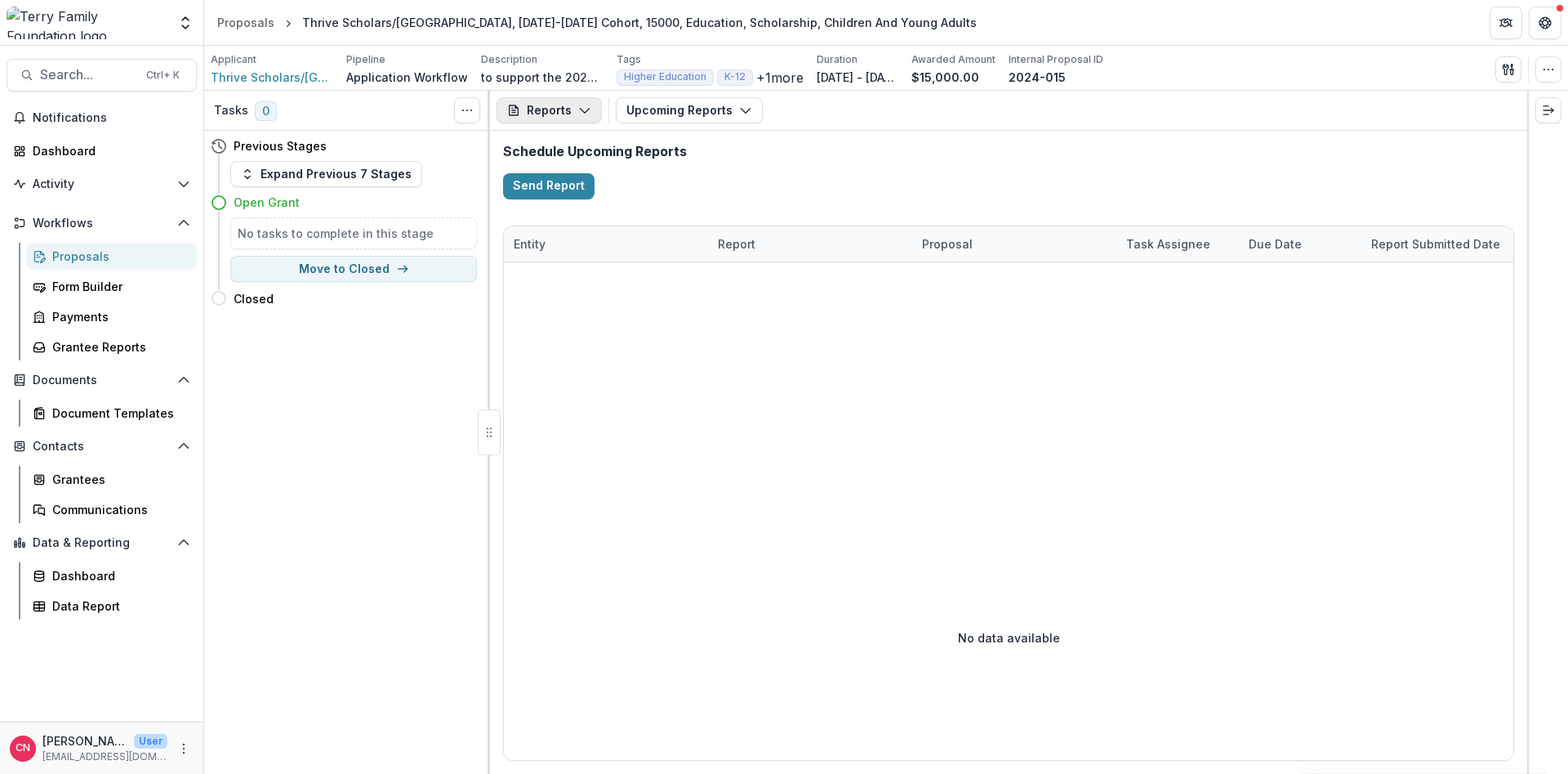
click at [580, 101] on button "Reports" at bounding box center [550, 110] width 106 height 26
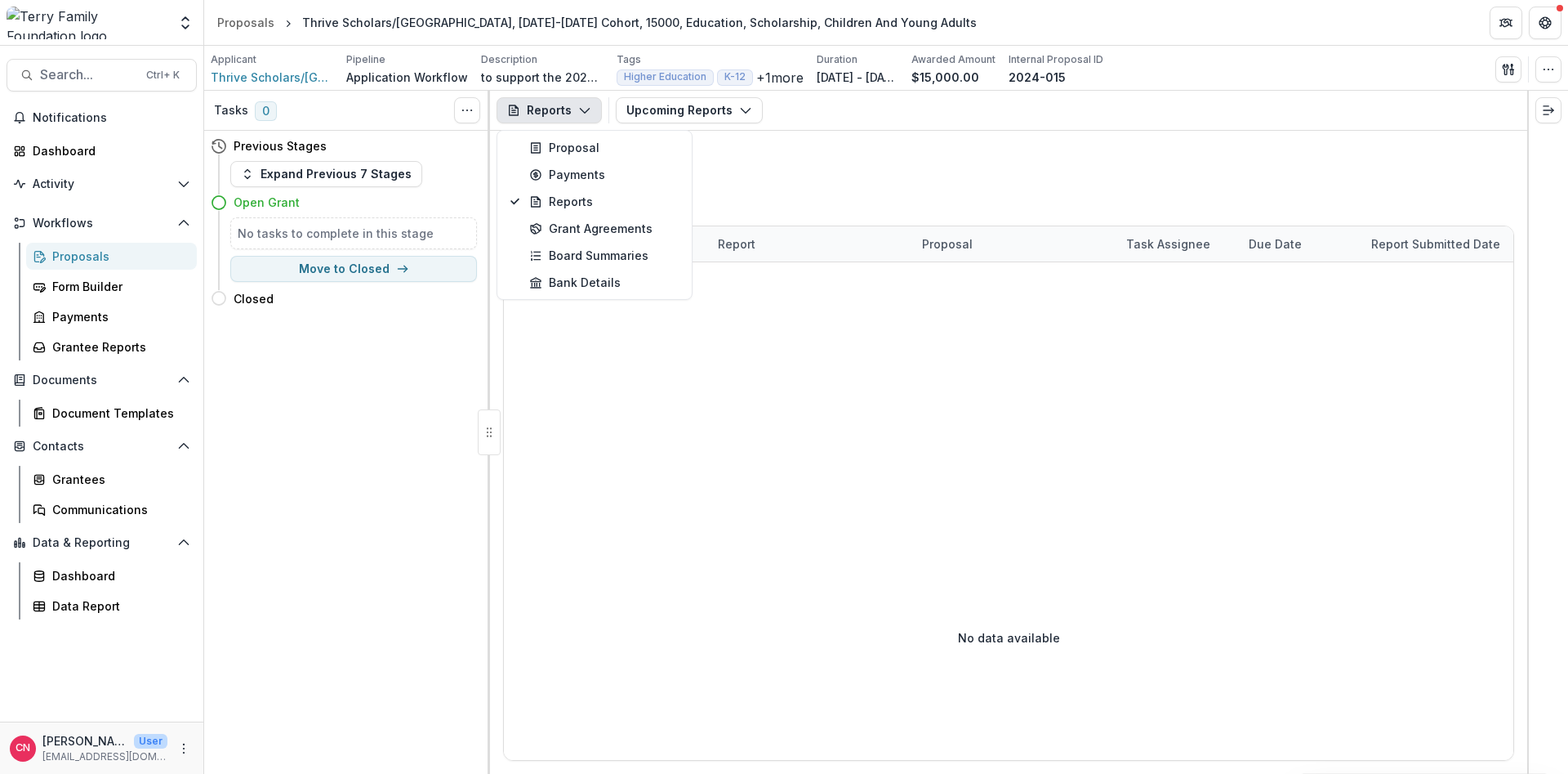
click at [582, 101] on button "Reports" at bounding box center [550, 110] width 106 height 26
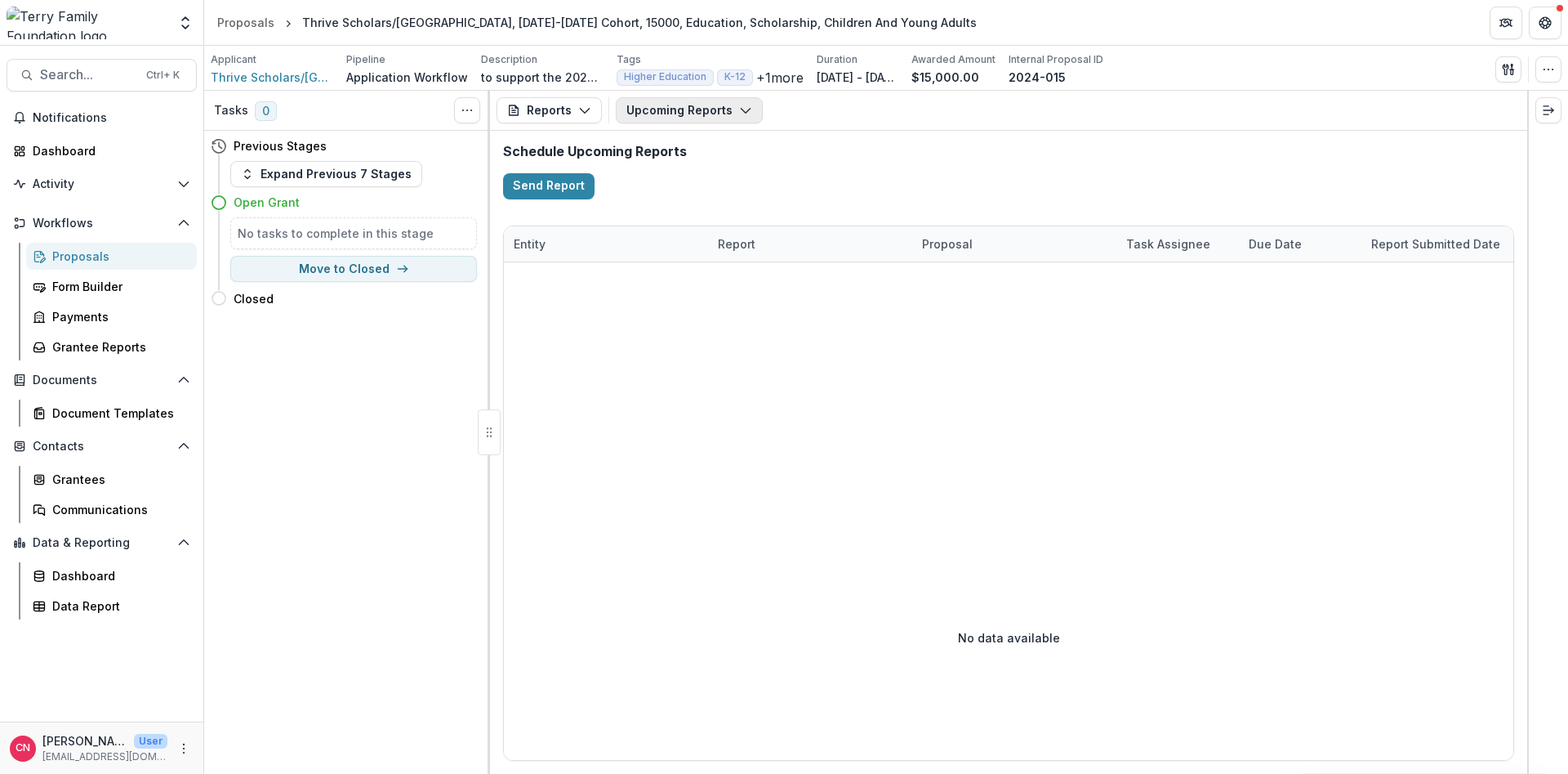
click at [741, 107] on icon "button" at bounding box center [746, 111] width 13 height 13
click at [758, 247] on p "Final Report-8/31/2025" at bounding box center [732, 250] width 131 height 17
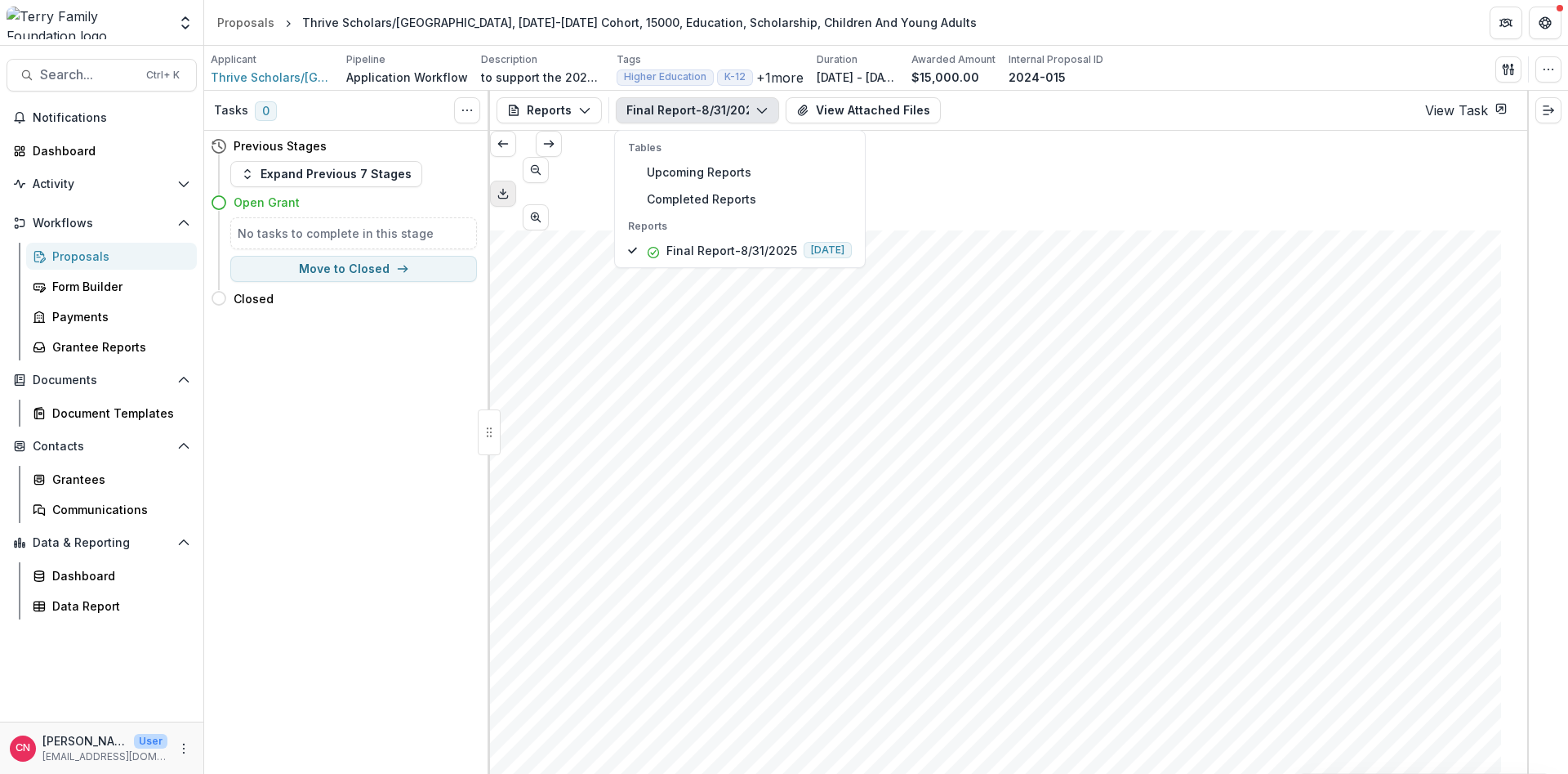
click at [510, 187] on icon "Download PDF" at bounding box center [504, 194] width 13 height 13
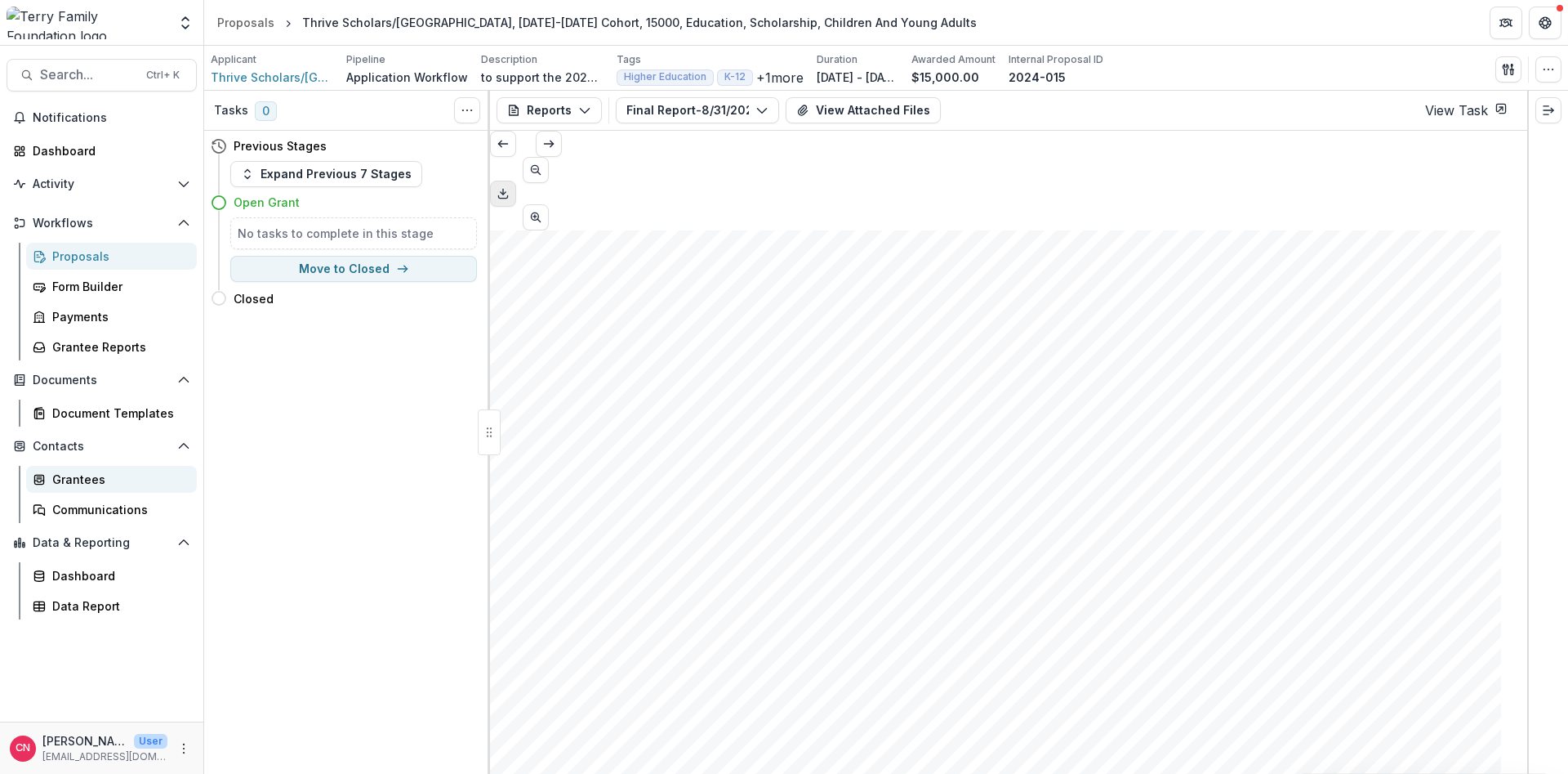
click at [81, 479] on div "Grantees" at bounding box center [117, 479] width 132 height 17
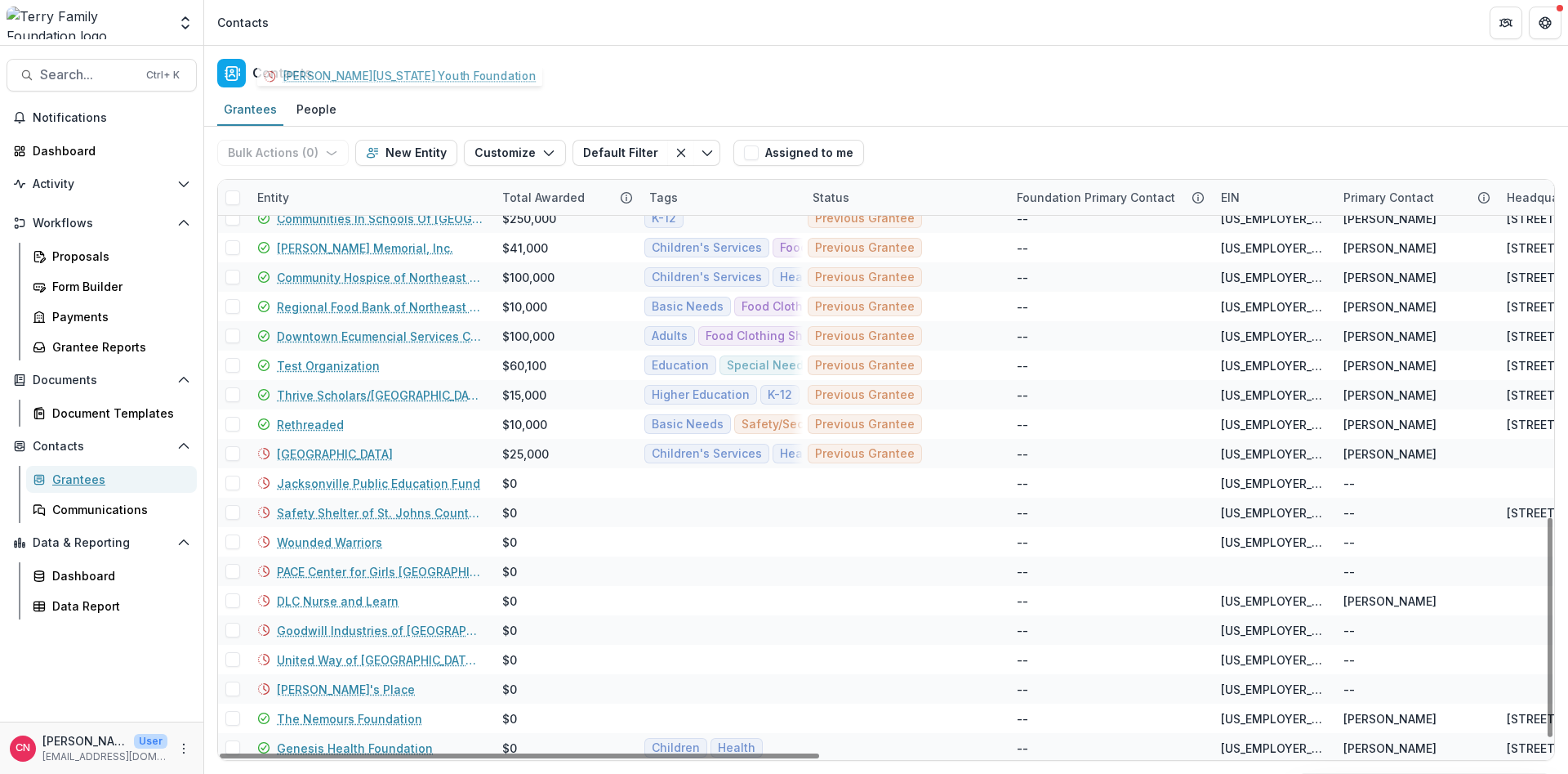
scroll to position [927, 0]
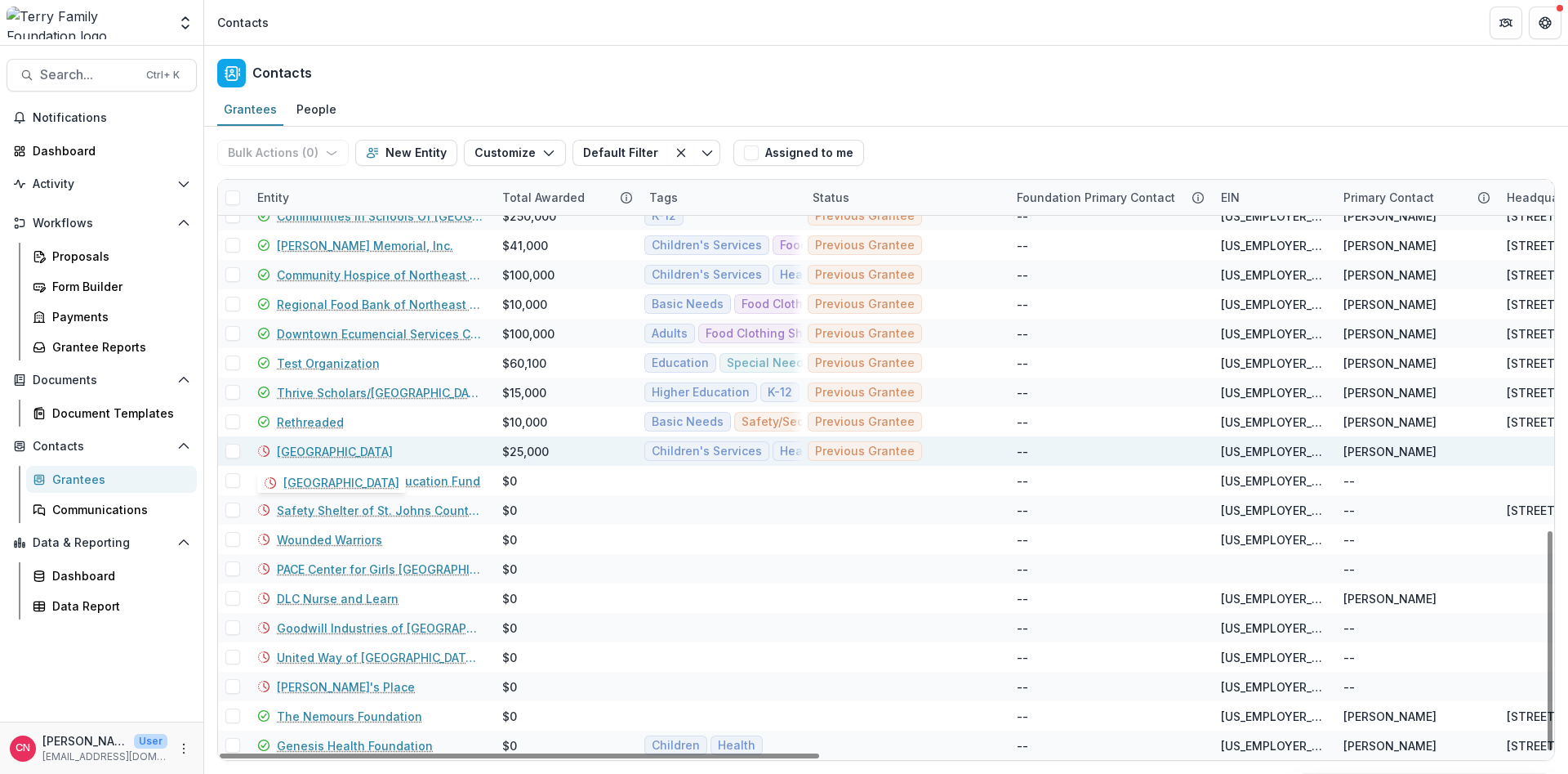
click at [318, 449] on link "[GEOGRAPHIC_DATA]" at bounding box center [334, 451] width 116 height 17
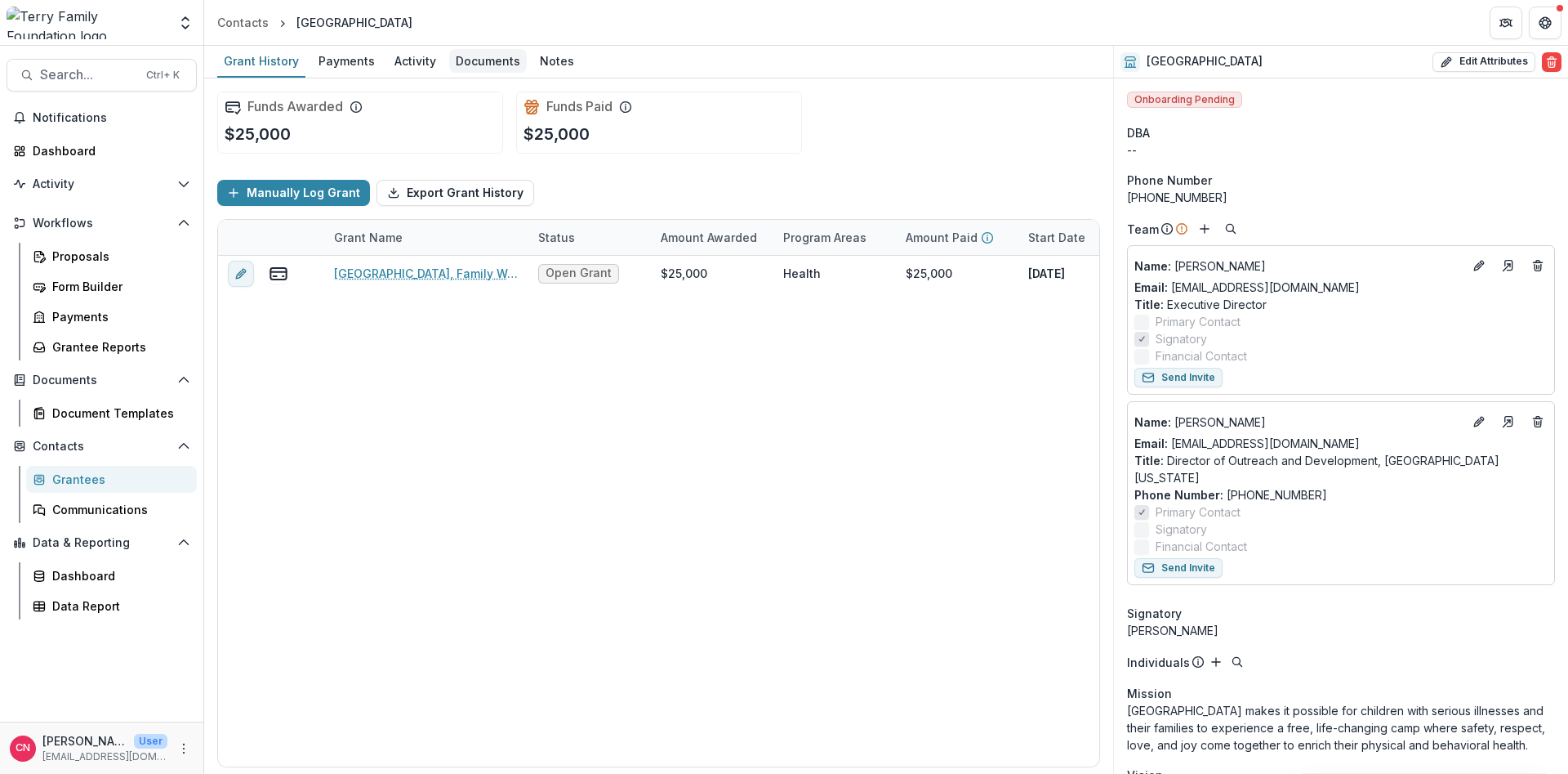
click at [474, 60] on div "Documents" at bounding box center [488, 60] width 78 height 23
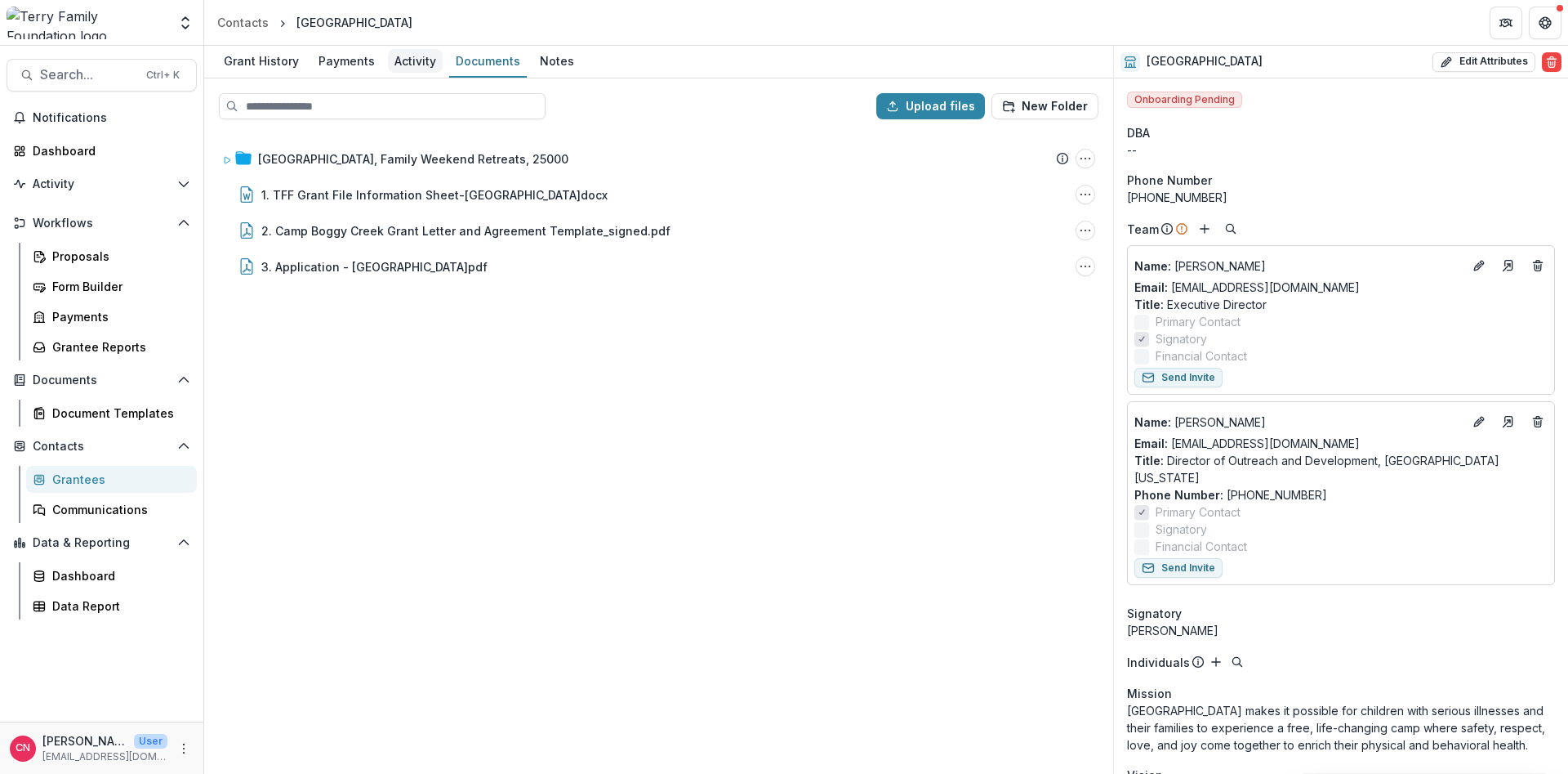
click at [406, 55] on div "Activity" at bounding box center [415, 60] width 54 height 23
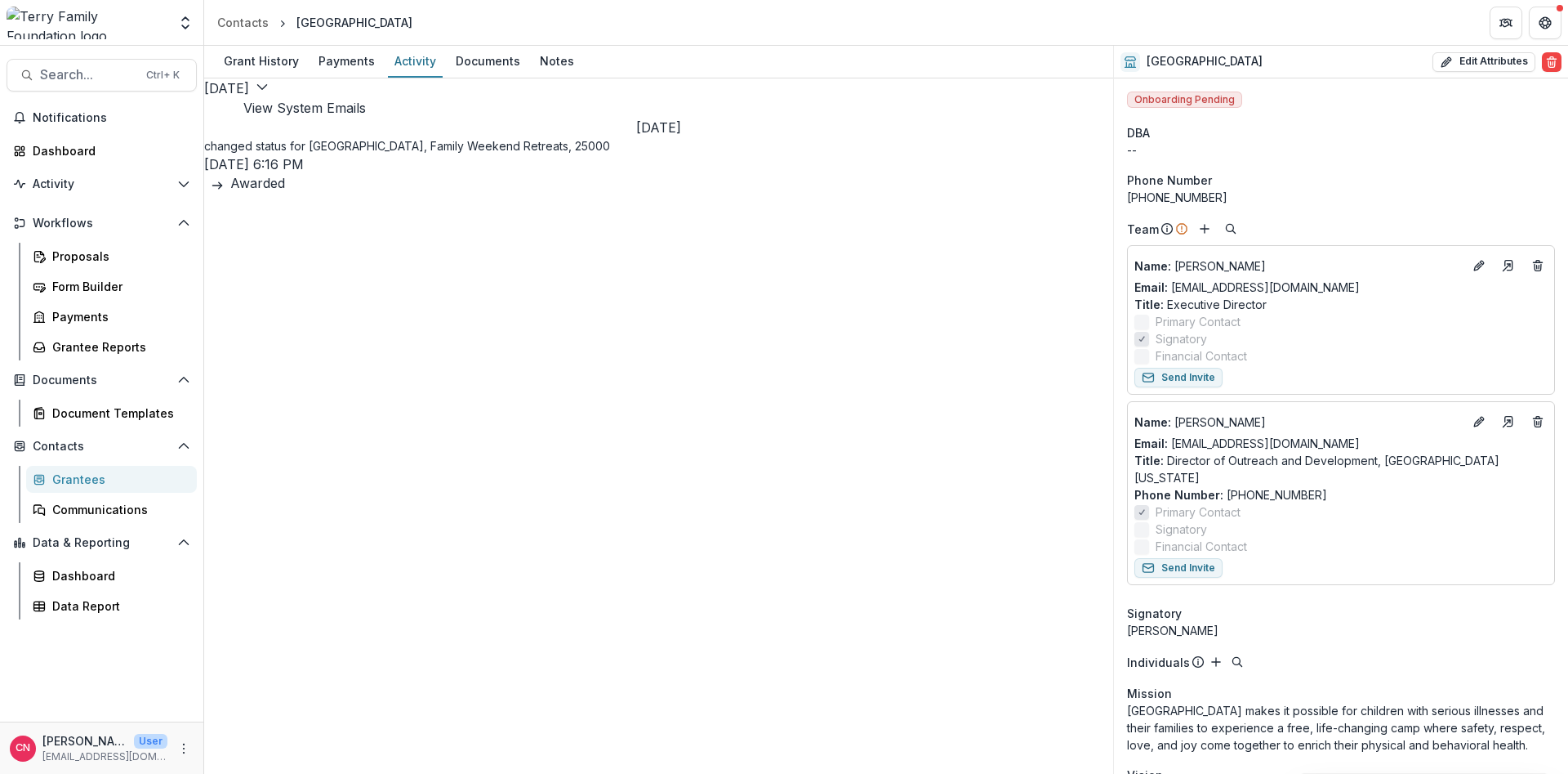
click at [80, 473] on div "Grantees" at bounding box center [117, 479] width 132 height 17
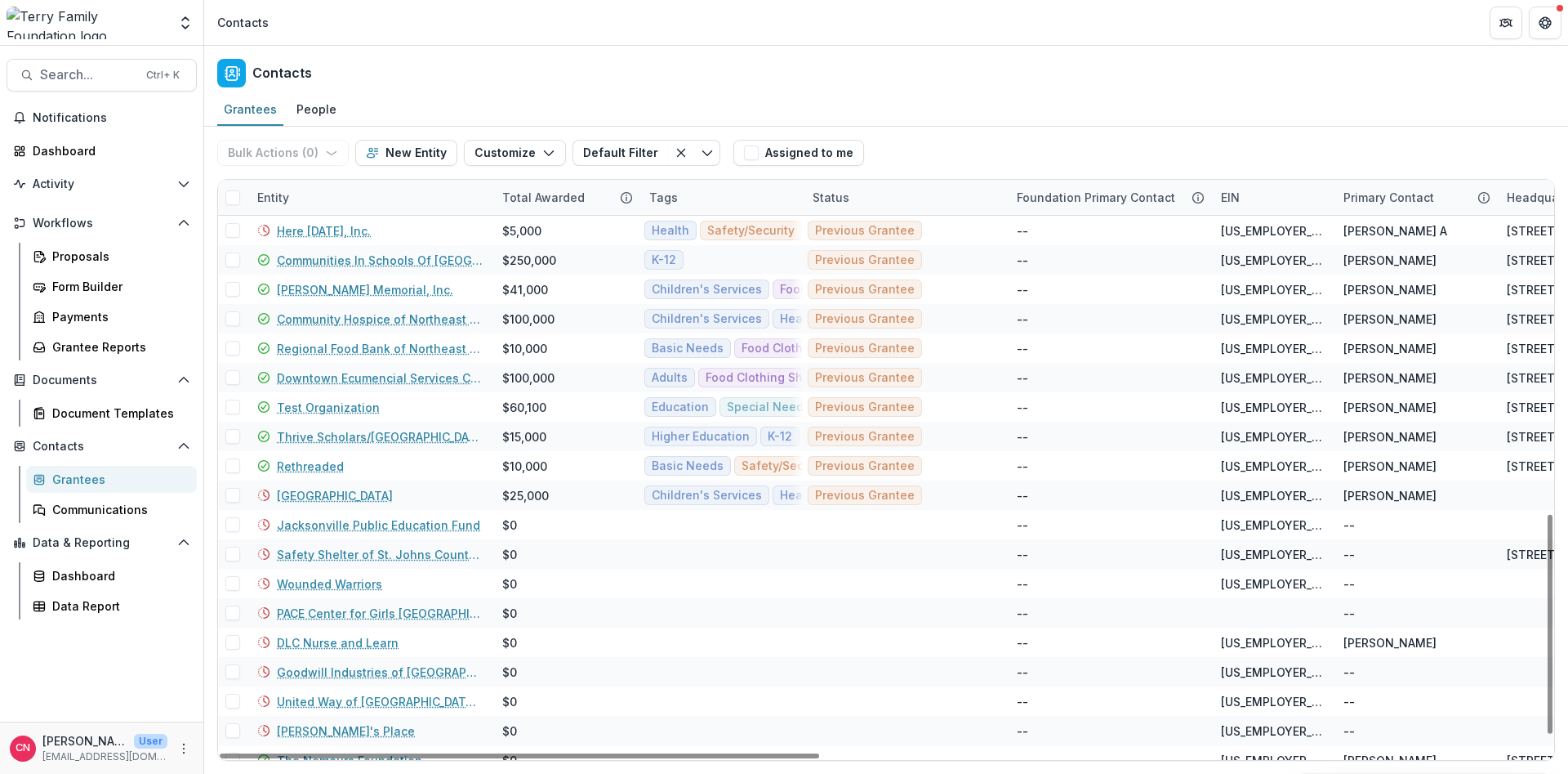
scroll to position [927, 0]
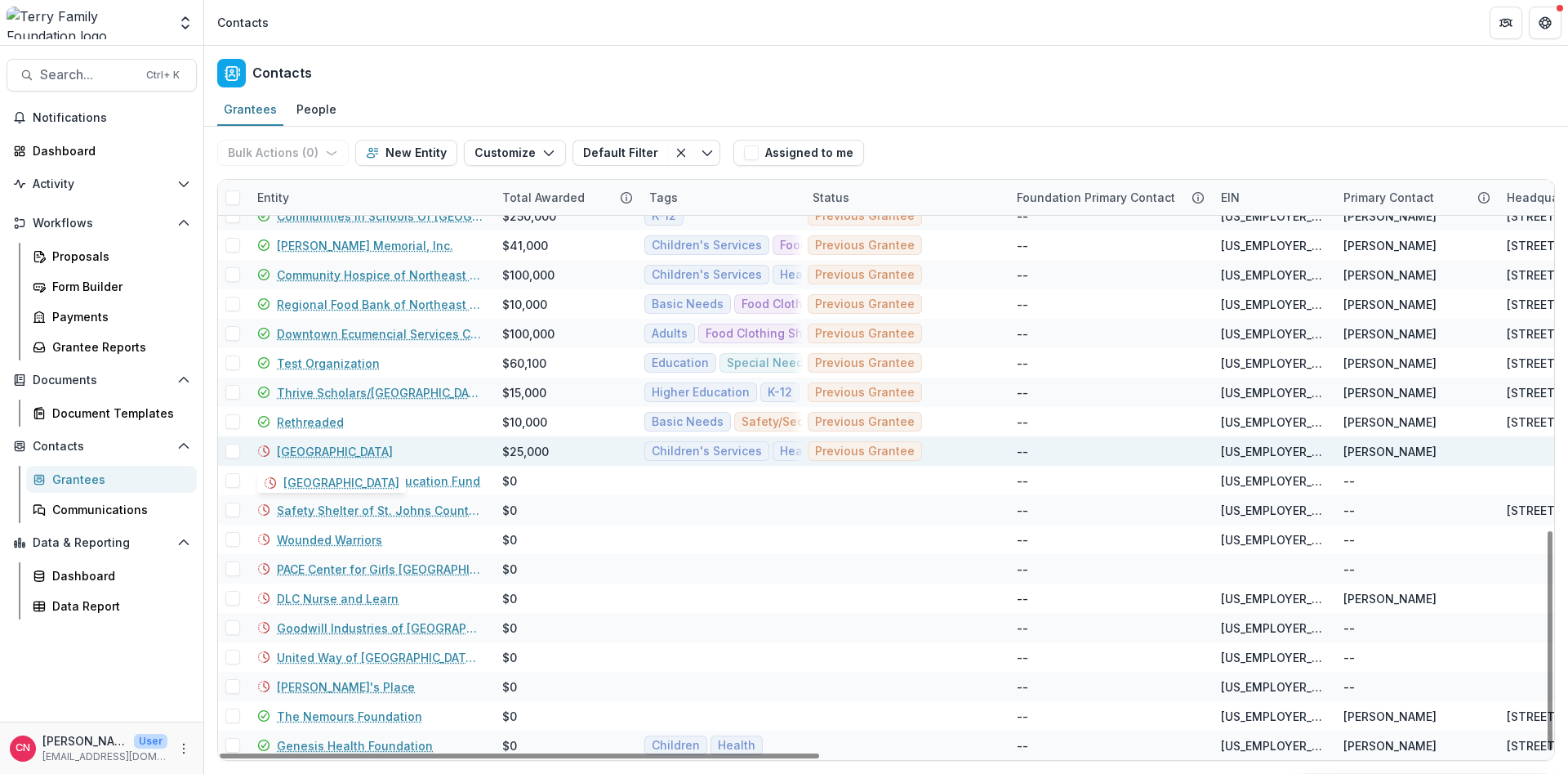
click at [353, 454] on link "[GEOGRAPHIC_DATA]" at bounding box center [334, 451] width 116 height 17
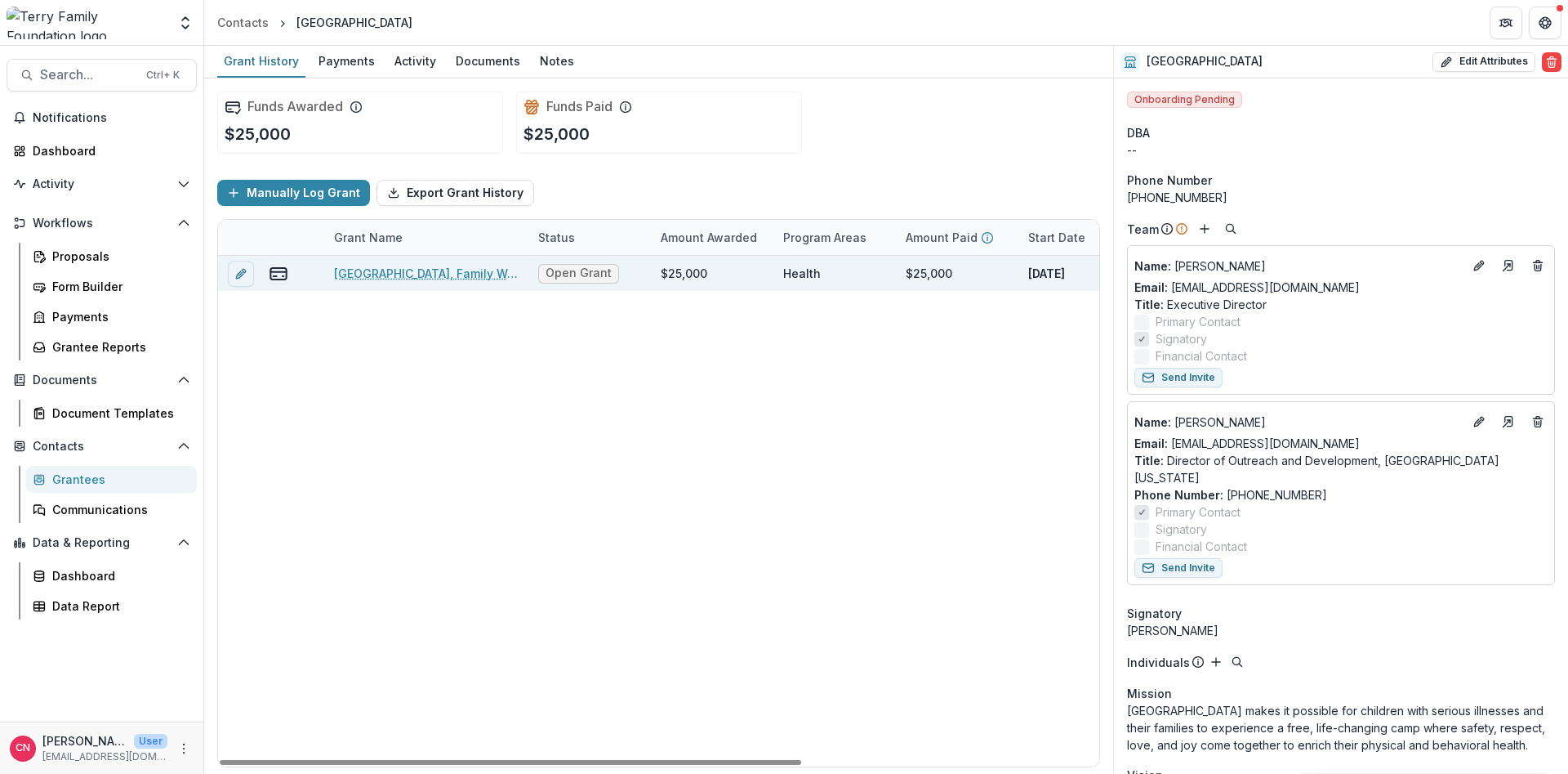
click at [432, 268] on link "[GEOGRAPHIC_DATA], Family Weekend Retreats, 25000" at bounding box center [427, 273] width 184 height 17
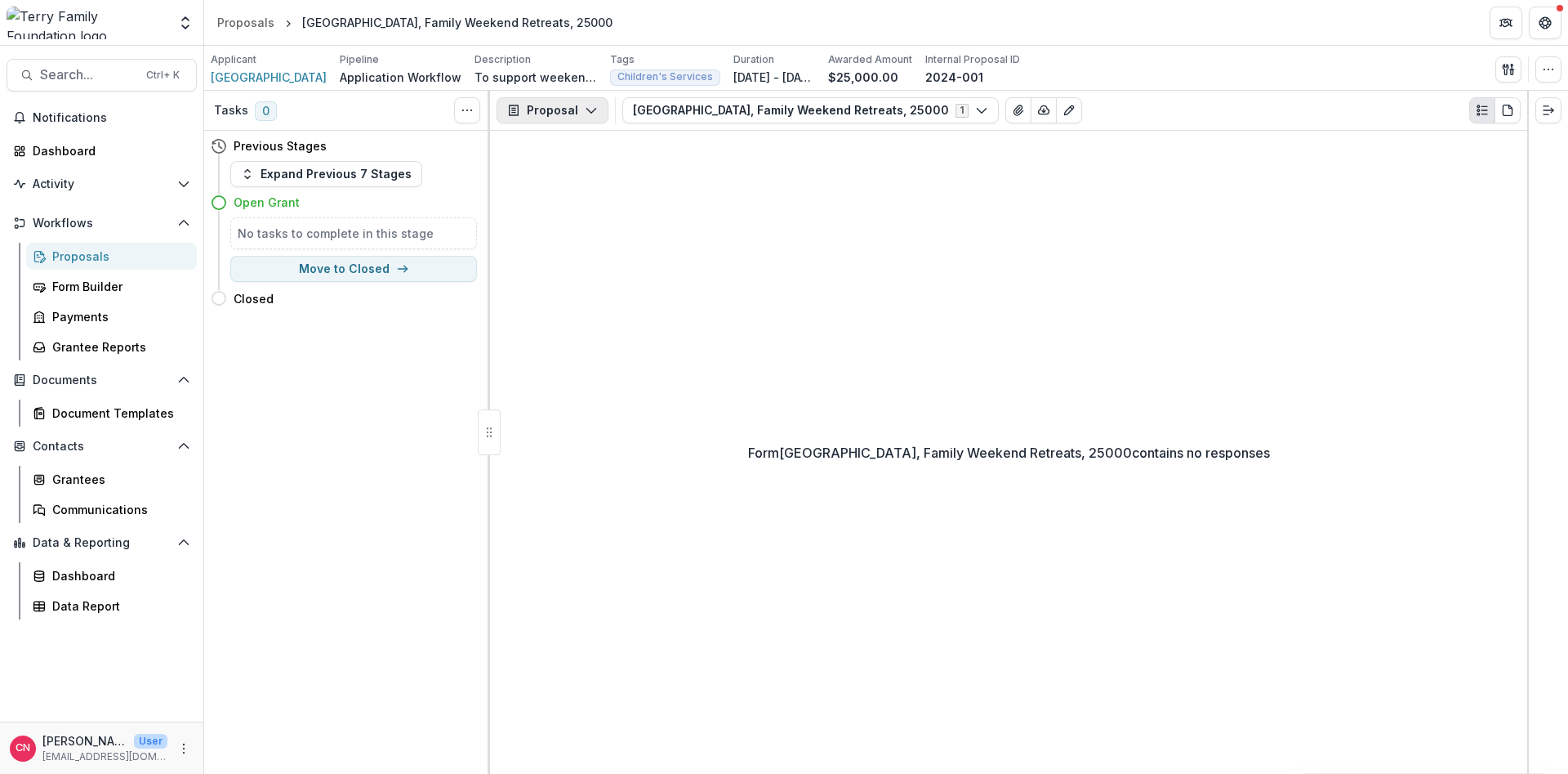
click at [585, 103] on button "Proposal" at bounding box center [553, 110] width 112 height 26
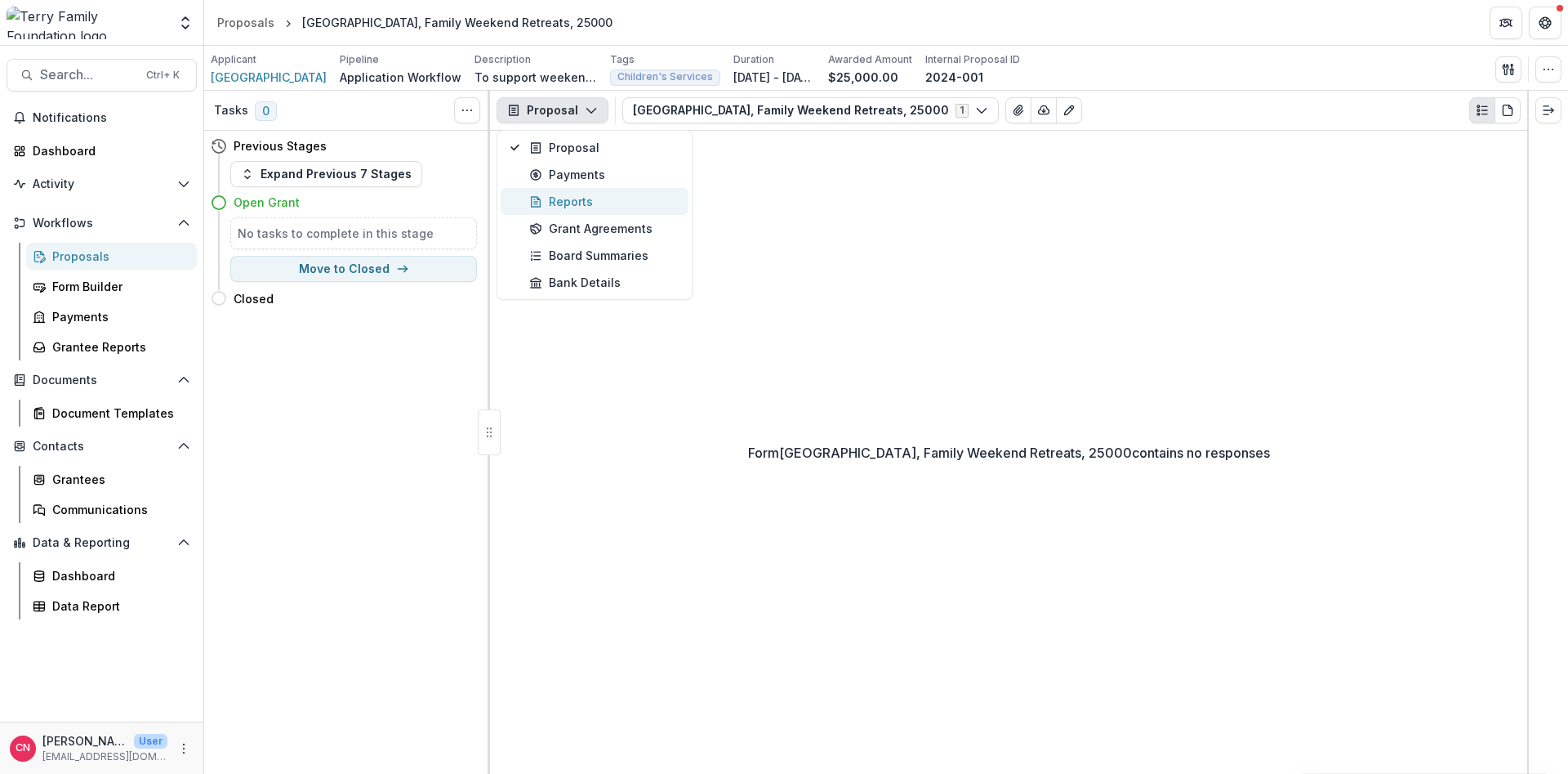
click at [565, 199] on div "Reports" at bounding box center [604, 201] width 149 height 17
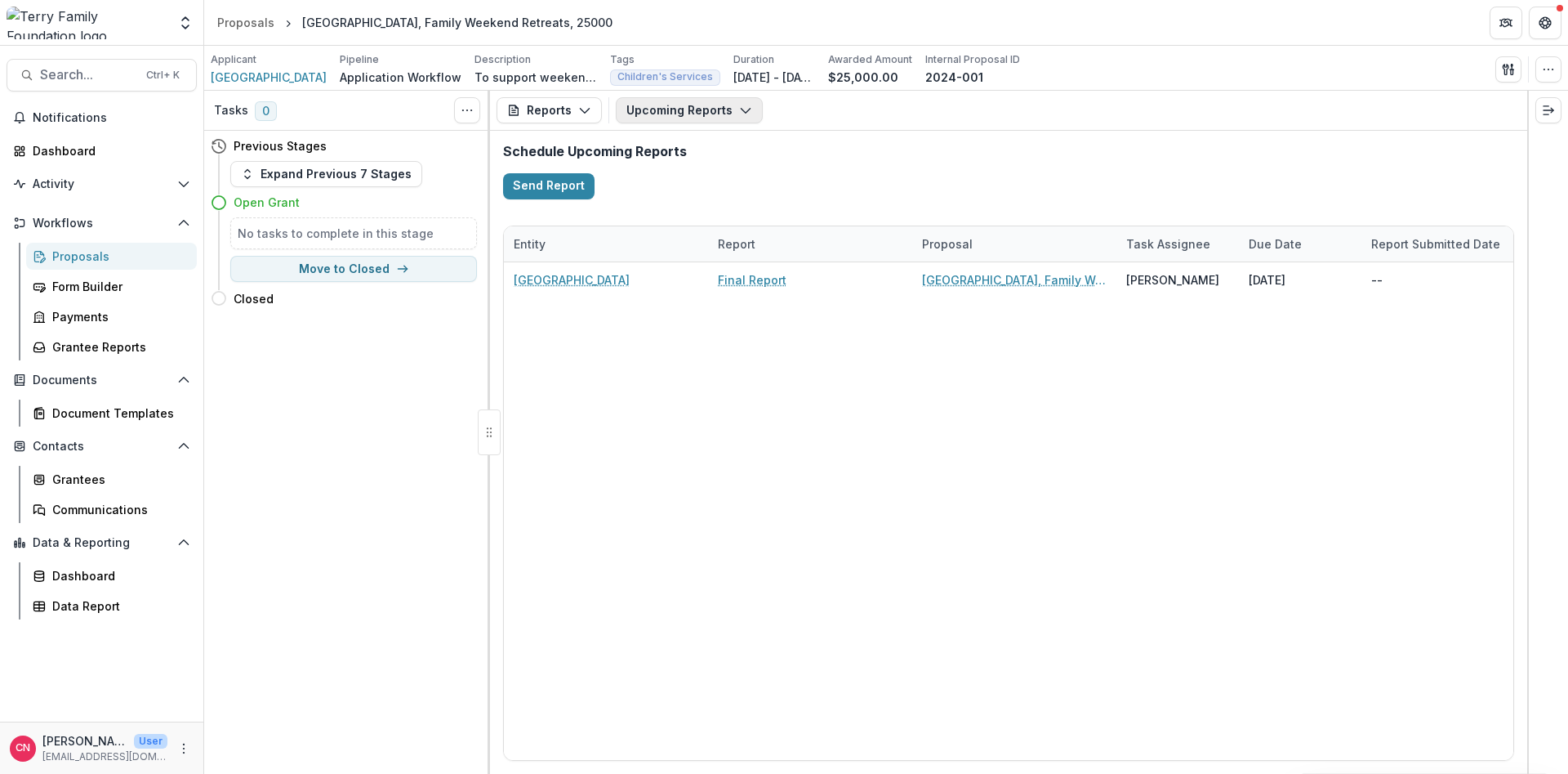
click at [743, 106] on icon "button" at bounding box center [746, 111] width 13 height 13
click at [742, 106] on icon "button" at bounding box center [746, 111] width 13 height 13
click at [587, 100] on button "Reports" at bounding box center [550, 110] width 106 height 26
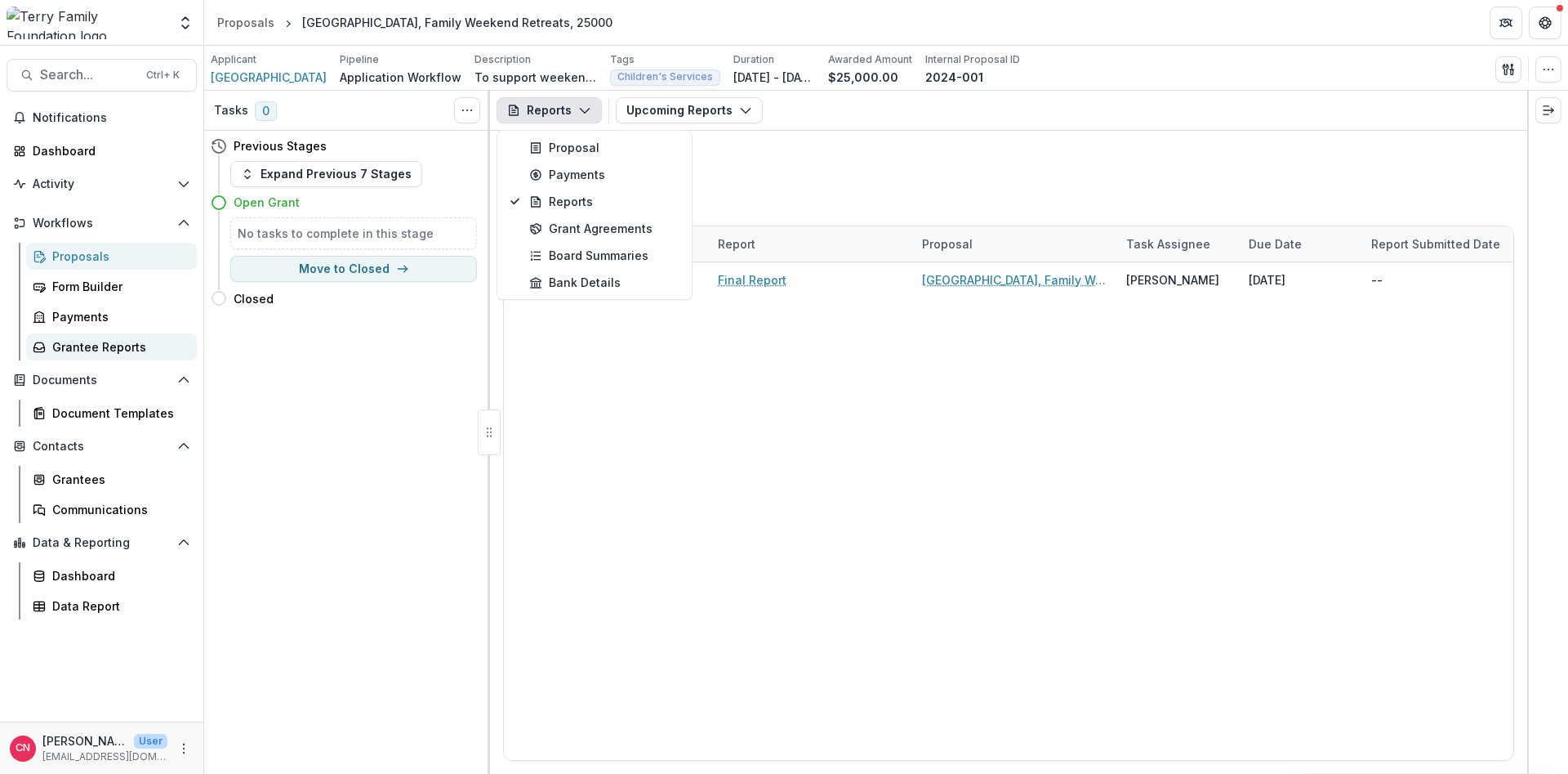
click at [85, 337] on link "Grantee Reports" at bounding box center [111, 347] width 171 height 27
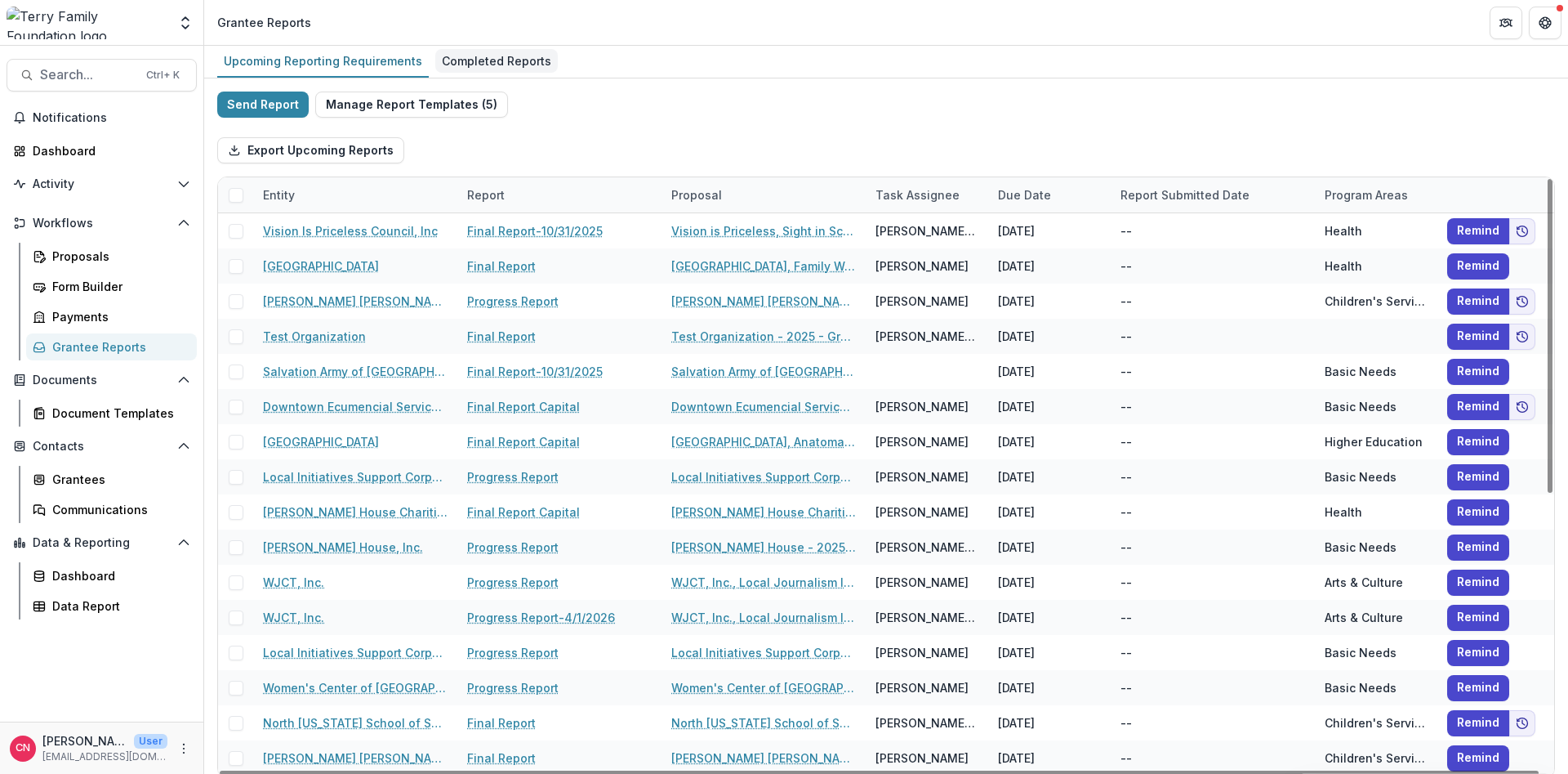
click at [493, 55] on div "Completed Reports" at bounding box center [496, 60] width 122 height 23
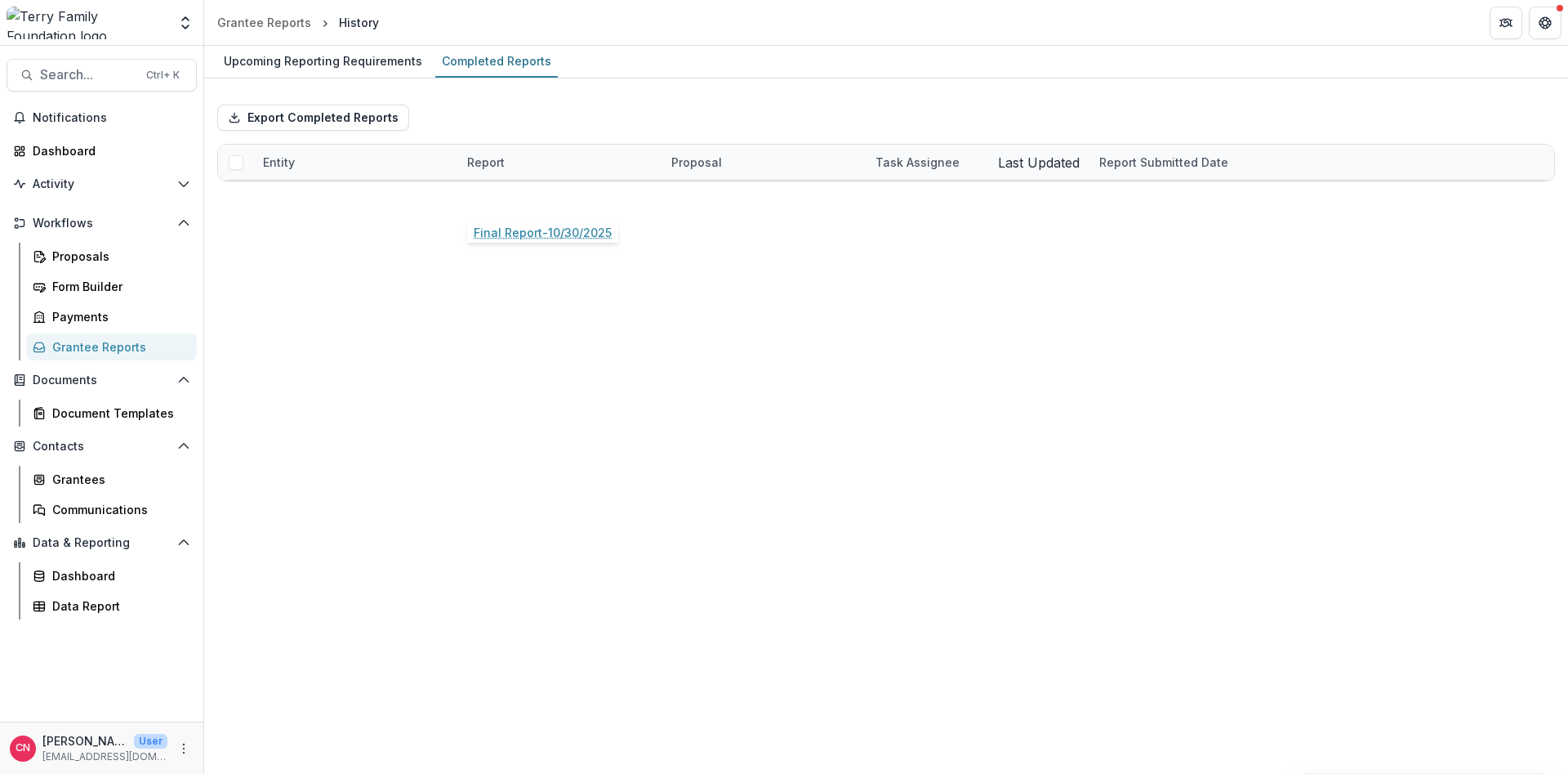
click at [529, 195] on link "Final Report-10/30/2025" at bounding box center [536, 198] width 138 height 17
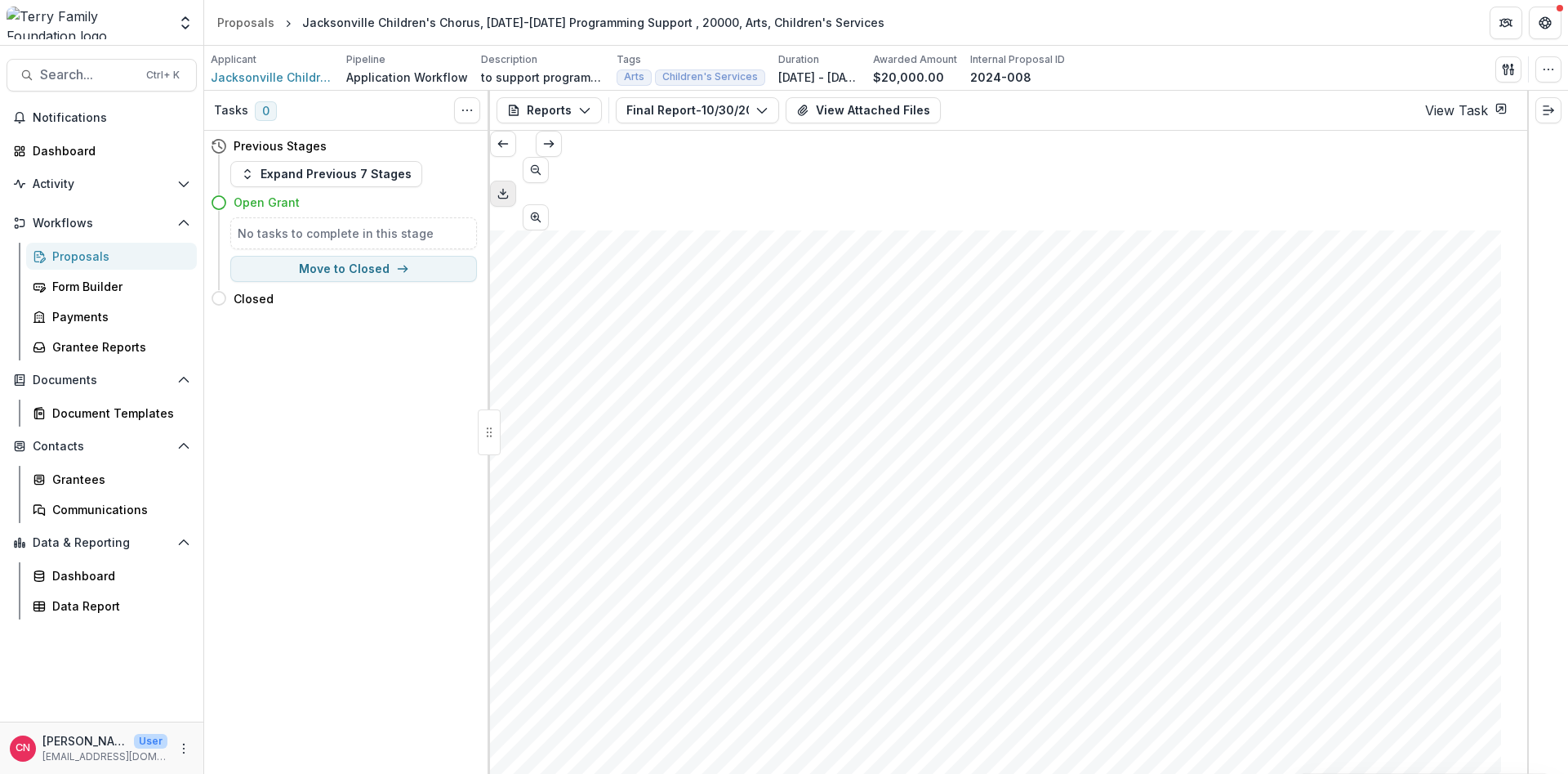
click at [516, 180] on button "Download PDF" at bounding box center [503, 193] width 26 height 26
click at [110, 345] on div "Grantee Reports" at bounding box center [117, 346] width 132 height 17
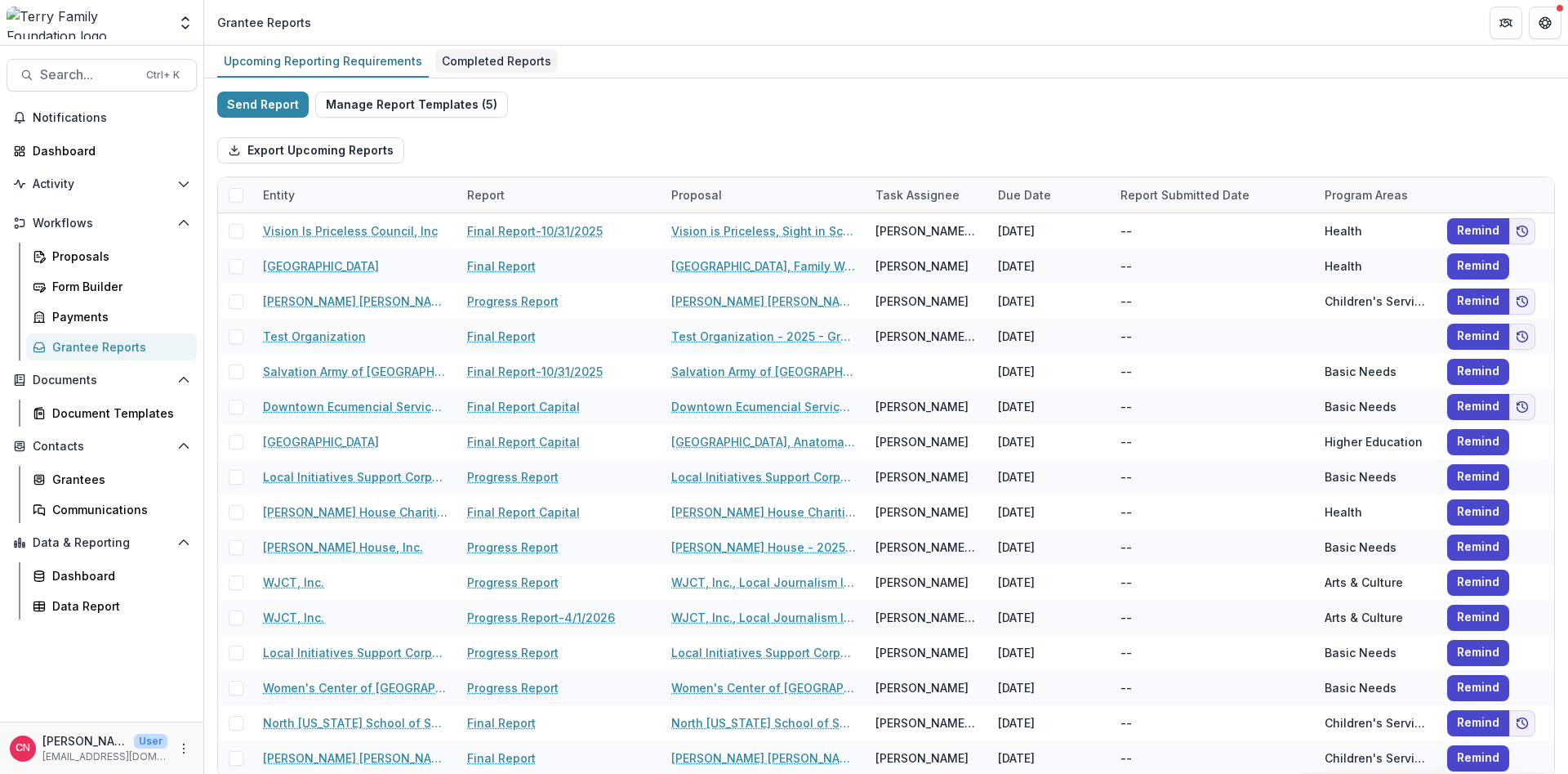
click at [462, 55] on div "Completed Reports" at bounding box center [496, 60] width 122 height 23
